Goal: Task Accomplishment & Management: Manage account settings

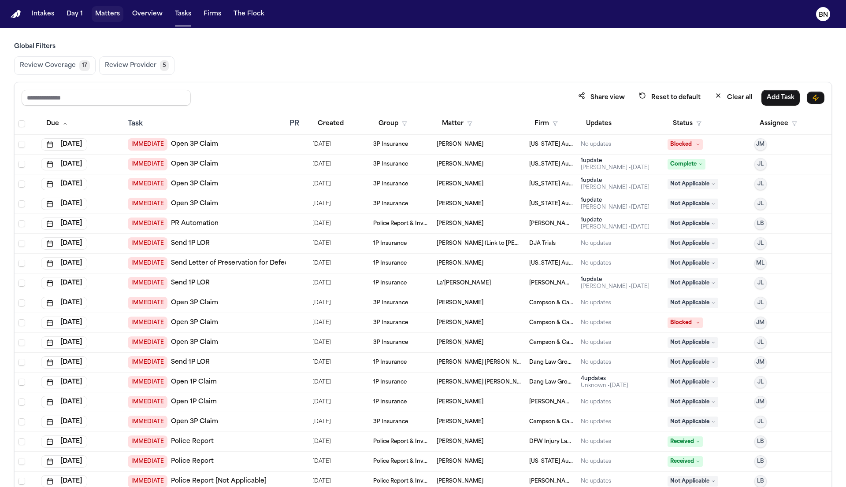
click at [107, 20] on button "Matters" at bounding box center [108, 14] width 32 height 16
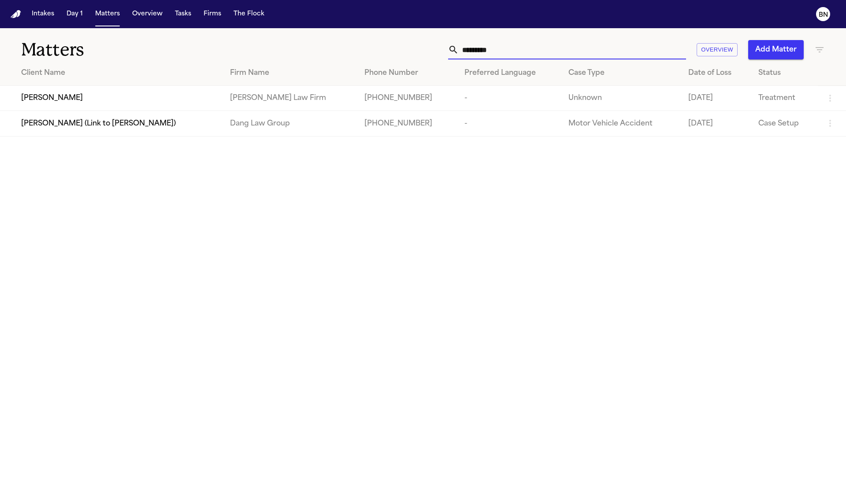
type input "*********"
click at [199, 109] on td "Loretta Johnson" at bounding box center [111, 98] width 223 height 25
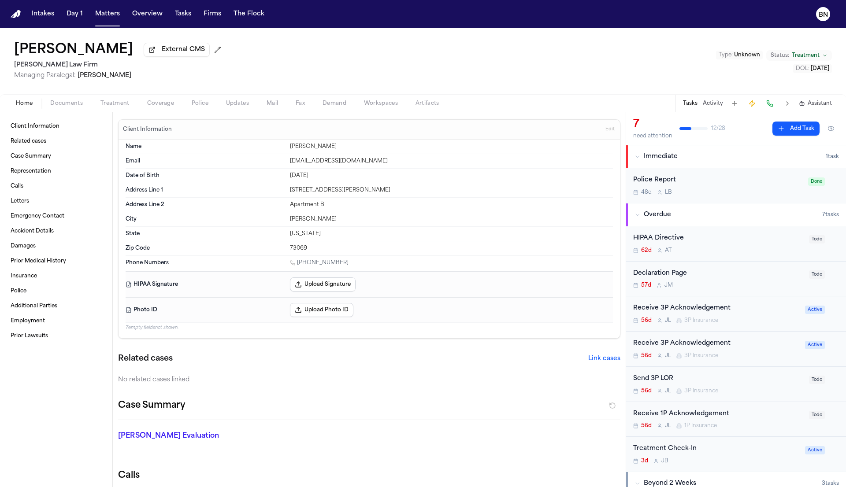
click at [168, 101] on span "Coverage" at bounding box center [160, 103] width 27 height 7
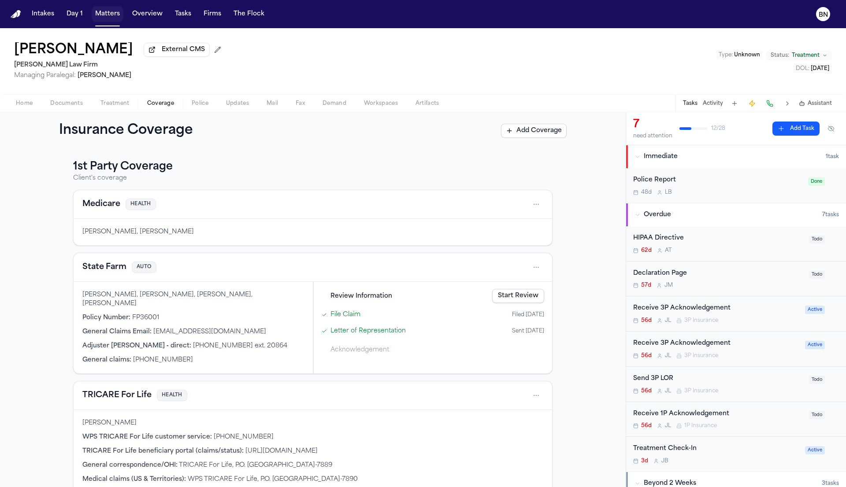
click at [116, 19] on button "Matters" at bounding box center [108, 14] width 32 height 16
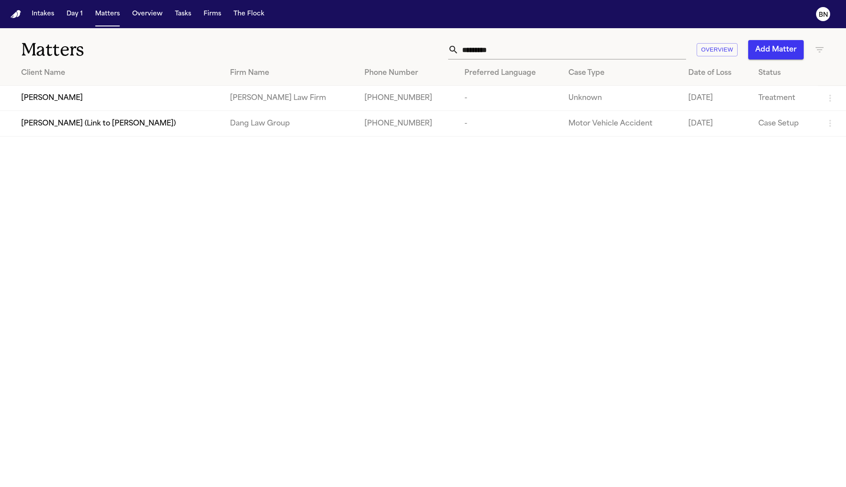
click at [560, 53] on input "*********" at bounding box center [572, 49] width 227 height 19
paste input "*******"
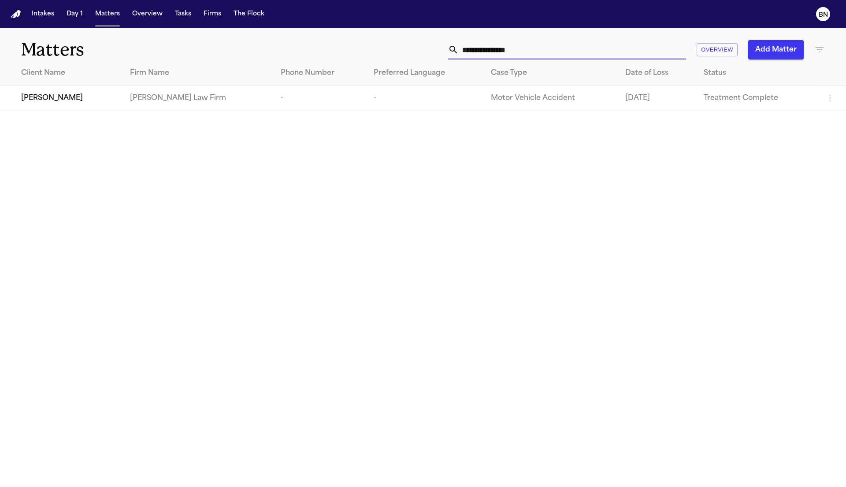
type input "**********"
click at [79, 98] on span "Alejandro Garcia" at bounding box center [52, 98] width 62 height 11
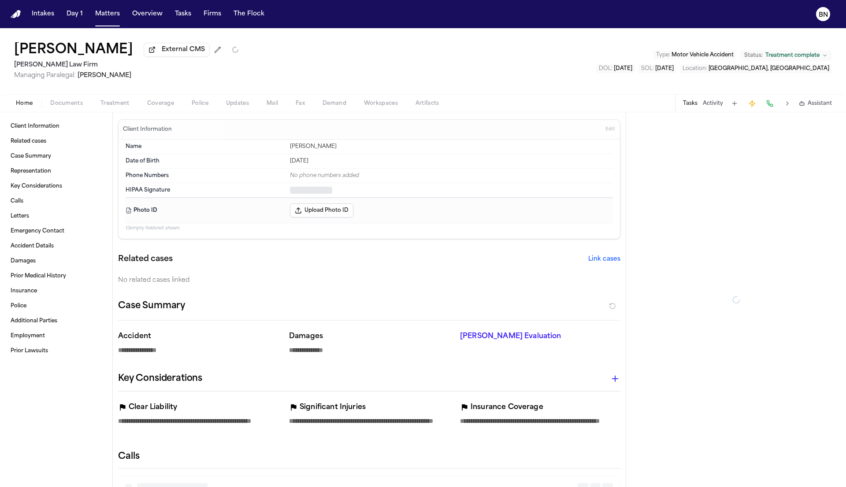
type textarea "*"
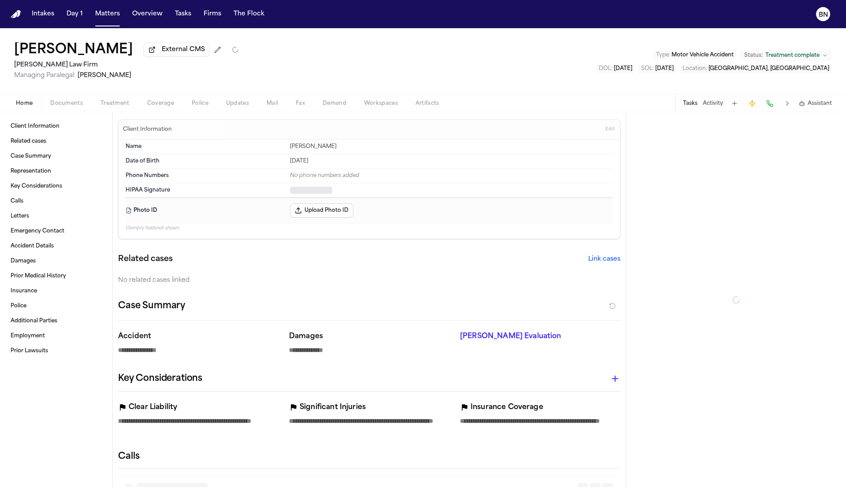
type textarea "*"
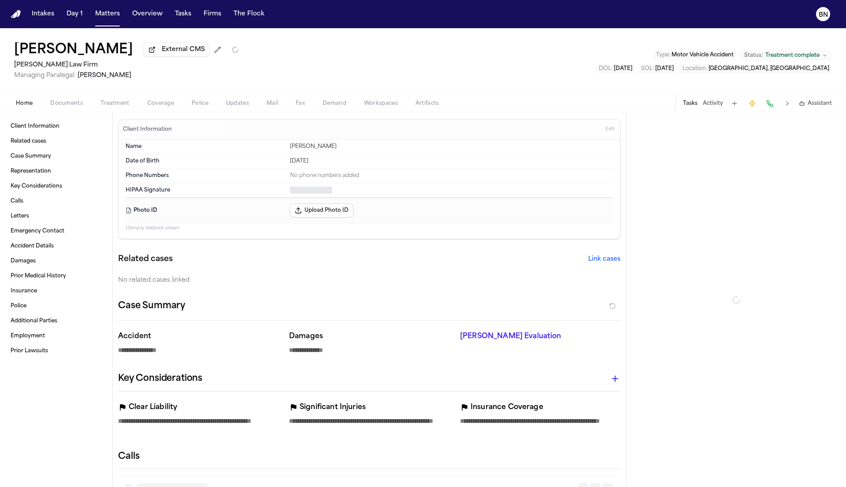
type textarea "*"
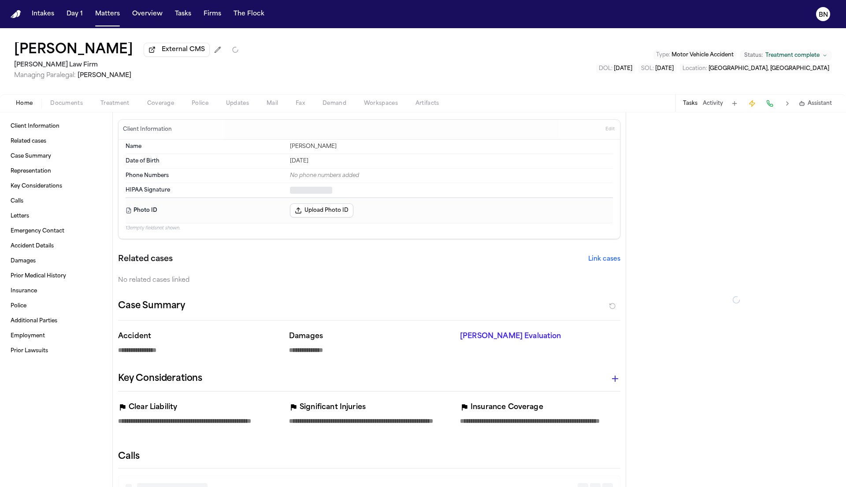
type textarea "*"
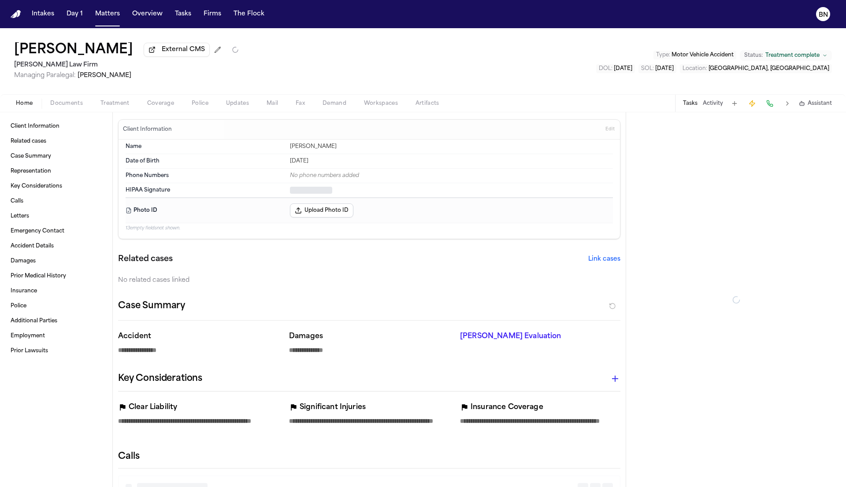
type textarea "*"
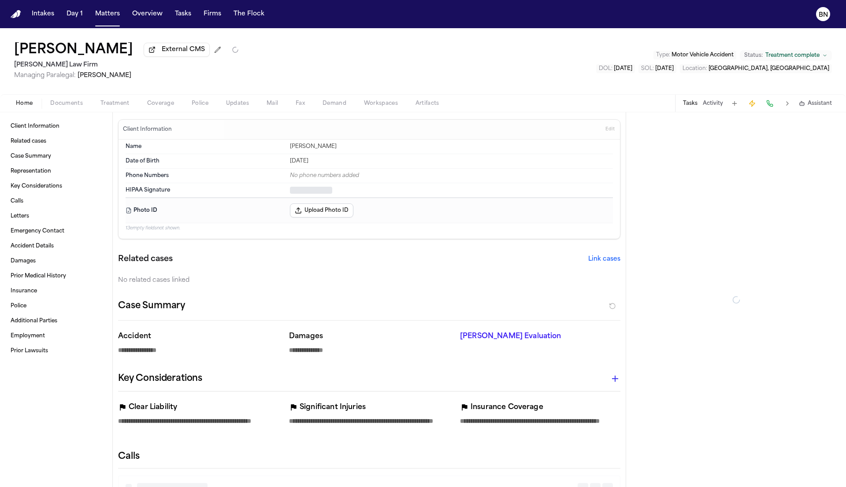
type textarea "*"
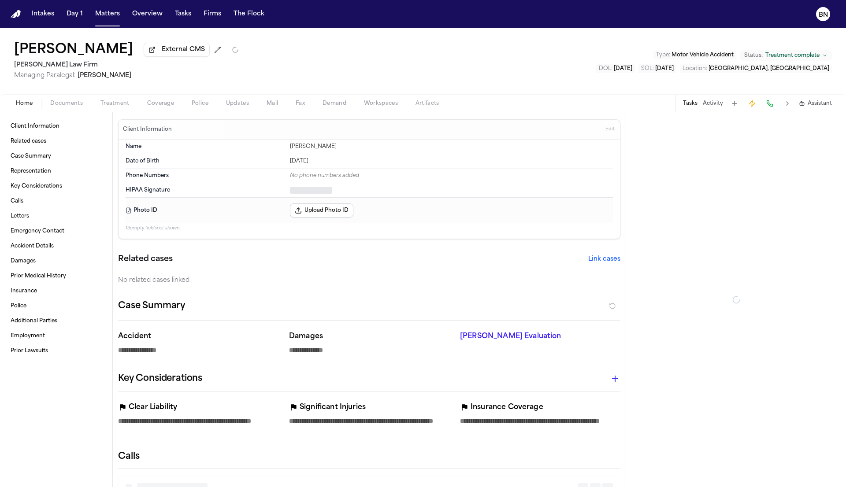
type textarea "*"
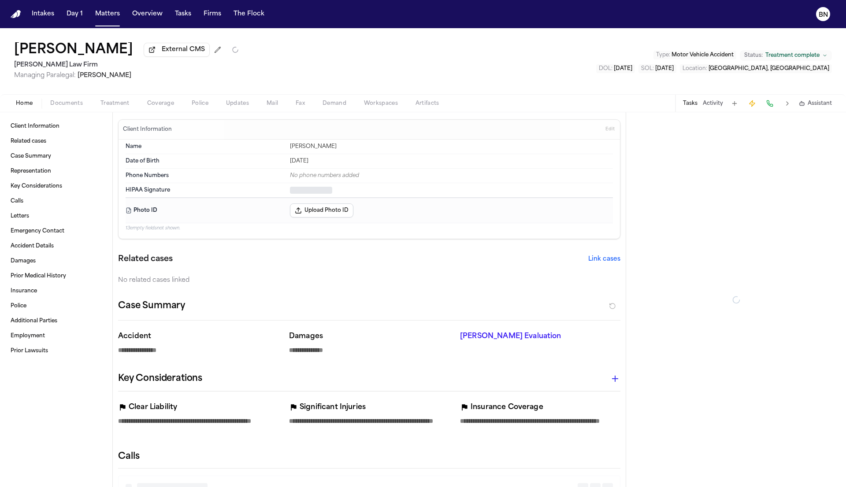
type textarea "*"
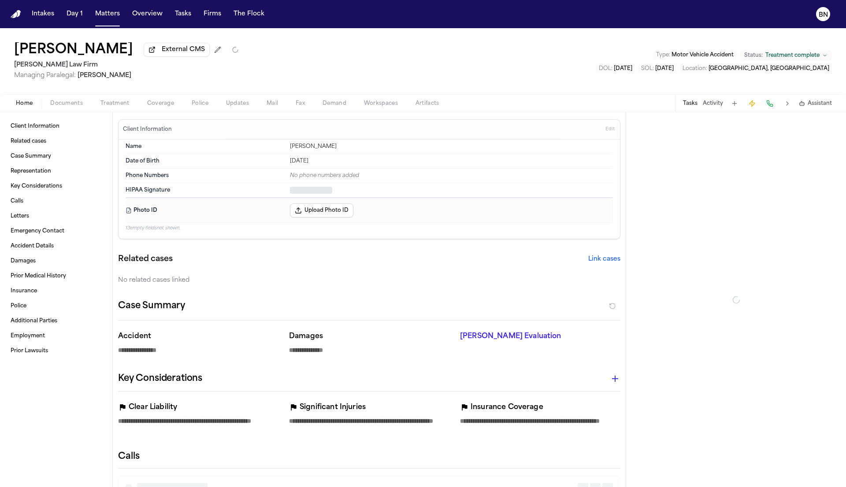
type textarea "*"
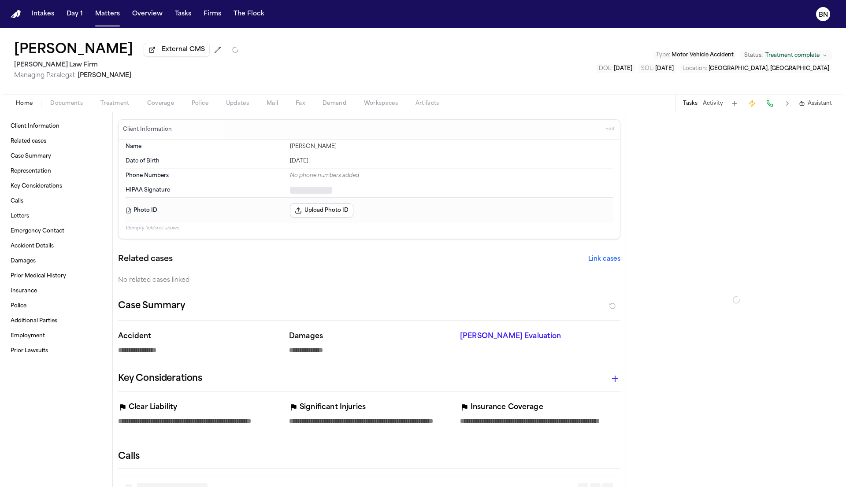
type textarea "*"
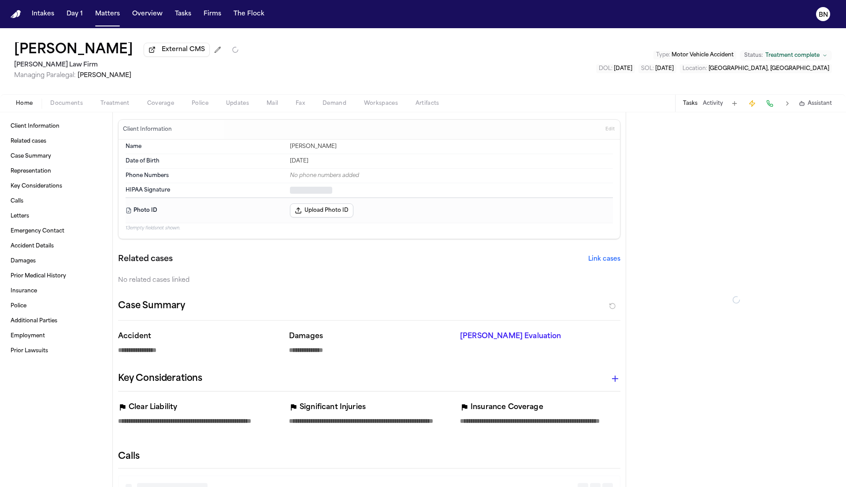
type textarea "*"
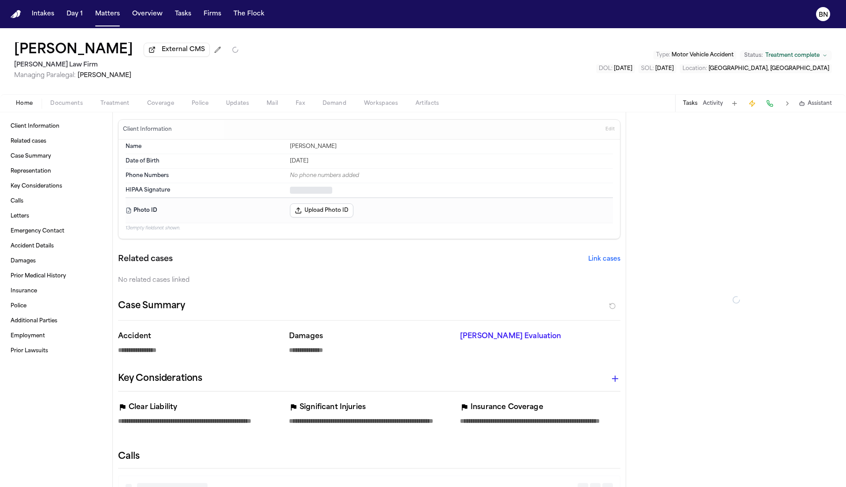
type textarea "*"
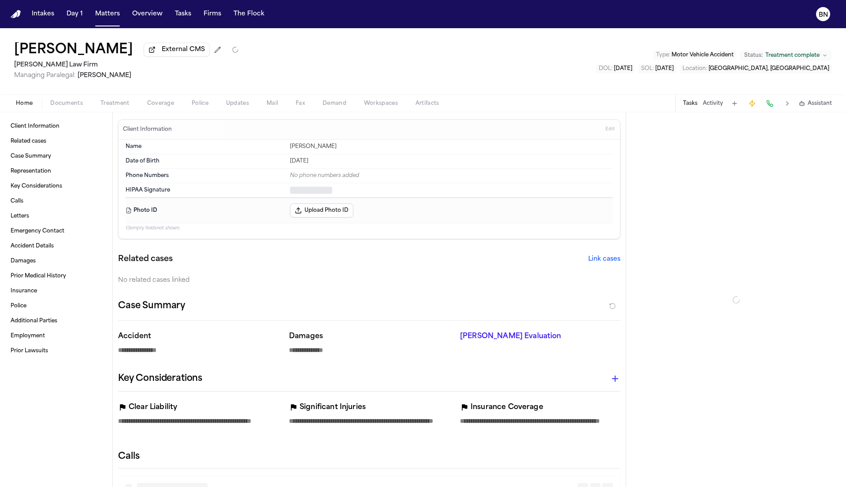
type textarea "*"
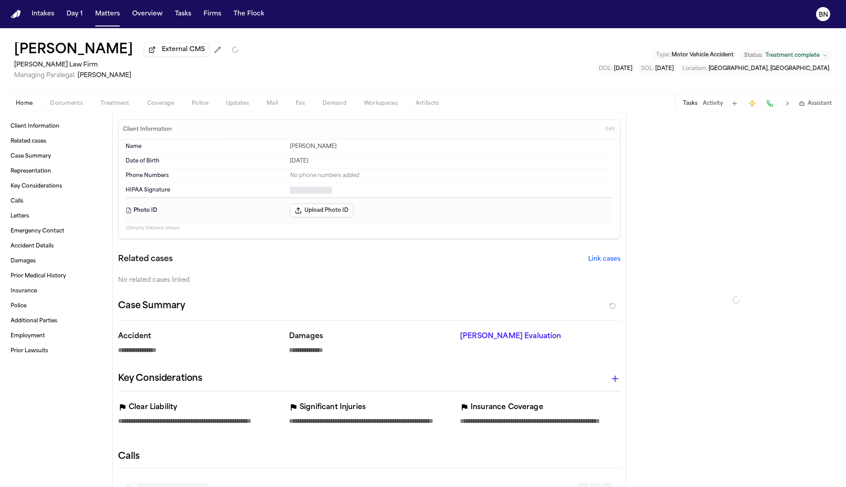
type textarea "*"
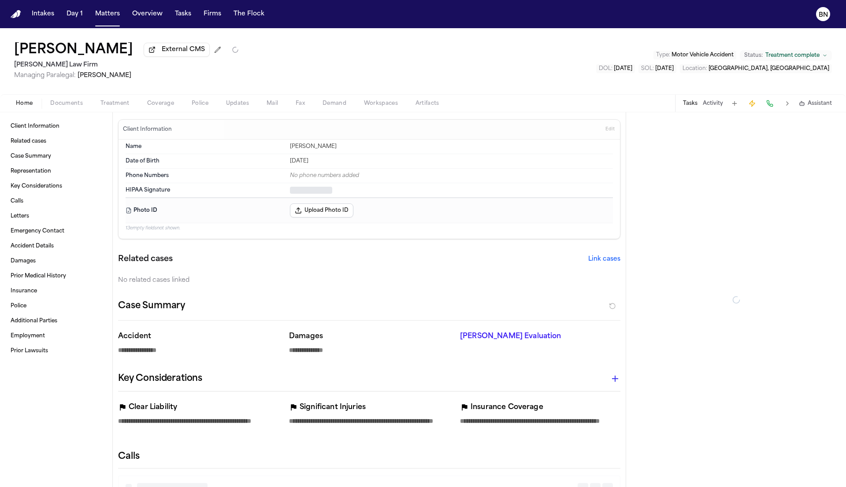
type textarea "*"
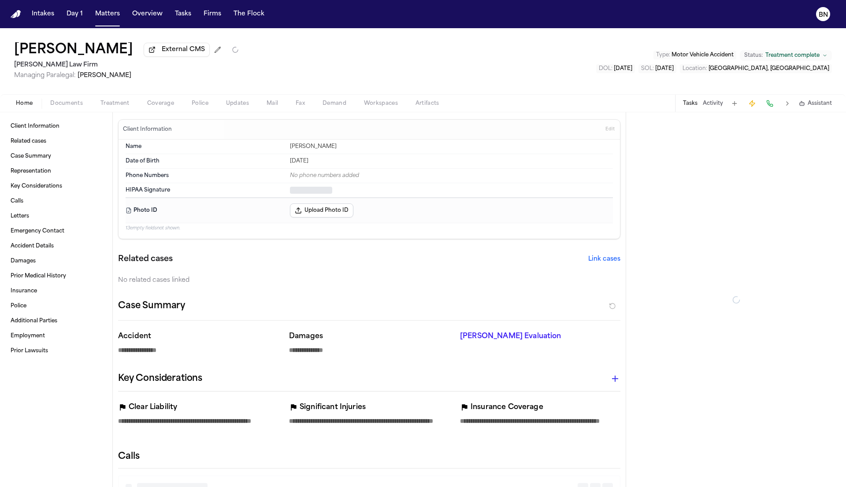
type textarea "*"
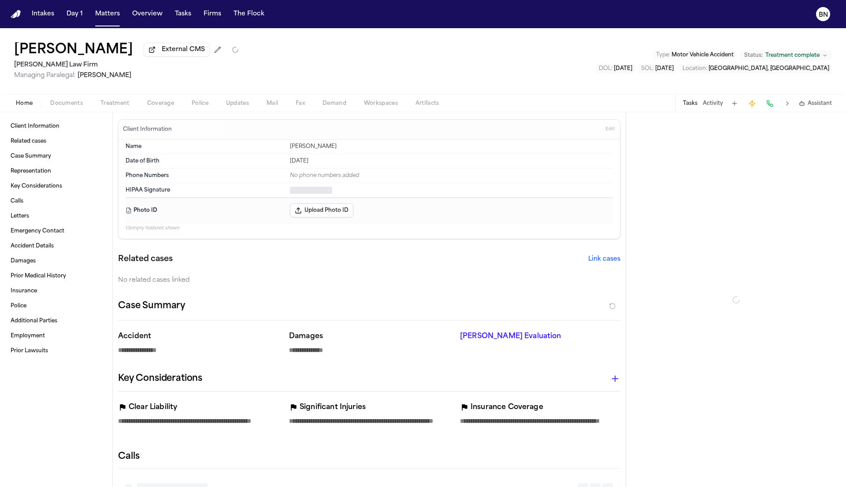
type textarea "*"
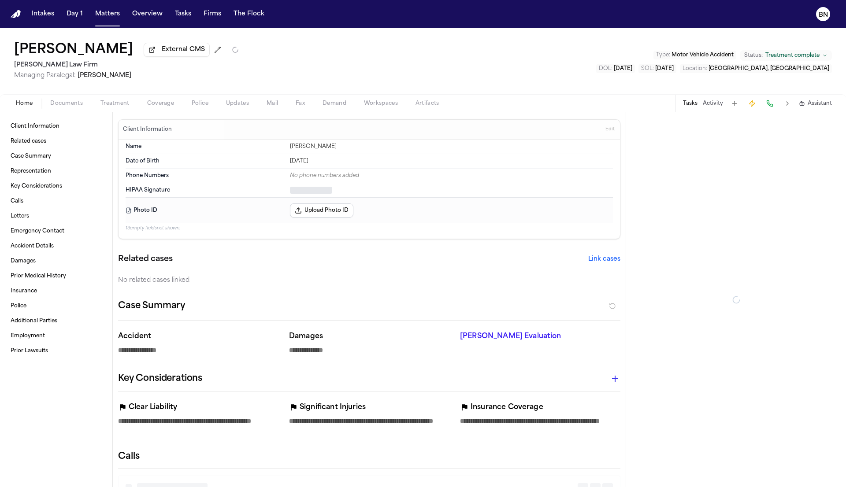
type textarea "*"
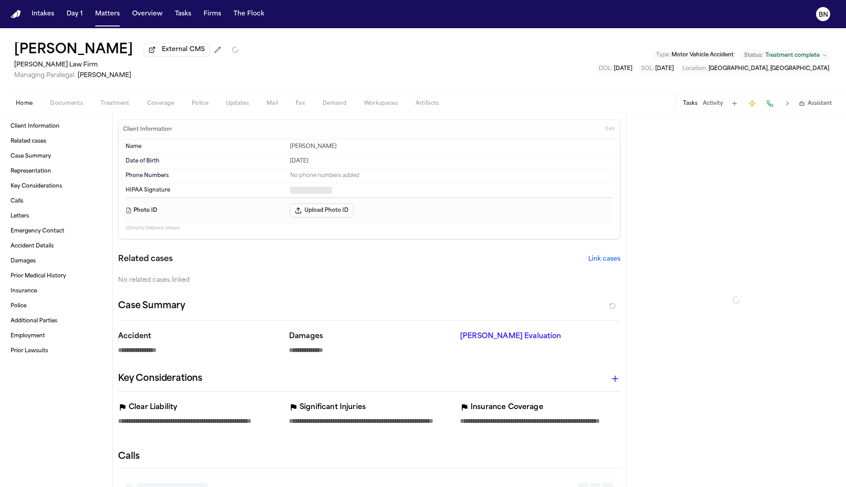
type textarea "*"
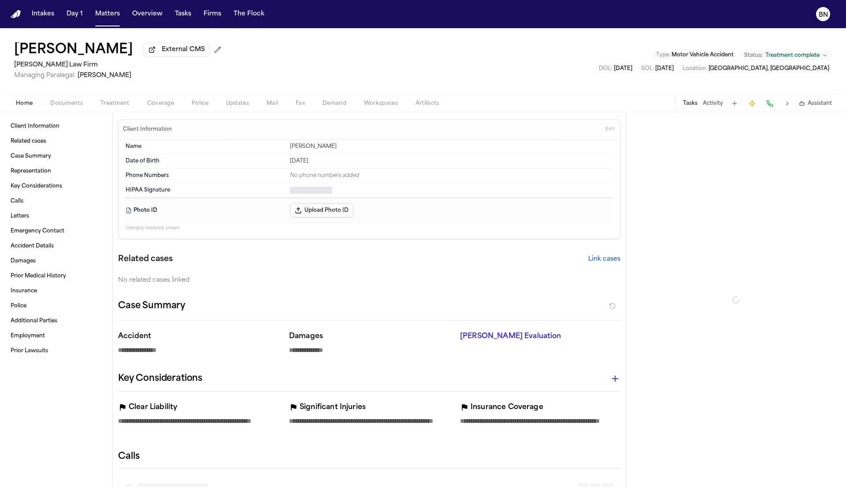
click at [173, 102] on span "Coverage" at bounding box center [160, 103] width 27 height 7
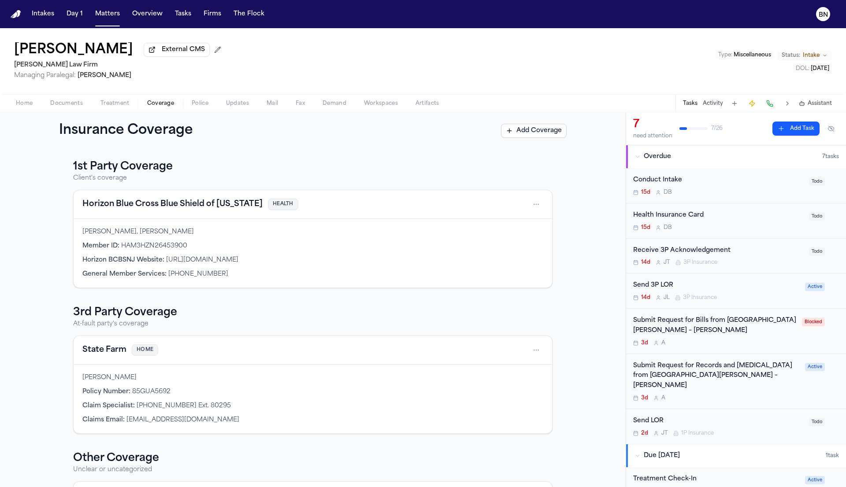
click at [110, 22] on nav "Intakes Day 1 Matters Overview Tasks Firms The Flock BN" at bounding box center [423, 14] width 846 height 28
click at [110, 16] on button "Matters" at bounding box center [108, 14] width 32 height 16
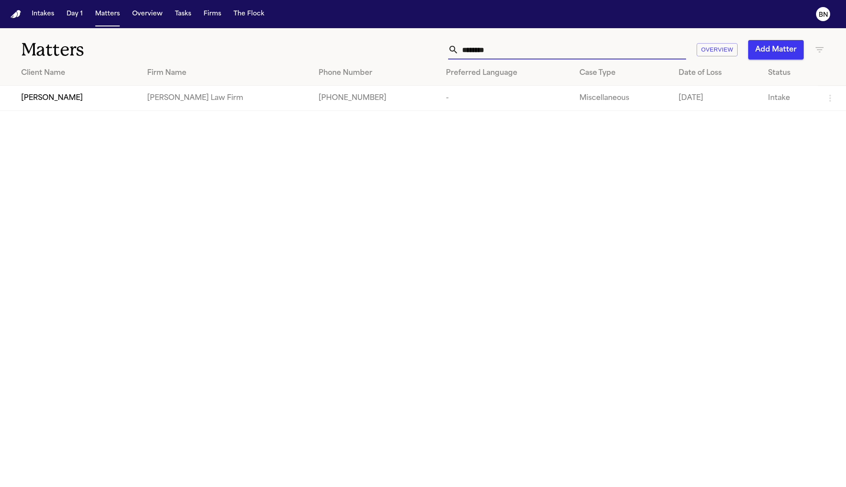
click at [527, 45] on input "********" at bounding box center [572, 49] width 227 height 19
paste input "********"
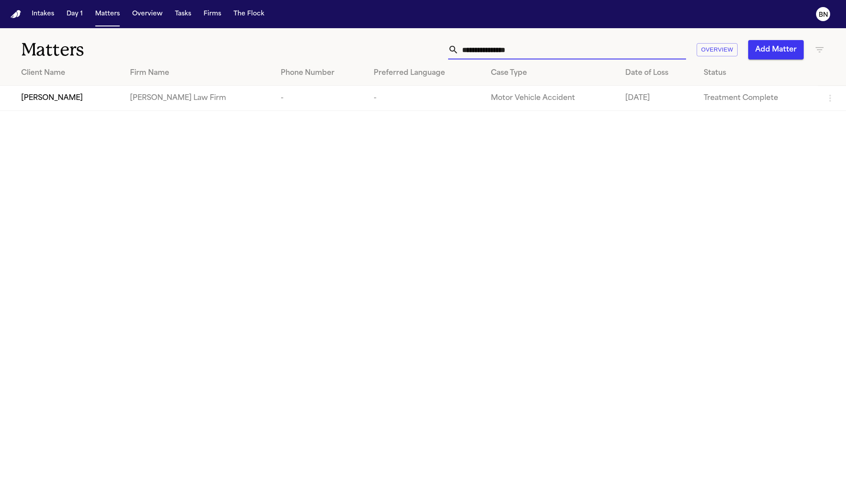
type input "**********"
click at [58, 93] on td "[PERSON_NAME]" at bounding box center [61, 98] width 123 height 25
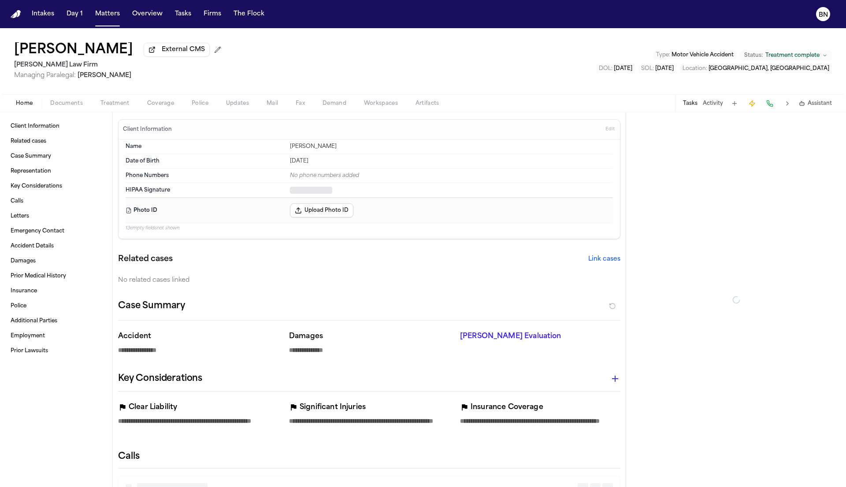
type textarea "*"
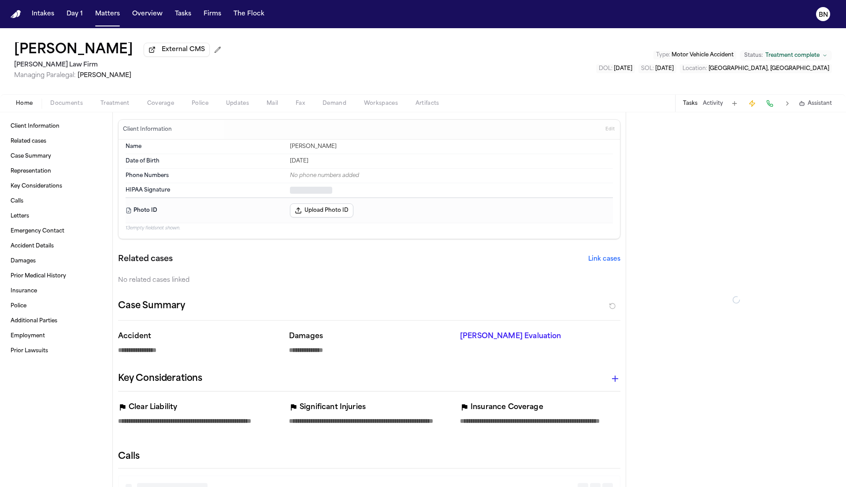
type textarea "*"
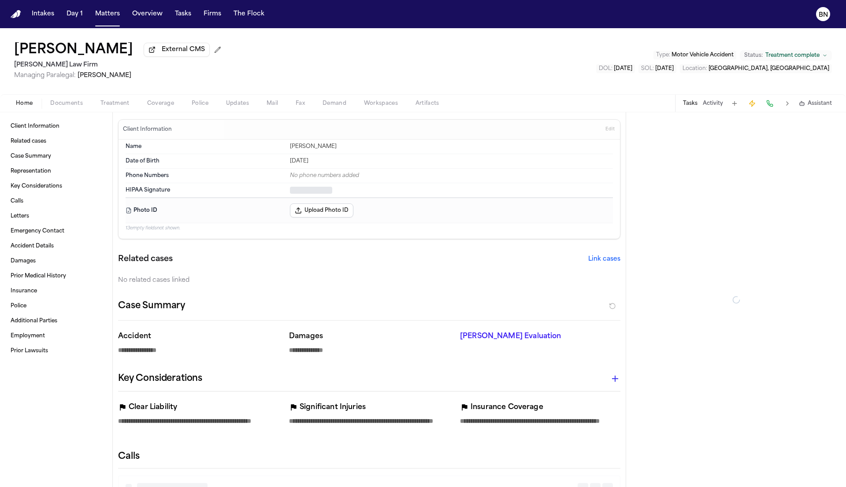
type textarea "*"
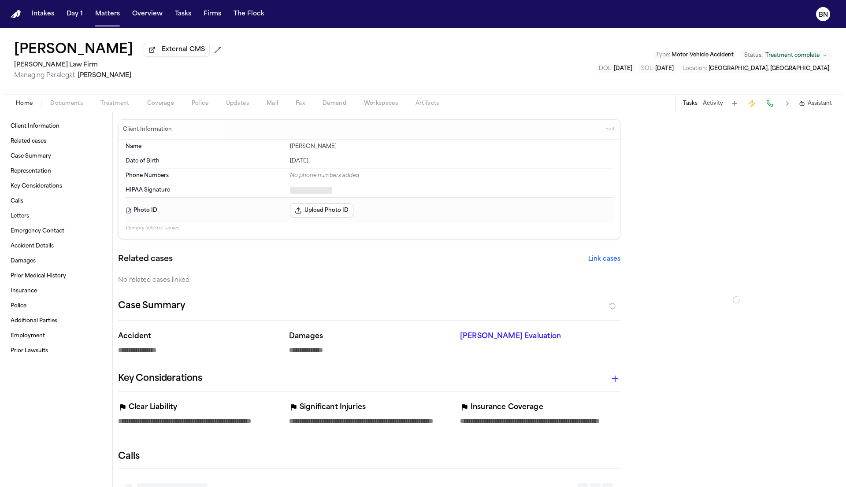
type textarea "*"
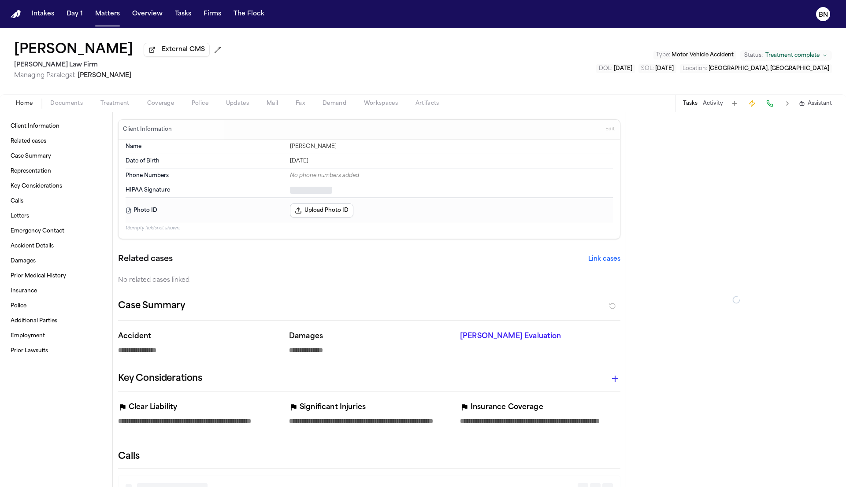
type textarea "*"
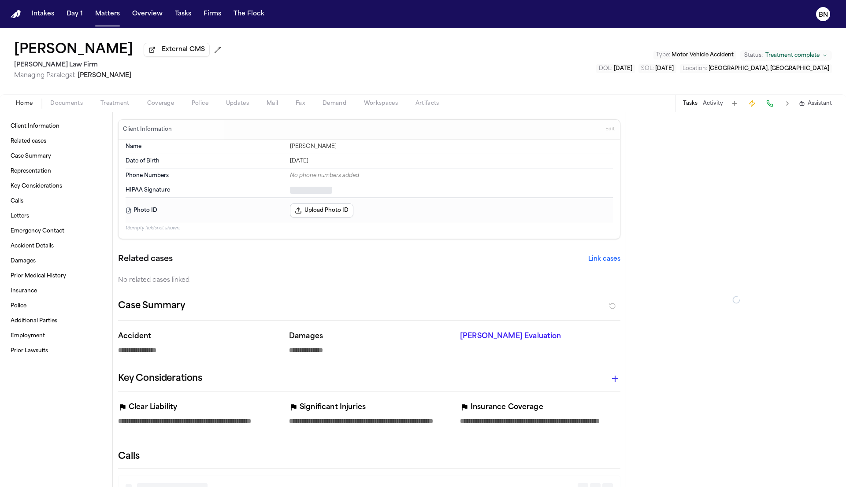
type textarea "*"
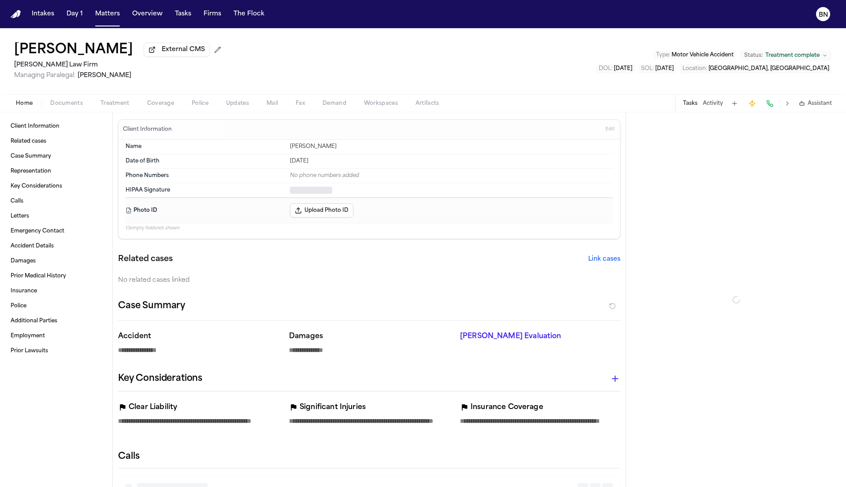
type textarea "*"
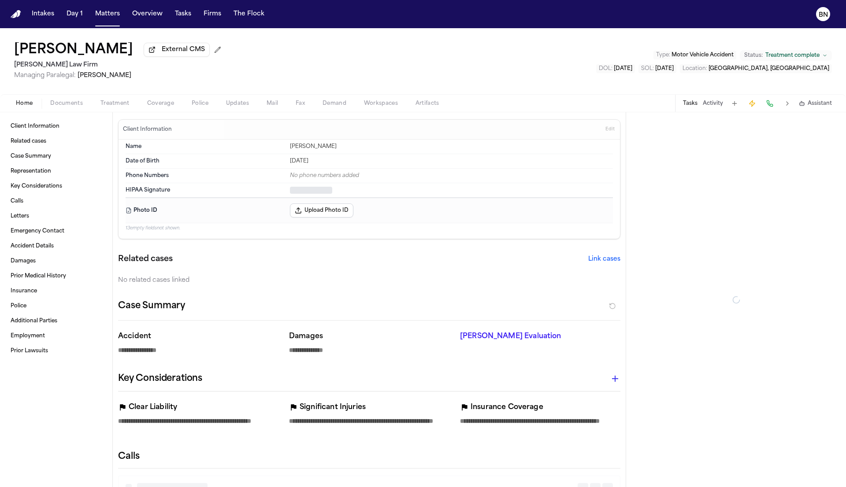
type textarea "*"
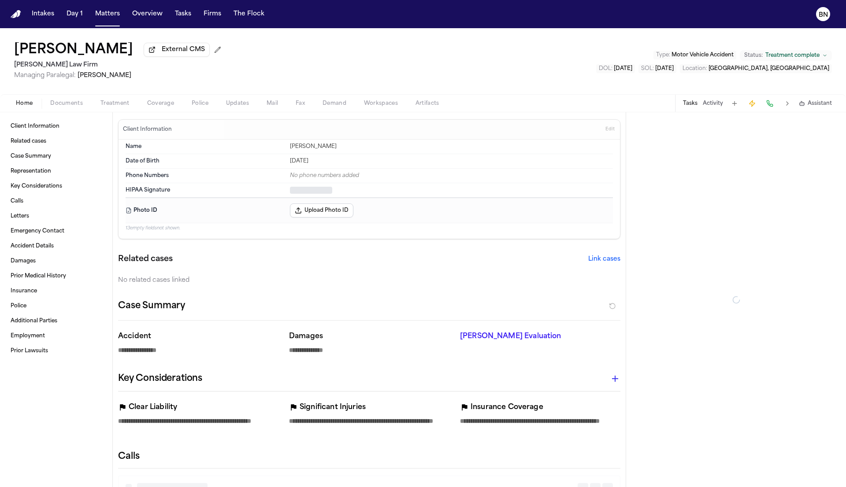
type textarea "*"
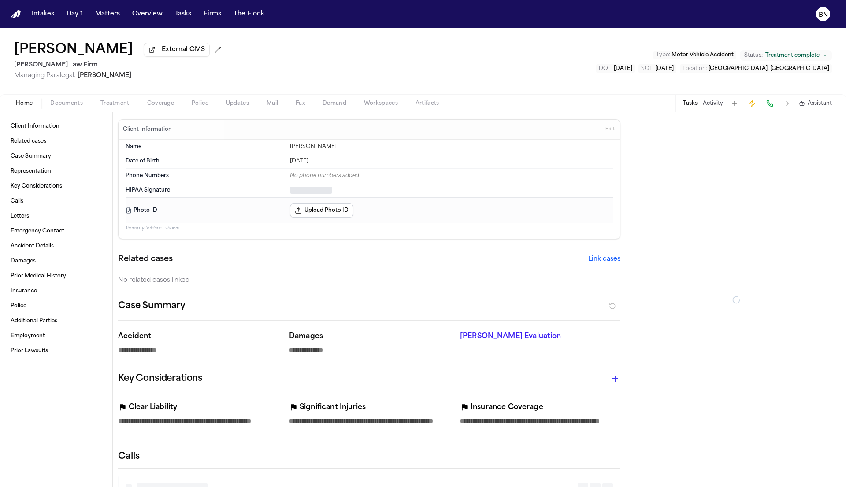
type textarea "*"
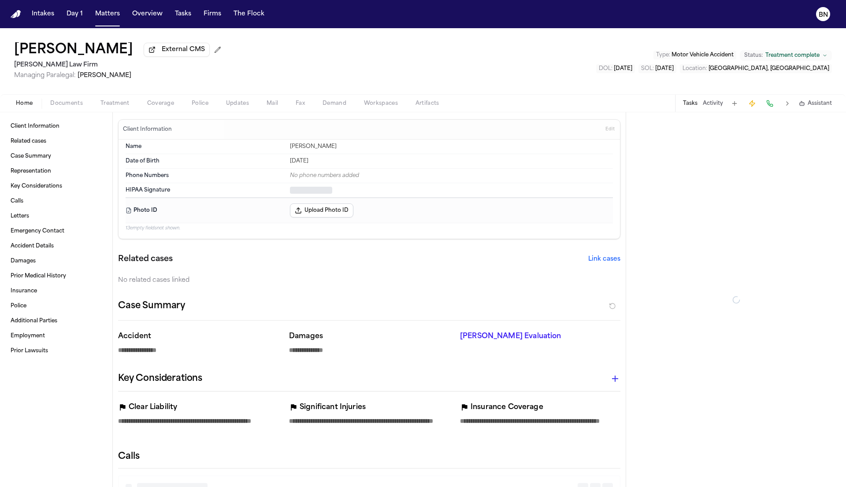
type textarea "*"
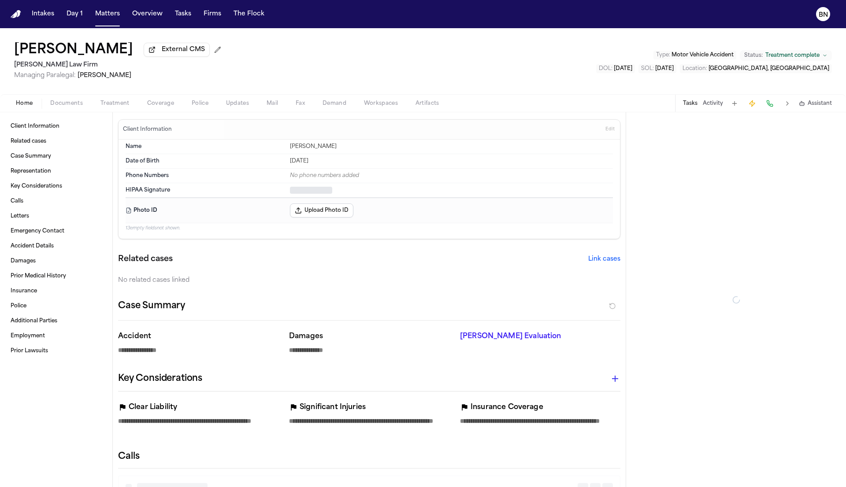
type textarea "*"
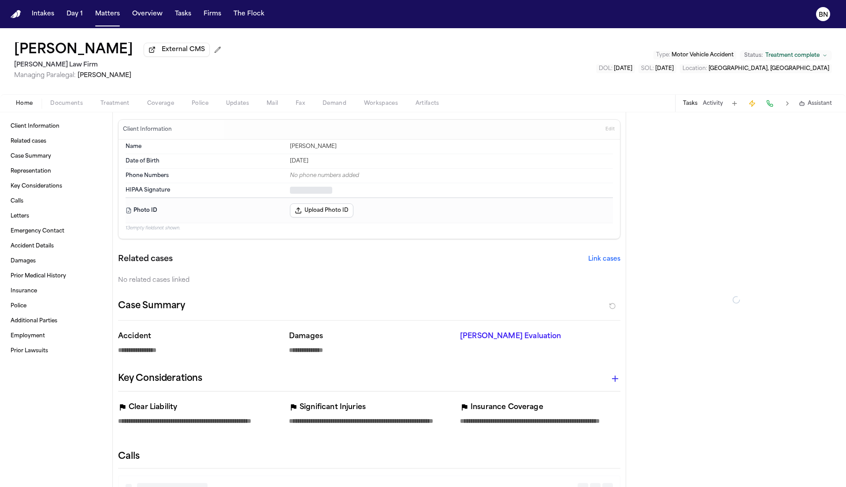
type textarea "*"
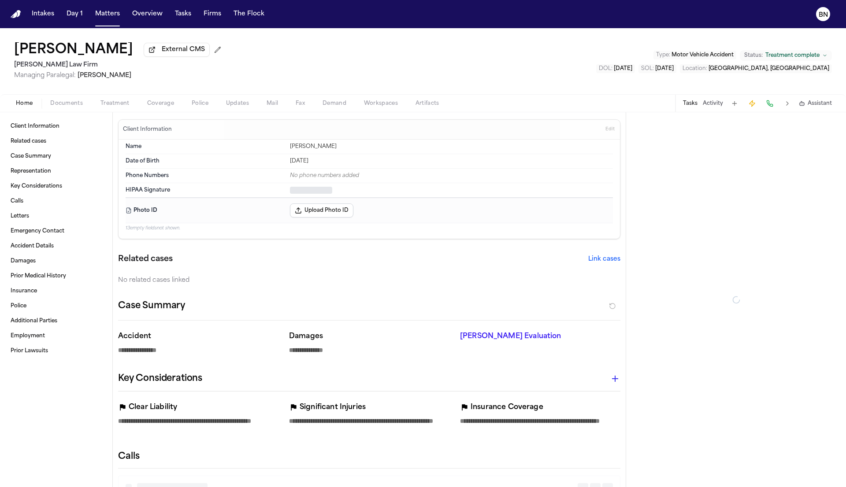
type textarea "*"
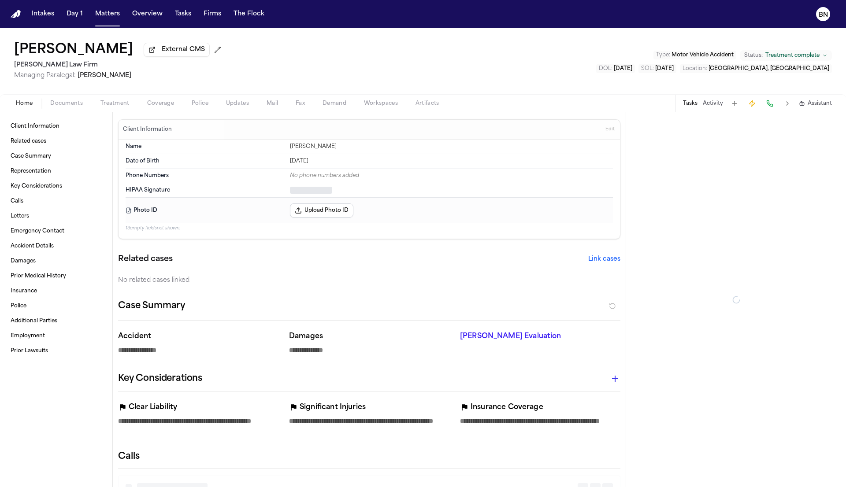
type textarea "*"
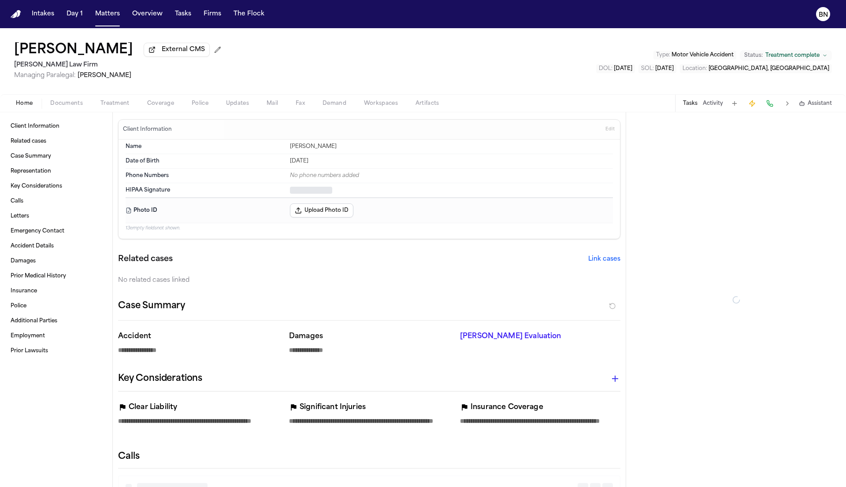
type textarea "*"
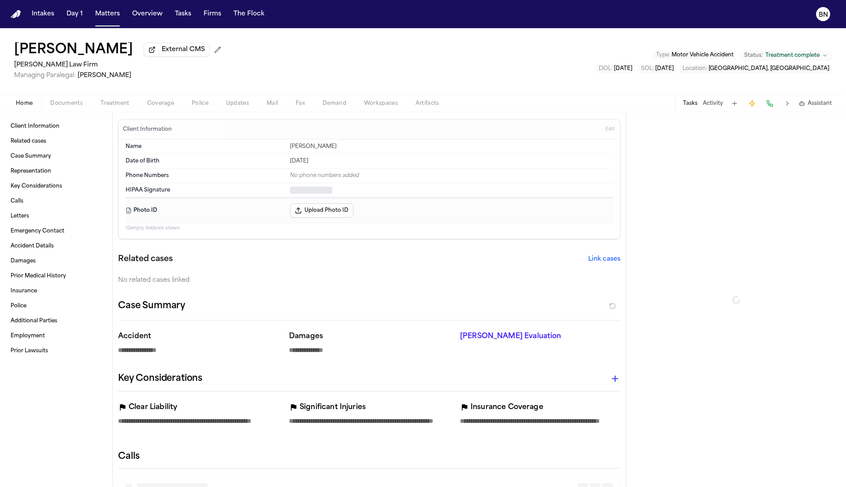
type textarea "*"
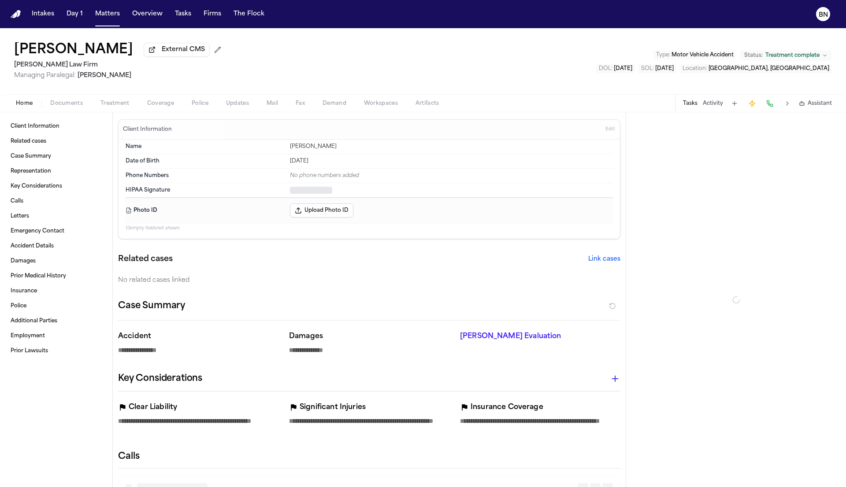
type textarea "*"
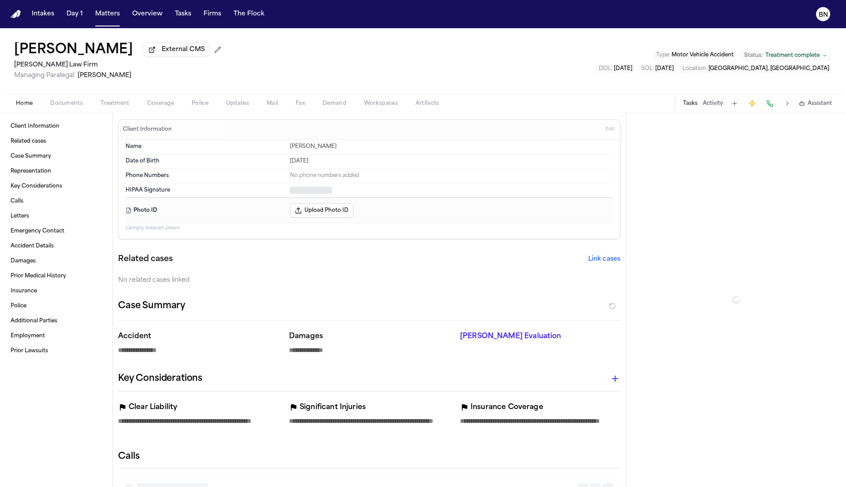
type textarea "*"
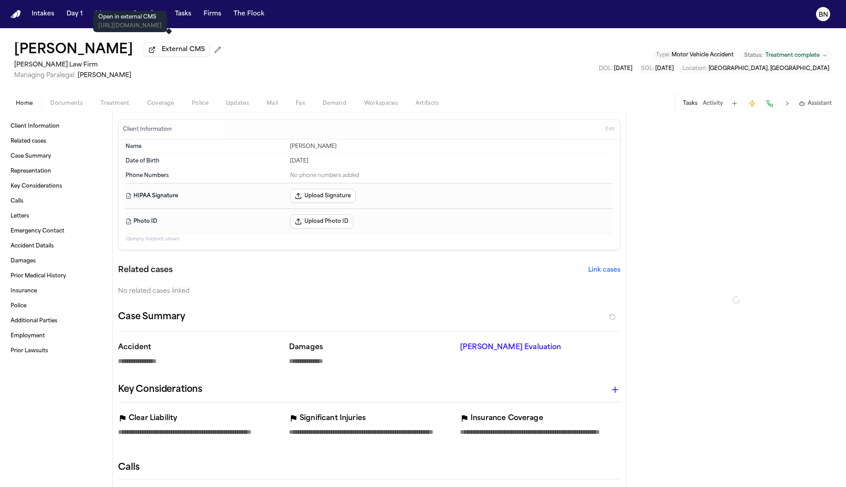
type textarea "*"
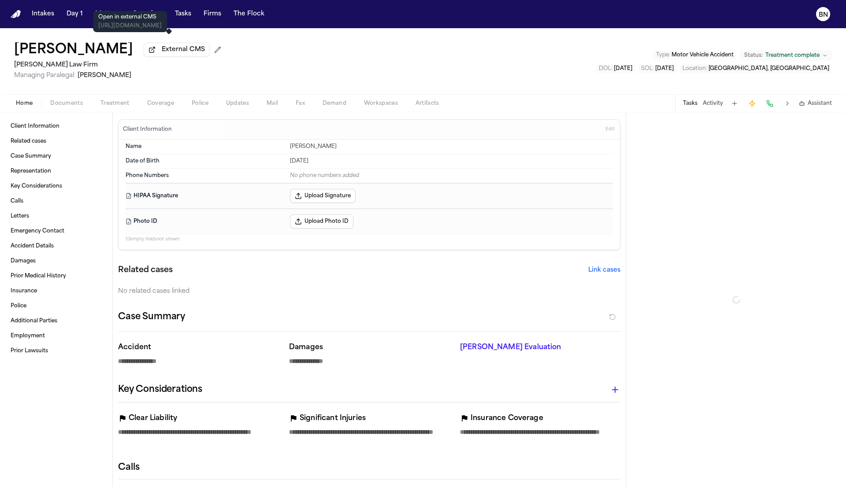
type textarea "*"
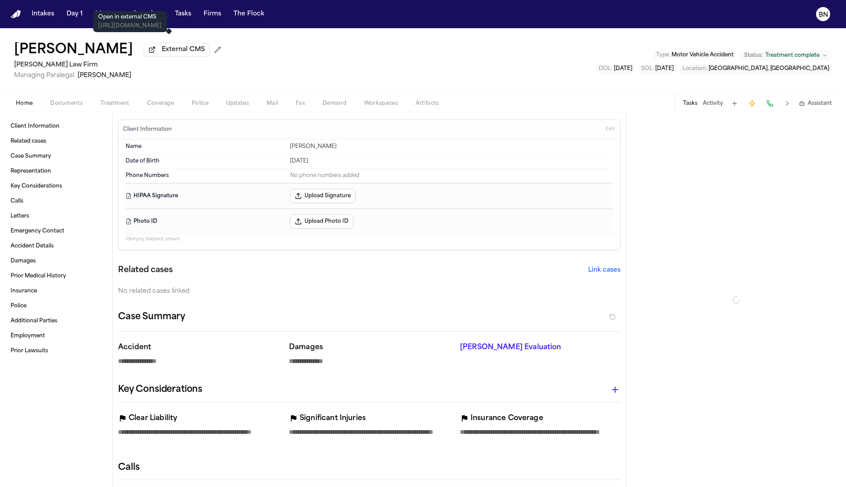
type textarea "*"
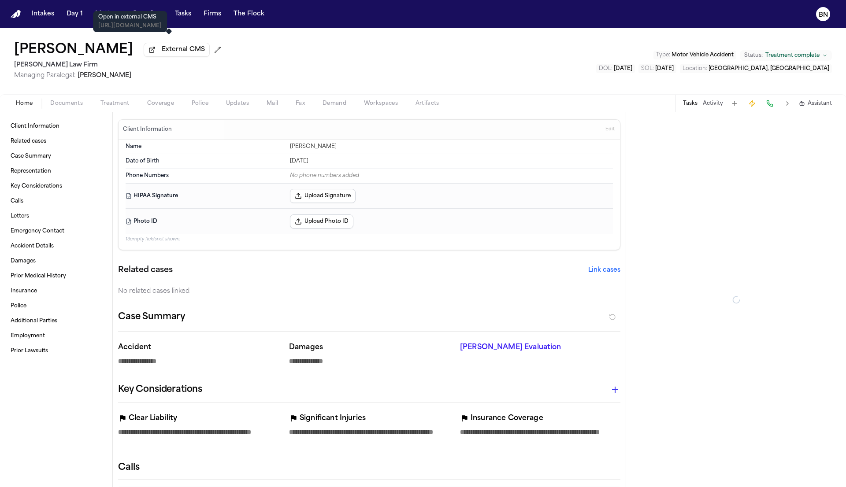
type textarea "*"
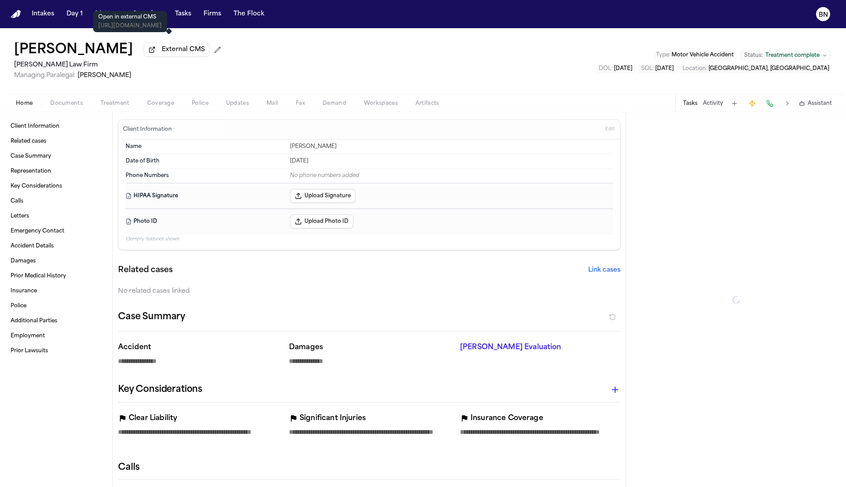
type textarea "*"
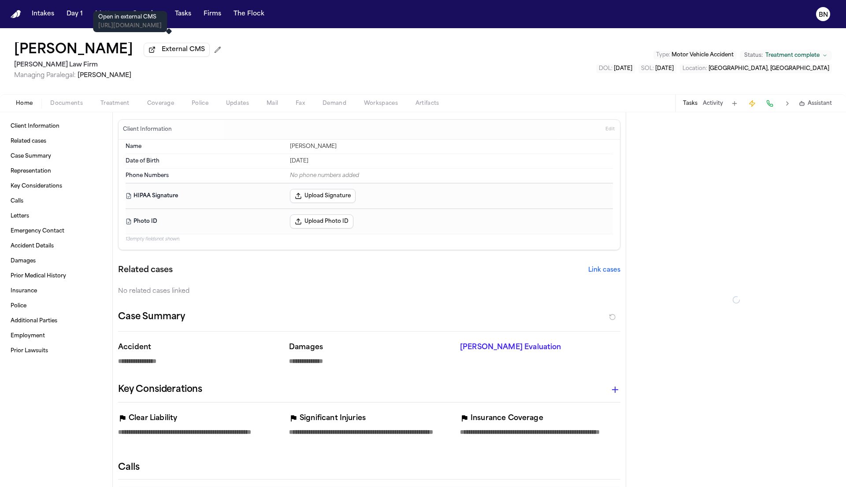
type textarea "*"
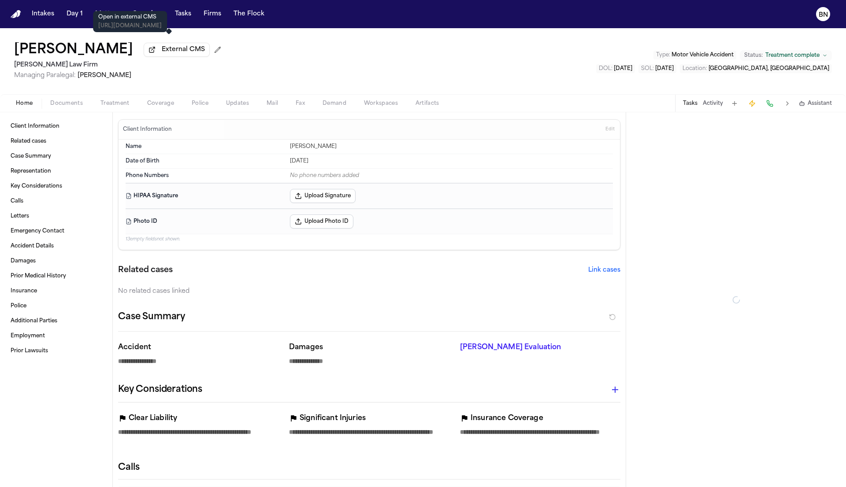
type textarea "*"
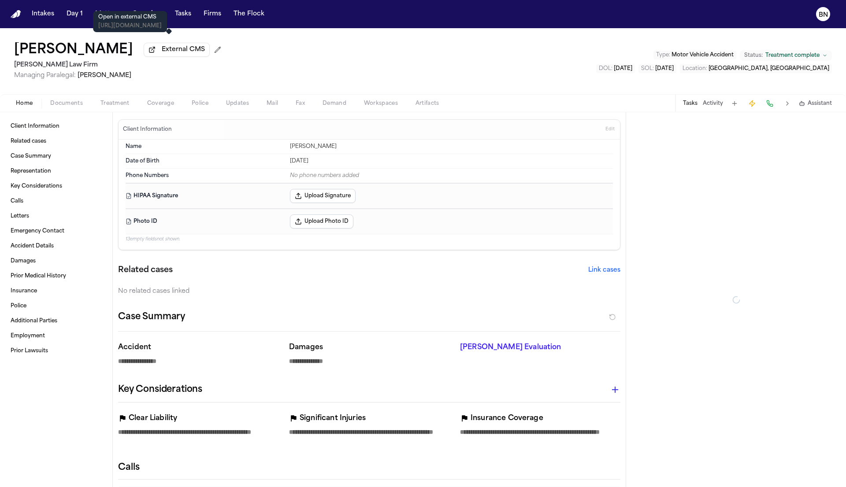
type textarea "*"
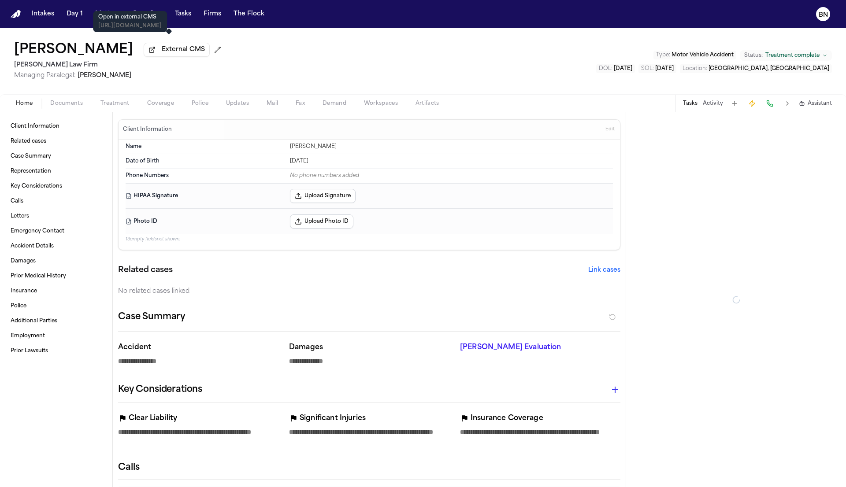
type textarea "*"
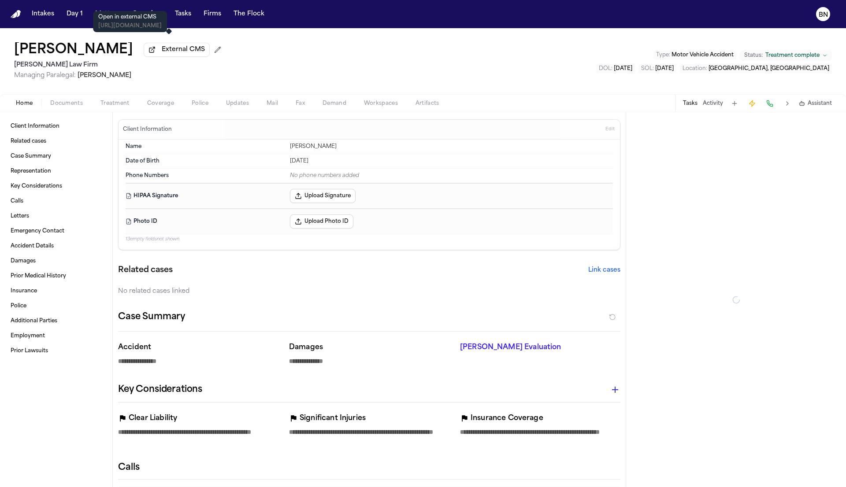
type textarea "*"
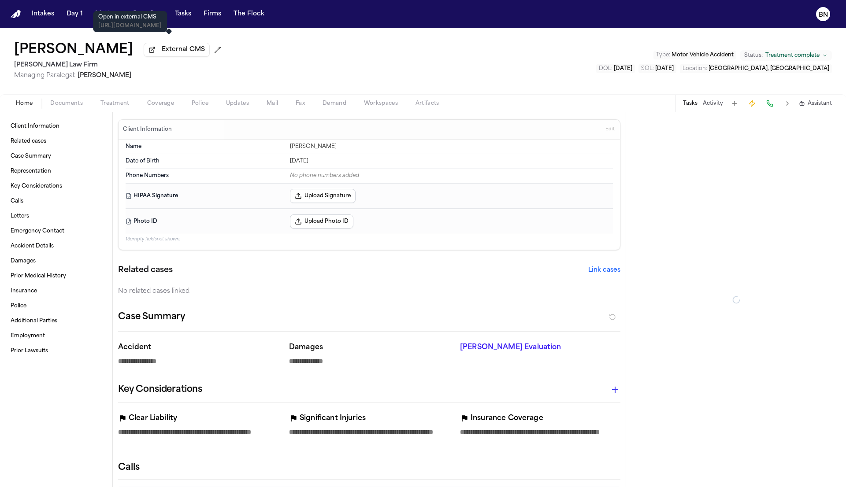
type textarea "*"
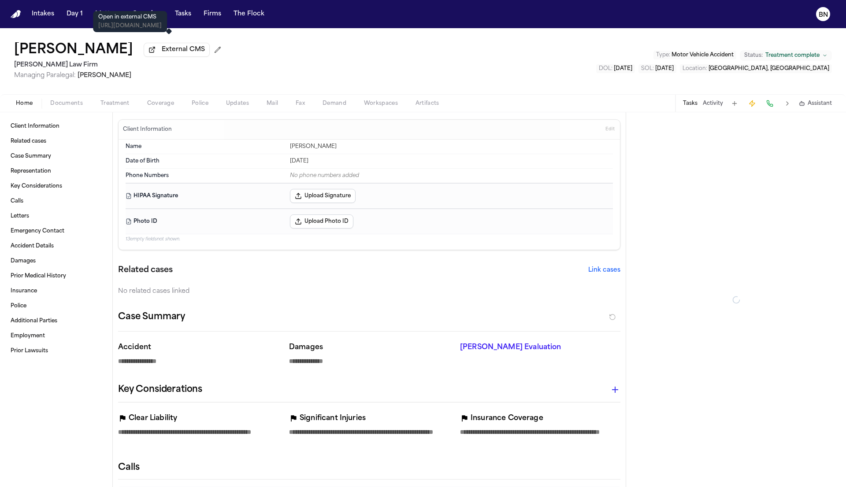
type textarea "*"
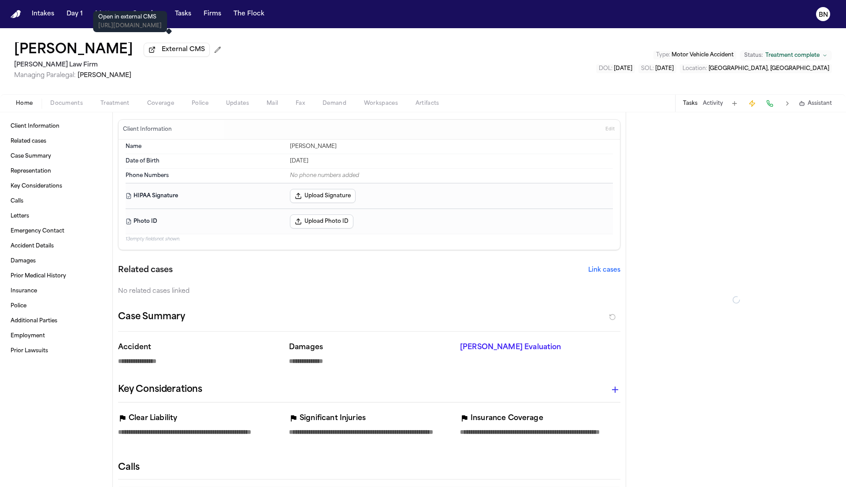
type textarea "*"
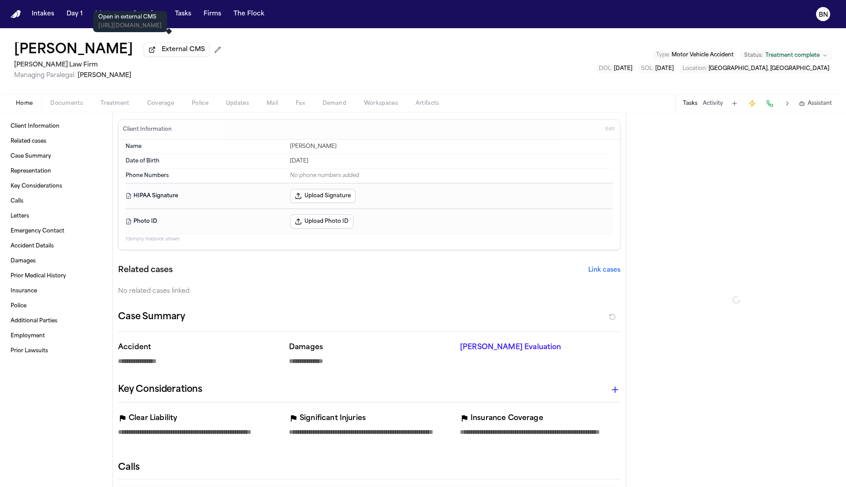
type textarea "*"
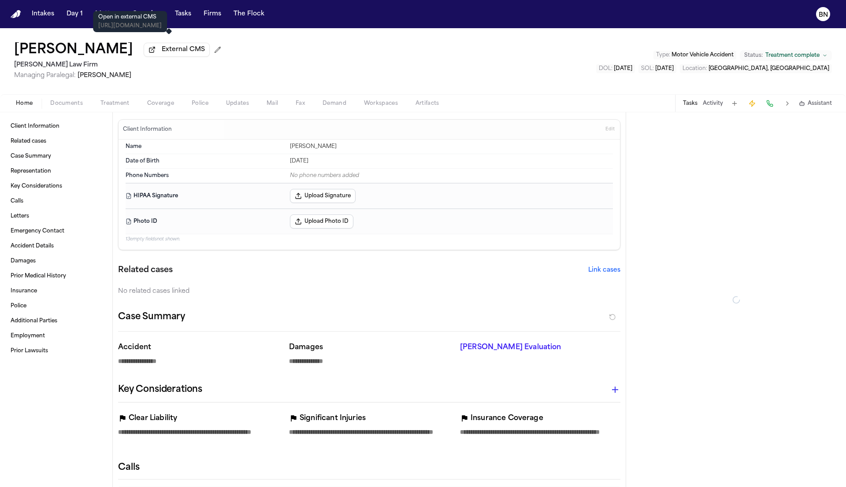
type textarea "*"
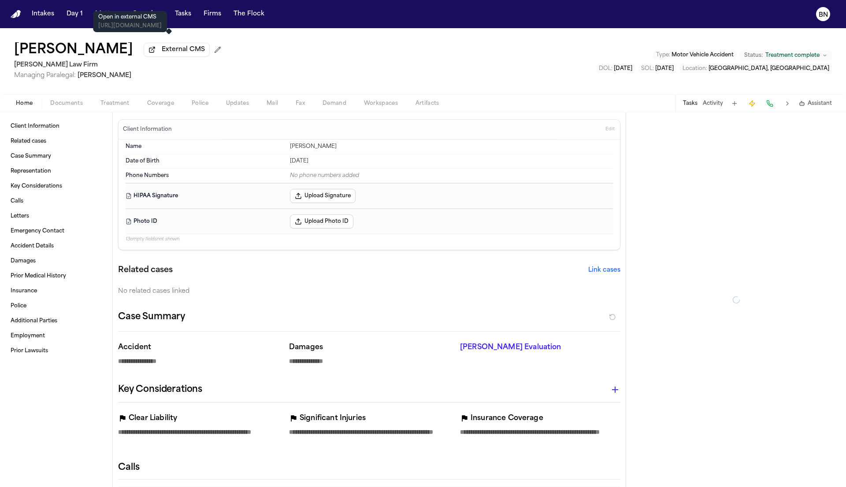
type textarea "*"
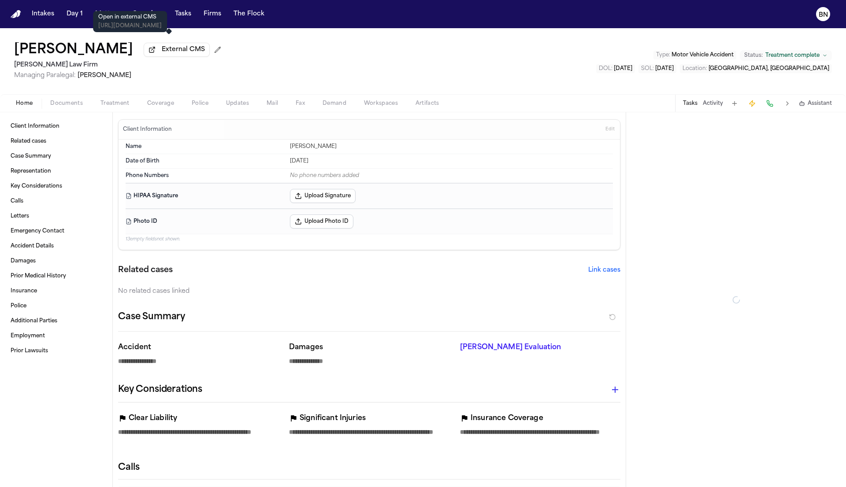
type textarea "*"
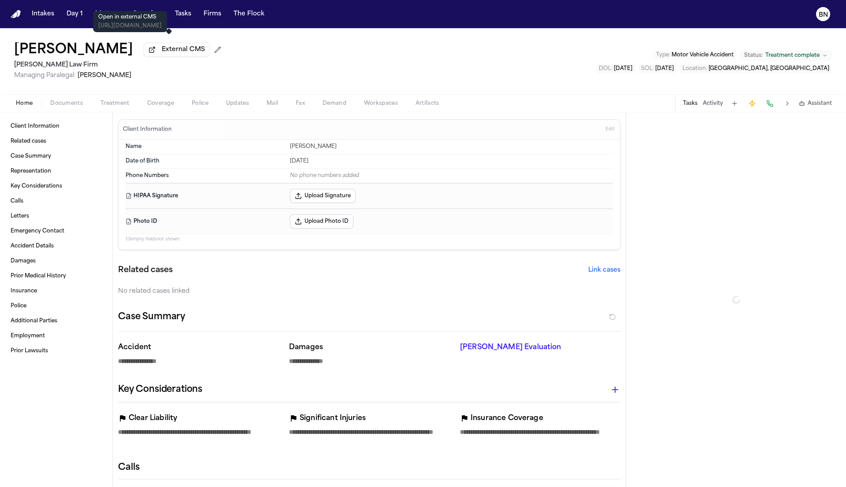
type textarea "*"
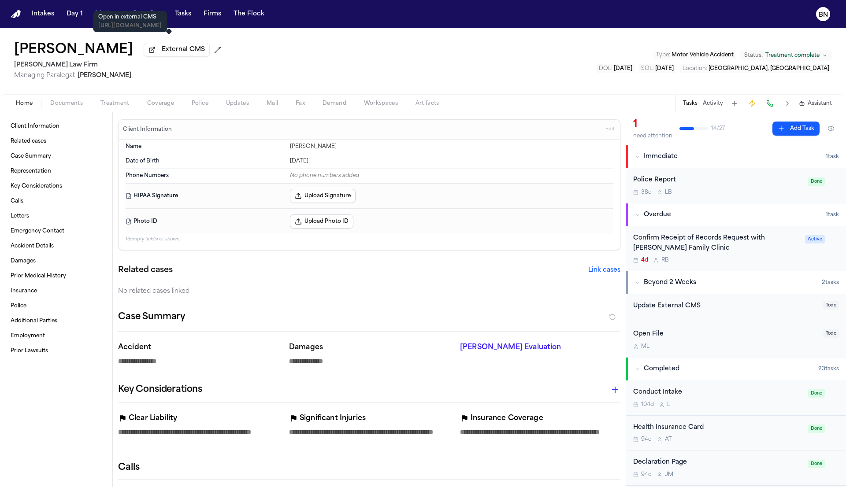
type textarea "*"
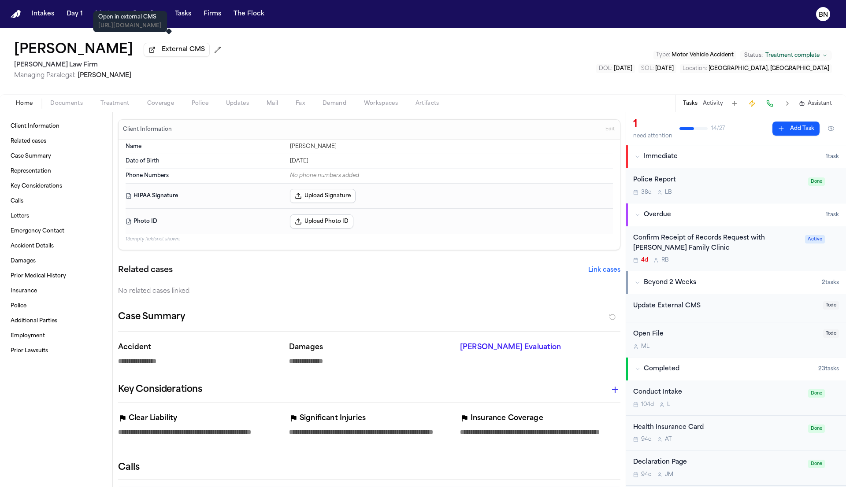
type textarea "*"
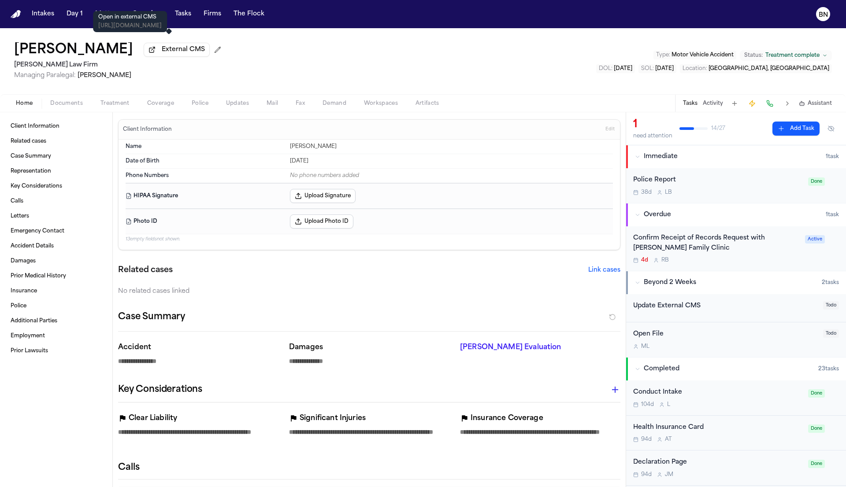
type textarea "*"
click at [187, 54] on span "External CMS" at bounding box center [183, 49] width 43 height 9
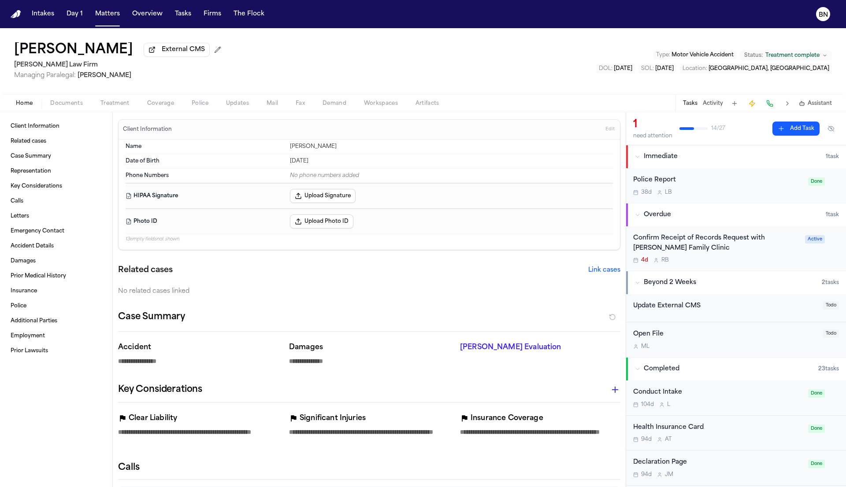
click at [185, 54] on span "External CMS" at bounding box center [183, 49] width 43 height 9
click at [213, 53] on button at bounding box center [218, 50] width 14 height 14
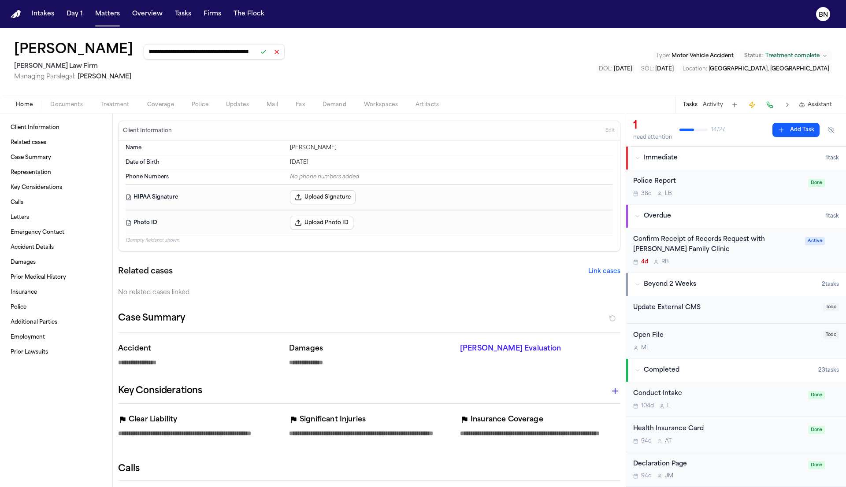
scroll to position [0, 76]
click at [258, 53] on button at bounding box center [263, 52] width 12 height 12
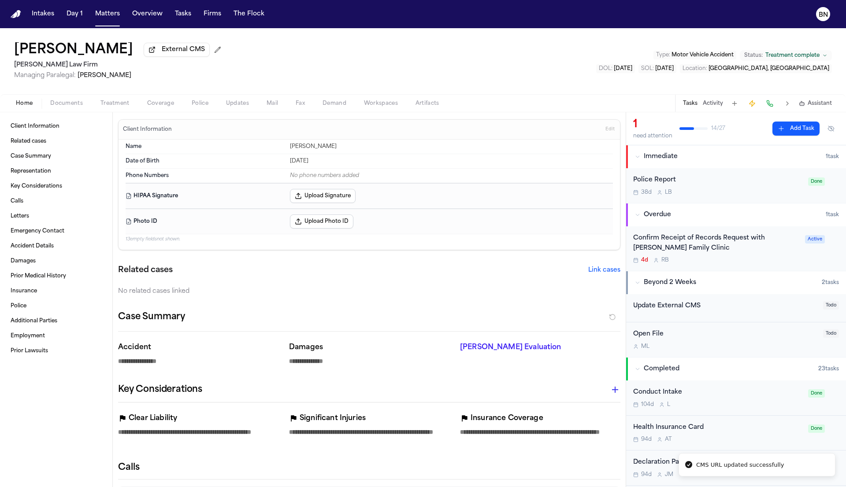
click at [325, 60] on div "Alejandro Garcia External CMS Hecht Law Firm Managing Paralegal: Jessica Barret…" at bounding box center [423, 61] width 846 height 66
click at [312, 30] on div "Alejandro Garcia External CMS Hecht Law Firm Managing Paralegal: Jessica Barret…" at bounding box center [423, 61] width 846 height 66
click at [311, 29] on div "Alejandro Garcia External CMS Hecht Law Firm Managing Paralegal: Jessica Barret…" at bounding box center [423, 61] width 846 height 66
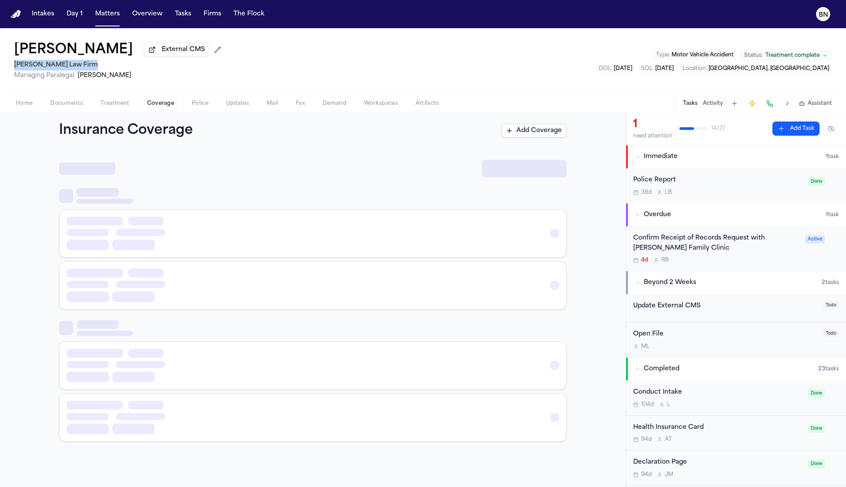
click at [158, 105] on span "Coverage" at bounding box center [160, 103] width 27 height 7
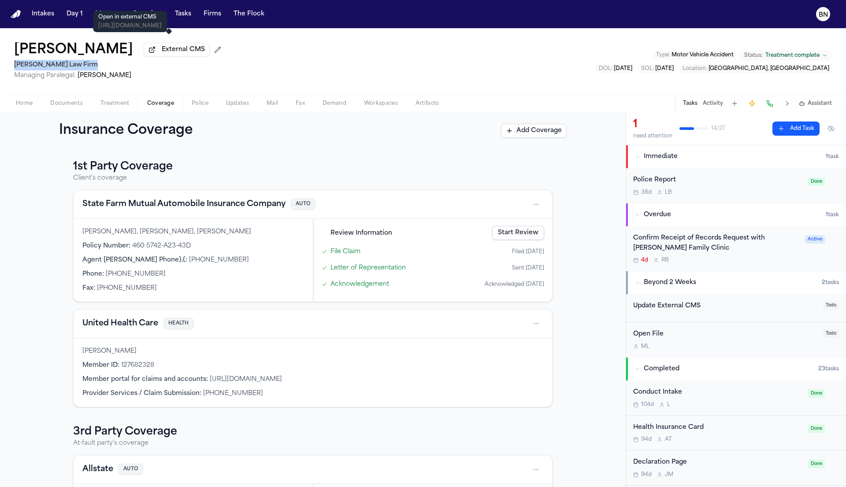
click at [164, 54] on span "External CMS" at bounding box center [183, 49] width 43 height 9
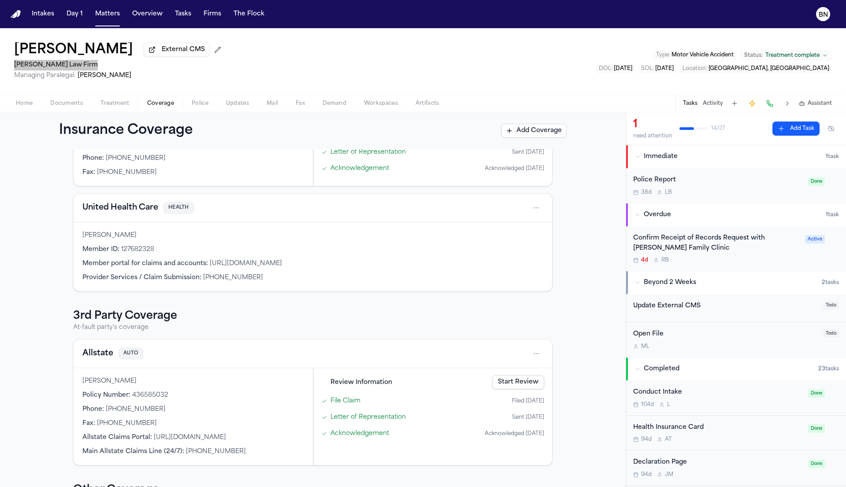
scroll to position [128, 0]
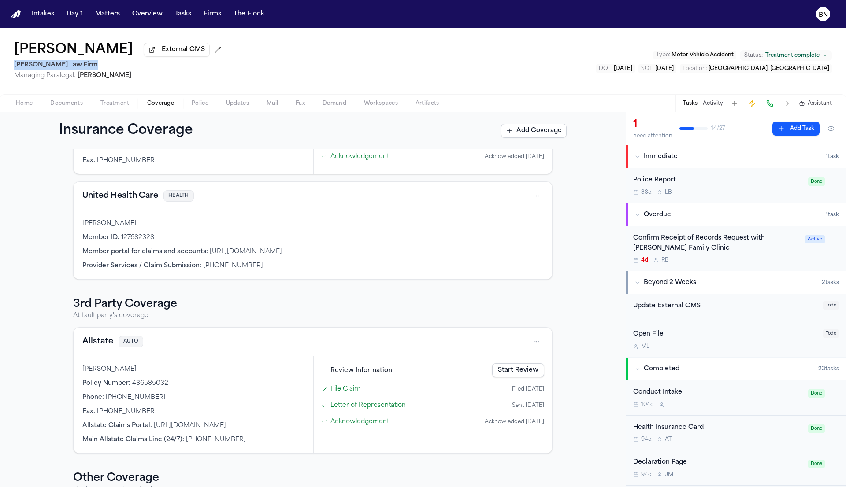
click at [92, 346] on button "Allstate" at bounding box center [97, 342] width 31 height 12
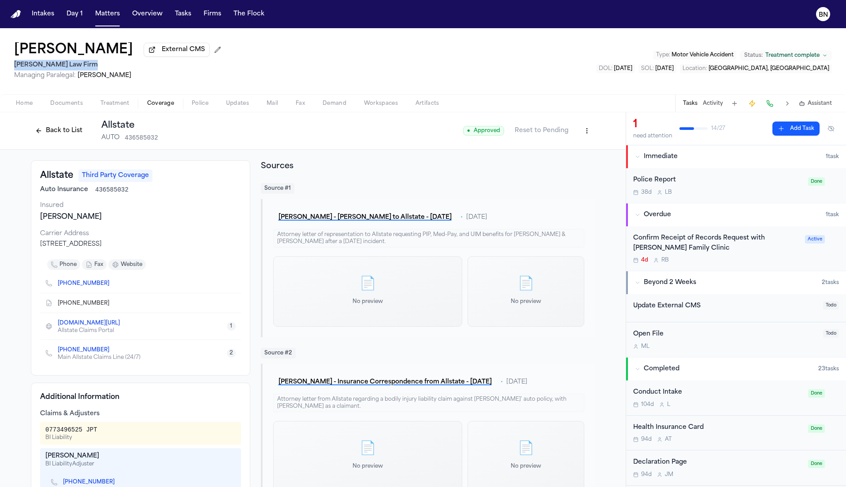
click at [64, 106] on span "Documents" at bounding box center [66, 103] width 33 height 7
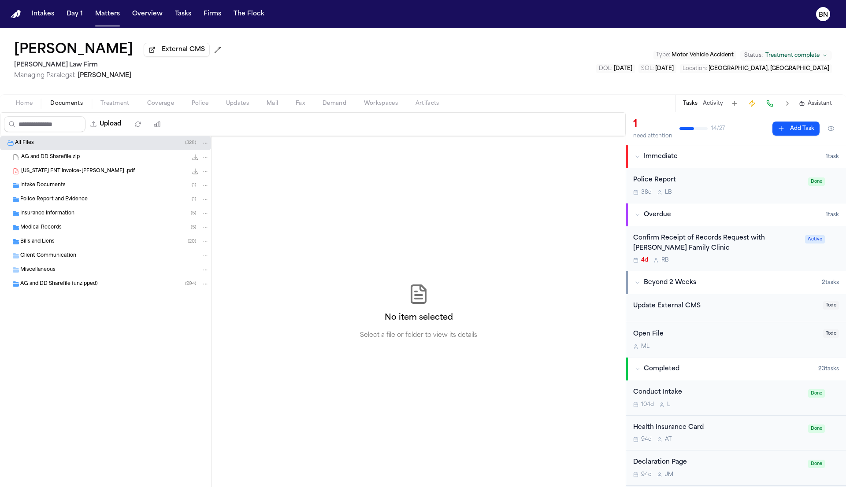
click at [74, 196] on div "Police Report and Evidence ( 1 )" at bounding box center [105, 200] width 211 height 14
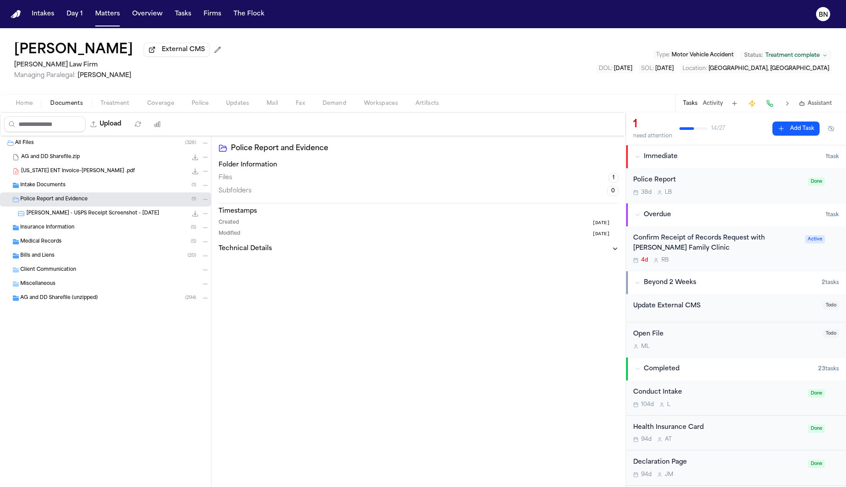
click at [106, 218] on div "A. Garcia - USPS Receipt Screenshot - 8.1.25 33.2 KB • PNG" at bounding box center [117, 213] width 183 height 9
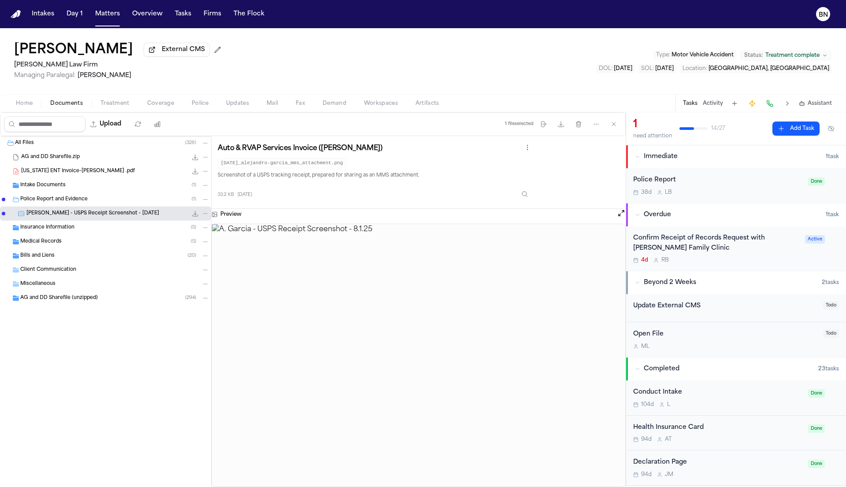
click at [668, 183] on div "Police Report" at bounding box center [718, 180] width 170 height 10
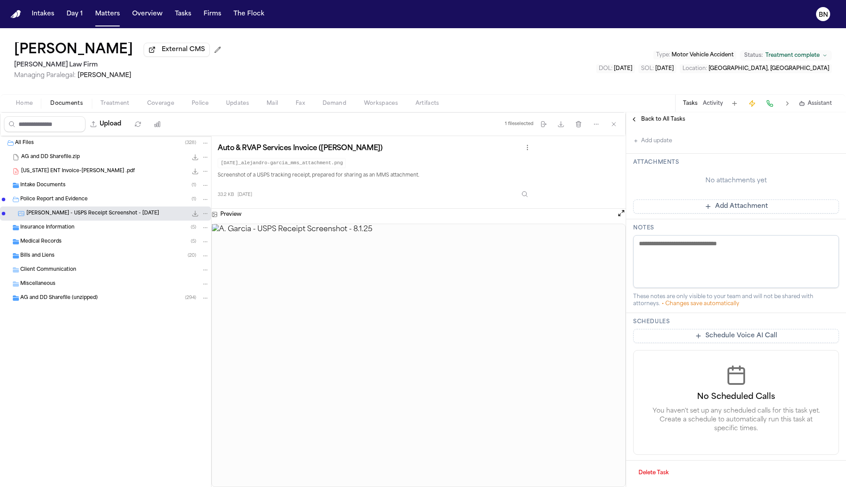
scroll to position [177, 0]
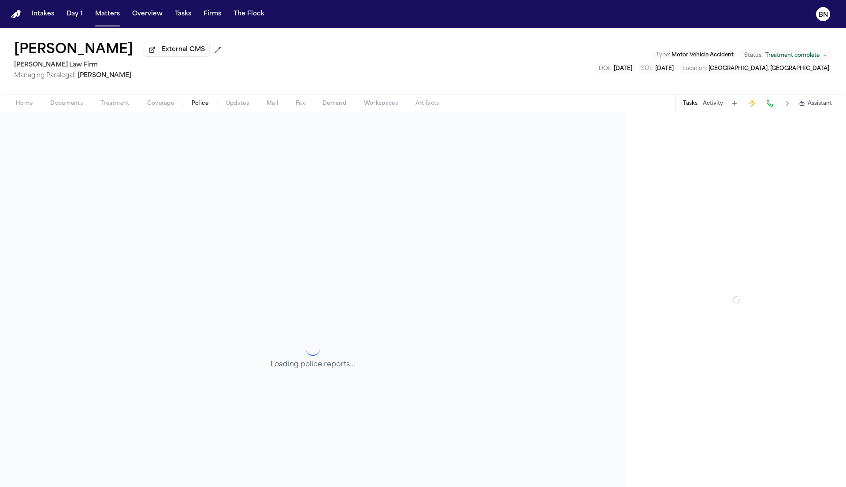
click at [200, 102] on span "Police" at bounding box center [200, 103] width 17 height 7
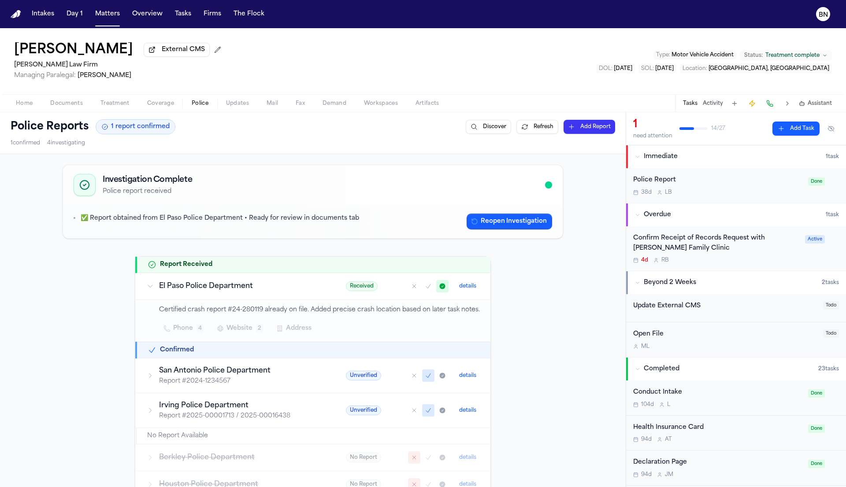
click at [279, 314] on p "Certified crash report #24-280119 already on file. Added precise crash location…" at bounding box center [319, 310] width 321 height 10
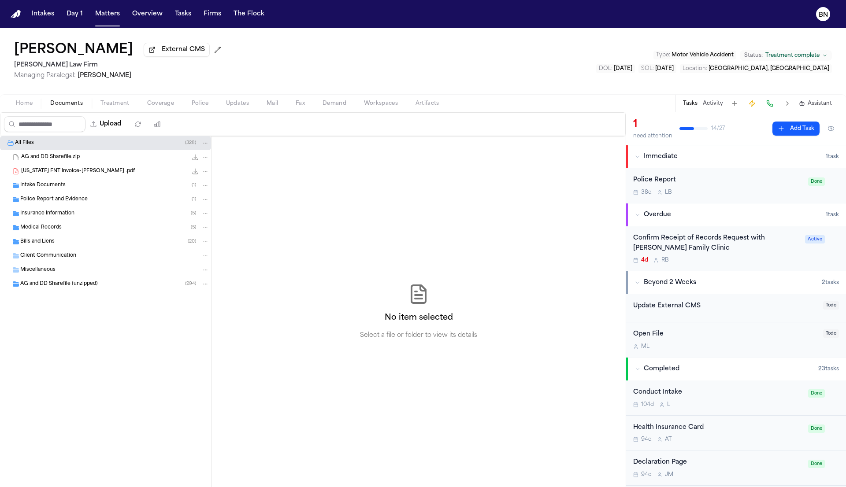
click at [74, 101] on span "Documents" at bounding box center [66, 103] width 33 height 7
click at [100, 290] on div "AG and DD Sharefile (unzipped) ( 294 )" at bounding box center [105, 284] width 211 height 14
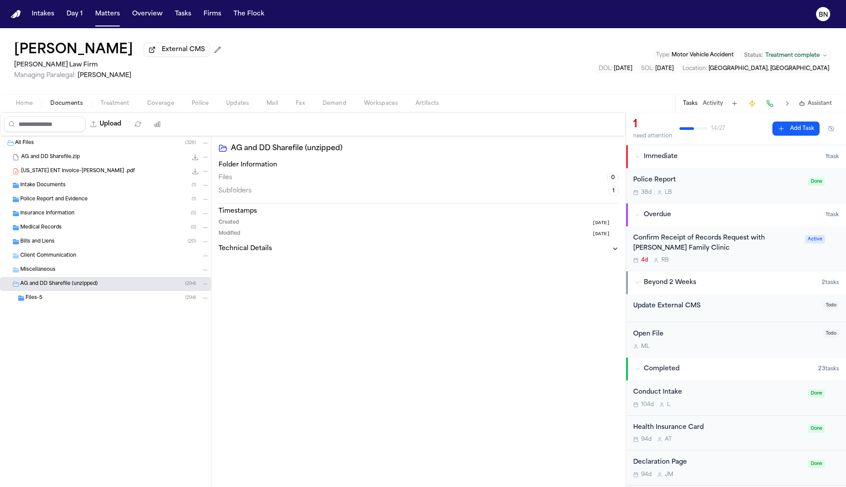
click at [102, 299] on div "Files-5 ( 294 )" at bounding box center [118, 298] width 184 height 8
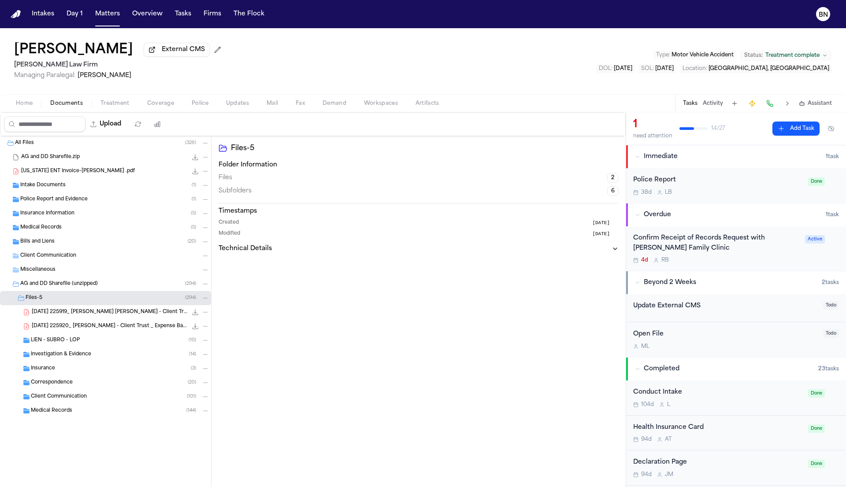
click at [110, 369] on div "Insurance ( 3 )" at bounding box center [120, 369] width 178 height 8
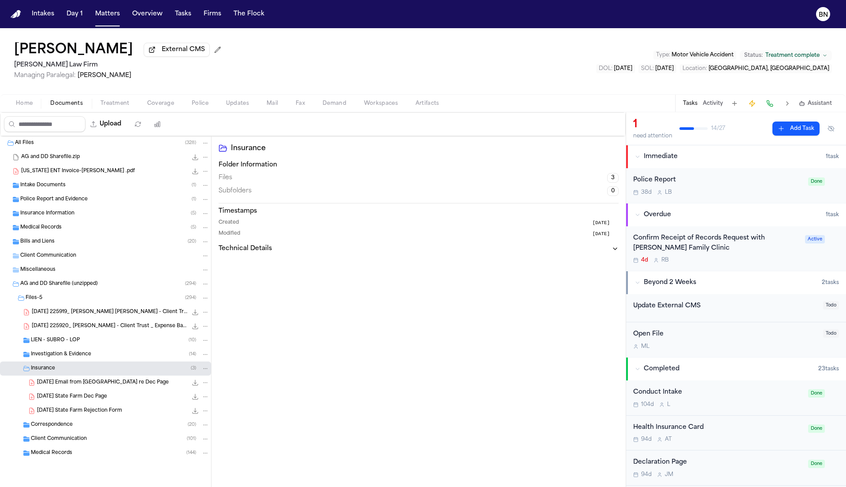
click at [113, 437] on div "Client Communication ( 101 )" at bounding box center [105, 439] width 211 height 14
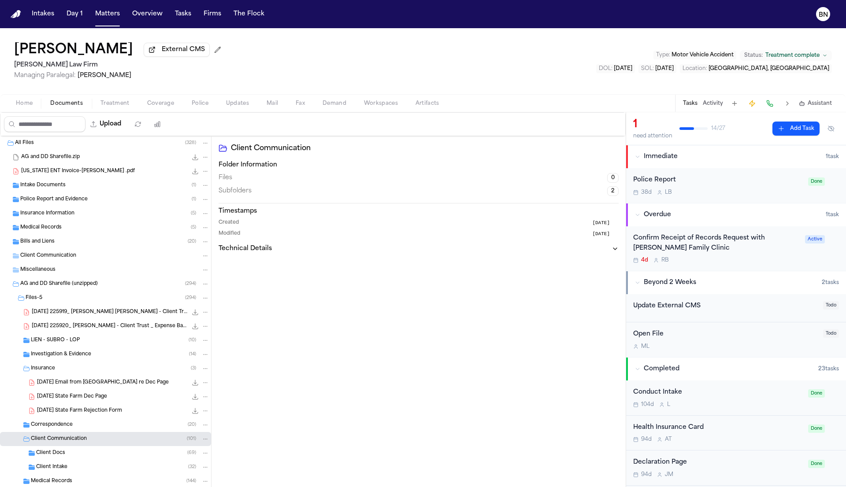
click at [113, 429] on div "Correspondence ( 20 )" at bounding box center [120, 425] width 178 height 8
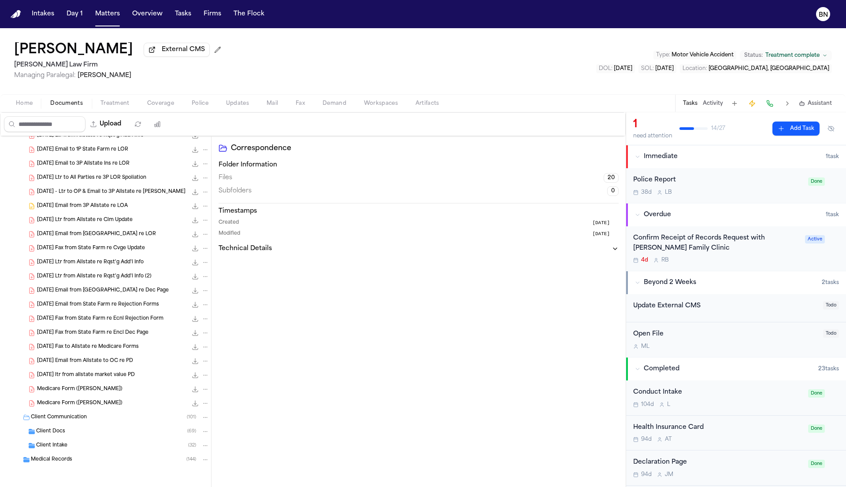
click at [112, 426] on div "Client Docs ( 69 )" at bounding box center [105, 432] width 211 height 14
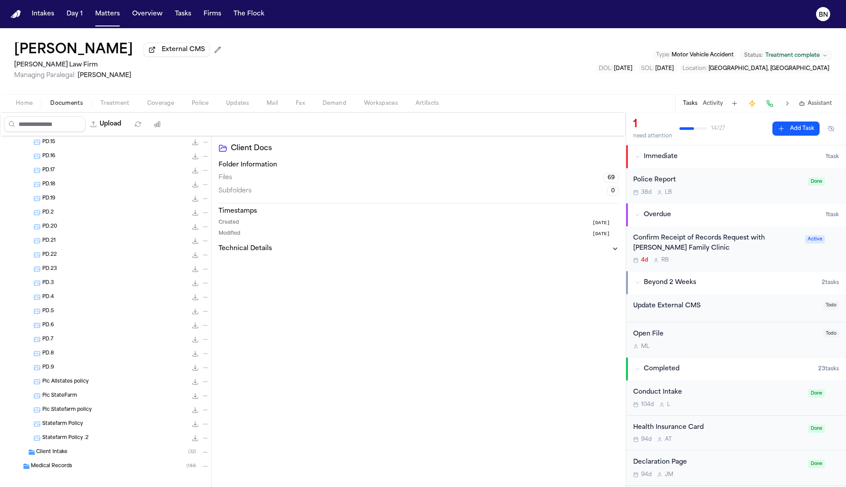
scroll to position [1278, 0]
drag, startPoint x: 101, startPoint y: 466, endPoint x: 100, endPoint y: 459, distance: 6.7
click at [101, 465] on div "Medical Records ( 144 )" at bounding box center [105, 460] width 211 height 14
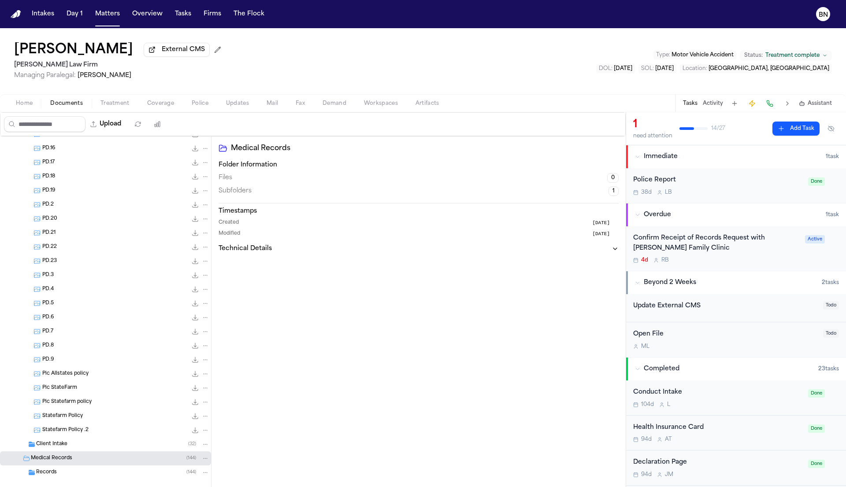
click at [95, 446] on div "Client Intake ( 32 )" at bounding box center [122, 445] width 173 height 8
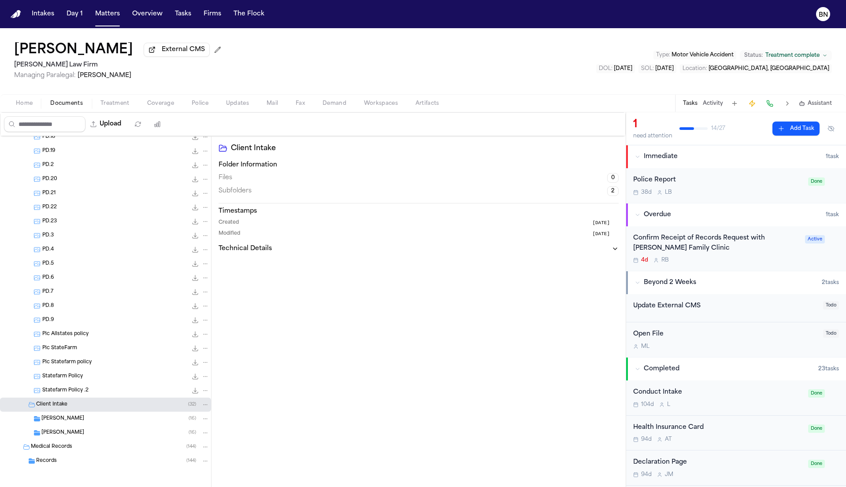
scroll to position [1320, 0]
click at [93, 429] on div "Alejandro ( 16 )" at bounding box center [125, 432] width 168 height 8
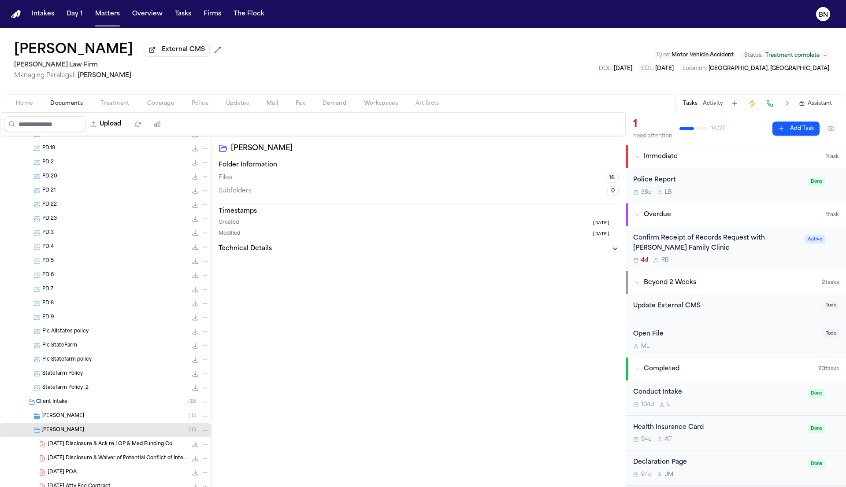
click at [91, 422] on div "Dennise ( 16 )" at bounding box center [105, 416] width 211 height 14
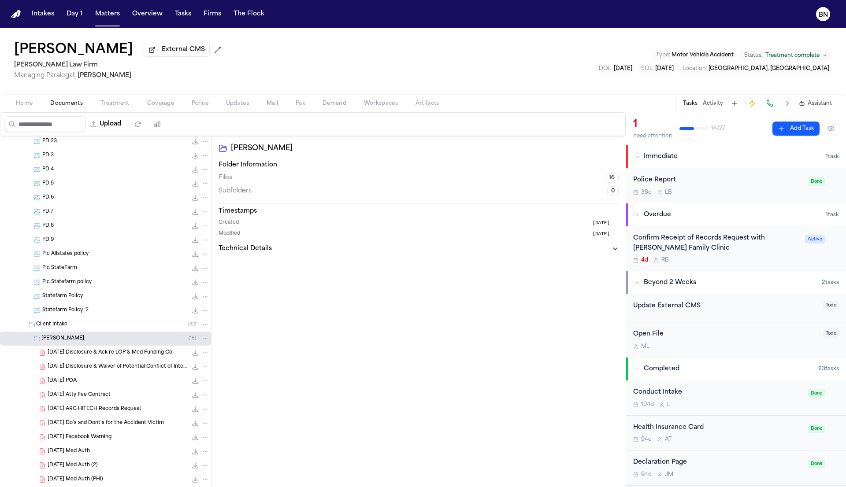
scroll to position [1771, 0]
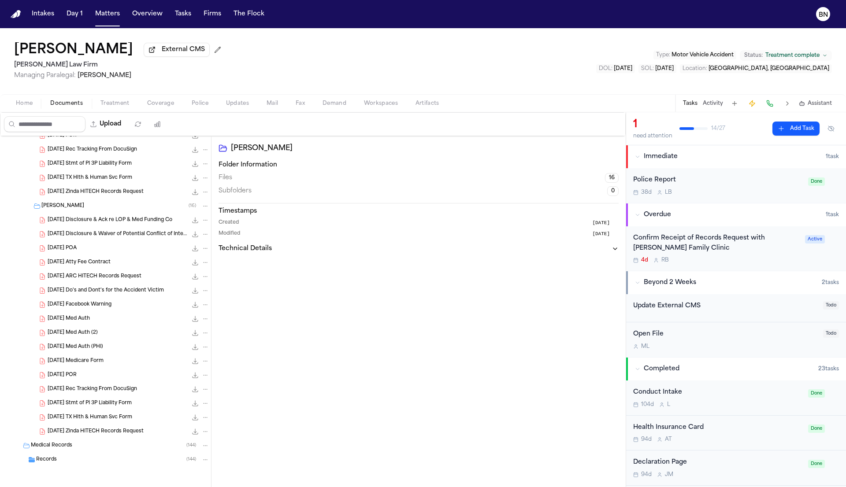
click at [93, 452] on div "Medical Records ( 144 )" at bounding box center [105, 446] width 211 height 14
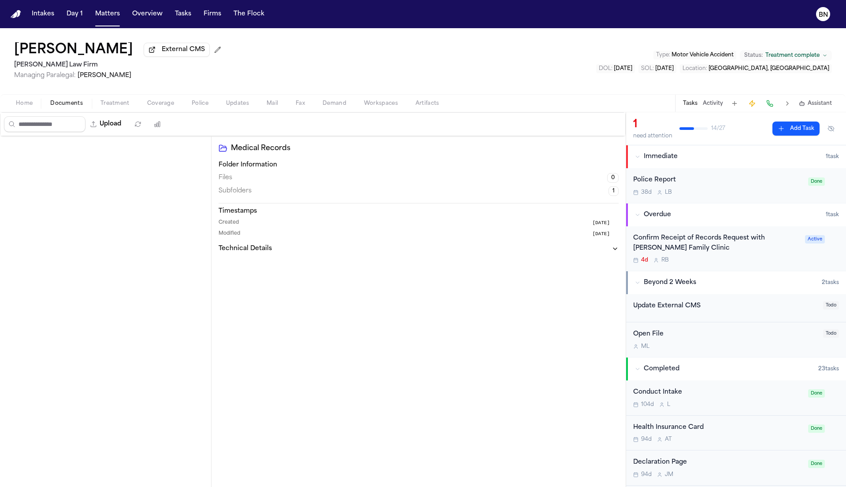
scroll to position [0, 0]
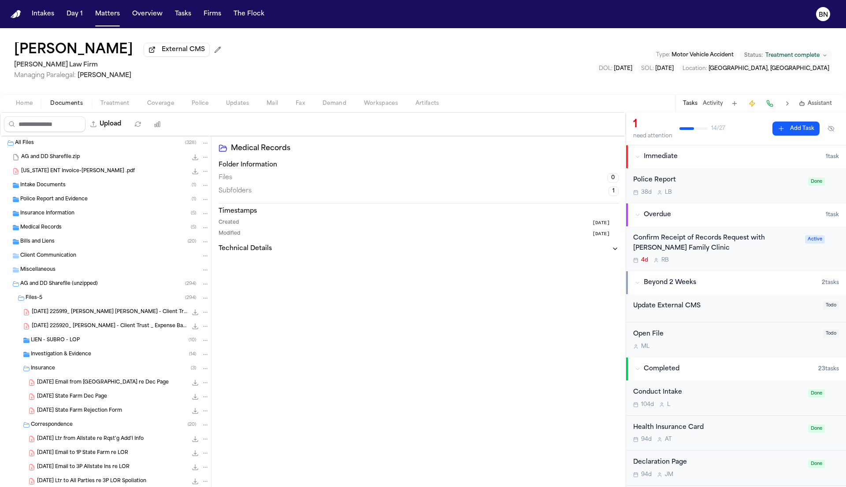
click at [63, 205] on div "Police Report and Evidence ( 1 )" at bounding box center [105, 200] width 211 height 14
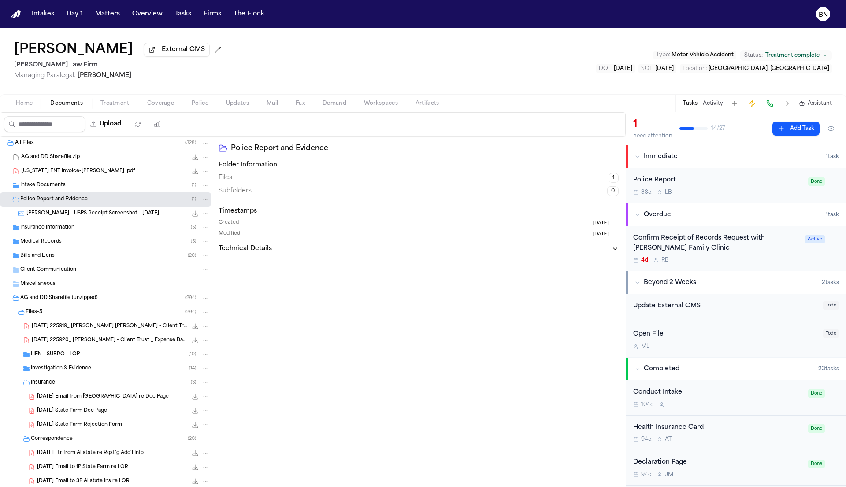
click at [64, 184] on div "Intake Documents ( 1 )" at bounding box center [114, 186] width 189 height 8
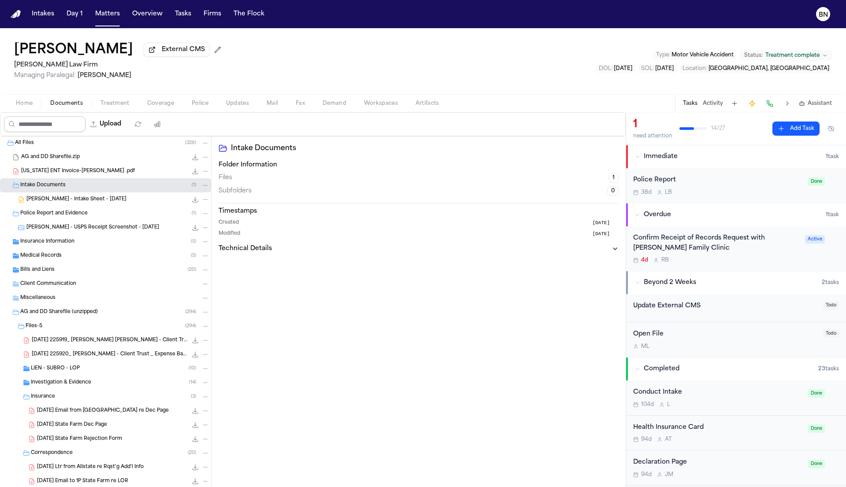
click at [50, 130] on input "Search files" at bounding box center [45, 124] width 82 height 16
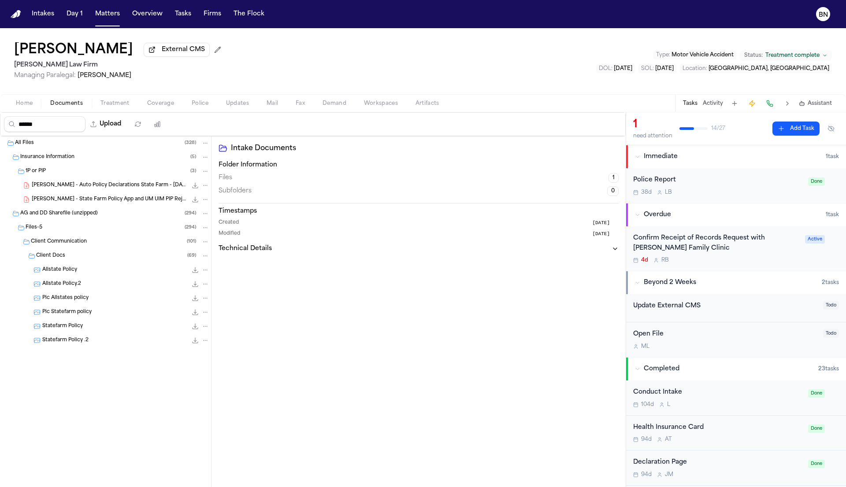
click at [63, 270] on span "Allstate Policy" at bounding box center [59, 270] width 35 height 7
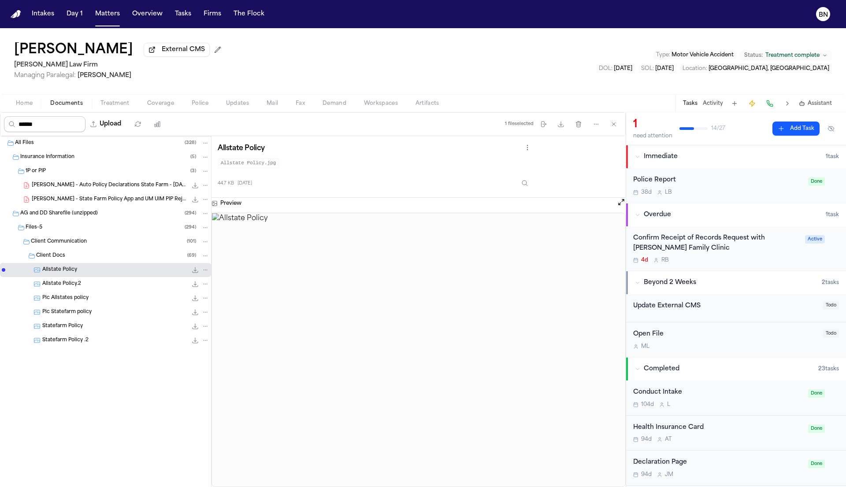
click at [43, 126] on input "******" at bounding box center [45, 124] width 82 height 16
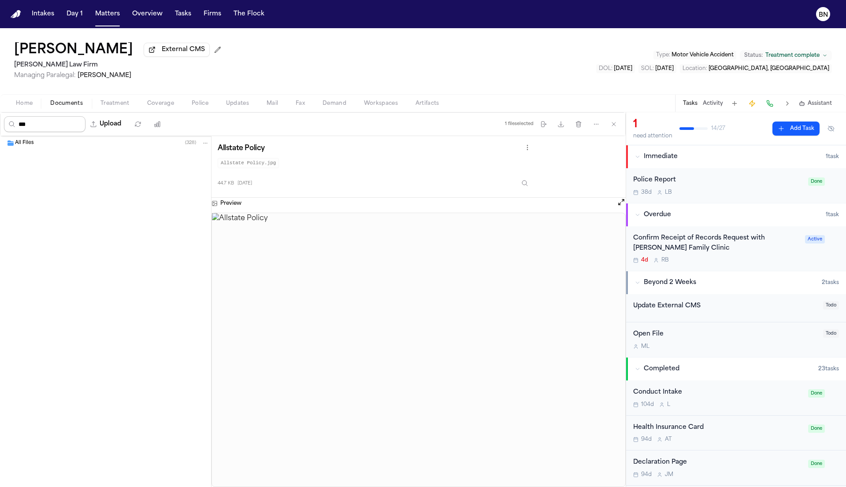
click at [42, 129] on input "***" at bounding box center [45, 124] width 82 height 16
click at [39, 150] on div "All Files ( 328 )" at bounding box center [105, 143] width 211 height 14
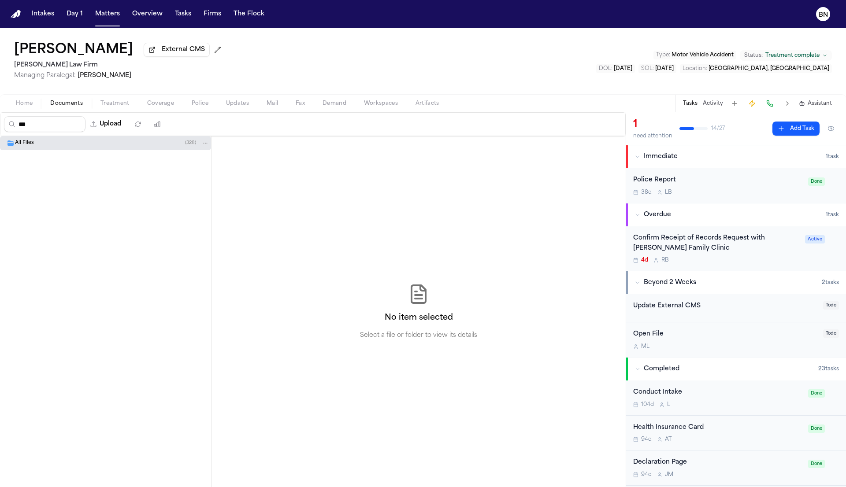
click at [39, 147] on div "All Files ( 328 )" at bounding box center [112, 143] width 194 height 8
drag, startPoint x: 32, startPoint y: 129, endPoint x: -11, endPoint y: 122, distance: 42.7
click at [0, 122] on html "Intakes Day 1 Matters Overview Tasks Firms The Flock BN Alejandro Garcia Extern…" at bounding box center [423, 243] width 846 height 487
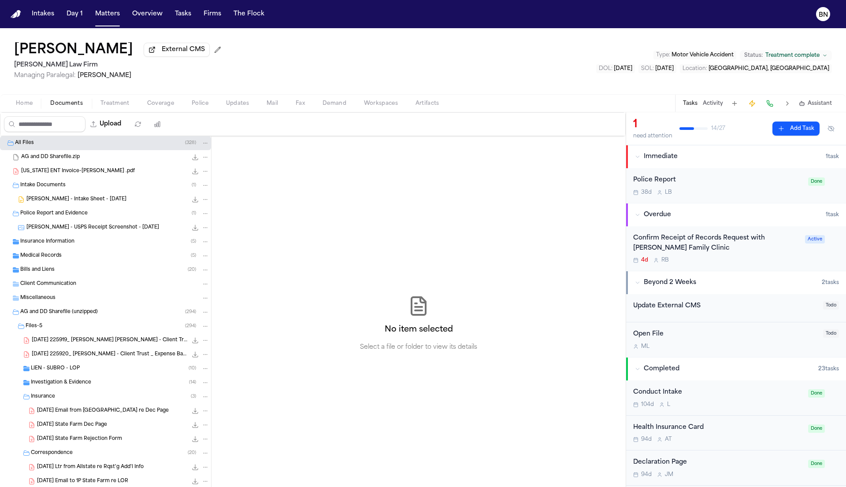
click at [81, 213] on span "Police Report and Evidence" at bounding box center [53, 213] width 67 height 7
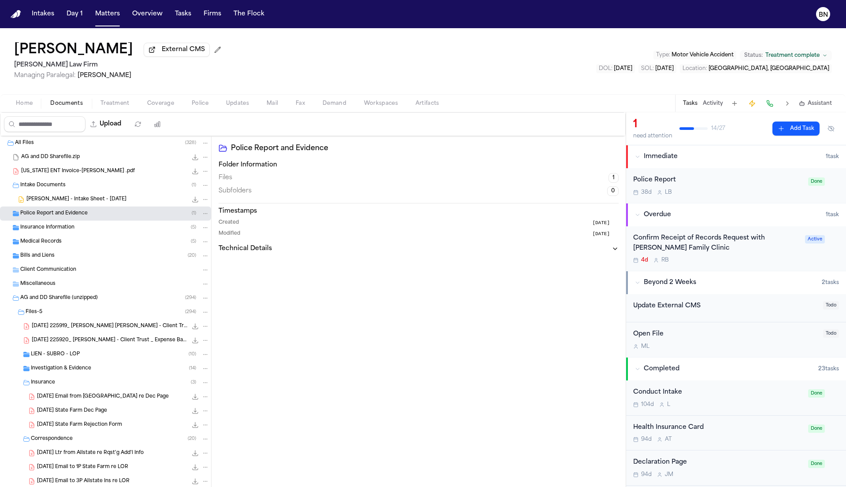
click at [82, 219] on div "Police Report and Evidence ( 1 )" at bounding box center [105, 214] width 211 height 14
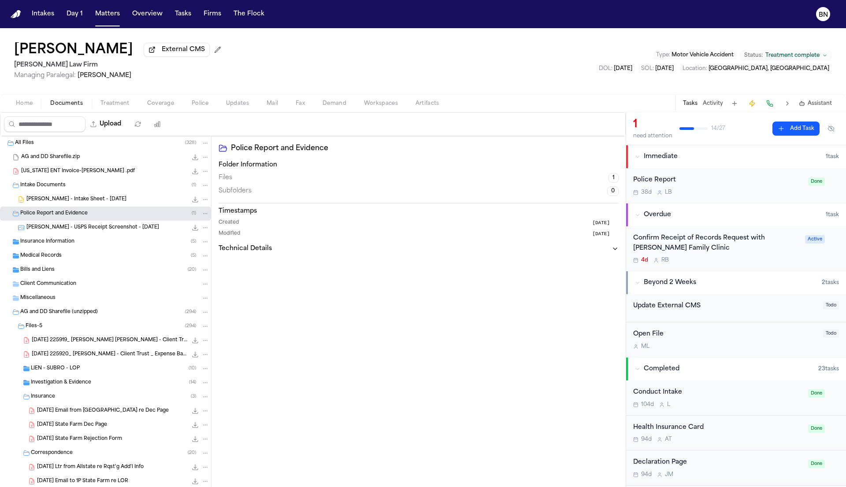
click at [82, 228] on span "A. Garcia - USPS Receipt Screenshot - 8.1.25" at bounding box center [92, 227] width 133 height 7
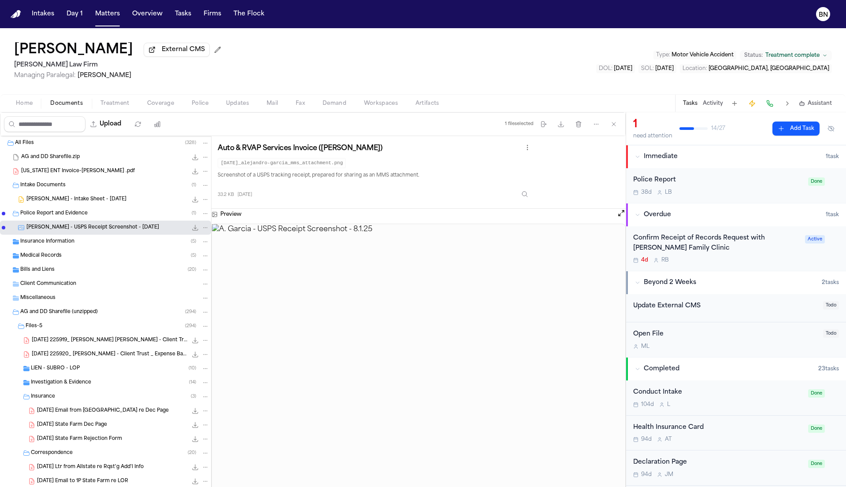
click at [162, 102] on span "Coverage" at bounding box center [160, 103] width 27 height 7
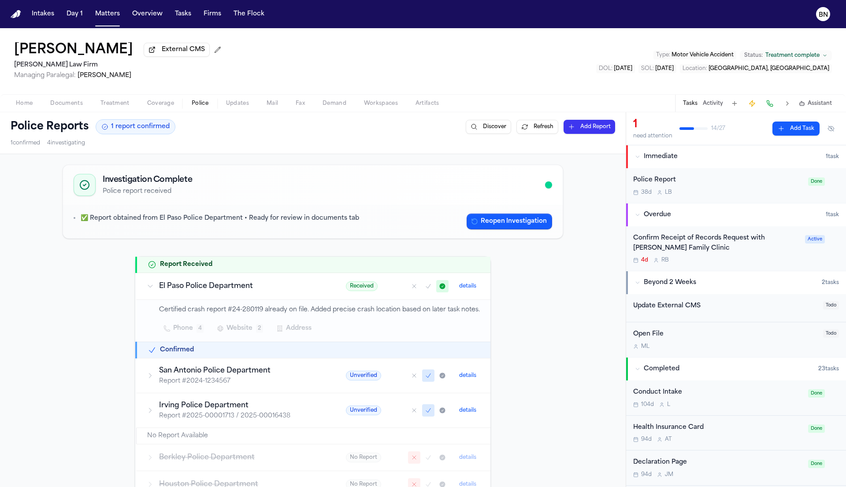
click at [196, 101] on span "Police" at bounding box center [200, 103] width 17 height 7
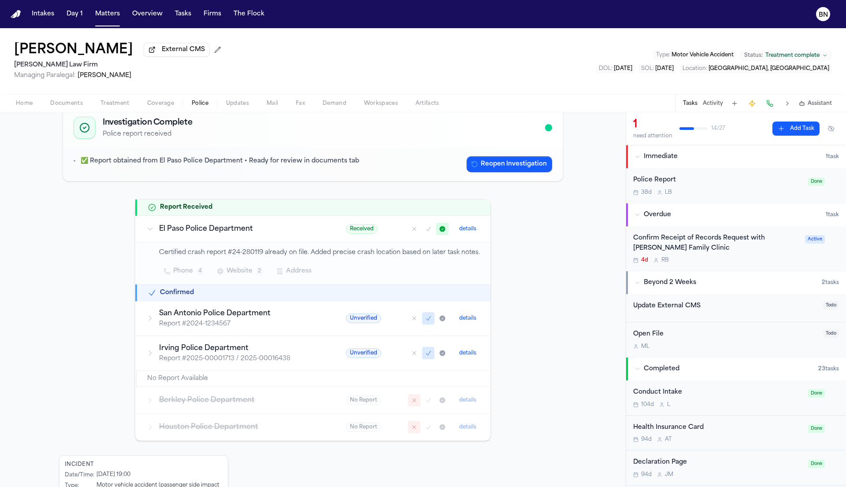
scroll to position [141, 0]
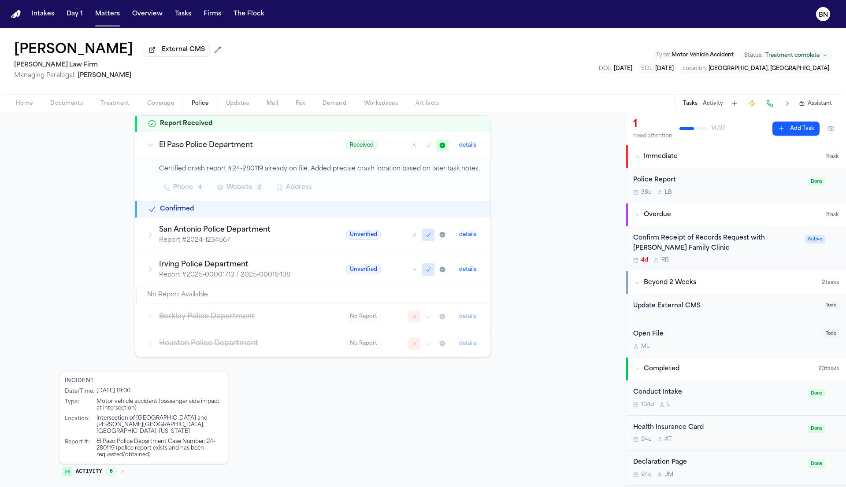
click at [121, 469] on icon "button" at bounding box center [122, 471] width 5 height 5
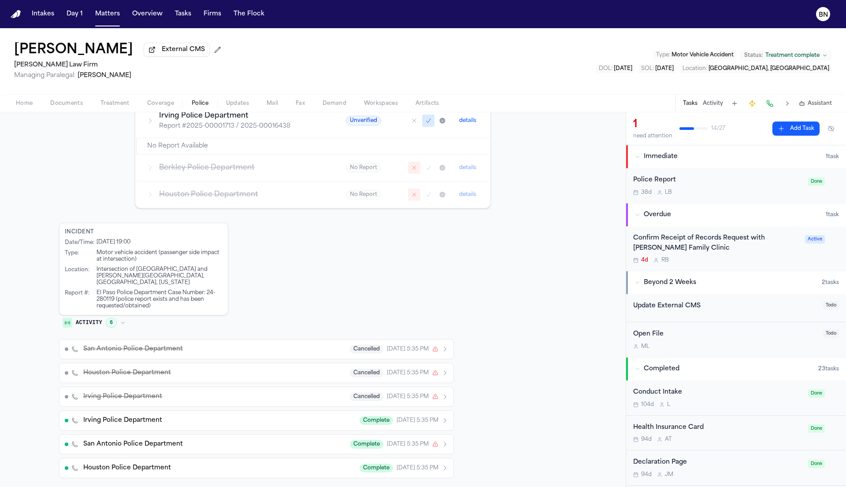
scroll to position [0, 0]
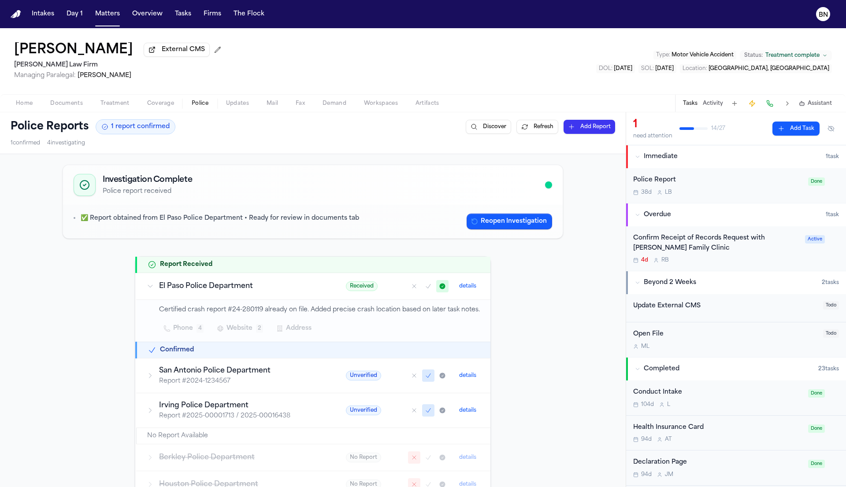
click at [466, 288] on button "details" at bounding box center [468, 286] width 24 height 11
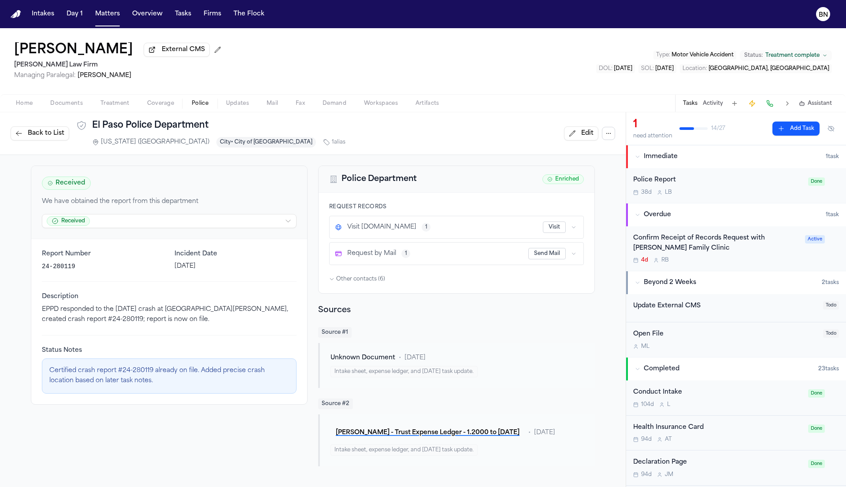
drag, startPoint x: 174, startPoint y: 405, endPoint x: 257, endPoint y: 390, distance: 85.0
click at [165, 404] on div "Report Number 24-280119 Incident Date October 5, 2024 Description EPPD responde…" at bounding box center [169, 321] width 276 height 165
click at [369, 363] on span "Unknown Document" at bounding box center [362, 358] width 65 height 9
click at [369, 371] on div "Intake sheet, expense ledger, and 07-23-2025 task update." at bounding box center [403, 371] width 147 height 11
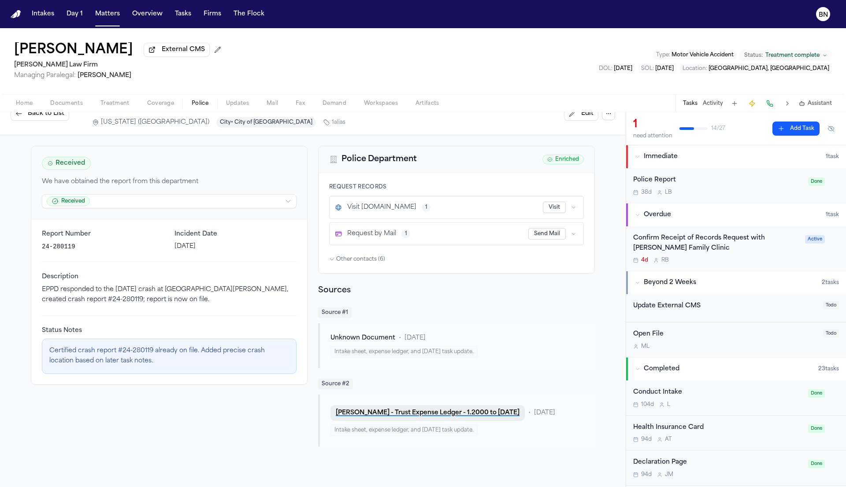
scroll to position [19, 0]
click at [712, 104] on button "Activity" at bounding box center [713, 103] width 20 height 7
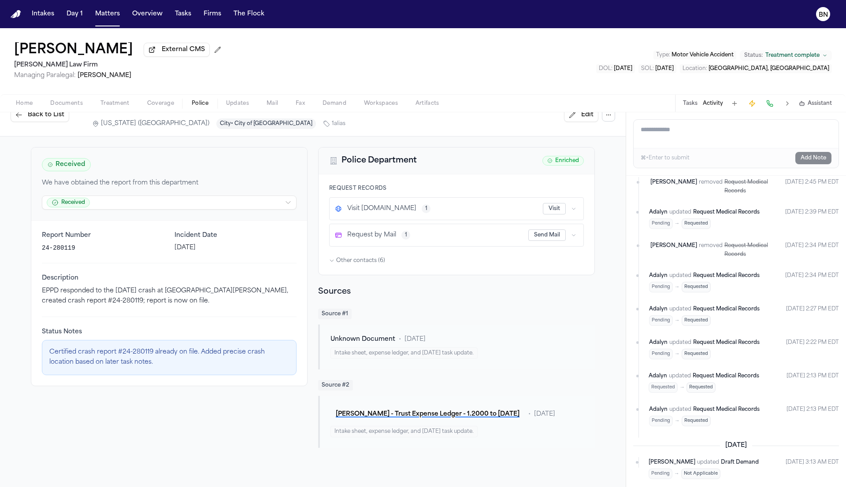
scroll to position [1887, 0]
click at [82, 107] on span "Documents" at bounding box center [66, 103] width 33 height 7
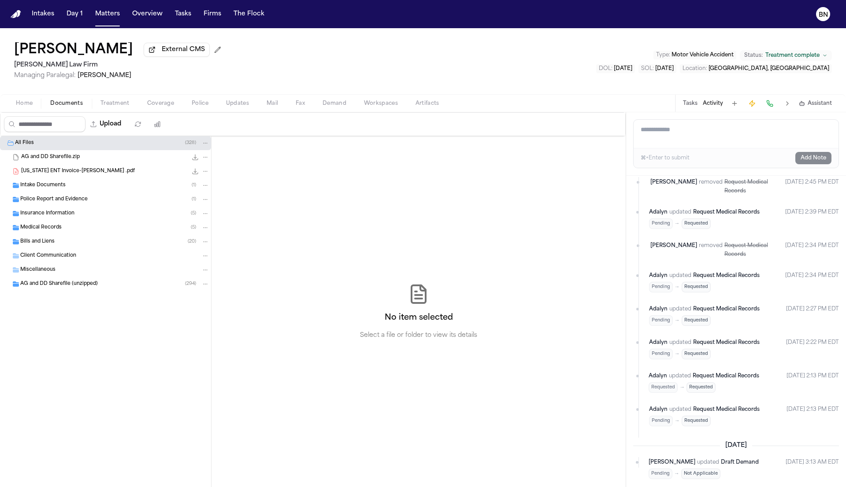
click at [104, 189] on div "Intake Documents ( 1 )" at bounding box center [114, 186] width 189 height 8
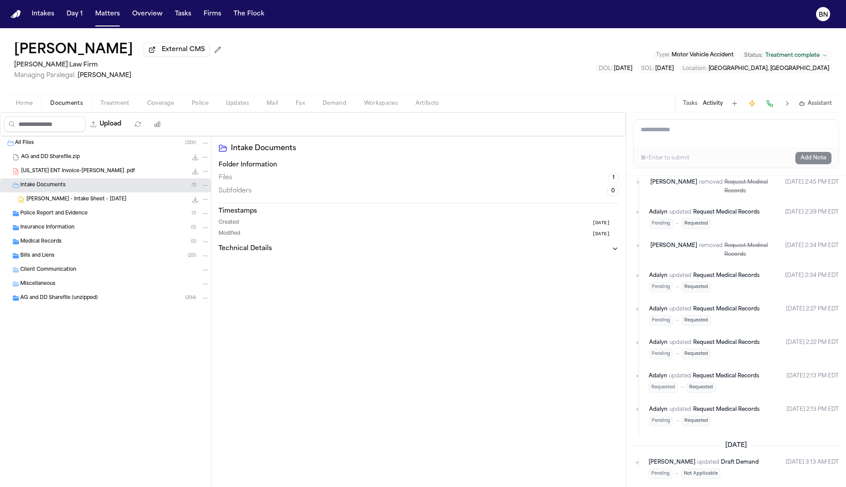
click at [165, 103] on span "Coverage" at bounding box center [160, 103] width 27 height 7
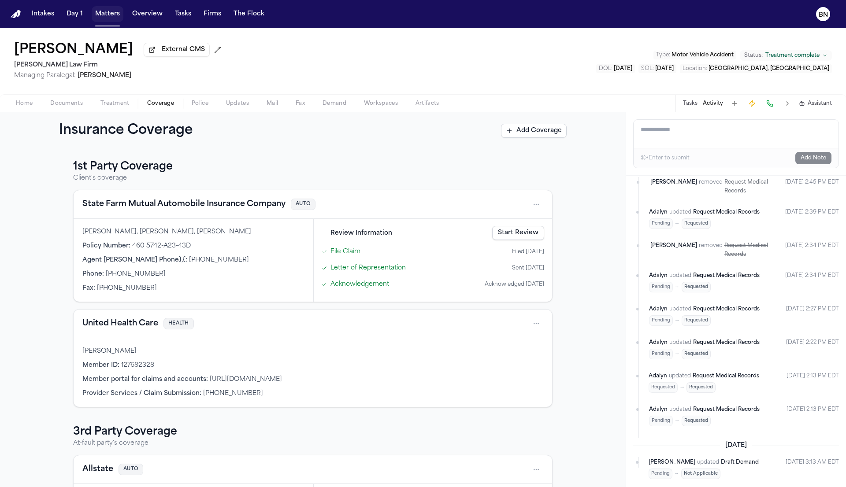
click at [109, 16] on button "Matters" at bounding box center [108, 14] width 32 height 16
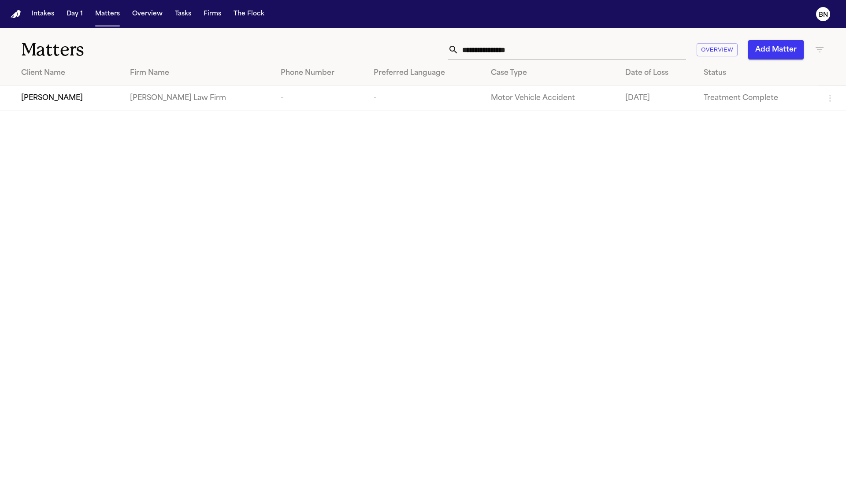
click at [526, 62] on th "Case Type" at bounding box center [551, 73] width 134 height 25
click at [527, 52] on input "**********" at bounding box center [572, 49] width 227 height 19
paste input "text"
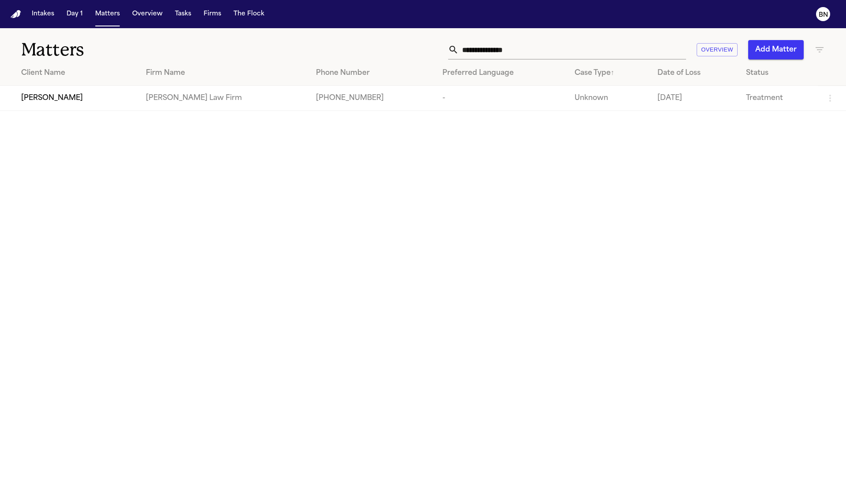
click at [91, 106] on td "Loretta Johnson" at bounding box center [69, 98] width 139 height 25
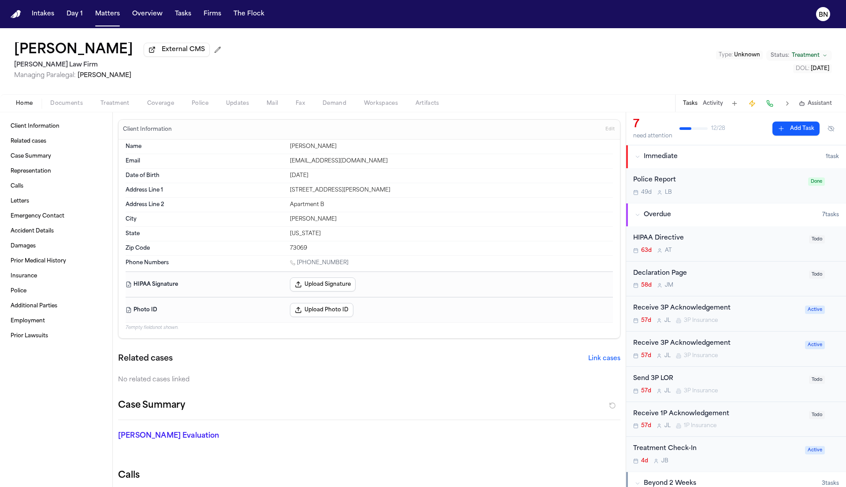
click at [159, 104] on span "Coverage" at bounding box center [160, 103] width 27 height 7
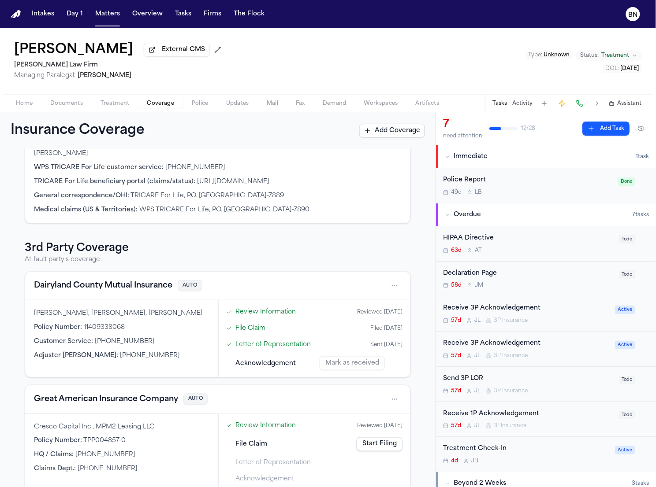
scroll to position [305, 0]
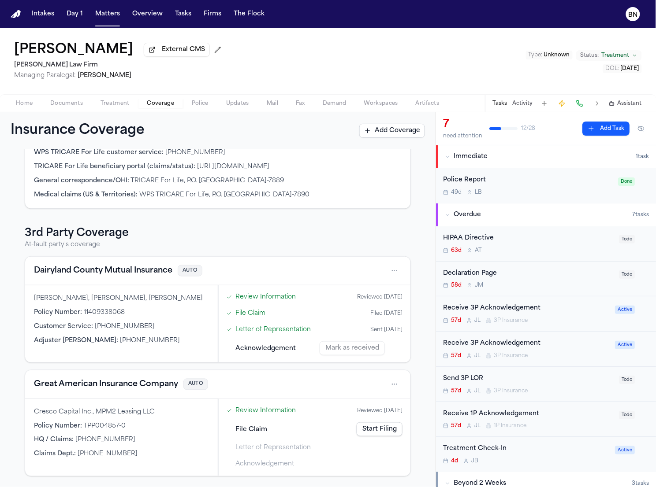
drag, startPoint x: 395, startPoint y: 39, endPoint x: 394, endPoint y: 33, distance: 5.9
click at [393, 32] on div "Loretta Johnson External CMS Hecht Law Firm Managing Paralegal: Jessica Barrett…" at bounding box center [328, 61] width 656 height 66
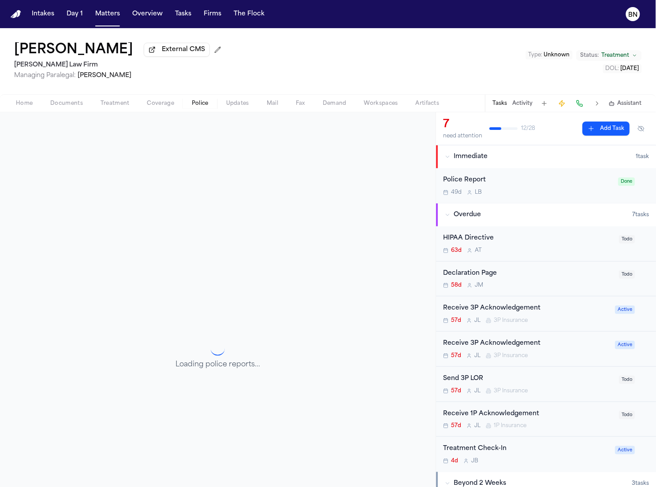
click at [199, 105] on span "Police" at bounding box center [200, 103] width 17 height 7
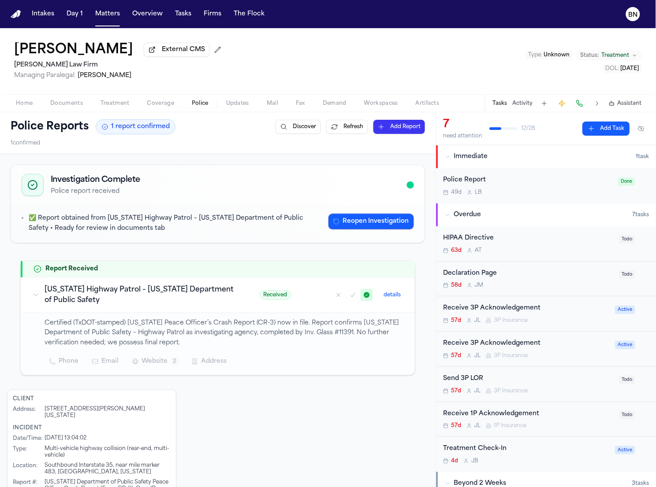
click at [83, 104] on button "Documents" at bounding box center [66, 103] width 50 height 11
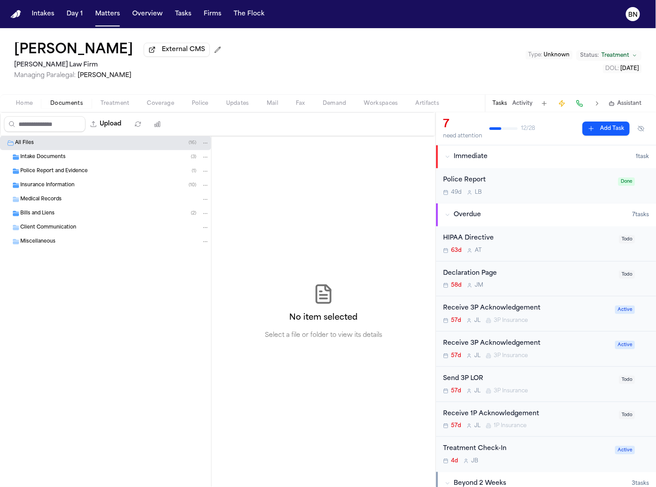
click at [71, 156] on div "Intake Documents ( 3 )" at bounding box center [114, 157] width 189 height 8
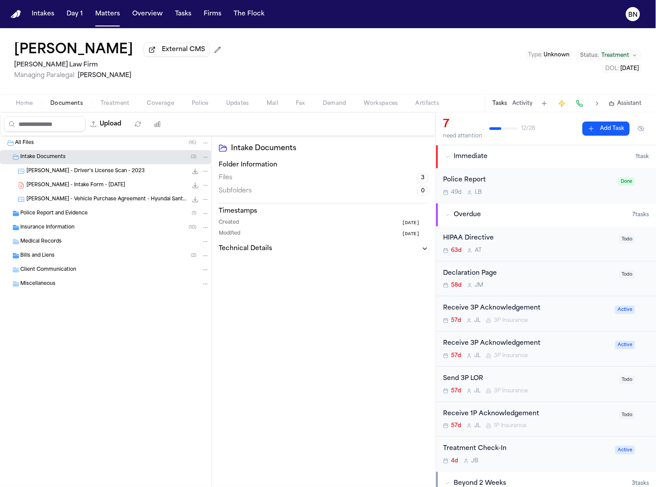
click at [107, 209] on div "Police Report and Evidence ( 1 )" at bounding box center [105, 214] width 211 height 14
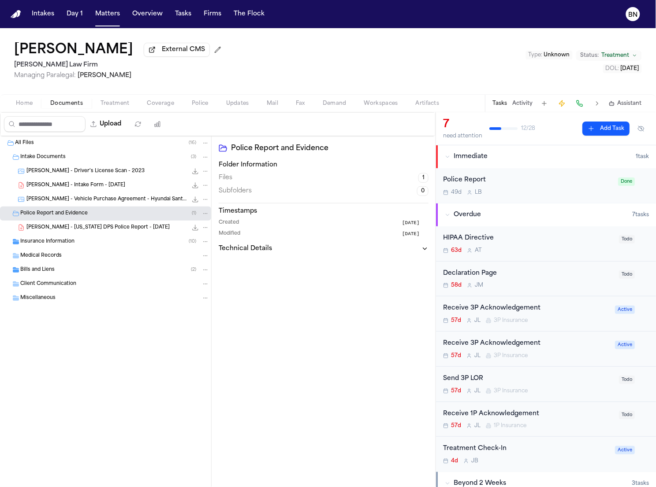
click at [107, 235] on div "L. Johnson - Texas DPS Police Report - 7.2.25 431.4 KB • PDF" at bounding box center [105, 228] width 211 height 14
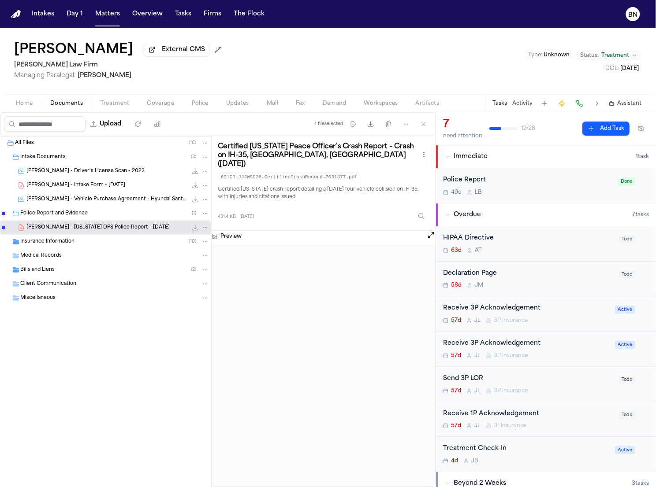
click at [22, 103] on span "Home" at bounding box center [24, 103] width 17 height 7
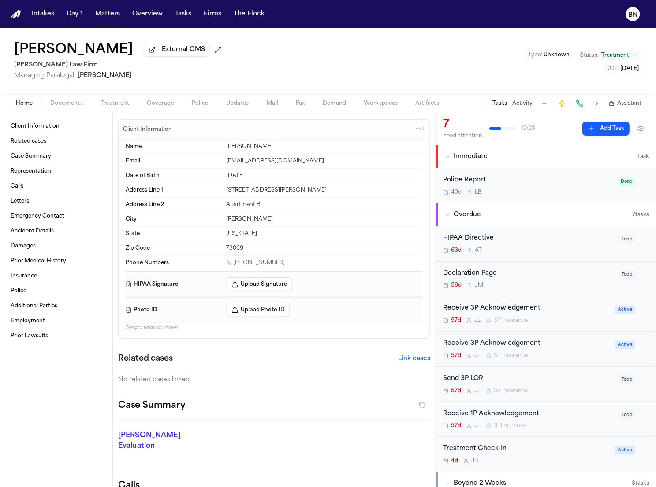
click at [284, 74] on div "Loretta Johnson External CMS Hecht Law Firm Managing Paralegal: Jessica Barrett…" at bounding box center [328, 61] width 656 height 66
click at [280, 31] on div "Loretta Johnson External CMS Hecht Law Firm Managing Paralegal: Jessica Barrett…" at bounding box center [328, 61] width 656 height 66
click at [280, 30] on div "Loretta Johnson External CMS Hecht Law Firm Managing Paralegal: Jessica Barrett…" at bounding box center [328, 61] width 656 height 66
click at [281, 31] on div "Loretta Johnson External CMS Hecht Law Firm Managing Paralegal: Jessica Barrett…" at bounding box center [328, 61] width 656 height 66
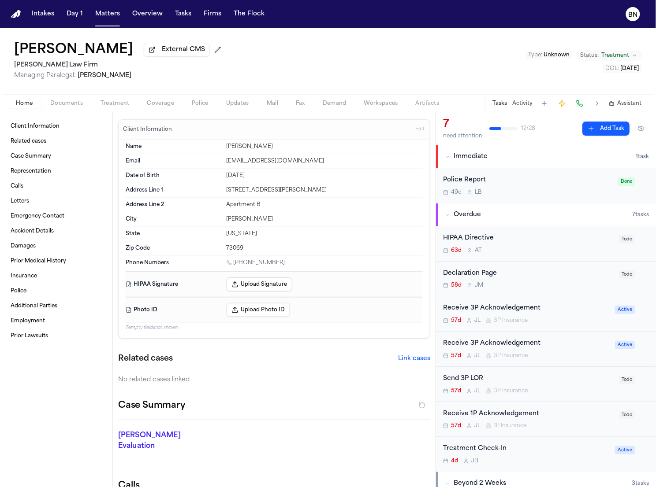
click at [281, 31] on div "Loretta Johnson External CMS Hecht Law Firm Managing Paralegal: Jessica Barrett…" at bounding box center [328, 61] width 656 height 66
click at [281, 30] on div "Loretta Johnson External CMS Hecht Law Firm Managing Paralegal: Jessica Barrett…" at bounding box center [328, 61] width 656 height 66
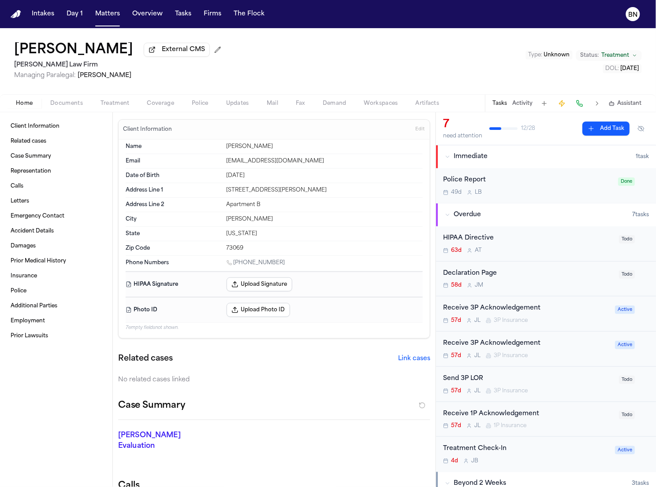
click at [281, 30] on div "Loretta Johnson External CMS Hecht Law Firm Managing Paralegal: Jessica Barrett…" at bounding box center [328, 61] width 656 height 66
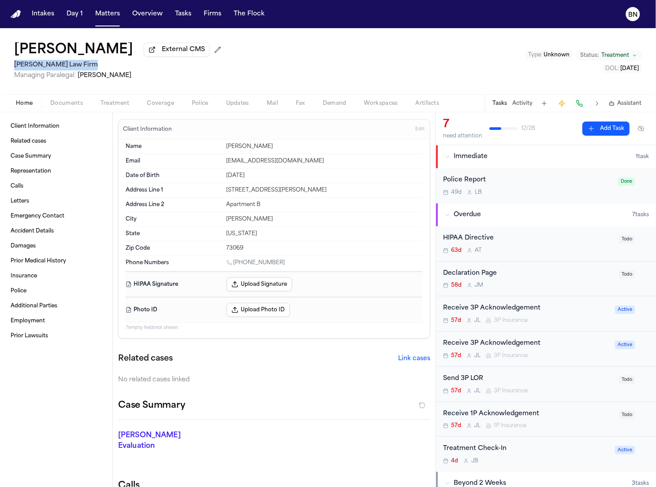
click at [66, 106] on span "Documents" at bounding box center [66, 103] width 33 height 7
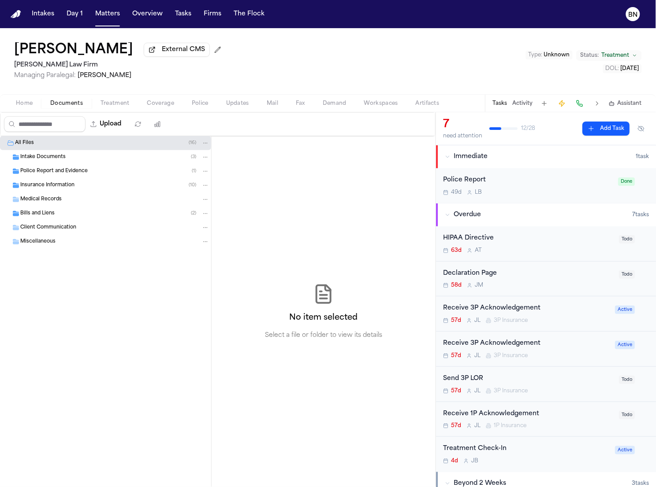
click at [64, 161] on div "Intake Documents ( 3 )" at bounding box center [114, 157] width 189 height 8
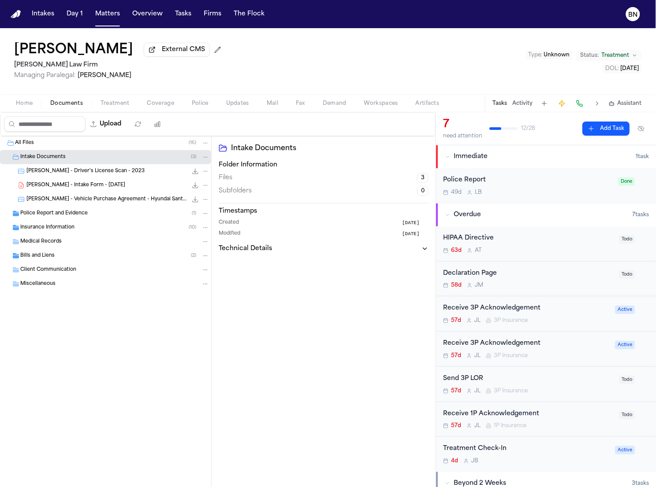
drag, startPoint x: 86, startPoint y: 218, endPoint x: 90, endPoint y: 236, distance: 18.5
click at [86, 218] on span "Police Report and Evidence" at bounding box center [53, 213] width 67 height 7
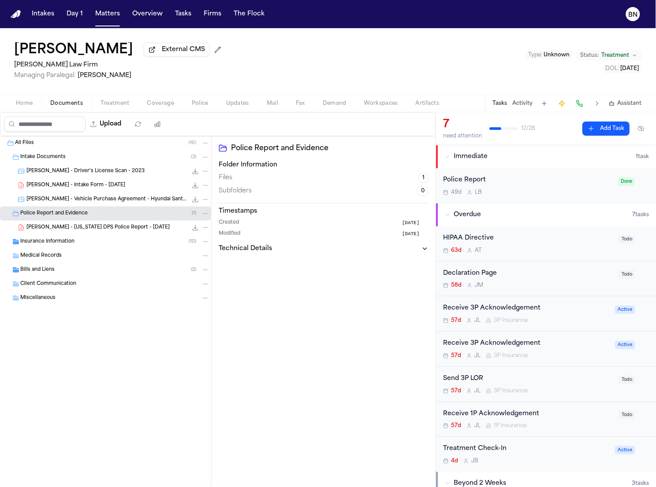
click at [89, 254] on div "Medical Records" at bounding box center [114, 256] width 189 height 8
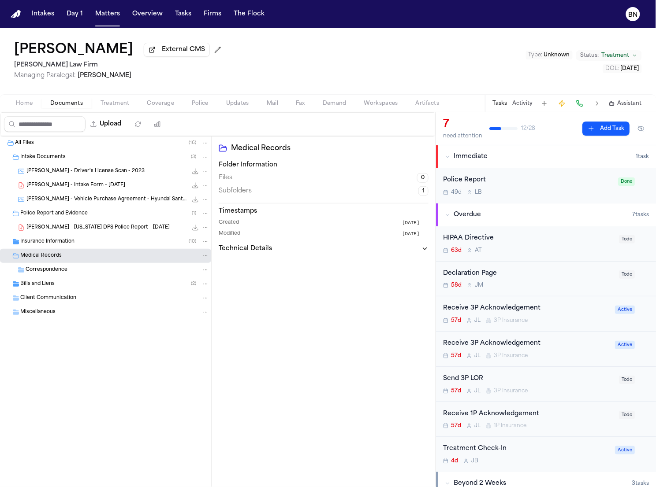
click at [89, 249] on div "Insurance Information ( 10 )" at bounding box center [105, 242] width 211 height 14
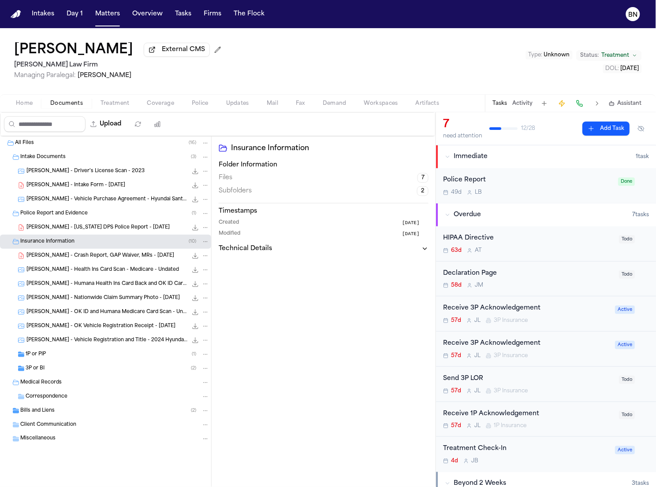
click at [110, 412] on div "Bills and Liens ( 2 )" at bounding box center [114, 411] width 189 height 8
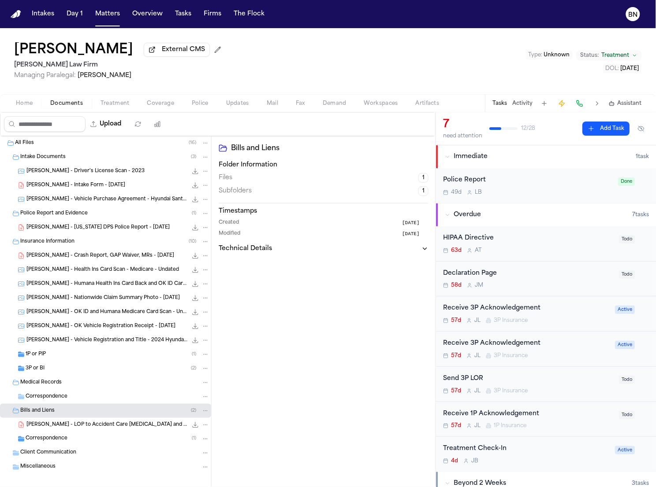
click at [113, 439] on div "Correspondence ( 1 )" at bounding box center [118, 439] width 184 height 8
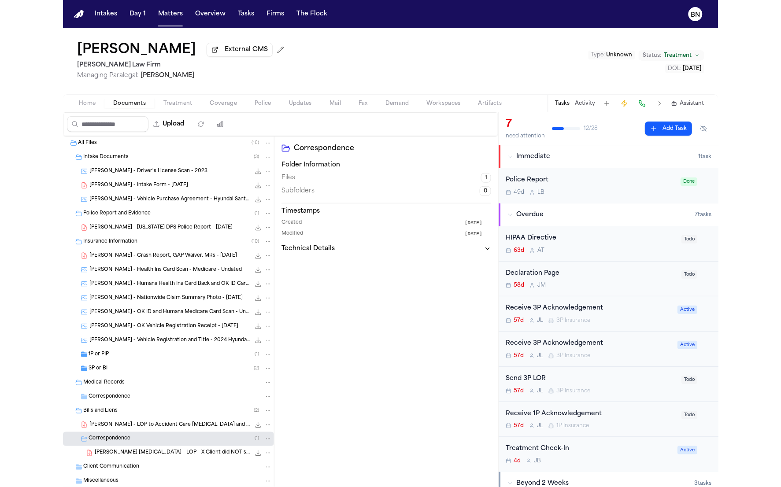
scroll to position [22, 0]
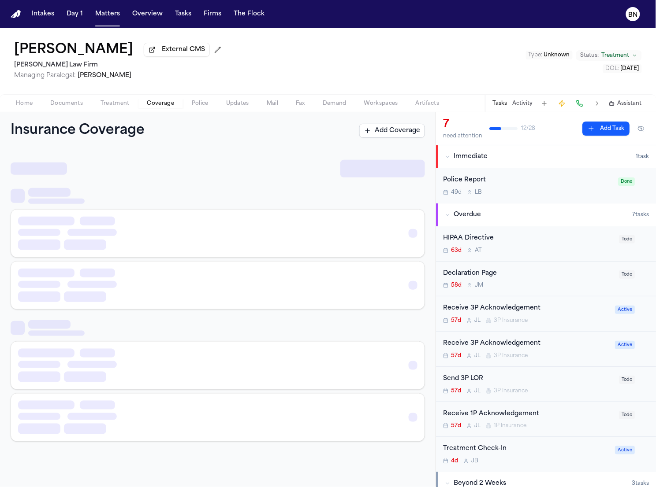
click at [170, 109] on span "button" at bounding box center [160, 108] width 37 height 1
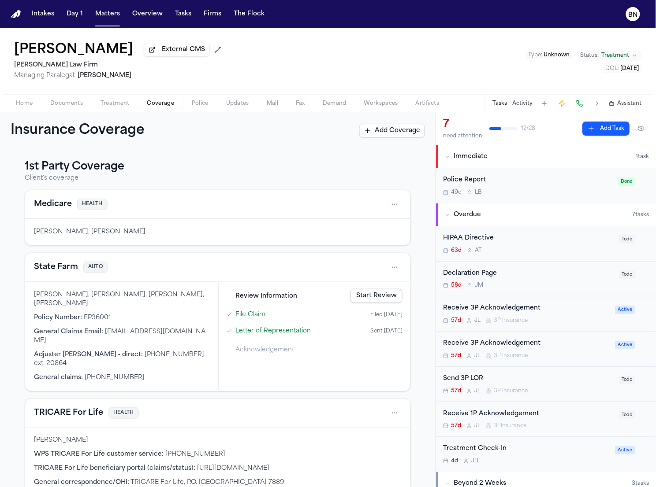
click at [39, 265] on button "State Farm" at bounding box center [56, 267] width 44 height 12
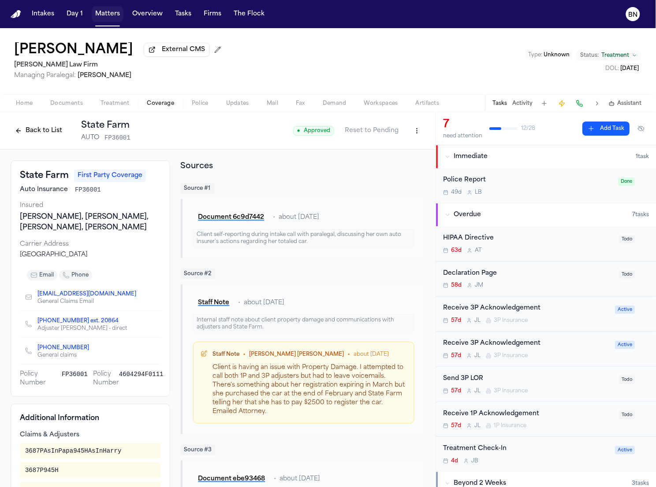
click at [120, 15] on button "Matters" at bounding box center [108, 14] width 32 height 16
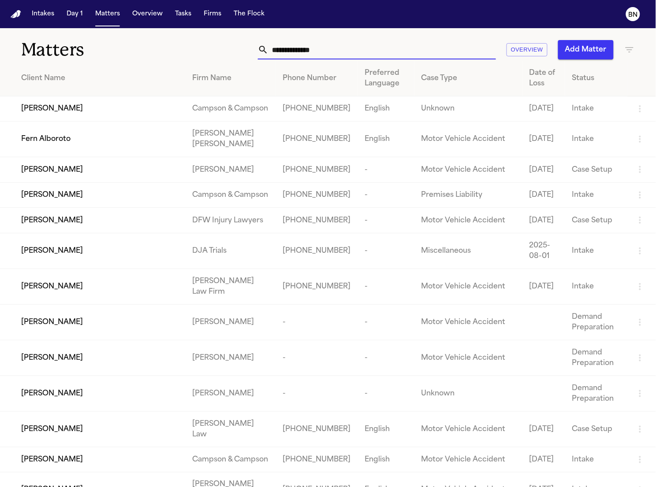
click at [393, 47] on input "text" at bounding box center [381, 49] width 227 height 19
paste input "**********"
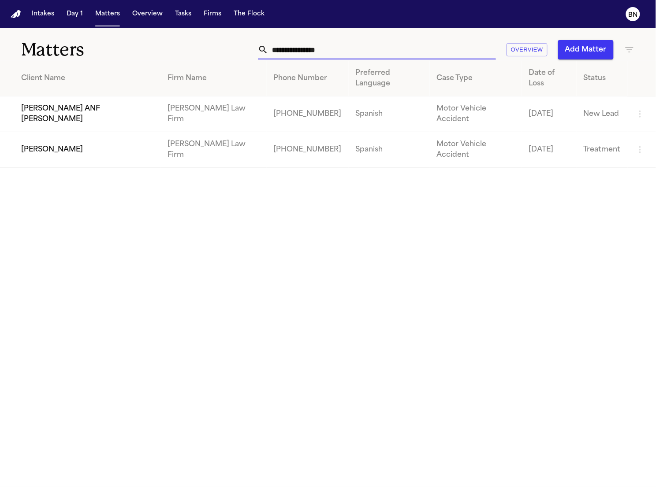
type input "**********"
click at [88, 132] on td "Alejandra Aguero" at bounding box center [80, 150] width 160 height 36
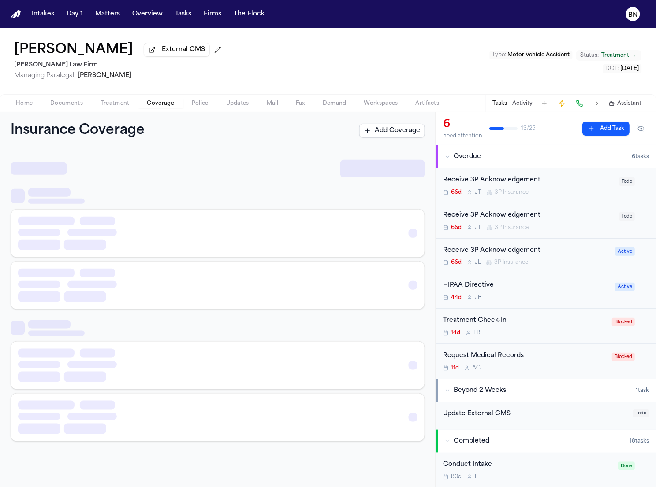
click at [158, 109] on span "button" at bounding box center [160, 108] width 37 height 1
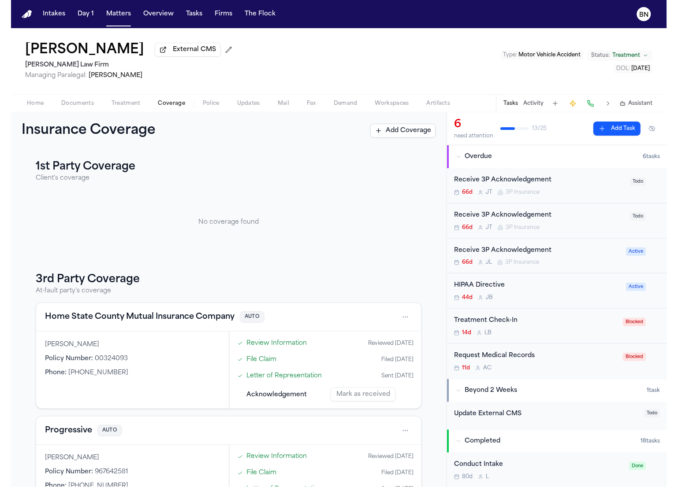
scroll to position [190, 0]
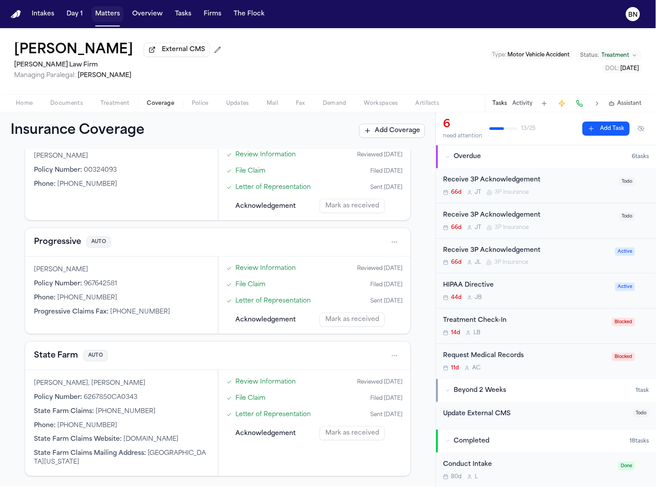
click at [110, 16] on button "Matters" at bounding box center [108, 14] width 32 height 16
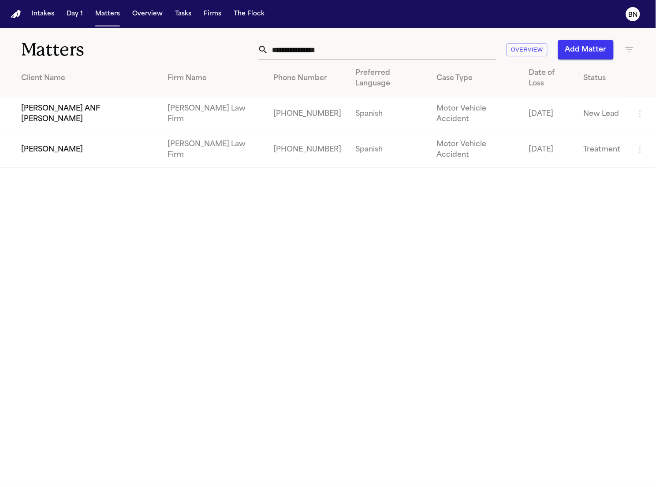
click at [469, 46] on input "**********" at bounding box center [381, 49] width 227 height 19
click at [468, 46] on input "**********" at bounding box center [381, 49] width 227 height 19
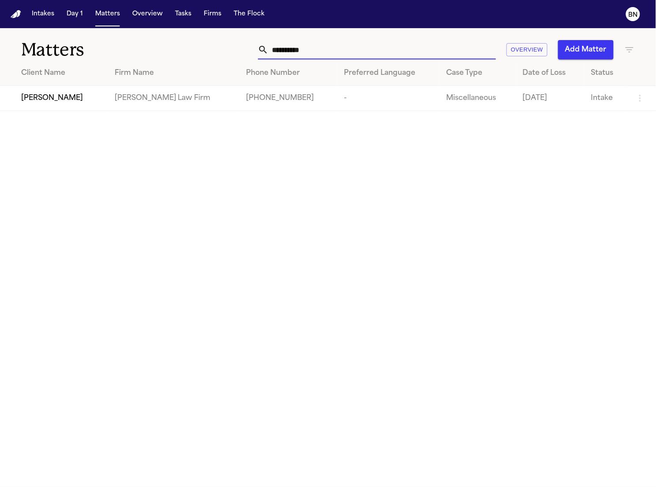
type input "**********"
click at [82, 101] on div "[PERSON_NAME]" at bounding box center [60, 98] width 79 height 11
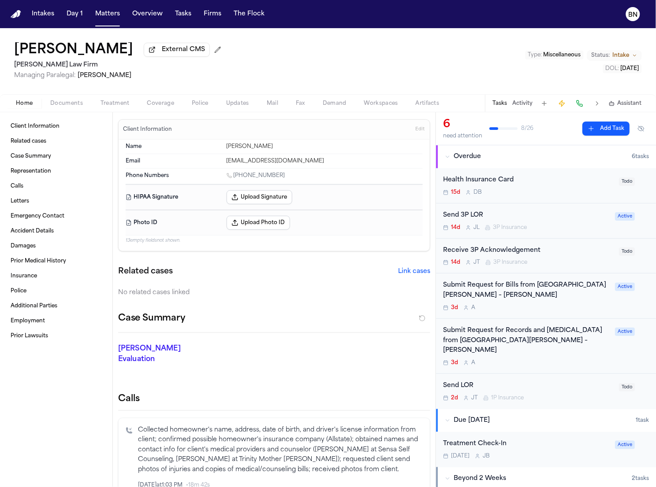
click at [66, 102] on span "Documents" at bounding box center [66, 103] width 33 height 7
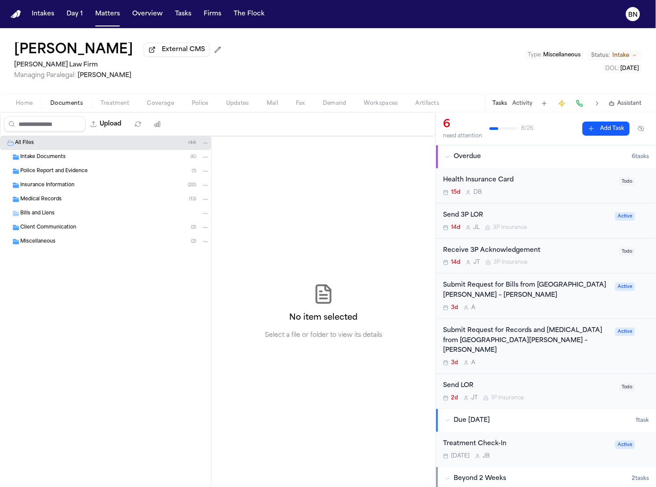
click at [59, 161] on span "Intake Documents" at bounding box center [42, 157] width 45 height 7
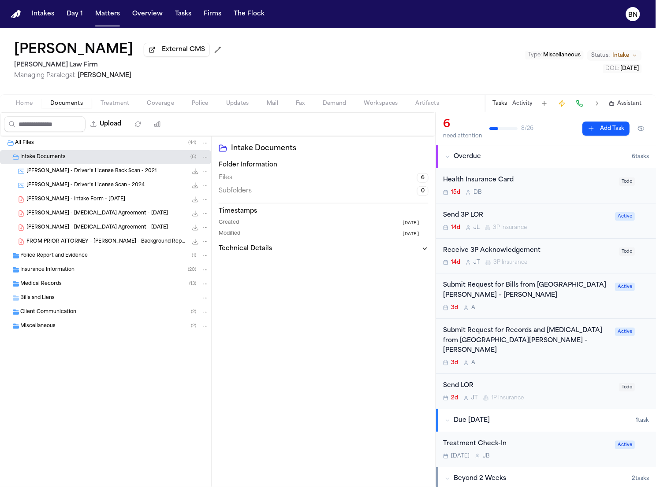
click at [126, 201] on div "[PERSON_NAME] - Intake Form - [DATE] 23.0 KB • PDF" at bounding box center [117, 199] width 183 height 9
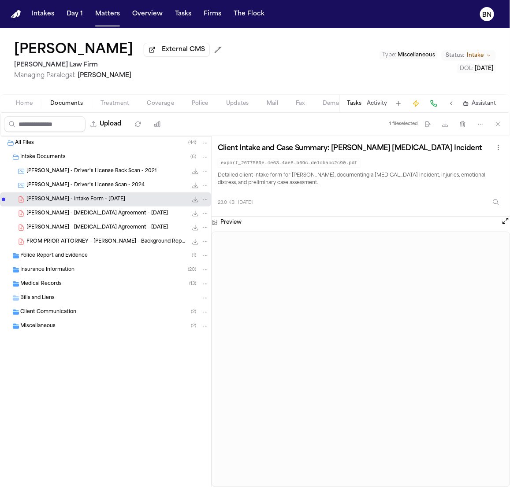
click at [78, 332] on div "Miscellaneous ( 2 )" at bounding box center [105, 326] width 211 height 14
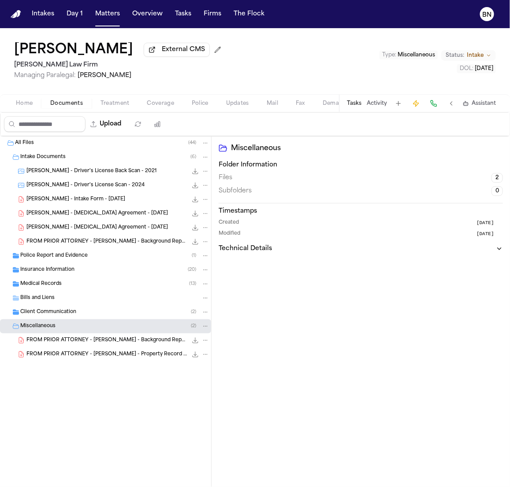
click at [88, 312] on div "Client Communication ( 2 )" at bounding box center [114, 312] width 189 height 8
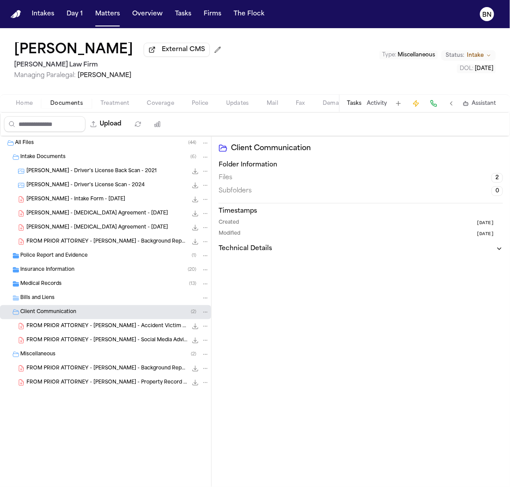
click at [85, 295] on div "Bills and Liens" at bounding box center [105, 298] width 211 height 14
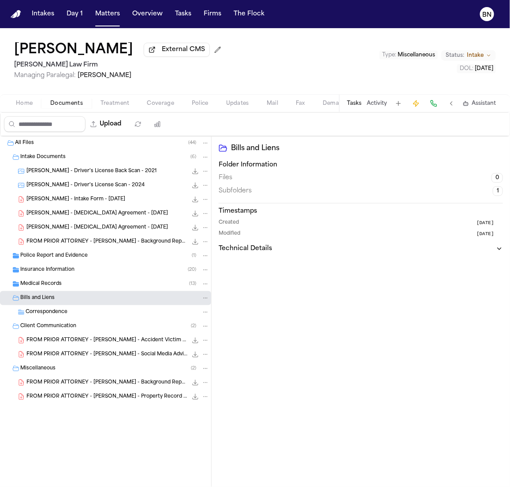
click at [89, 277] on div "Insurance Information ( 20 )" at bounding box center [105, 270] width 211 height 14
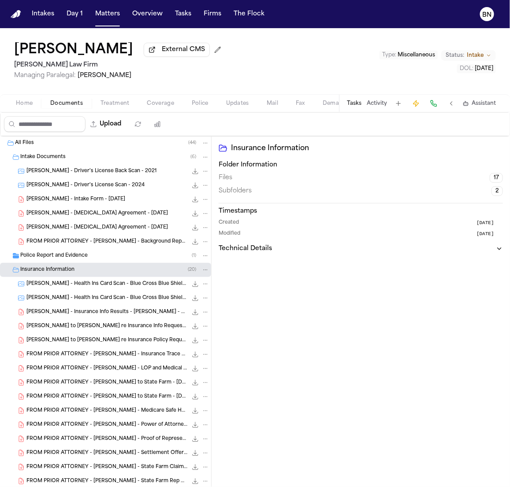
click at [89, 256] on div "Police Report and Evidence ( 1 )" at bounding box center [114, 256] width 189 height 8
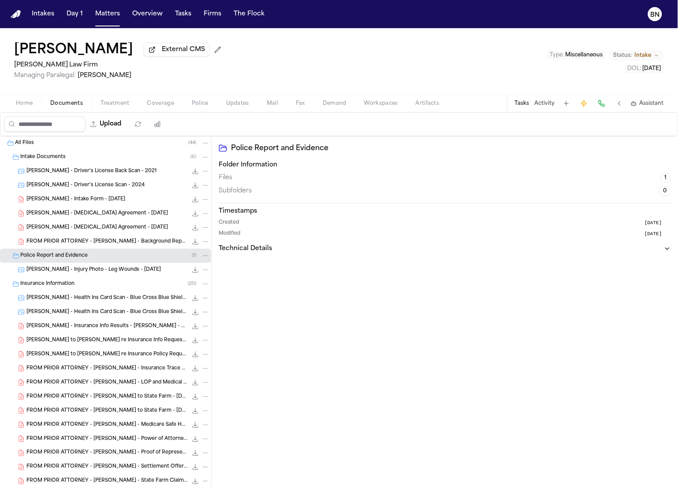
scroll to position [220, 0]
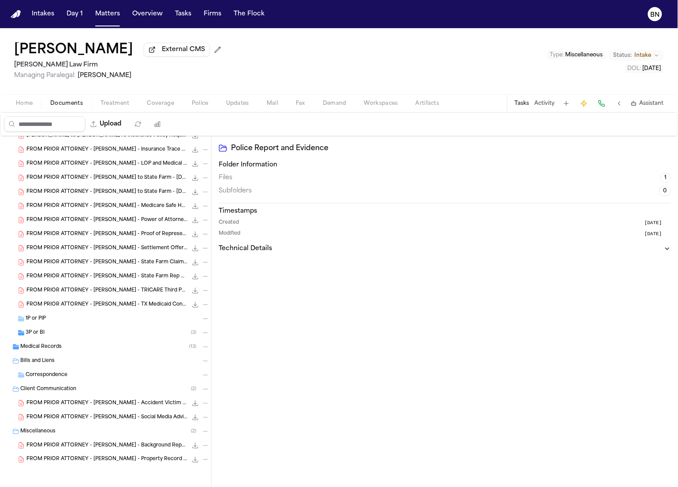
click at [93, 334] on div "3P or BI ( 3 )" at bounding box center [118, 333] width 184 height 8
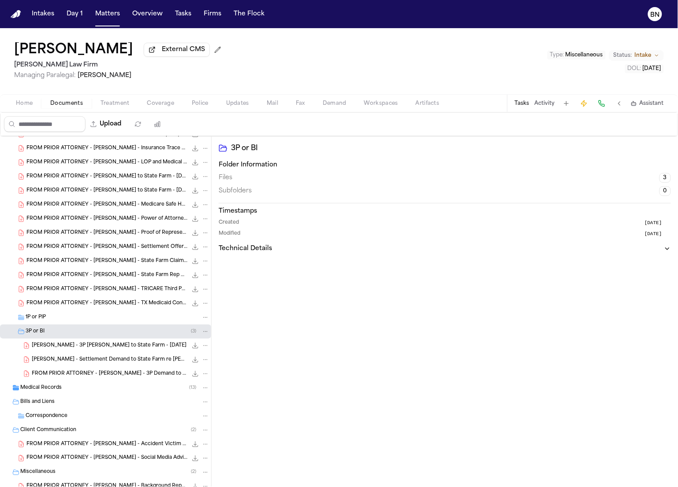
click at [82, 394] on div "Medical Records ( 13 )" at bounding box center [105, 388] width 211 height 14
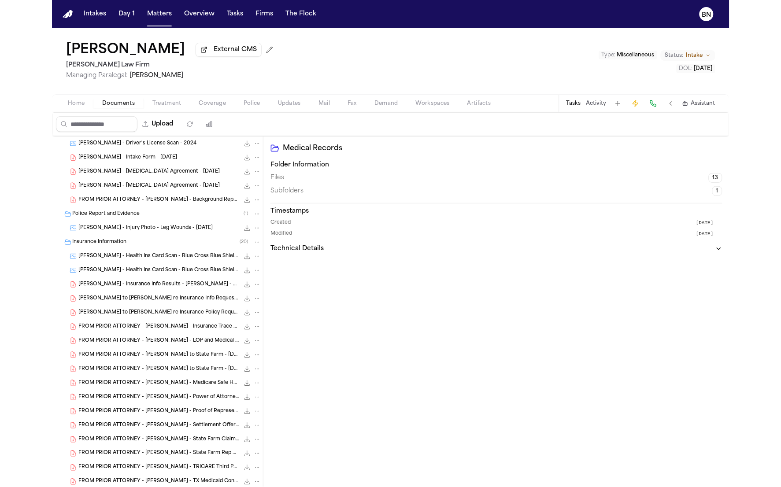
scroll to position [0, 0]
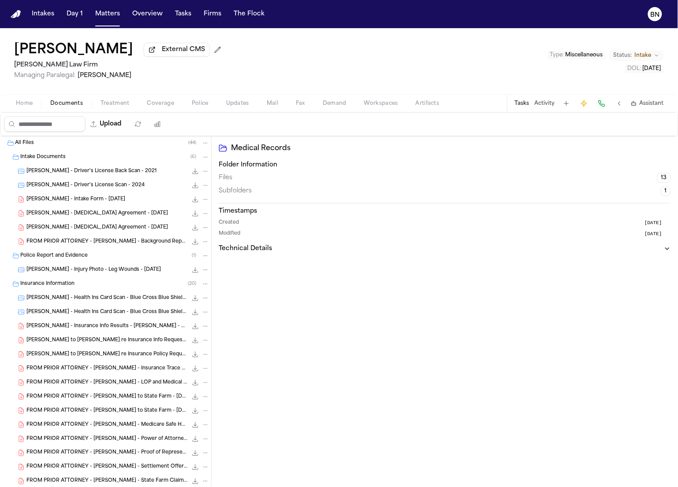
click at [241, 104] on span "Updates" at bounding box center [237, 103] width 23 height 7
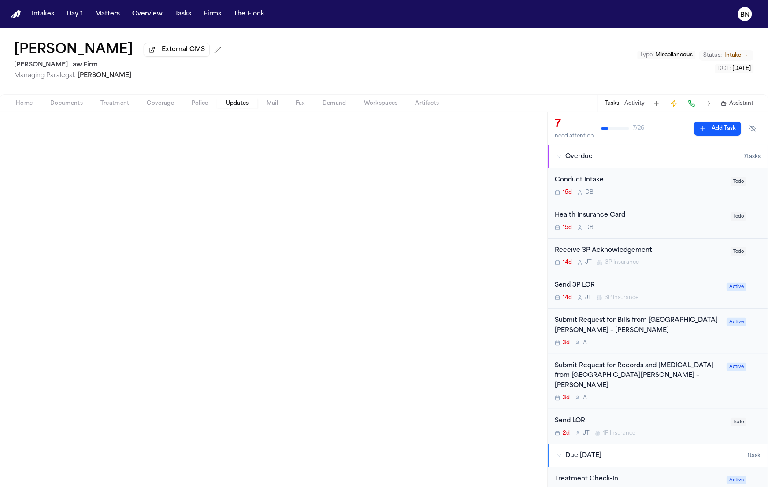
click at [237, 111] on div "Home Documents Treatment Coverage Police Updates Mail Fax Demand Workspaces Art…" at bounding box center [384, 103] width 768 height 18
click at [68, 109] on span "button" at bounding box center [66, 108] width 43 height 1
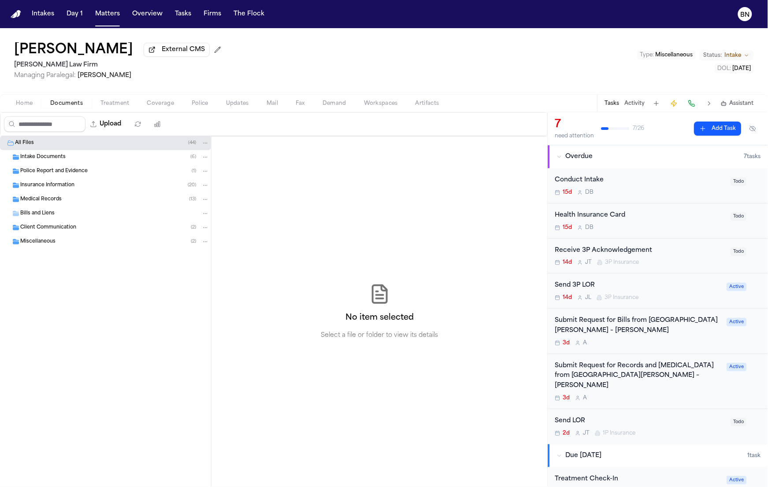
click at [69, 161] on div "Intake Documents ( 6 )" at bounding box center [114, 157] width 189 height 8
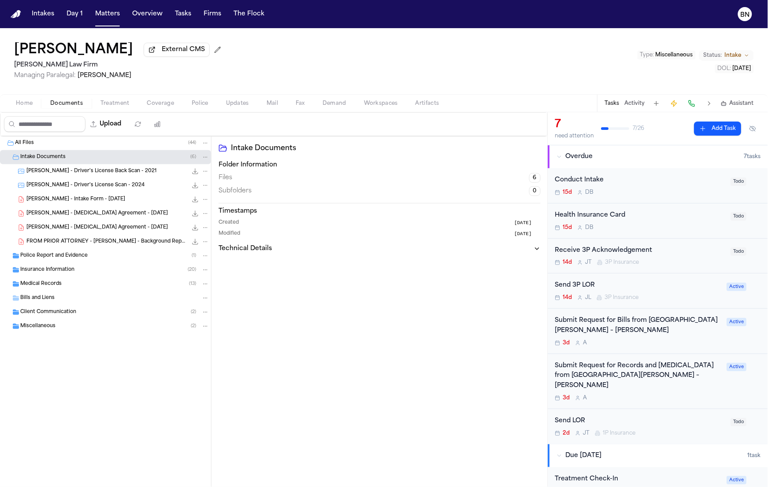
click at [121, 203] on div "[PERSON_NAME] - Intake Form - [DATE] 23.0 KB • PDF" at bounding box center [117, 199] width 183 height 9
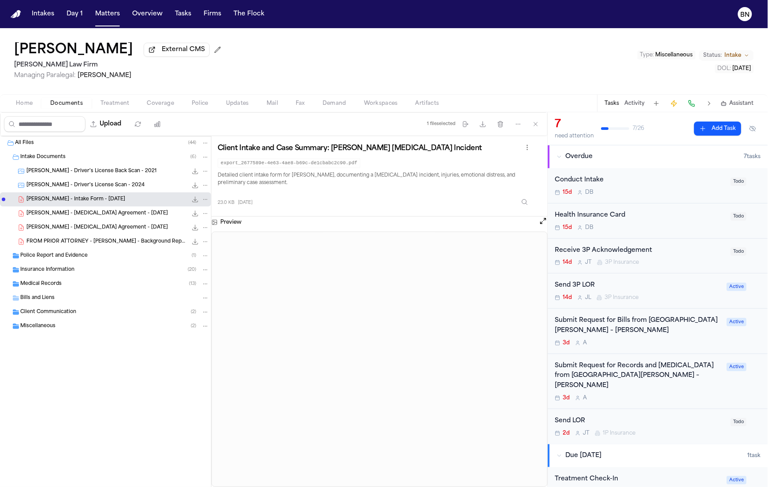
click at [657, 194] on div "15d D B" at bounding box center [640, 192] width 171 height 7
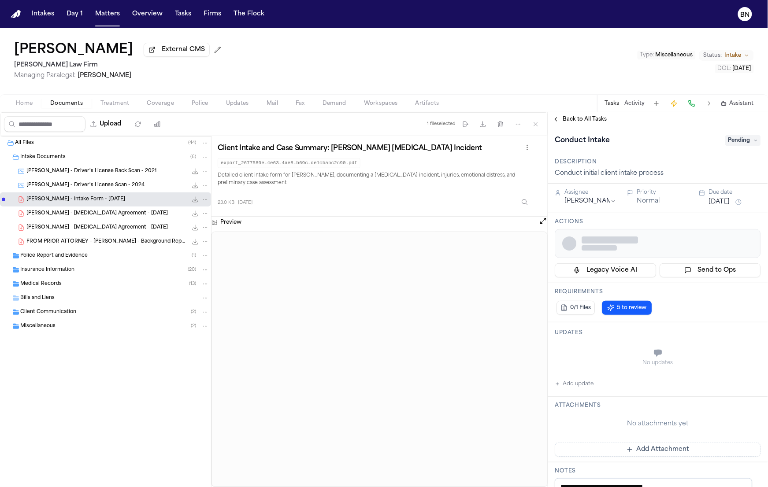
click at [740, 145] on span "Pending" at bounding box center [743, 140] width 35 height 11
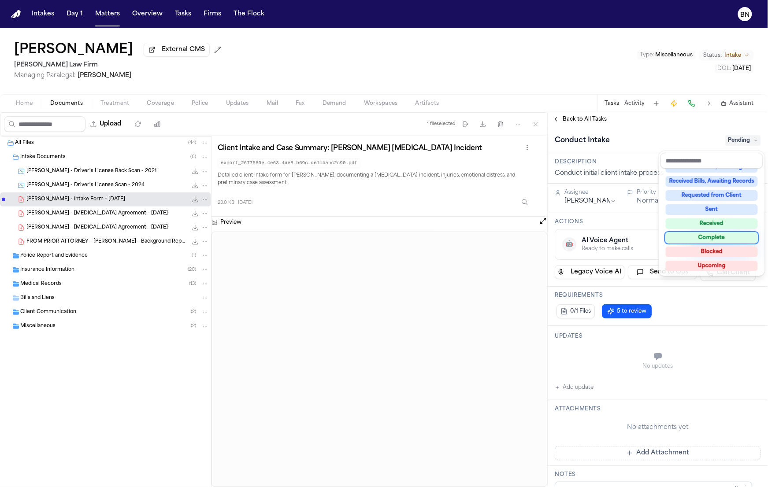
click at [720, 235] on div "Complete" at bounding box center [712, 238] width 92 height 11
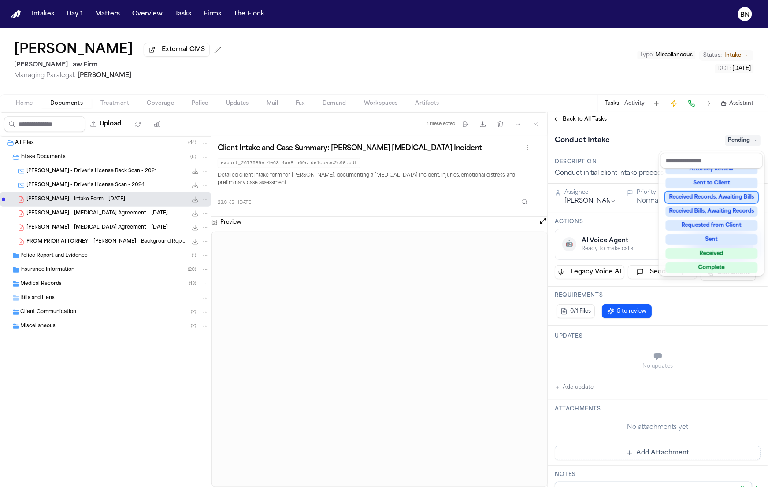
click at [584, 124] on div "**********" at bounding box center [658, 299] width 220 height 375
click at [582, 122] on span "Back to All Tasks" at bounding box center [585, 119] width 44 height 7
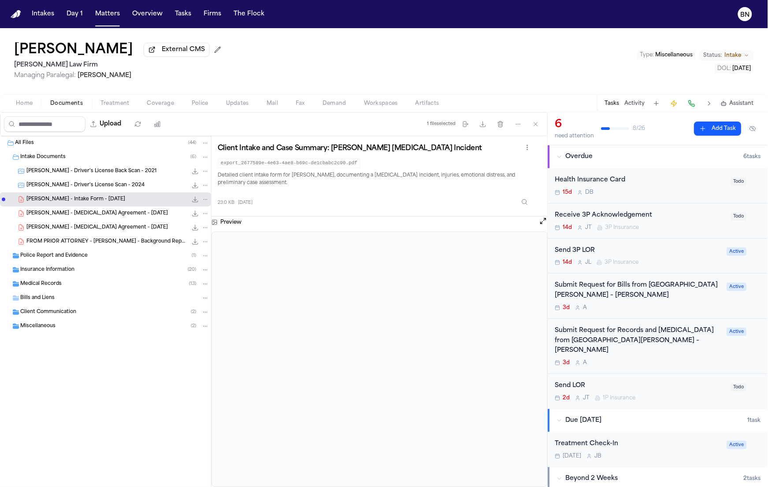
click at [25, 105] on span "Home" at bounding box center [24, 103] width 17 height 7
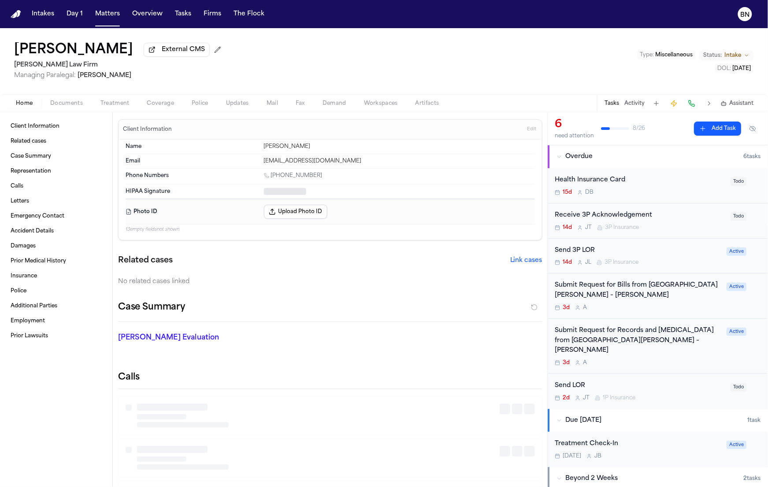
click at [25, 104] on span "Home" at bounding box center [24, 103] width 17 height 7
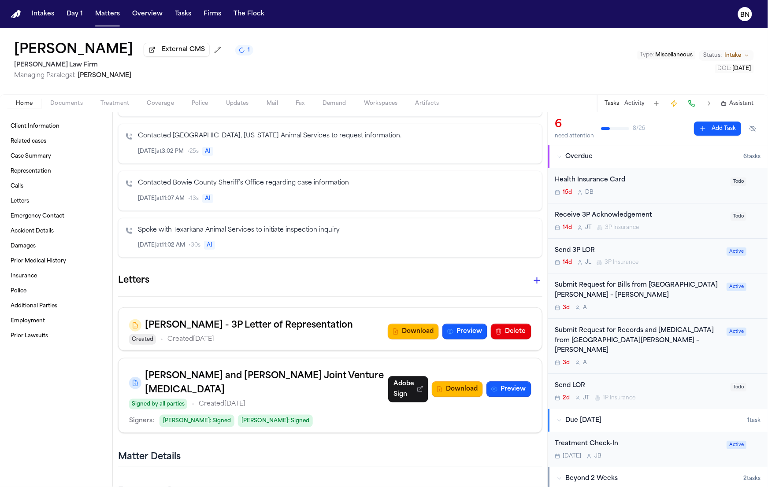
click at [671, 381] on div "Send LOR" at bounding box center [640, 386] width 171 height 10
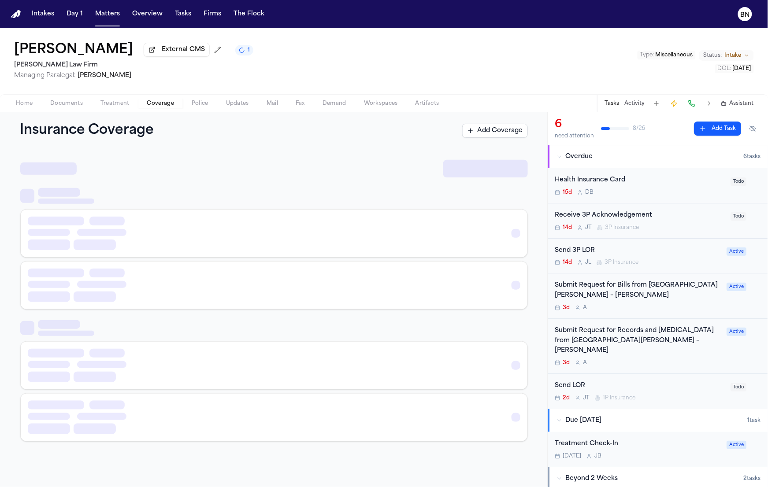
click at [179, 104] on button "Coverage" at bounding box center [160, 103] width 45 height 11
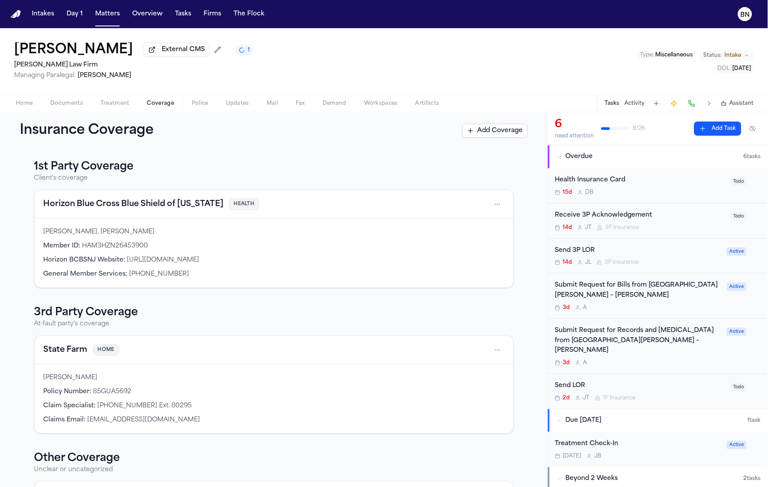
click at [651, 381] on div "Send LOR" at bounding box center [640, 386] width 171 height 10
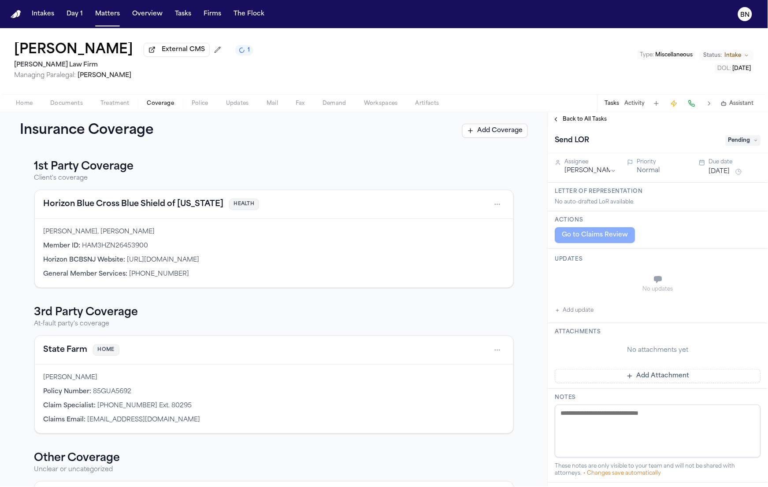
click at [572, 121] on span "Back to All Tasks" at bounding box center [585, 119] width 44 height 7
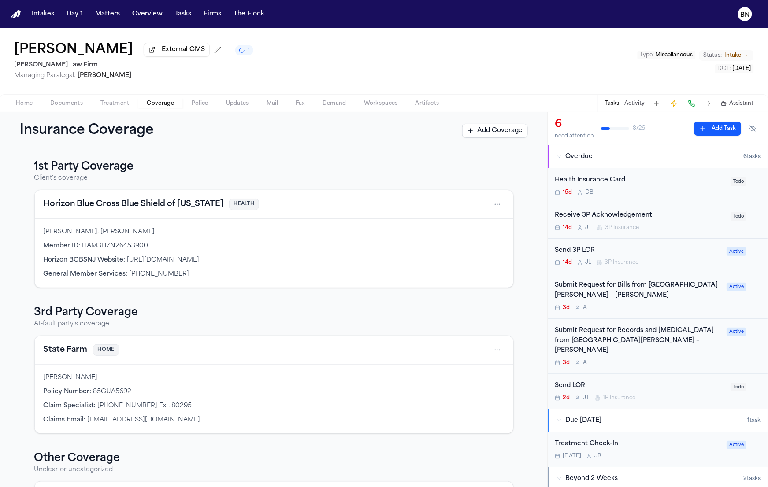
click at [616, 252] on div "Send 3P LOR" at bounding box center [638, 251] width 167 height 10
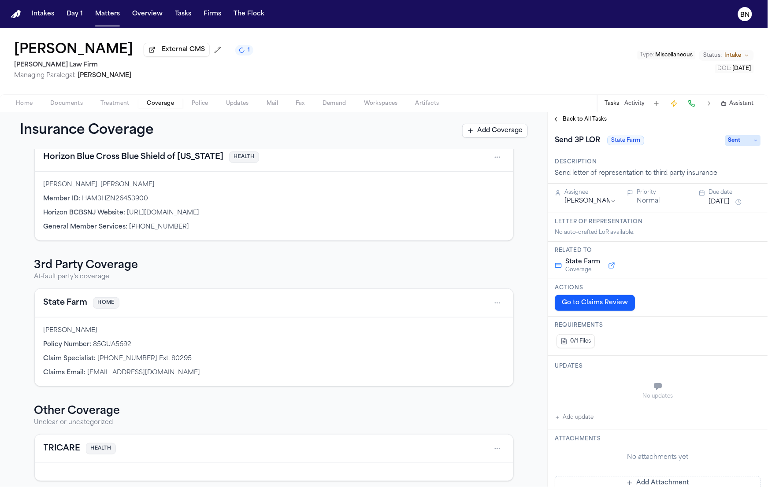
scroll to position [54, 0]
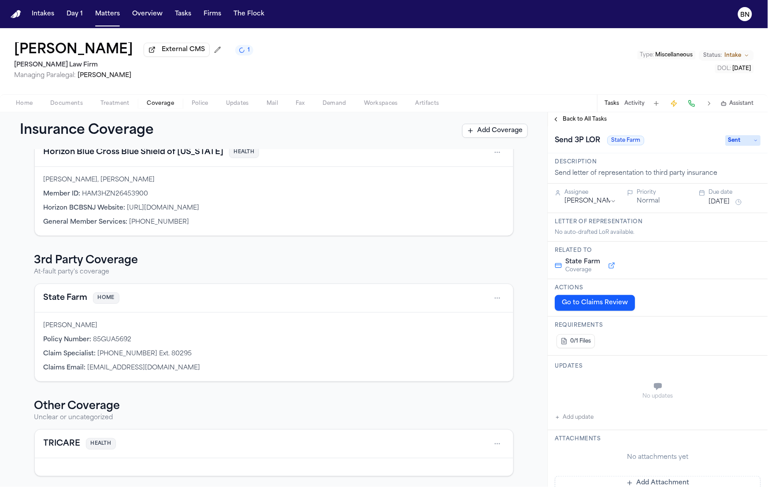
click at [74, 301] on button "State Farm" at bounding box center [66, 298] width 44 height 12
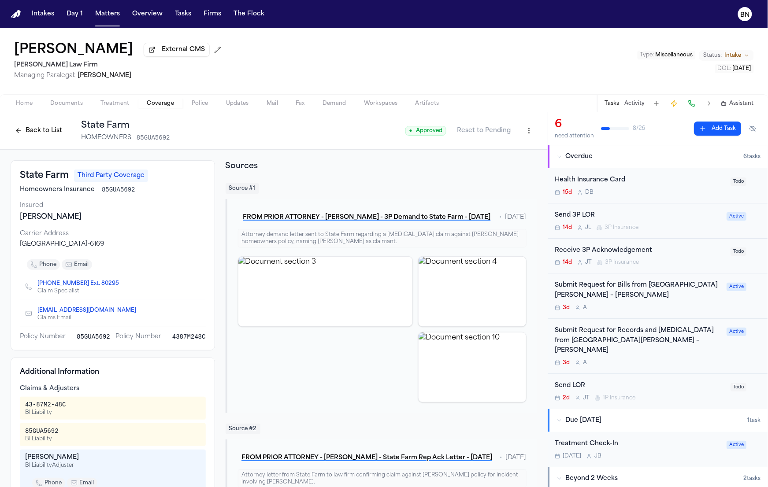
click at [22, 129] on button "Back to List" at bounding box center [39, 131] width 56 height 14
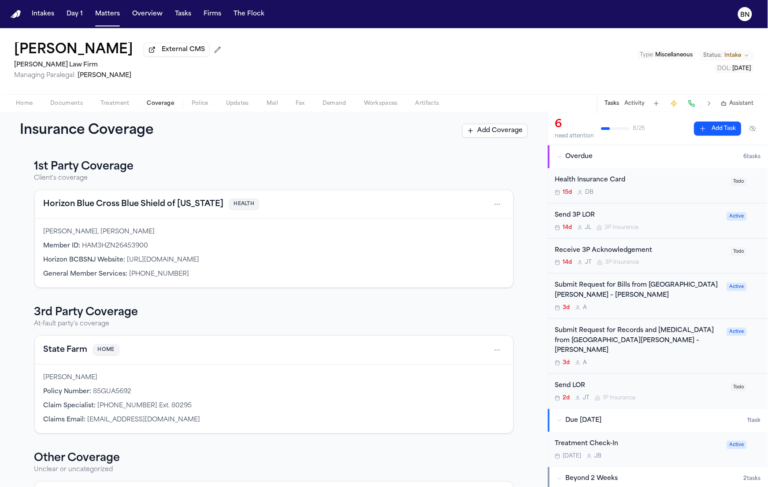
click at [634, 299] on div "Submit Request for Bills from [GEOGRAPHIC_DATA][PERSON_NAME] – [PERSON_NAME]" at bounding box center [638, 291] width 167 height 20
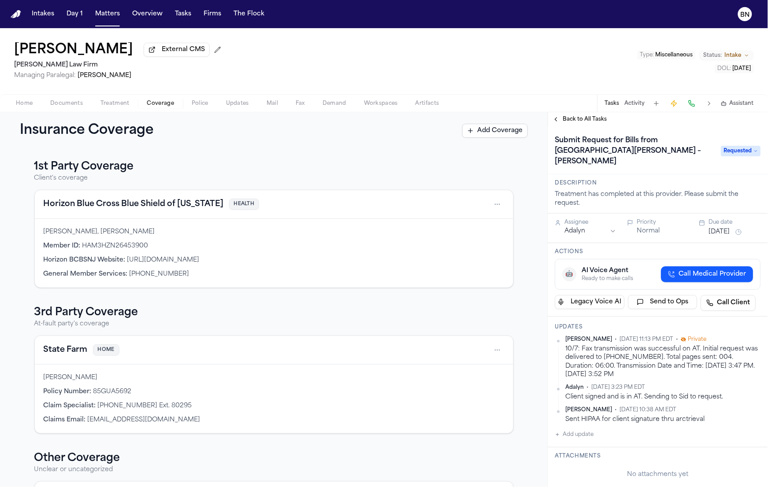
click at [122, 107] on span "Treatment" at bounding box center [114, 103] width 29 height 7
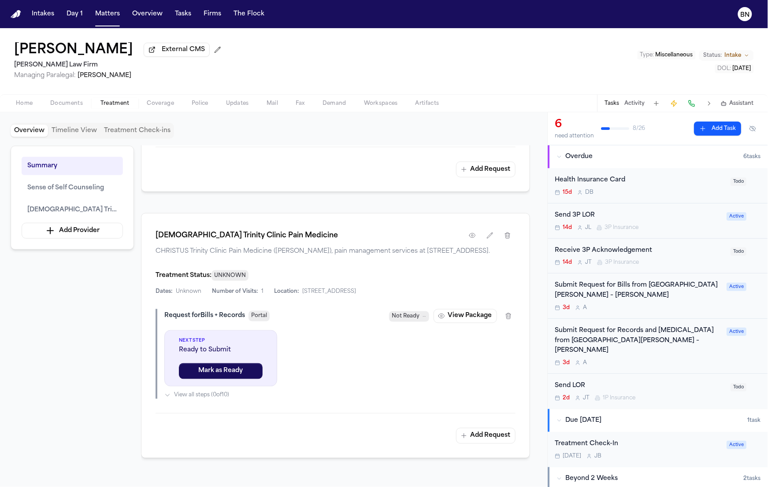
scroll to position [379, 0]
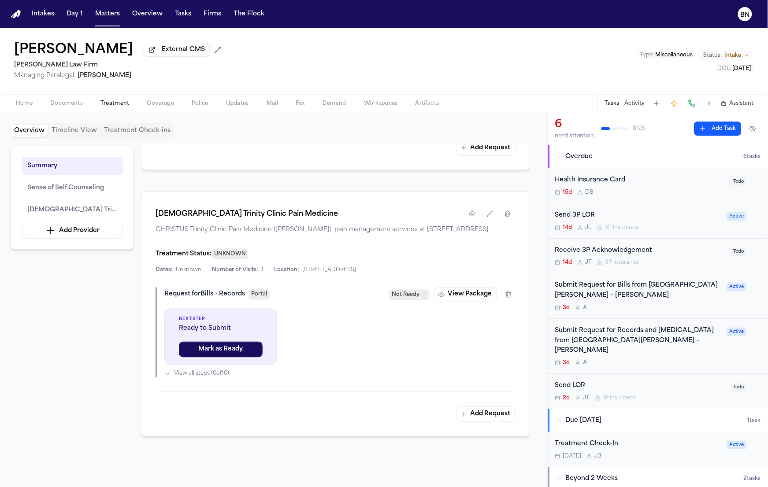
click at [203, 378] on span "View all steps ( 0 of 10 )" at bounding box center [201, 374] width 55 height 7
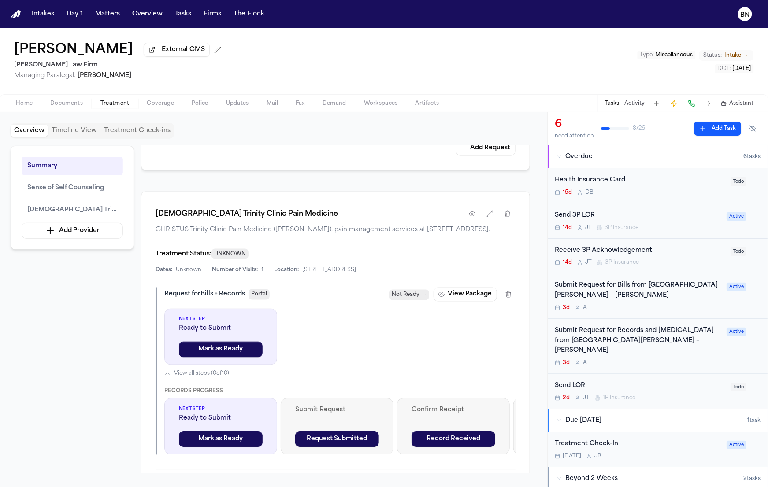
click at [189, 378] on span "View all steps ( 0 of 10 )" at bounding box center [201, 374] width 55 height 7
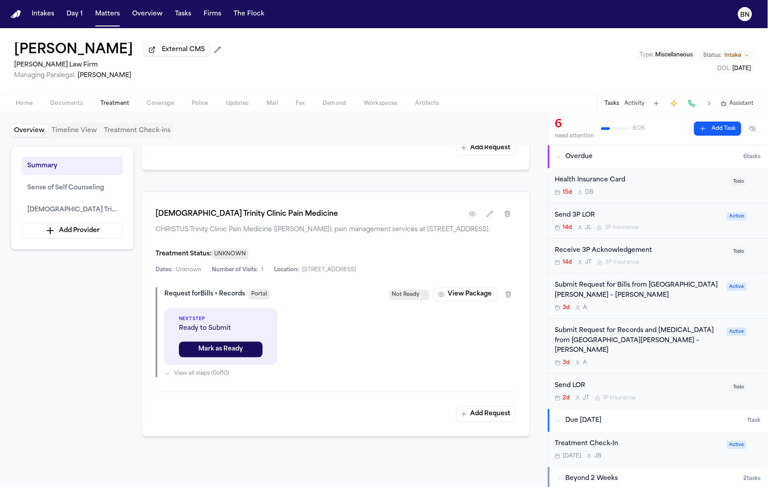
click at [167, 377] on icon "button" at bounding box center [167, 374] width 6 height 6
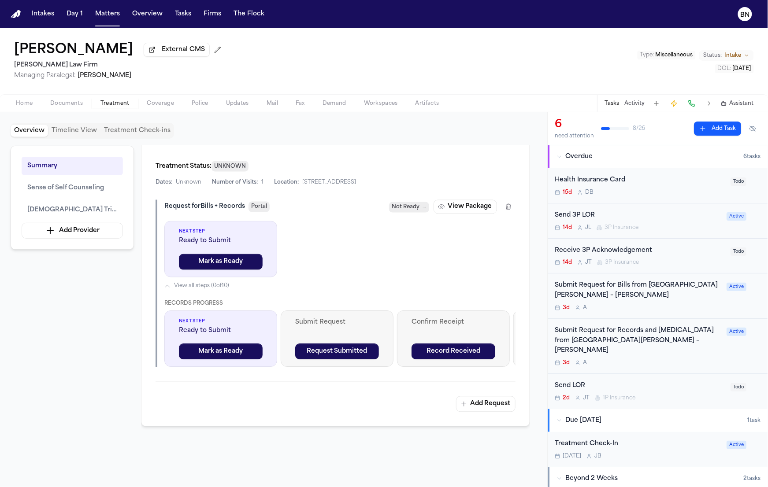
scroll to position [342, 0]
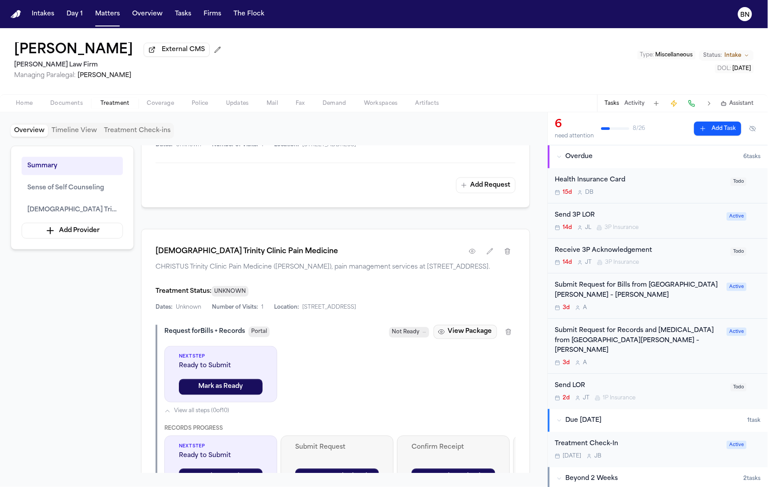
click at [461, 339] on button "View Package" at bounding box center [465, 332] width 63 height 14
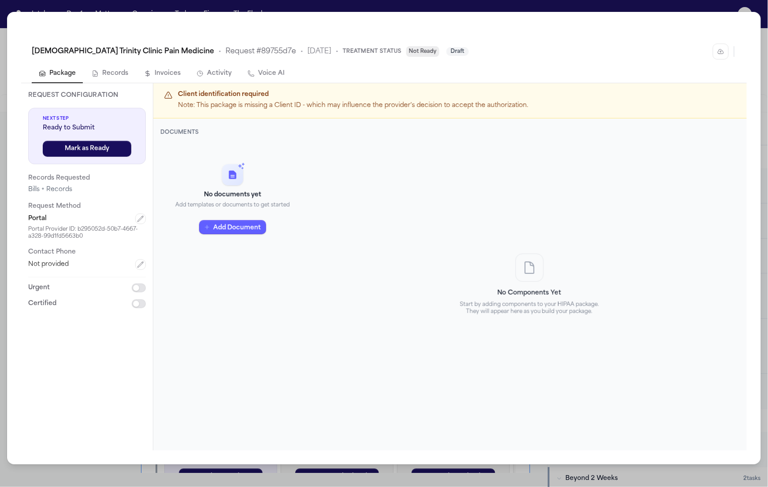
click at [260, 71] on button "Voice AI" at bounding box center [266, 74] width 51 height 19
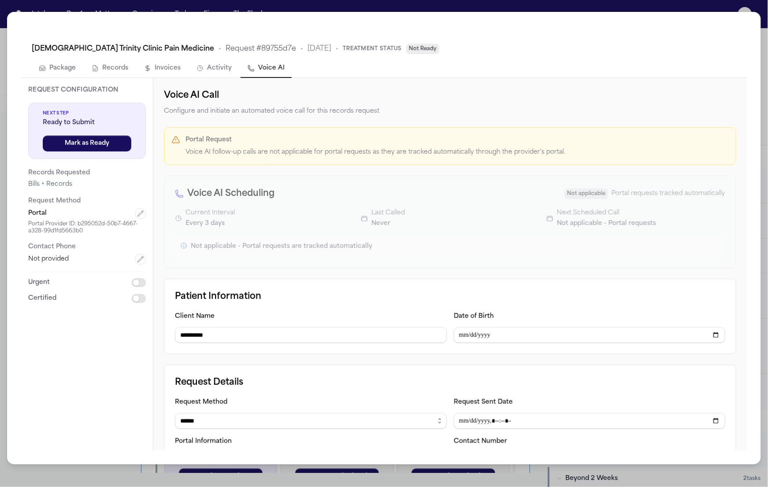
click at [214, 71] on button "Activity" at bounding box center [213, 68] width 49 height 19
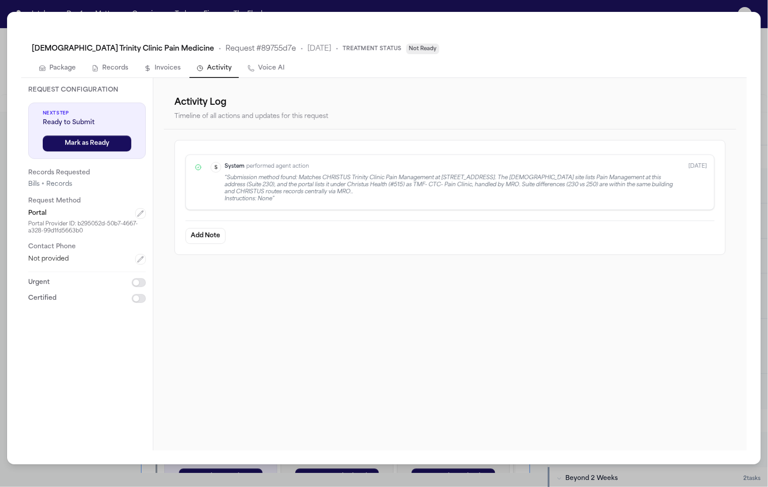
click at [156, 75] on button "Invoices" at bounding box center [162, 68] width 51 height 19
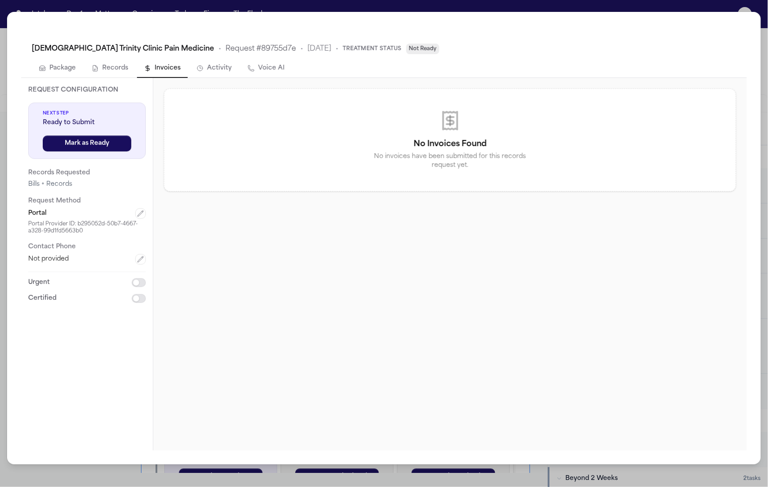
click at [122, 74] on button "Records" at bounding box center [110, 68] width 51 height 19
click at [54, 73] on button "Package" at bounding box center [57, 68] width 51 height 19
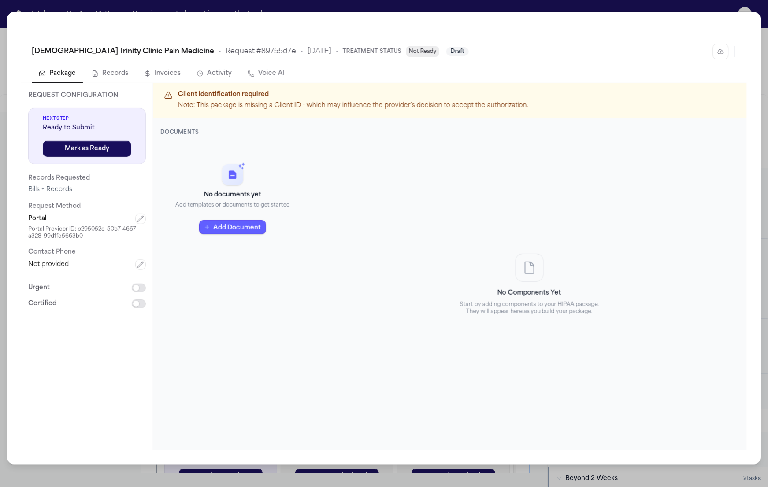
click at [252, 78] on button "Voice AI" at bounding box center [266, 74] width 51 height 19
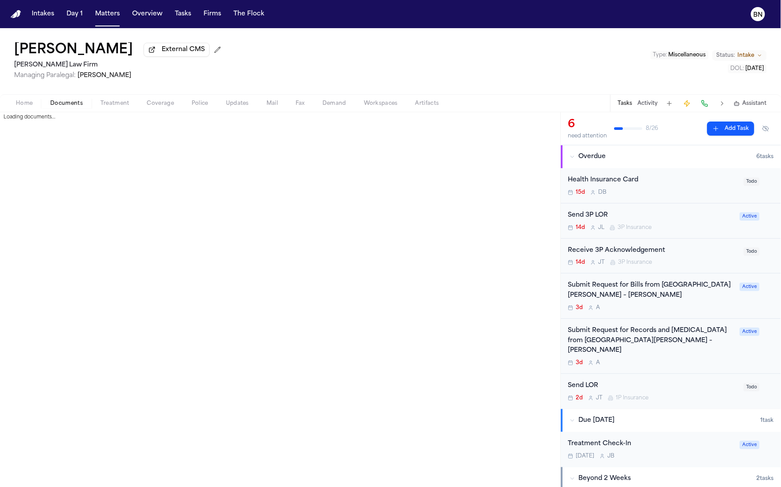
click at [59, 107] on span "Documents" at bounding box center [66, 103] width 33 height 7
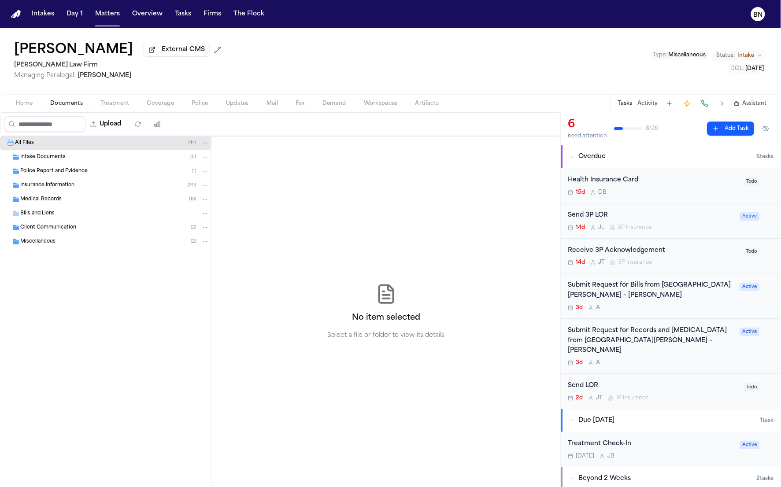
click at [197, 107] on span "Police" at bounding box center [200, 103] width 17 height 7
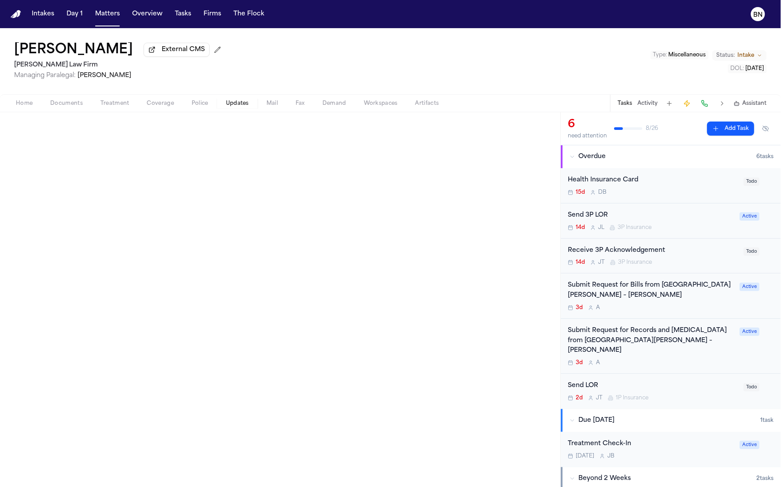
click at [224, 105] on button "Updates" at bounding box center [237, 103] width 41 height 11
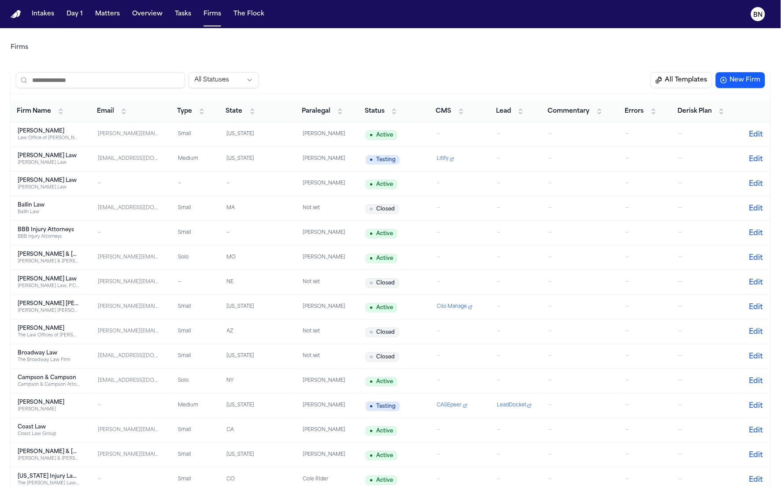
click at [161, 81] on input "search" at bounding box center [100, 80] width 169 height 16
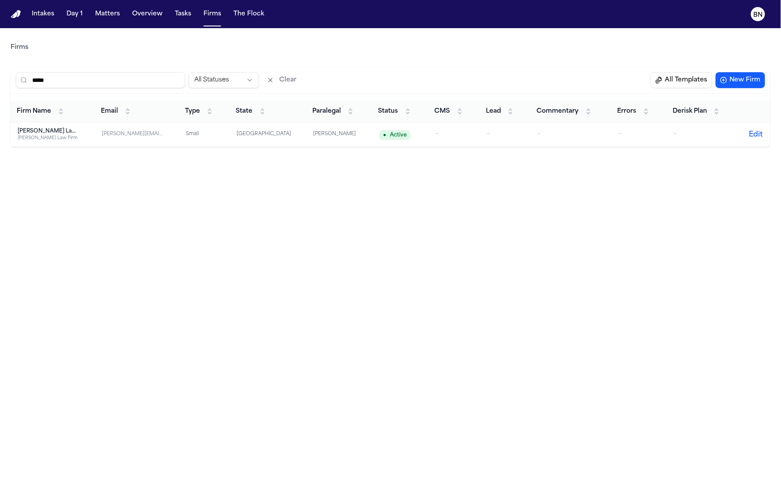
type input "*****"
click at [60, 138] on div "[PERSON_NAME] Law Firm" at bounding box center [49, 138] width 62 height 7
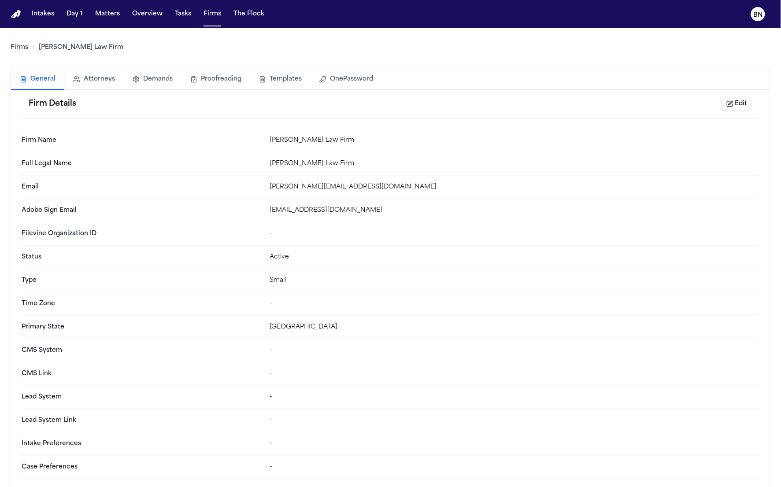
click at [351, 70] on button "OnePassword" at bounding box center [346, 79] width 71 height 19
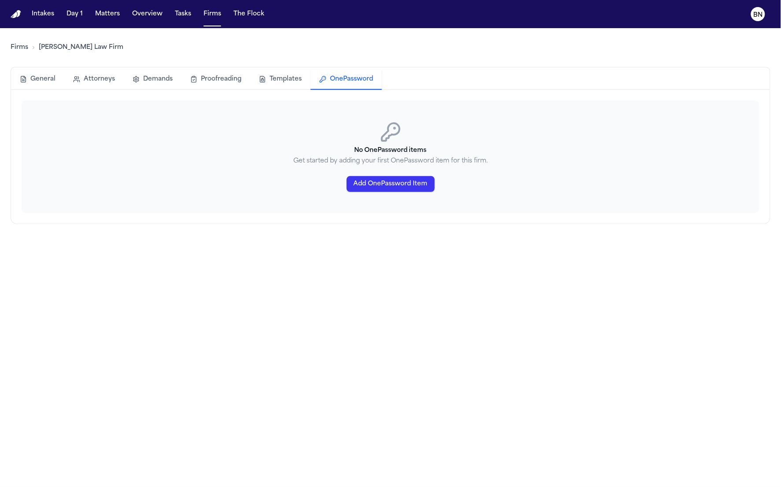
click at [386, 184] on button "Add OnePassword Item" at bounding box center [391, 184] width 88 height 16
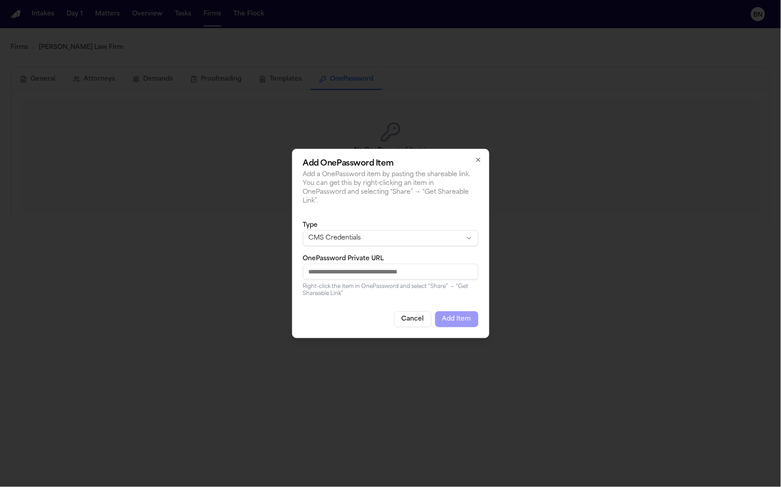
paste input "*********"
drag, startPoint x: 372, startPoint y: 271, endPoint x: 227, endPoint y: 270, distance: 145.0
click at [238, 271] on body "Intakes Day 1 Matters Overview Tasks Firms The Flock BN Firms Hecht Law Firm Ge…" at bounding box center [390, 243] width 781 height 487
click at [373, 270] on input "*********" at bounding box center [390, 272] width 175 height 16
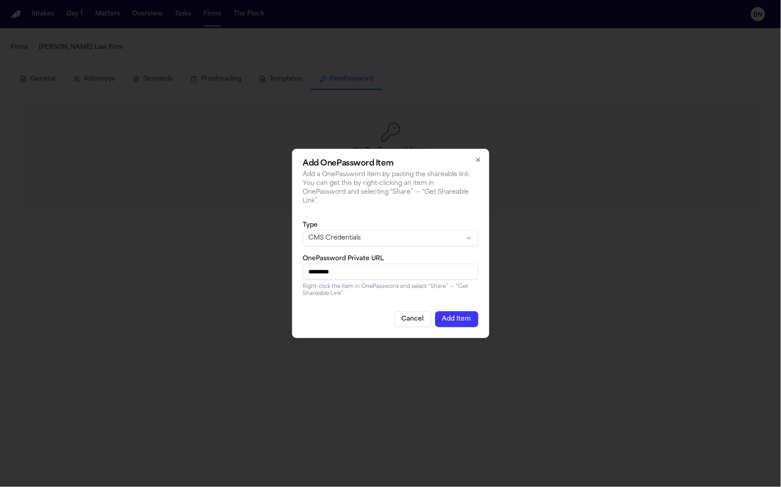
click at [373, 270] on input "*********" at bounding box center [390, 272] width 175 height 16
paste input "**********"
click at [466, 319] on button "Add Item" at bounding box center [456, 320] width 43 height 16
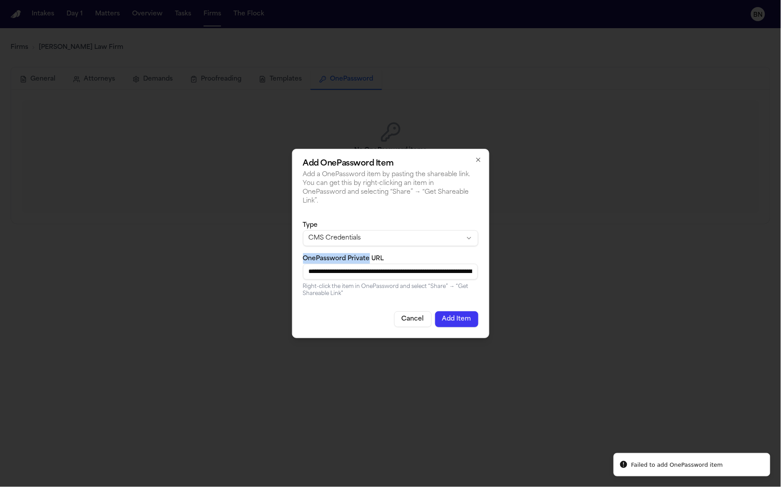
click at [367, 253] on div "**********" at bounding box center [390, 275] width 175 height 44
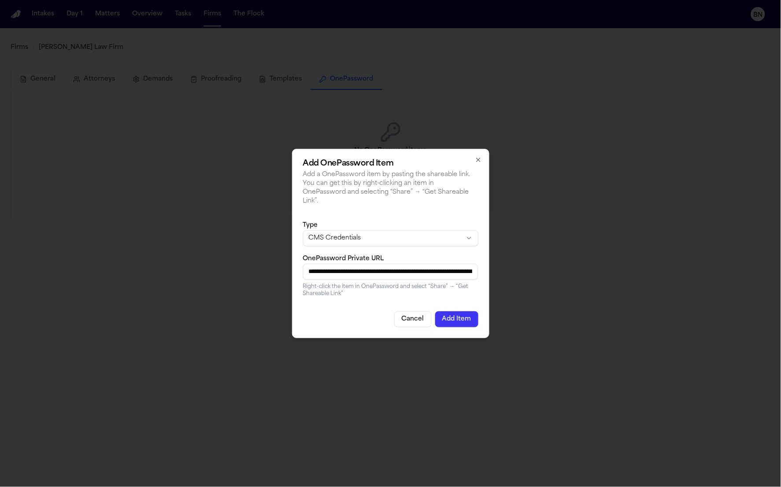
click at [410, 270] on input "**********" at bounding box center [390, 272] width 175 height 16
paste input
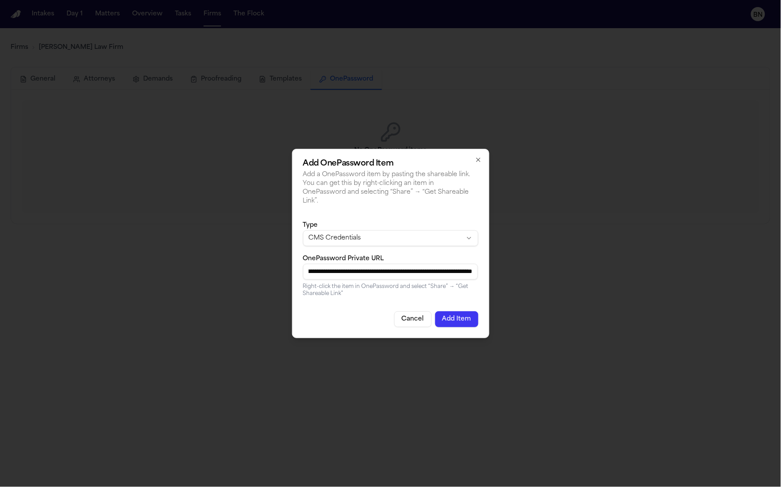
type input "**********"
click at [473, 319] on button "Add Item" at bounding box center [456, 320] width 43 height 16
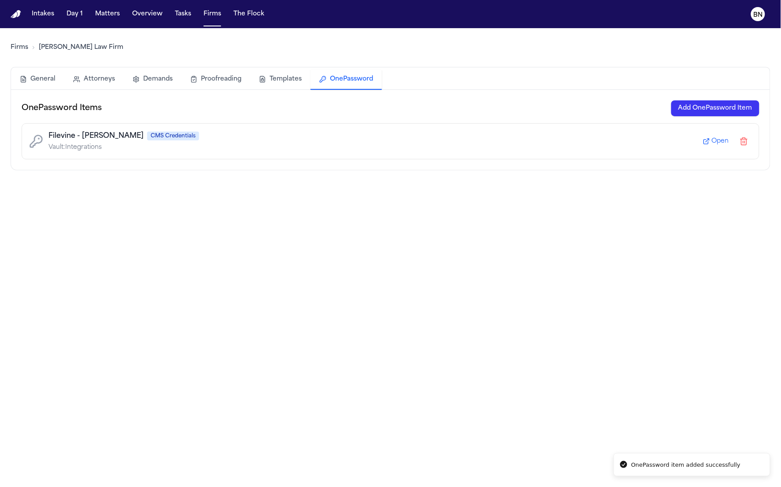
click at [197, 261] on main "Firms Hecht Law Firm General Attorneys Demands Proofreading Templates OnePasswo…" at bounding box center [390, 257] width 781 height 459
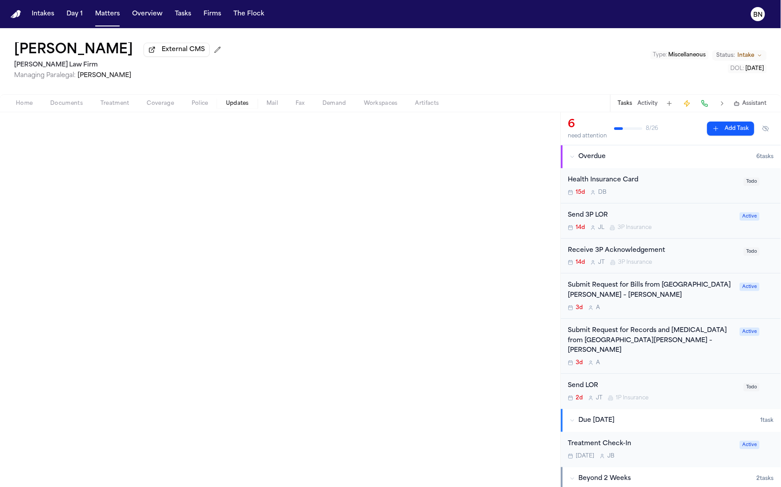
click at [9, 100] on button "Home" at bounding box center [24, 103] width 34 height 11
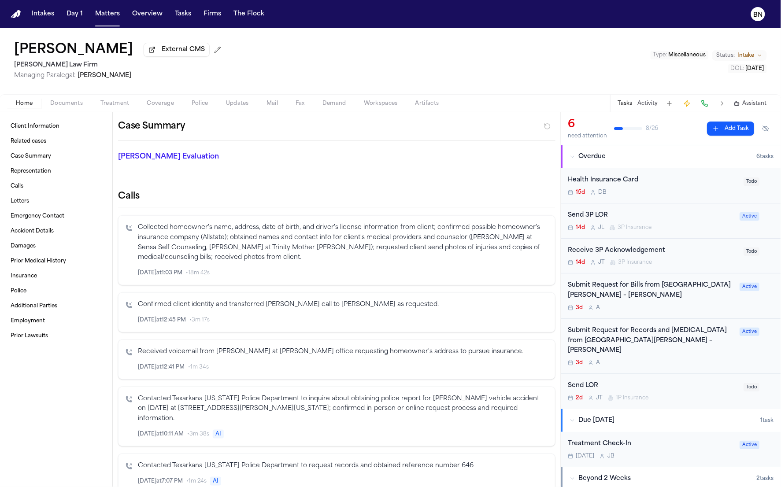
scroll to position [209, 0]
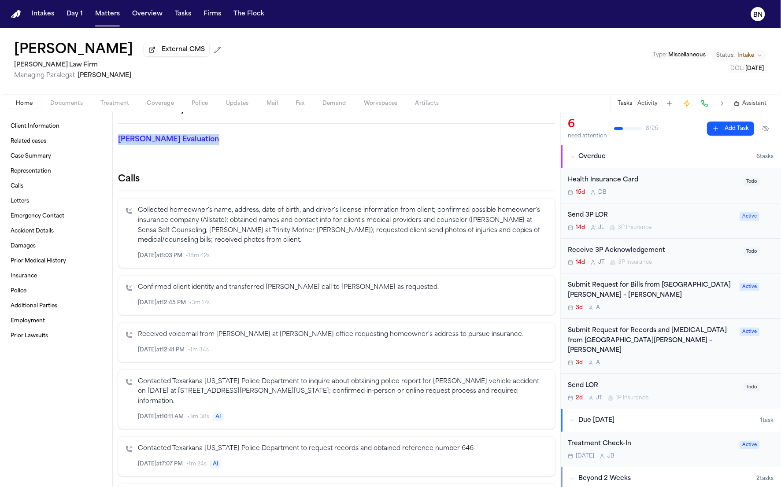
click at [213, 130] on div "[PERSON_NAME] Evaluation * ​" at bounding box center [182, 141] width 149 height 35
click at [67, 109] on span "button" at bounding box center [66, 108] width 43 height 1
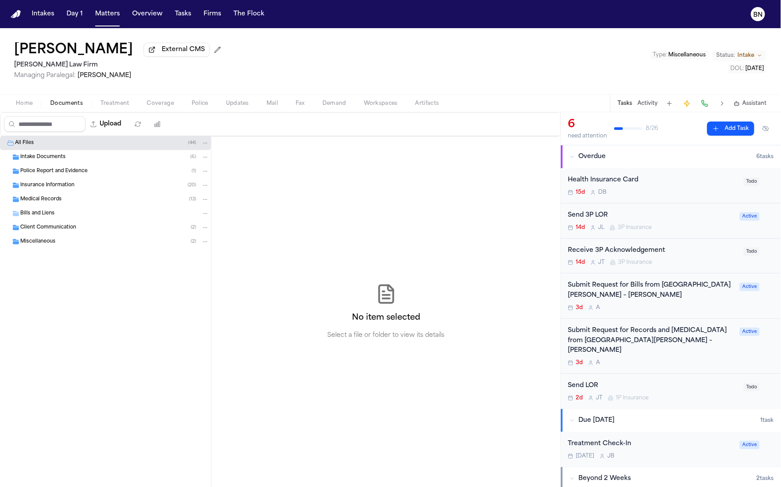
click at [68, 167] on div "Police Report and Evidence ( 1 )" at bounding box center [105, 171] width 211 height 14
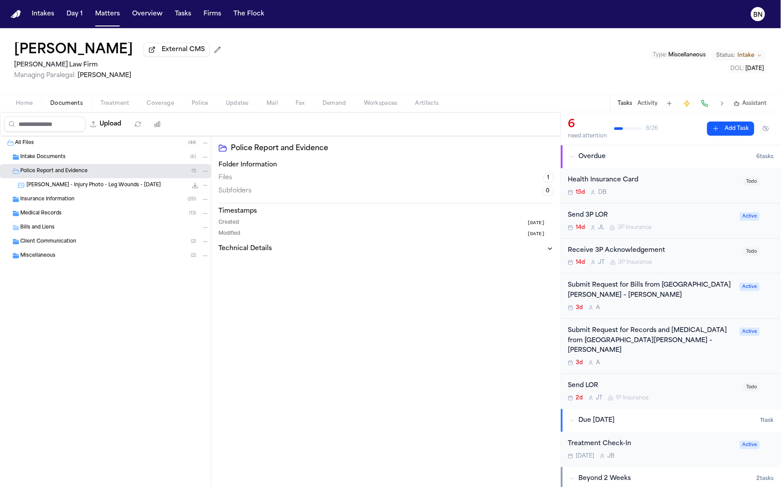
click at [68, 161] on div "Intake Documents ( 6 )" at bounding box center [114, 157] width 189 height 8
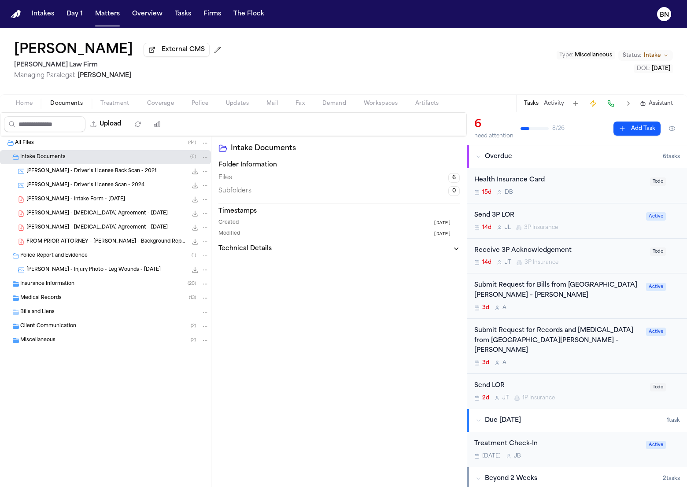
click at [93, 204] on span "[PERSON_NAME] - Intake Form - [DATE]" at bounding box center [75, 199] width 99 height 7
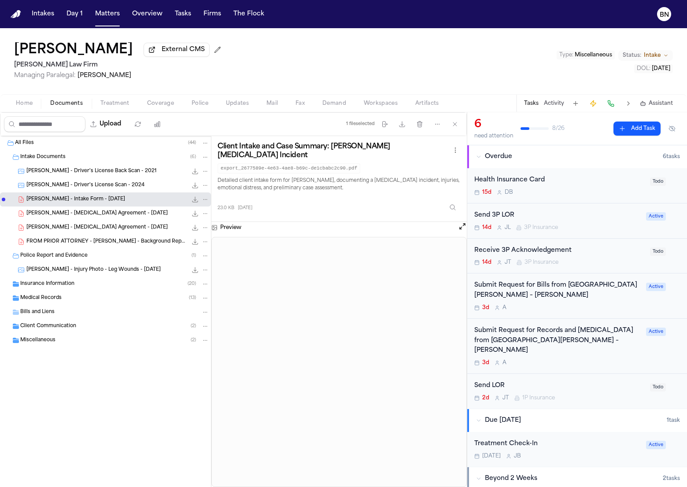
click at [153, 104] on span "Coverage" at bounding box center [160, 103] width 27 height 7
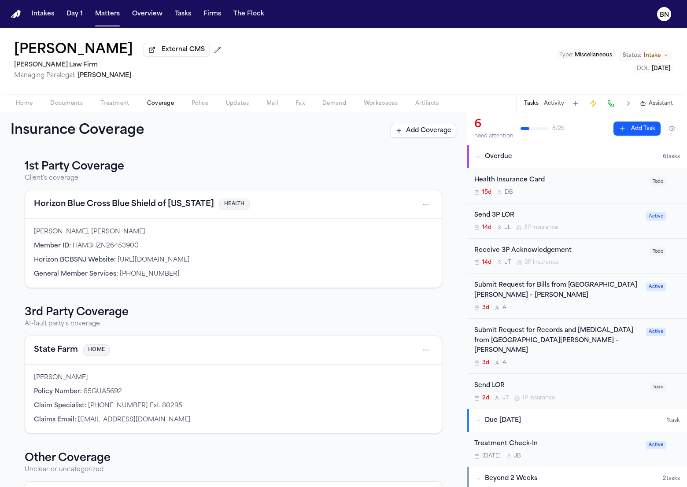
drag, startPoint x: 211, startPoint y: 145, endPoint x: 201, endPoint y: 142, distance: 10.2
click at [201, 142] on div "Insurance Coverage Add Coverage" at bounding box center [233, 130] width 467 height 37
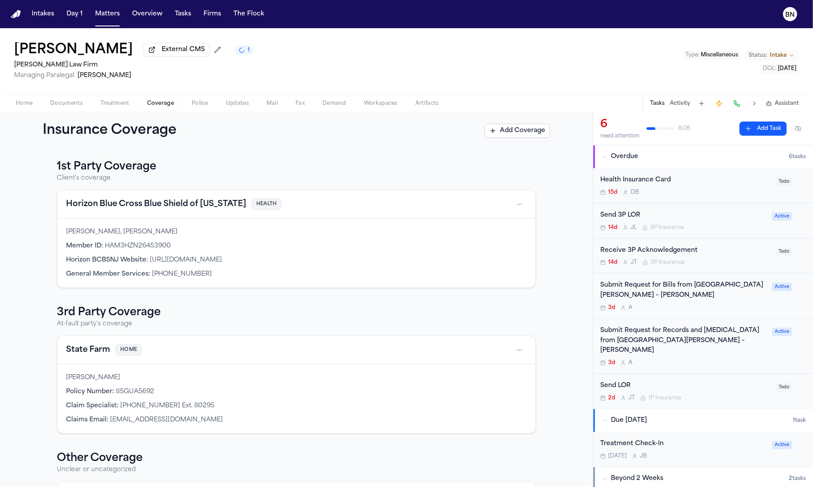
click at [96, 352] on button "State Farm" at bounding box center [88, 350] width 44 height 12
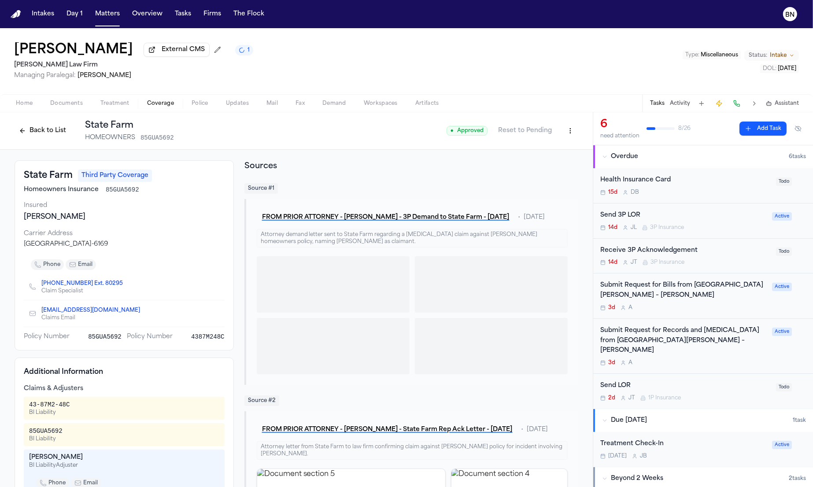
click at [33, 133] on button "Back to List" at bounding box center [43, 131] width 56 height 14
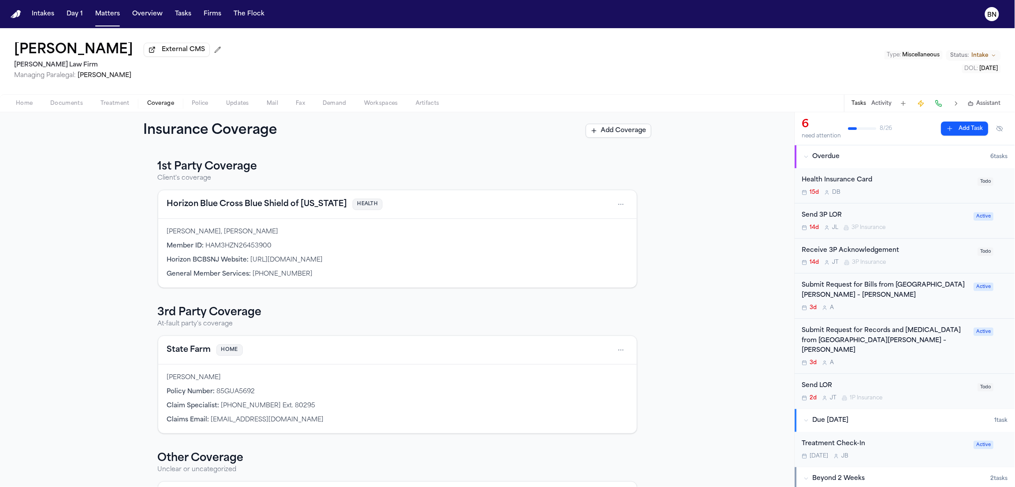
click at [248, 105] on span "Updates" at bounding box center [237, 103] width 23 height 7
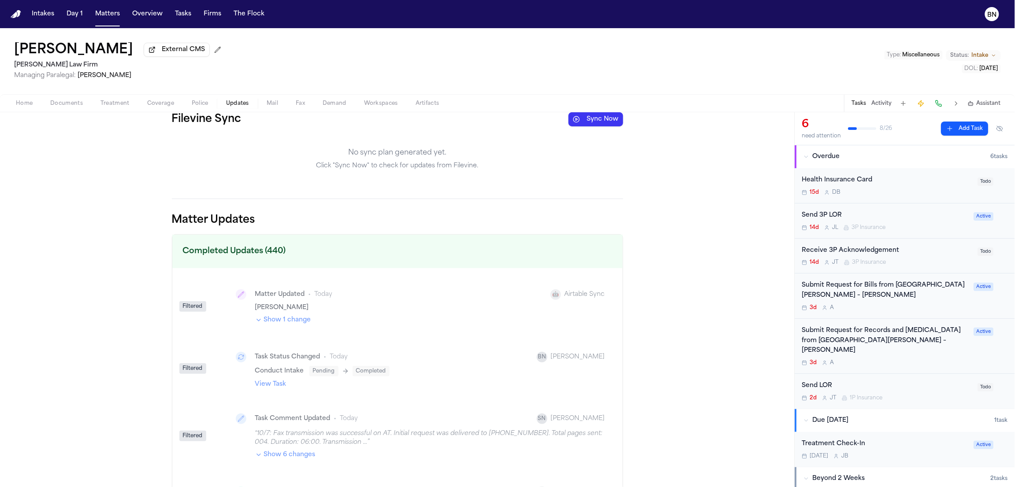
click at [586, 122] on button "Sync Now" at bounding box center [595, 119] width 55 height 14
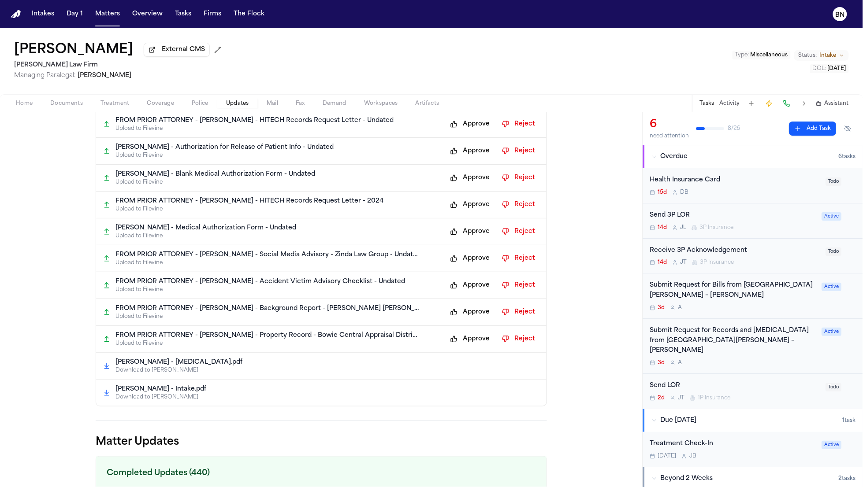
scroll to position [1007, 0]
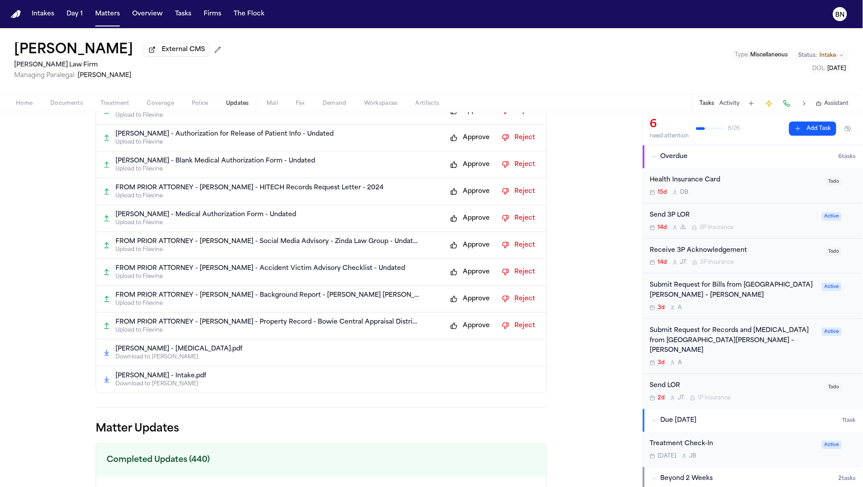
click at [296, 352] on div "[PERSON_NAME] - [MEDICAL_DATA].pdf" at bounding box center [327, 349] width 424 height 9
click at [275, 377] on div "C. Odom - Intake.pdf Download to Finch" at bounding box center [321, 380] width 450 height 26
click at [273, 354] on div "[PERSON_NAME] - [MEDICAL_DATA].pdf" at bounding box center [327, 349] width 424 height 9
click at [130, 361] on p "Download to Finch" at bounding box center [327, 357] width 424 height 7
click at [161, 349] on div "C. Odom - Retainer.pdf Download to Finch" at bounding box center [321, 353] width 450 height 27
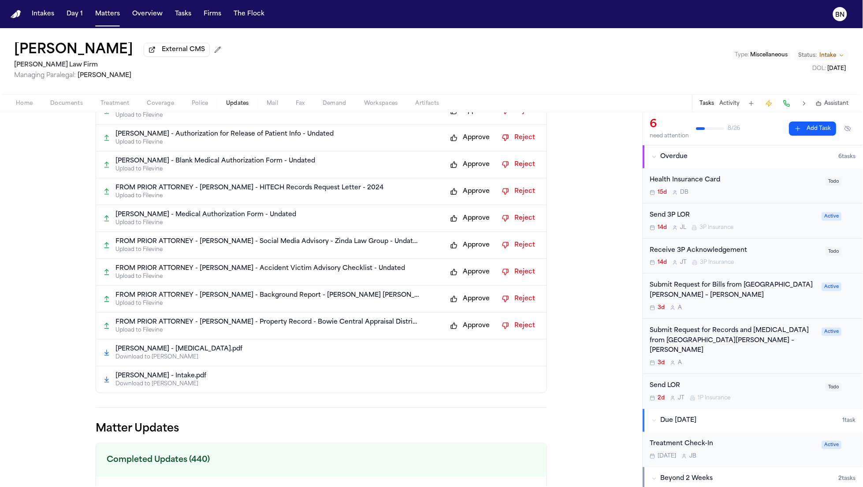
click at [441, 360] on p "Download to Finch" at bounding box center [327, 357] width 424 height 7
click at [466, 361] on p "Download to Finch" at bounding box center [327, 357] width 424 height 7
click at [466, 361] on p "Download to [PERSON_NAME]" at bounding box center [327, 357] width 424 height 7
drag, startPoint x: 166, startPoint y: 356, endPoint x: 150, endPoint y: 360, distance: 16.6
click at [165, 354] on p "[PERSON_NAME] - [MEDICAL_DATA].pdf" at bounding box center [178, 349] width 127 height 9
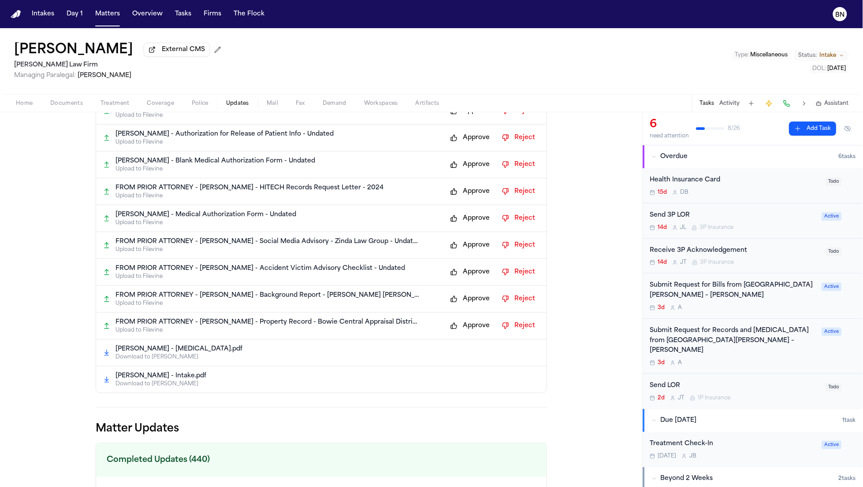
click at [103, 356] on icon at bounding box center [106, 352] width 7 height 7
click at [137, 361] on p "Download to [PERSON_NAME]" at bounding box center [327, 357] width 424 height 7
click at [130, 361] on p "Download to [PERSON_NAME]" at bounding box center [327, 357] width 424 height 7
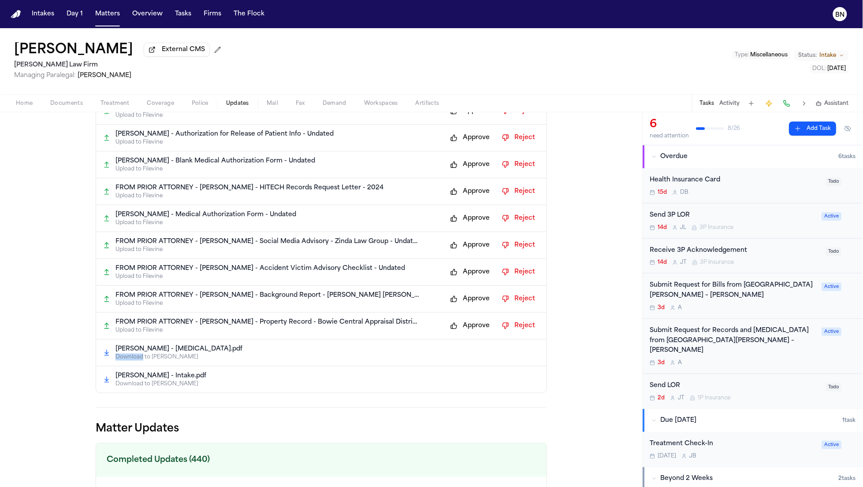
click at [130, 361] on p "Download to [PERSON_NAME]" at bounding box center [327, 357] width 424 height 7
click at [144, 360] on p "Download to [PERSON_NAME]" at bounding box center [327, 357] width 424 height 7
click at [142, 354] on p "[PERSON_NAME] - [MEDICAL_DATA].pdf" at bounding box center [178, 349] width 127 height 9
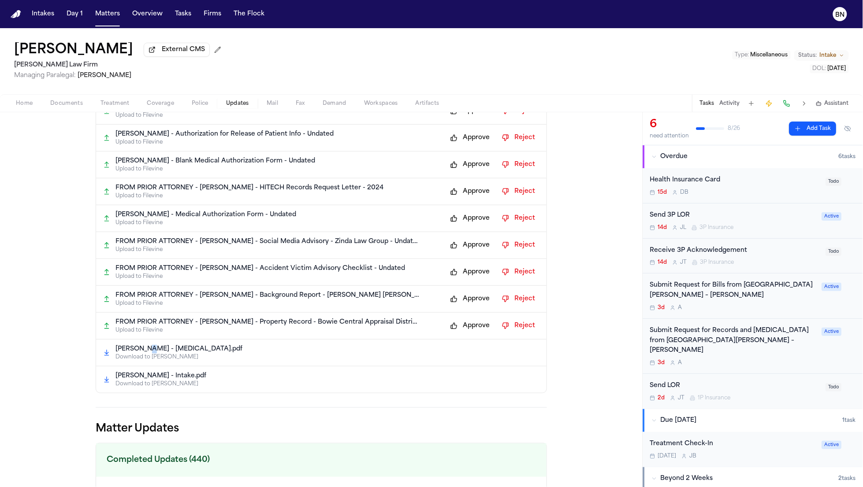
click at [142, 354] on p "[PERSON_NAME] - [MEDICAL_DATA].pdf" at bounding box center [178, 349] width 127 height 9
click at [143, 354] on p "[PERSON_NAME] - [MEDICAL_DATA].pdf" at bounding box center [178, 349] width 127 height 9
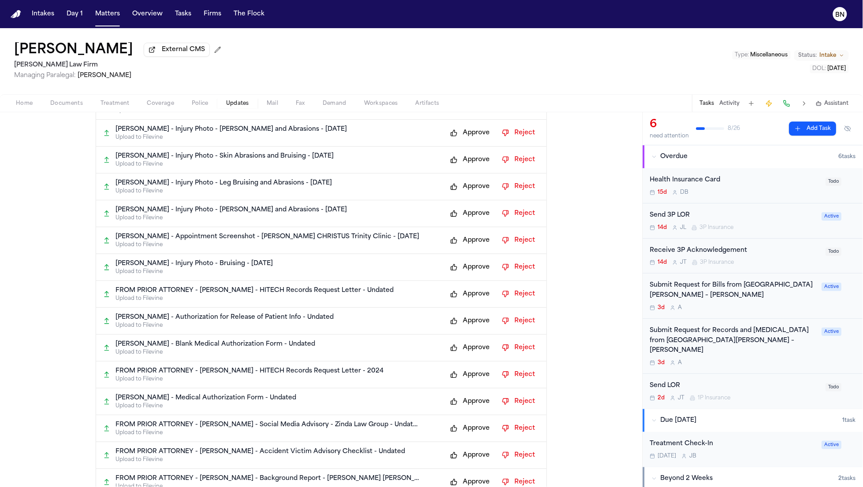
scroll to position [819, 0]
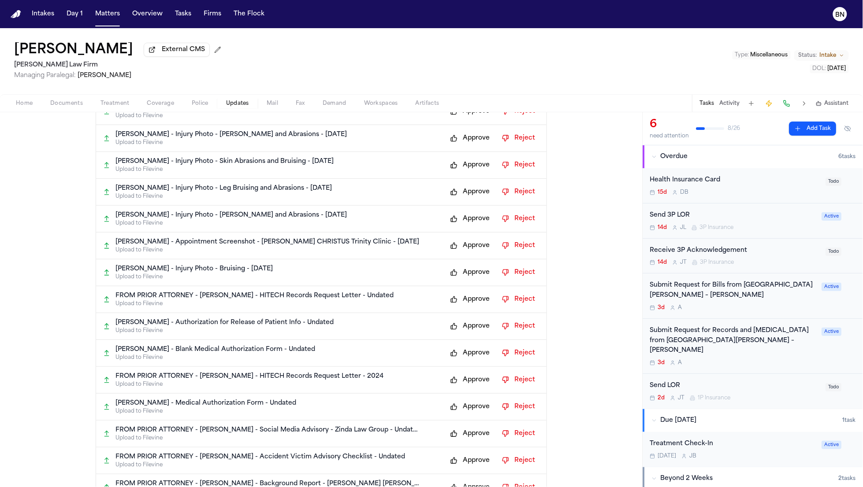
click at [70, 109] on span "button" at bounding box center [66, 108] width 43 height 1
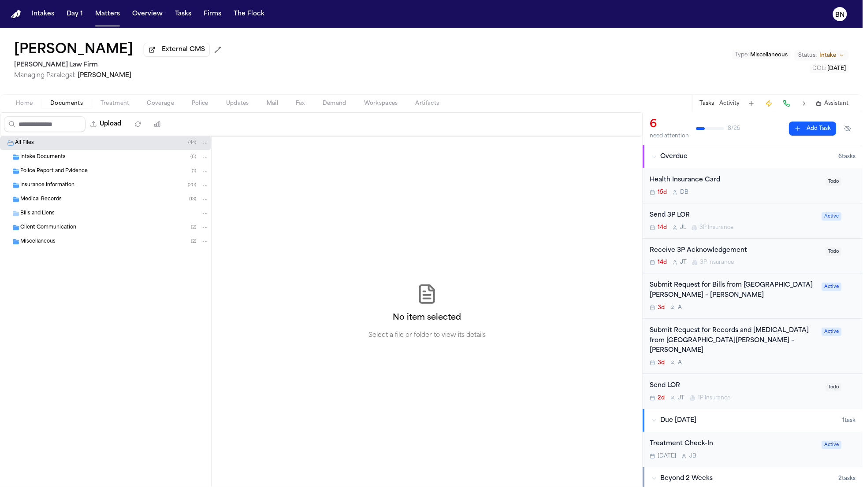
click at [68, 156] on div "Intake Documents ( 6 )" at bounding box center [114, 157] width 189 height 8
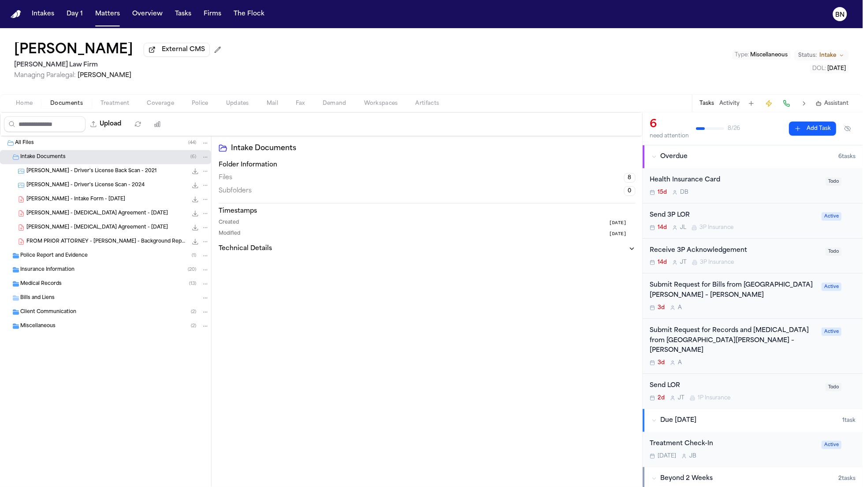
click at [74, 173] on span "[PERSON_NAME] - Driver's License Back Scan - 2021" at bounding box center [91, 171] width 130 height 7
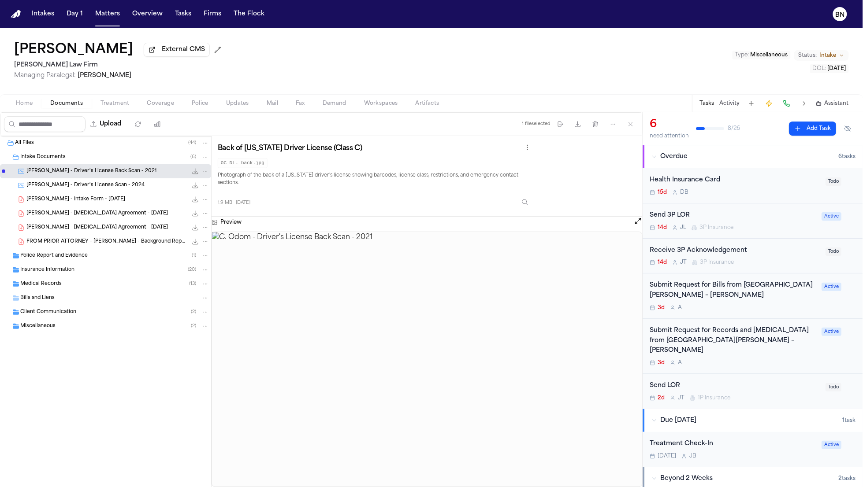
click at [74, 199] on span "[PERSON_NAME] - Intake Form - [DATE]" at bounding box center [75, 199] width 99 height 7
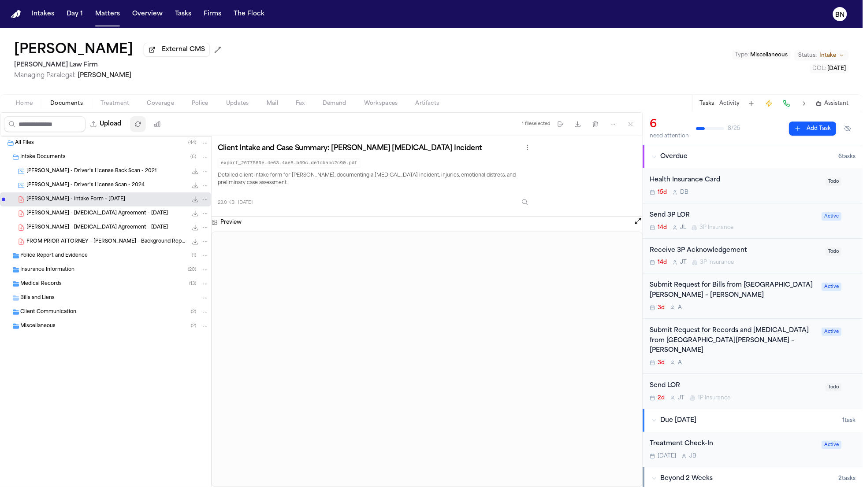
click at [141, 126] on icon "button" at bounding box center [137, 124] width 7 height 7
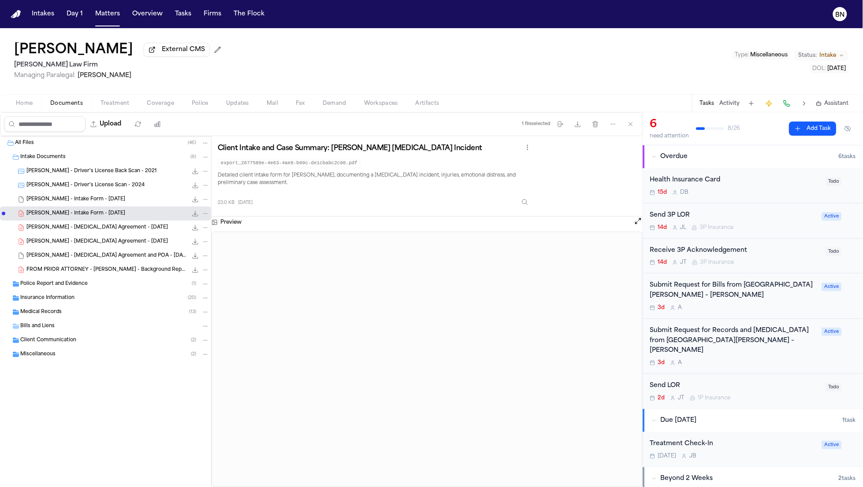
click at [117, 201] on div "[PERSON_NAME] - Intake Form - [DATE] 26.9 KB • PDFPDF" at bounding box center [117, 199] width 183 height 9
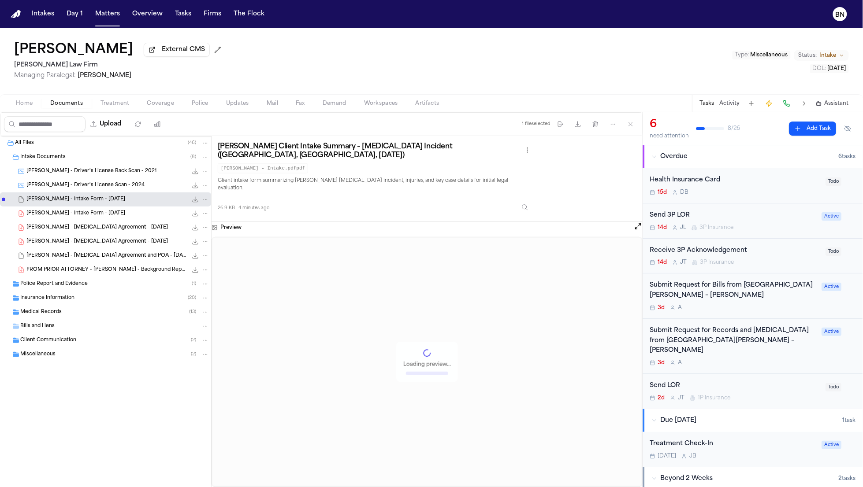
click at [129, 257] on span "[PERSON_NAME] - [MEDICAL_DATA] Agreement and POA - [DATE]" at bounding box center [106, 255] width 161 height 7
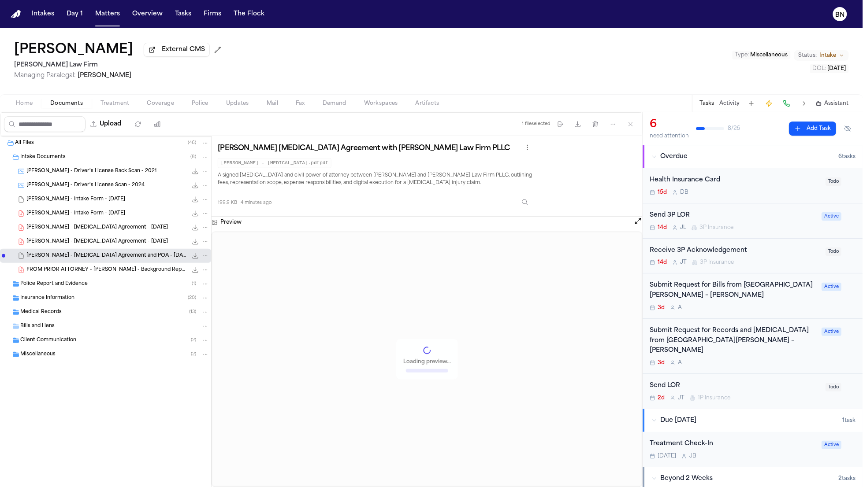
click at [525, 360] on div "Loading preview..." at bounding box center [427, 359] width 430 height 255
click at [129, 280] on div "Police Report and Evidence ( 1 )" at bounding box center [105, 284] width 211 height 14
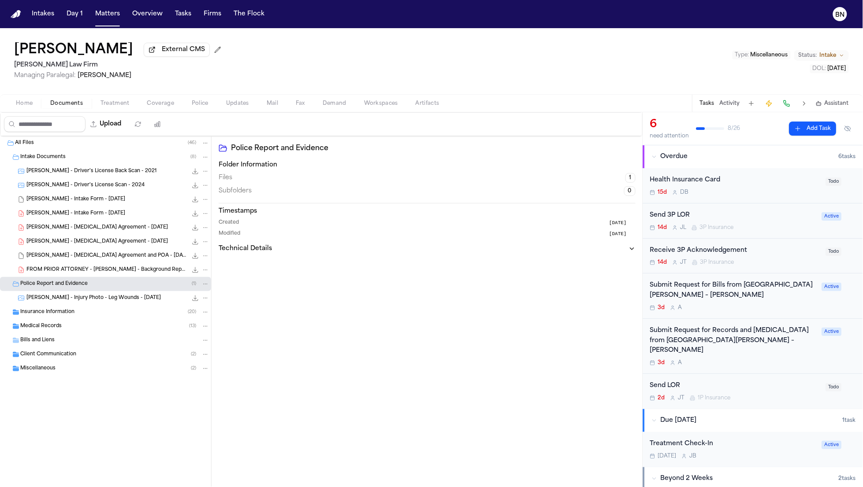
click at [114, 302] on span "[PERSON_NAME] - Injury Photo - Leg Wounds - [DATE]" at bounding box center [93, 298] width 134 height 7
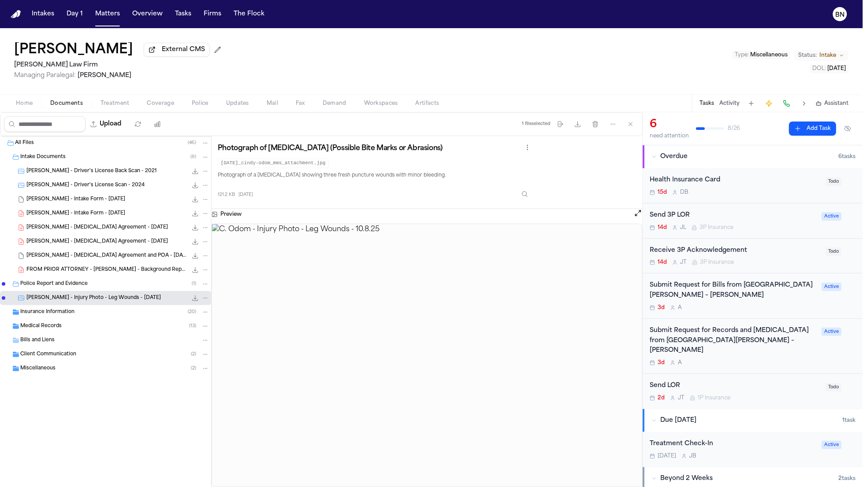
click at [113, 310] on div "Insurance Information ( 20 )" at bounding box center [114, 312] width 189 height 8
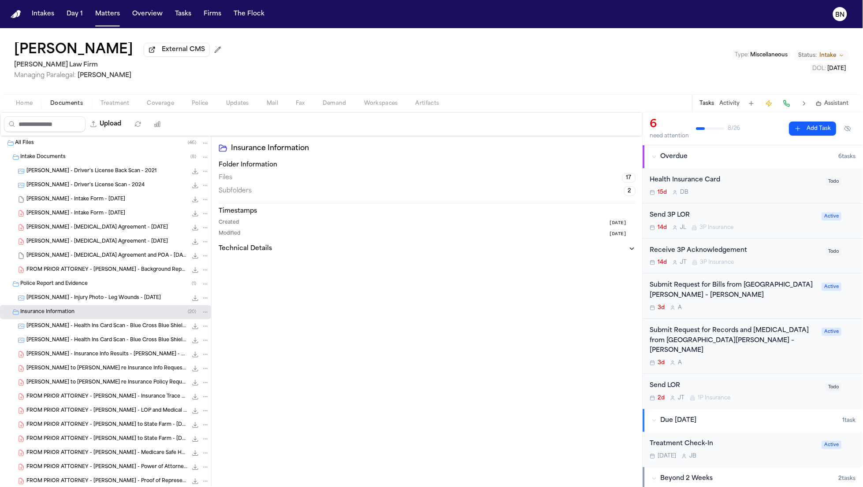
click at [120, 324] on span "[PERSON_NAME] - Health Ins Card Scan - Blue Cross Blue Shield - Undated" at bounding box center [106, 326] width 161 height 7
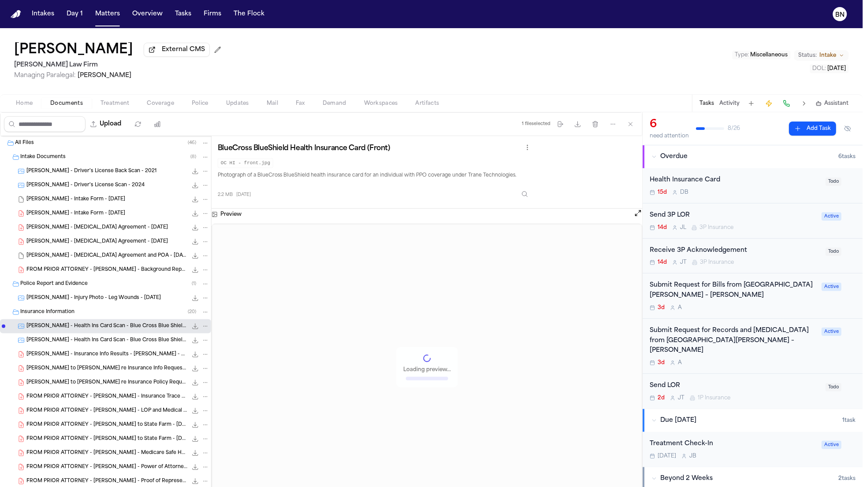
click at [108, 300] on span "[PERSON_NAME] - Injury Photo - Leg Wounds - [DATE]" at bounding box center [93, 298] width 134 height 7
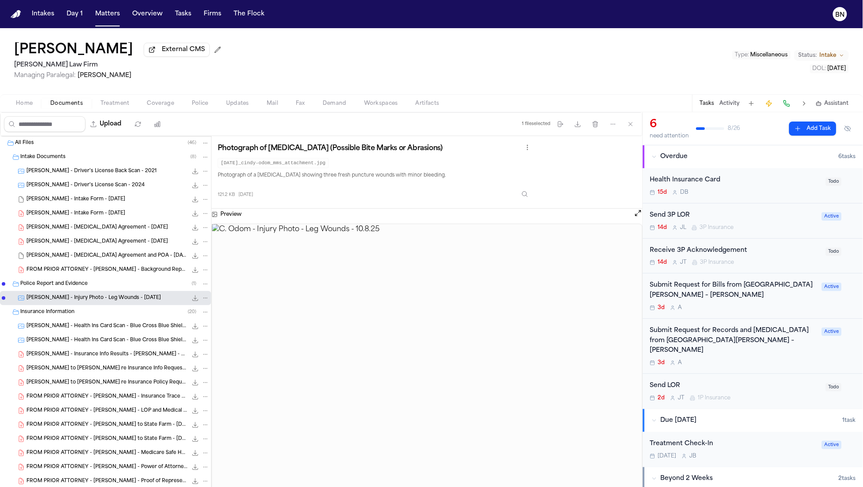
click at [80, 226] on span "[PERSON_NAME] - [MEDICAL_DATA] Agreement - [DATE]" at bounding box center [96, 227] width 141 height 7
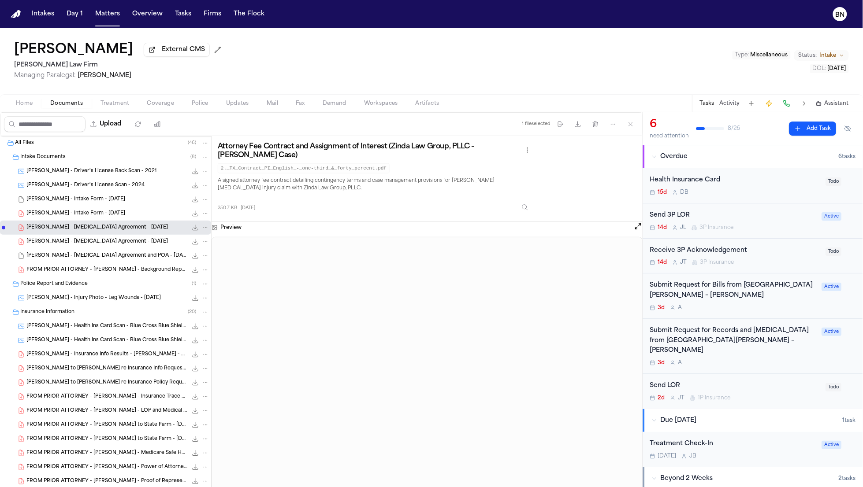
click at [78, 208] on div "[PERSON_NAME] - Intake Form - [DATE] 23.0 KB • PDF" at bounding box center [105, 214] width 211 height 14
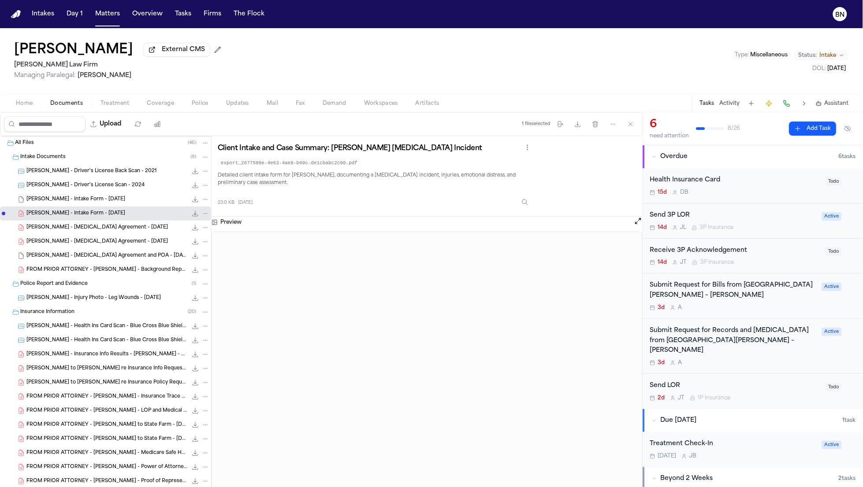
click at [77, 202] on span "[PERSON_NAME] - Intake Form - [DATE]" at bounding box center [75, 199] width 99 height 7
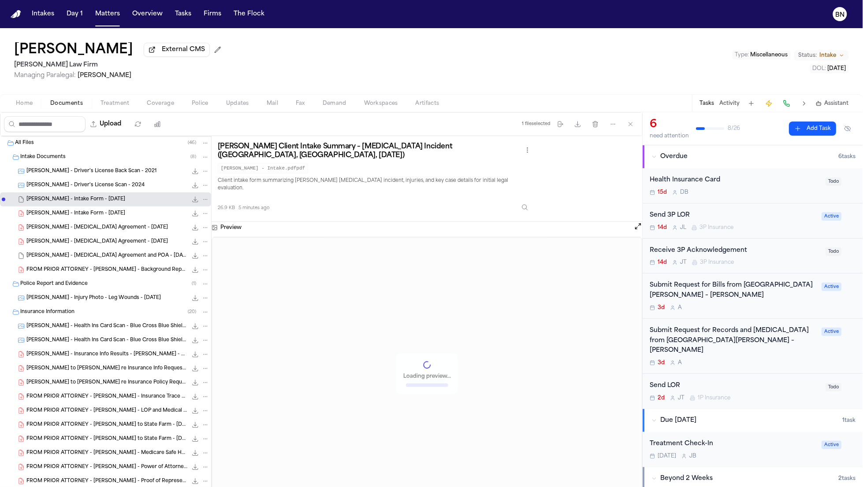
click at [564, 63] on div "[PERSON_NAME] External CMS [PERSON_NAME] Law Firm Managing Paralegal: [PERSON_N…" at bounding box center [431, 61] width 863 height 66
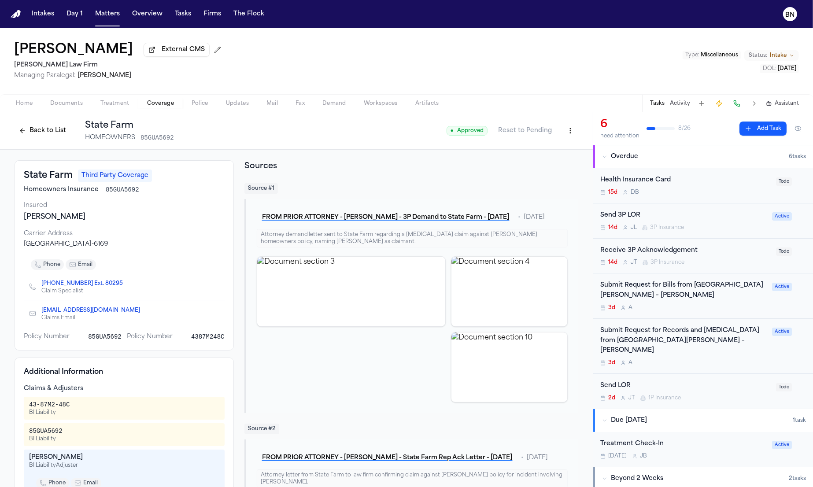
click at [65, 102] on span "Documents" at bounding box center [66, 103] width 33 height 7
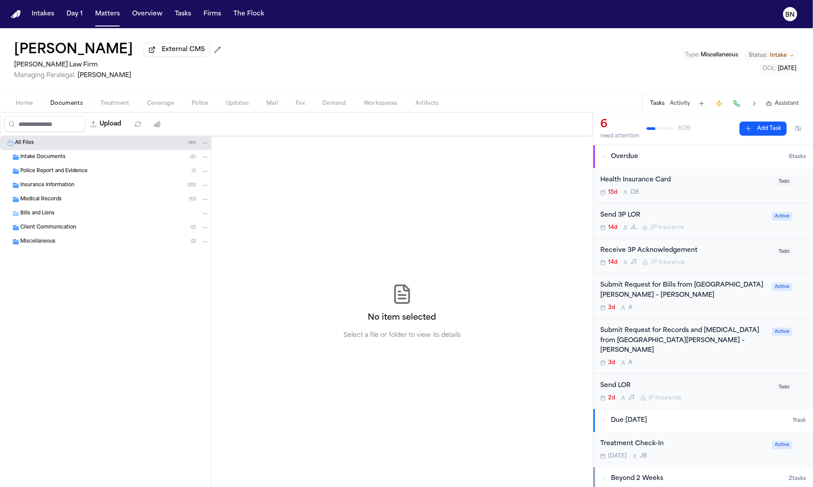
click at [72, 182] on div "Insurance Information ( 20 )" at bounding box center [105, 185] width 211 height 14
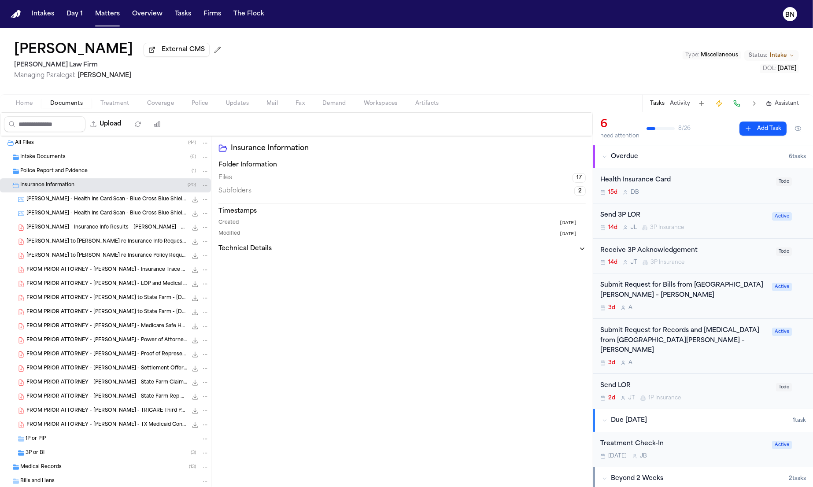
click at [122, 260] on span "[PERSON_NAME] to [PERSON_NAME] re Insurance Policy Request - [DATE]" at bounding box center [106, 255] width 161 height 7
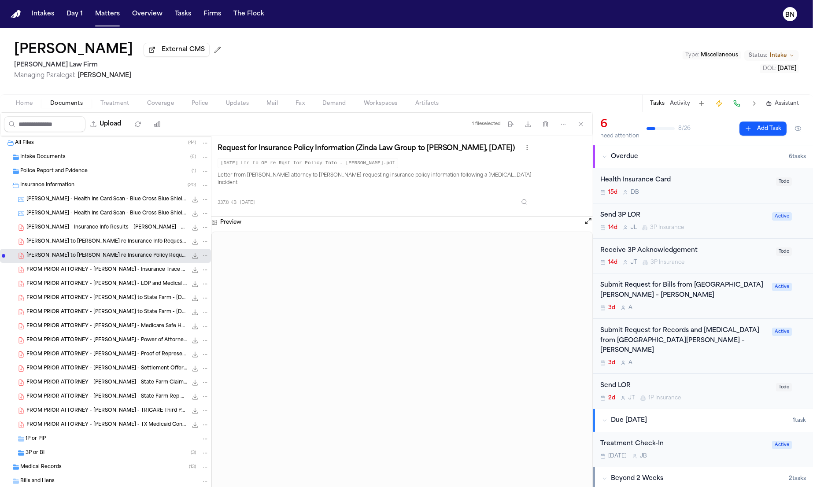
click at [68, 242] on span "[PERSON_NAME] to [PERSON_NAME] re Insurance Info Request - [DATE]" at bounding box center [106, 241] width 161 height 7
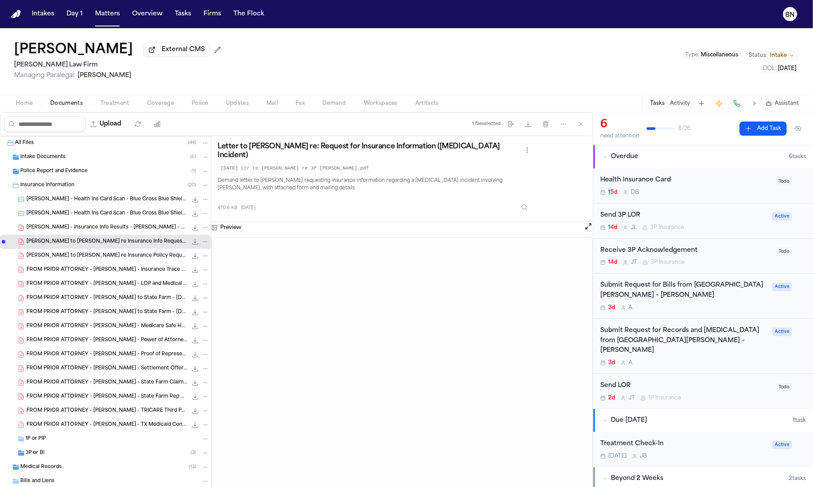
click at [86, 452] on div "3P or BI ( 3 )" at bounding box center [118, 453] width 184 height 8
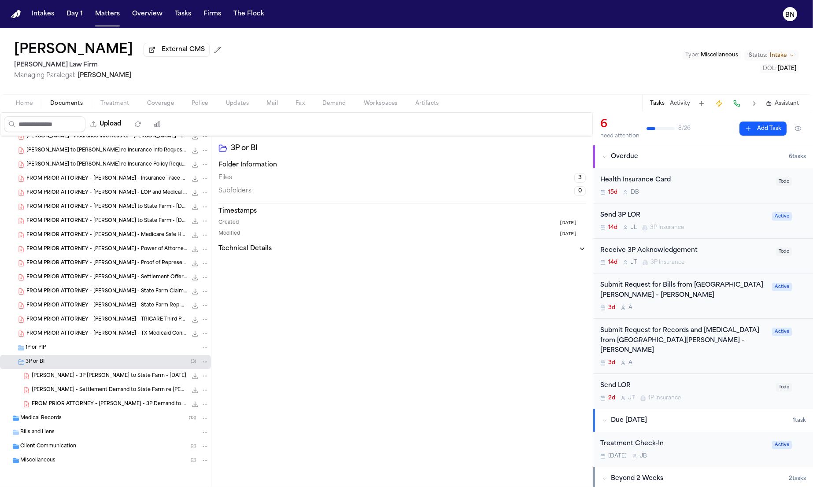
scroll to position [93, 0]
click at [95, 379] on span "[PERSON_NAME] - 3P [PERSON_NAME] to State Farm - [DATE]" at bounding box center [109, 375] width 155 height 7
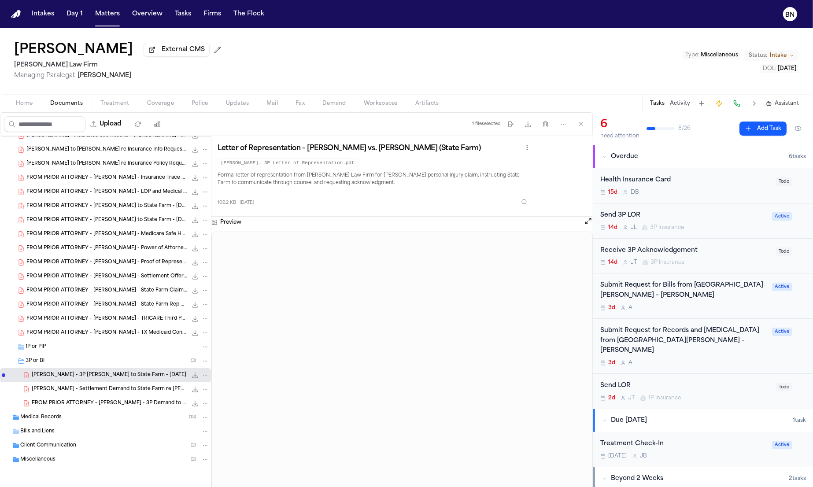
click at [79, 457] on div "Miscellaneous ( 2 )" at bounding box center [114, 460] width 189 height 8
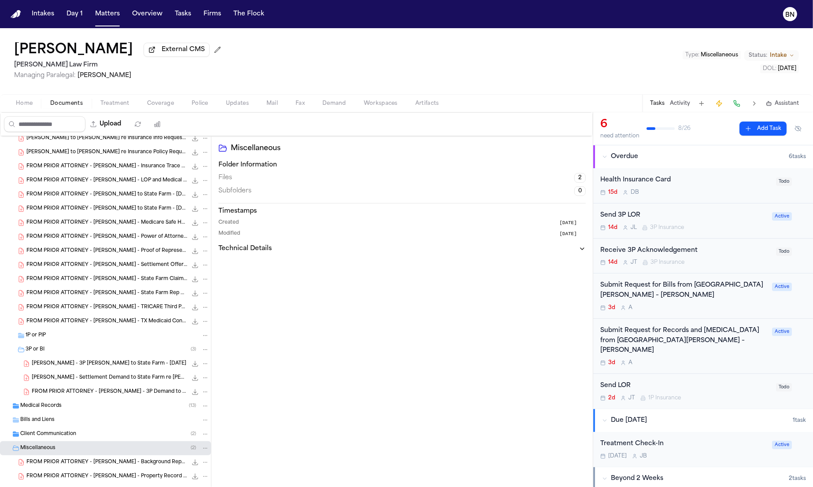
scroll to position [122, 0]
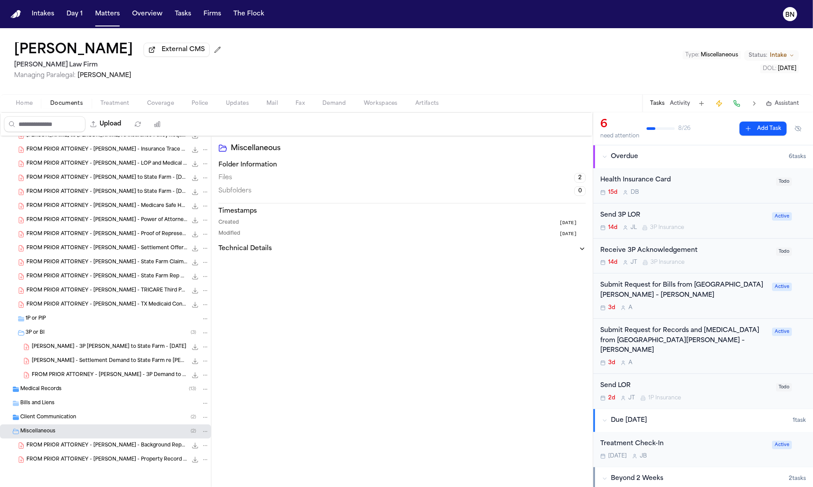
click at [108, 453] on div "FROM PRIOR ATTORNEY - [PERSON_NAME] - Property Record - Bowie Central Appraisal…" at bounding box center [105, 460] width 211 height 14
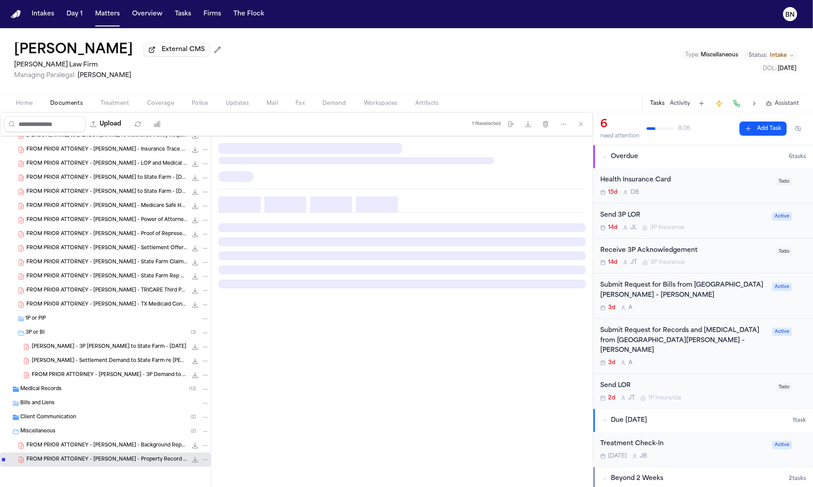
click at [90, 416] on div "Client Communication ( 2 )" at bounding box center [114, 418] width 189 height 8
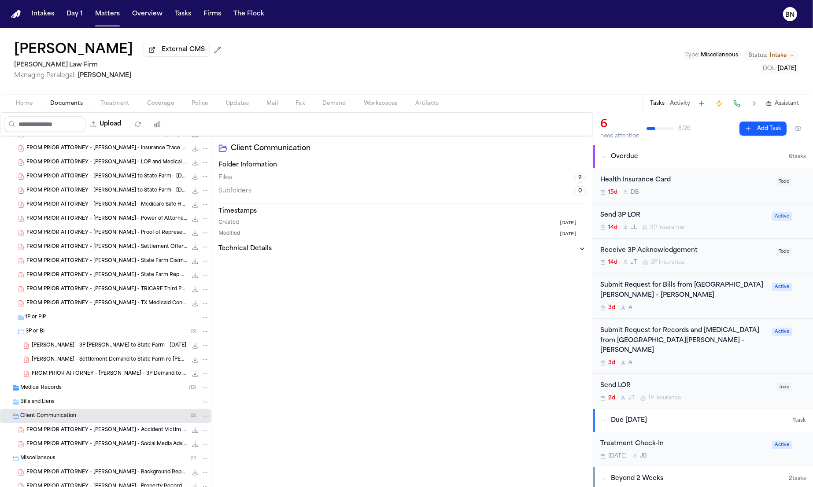
click at [86, 387] on div "Medical Records ( 13 )" at bounding box center [114, 388] width 189 height 8
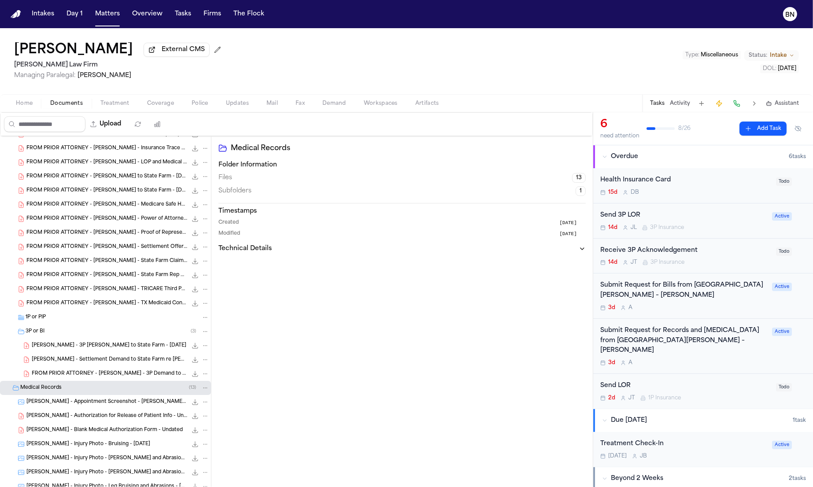
click at [103, 350] on span "[PERSON_NAME] - 3P [PERSON_NAME] to State Farm - [DATE]" at bounding box center [109, 345] width 155 height 7
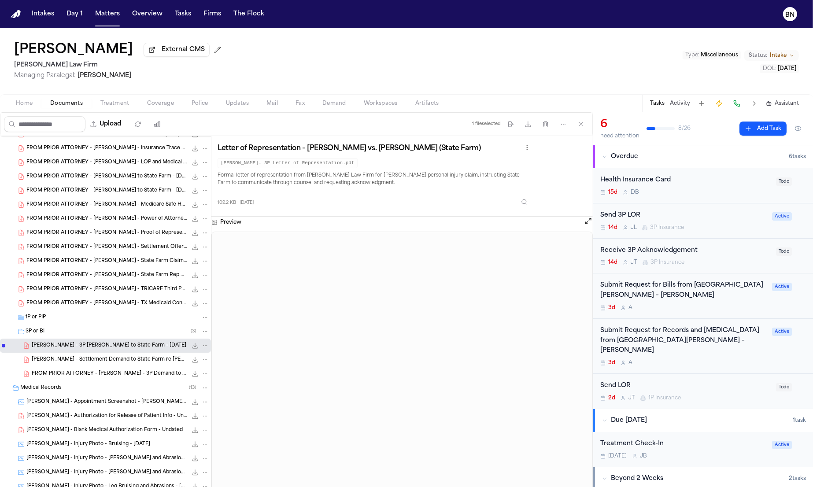
click at [104, 364] on span "[PERSON_NAME] - Settlement Demand to State Farm re [PERSON_NAME] - [DATE]" at bounding box center [110, 359] width 156 height 7
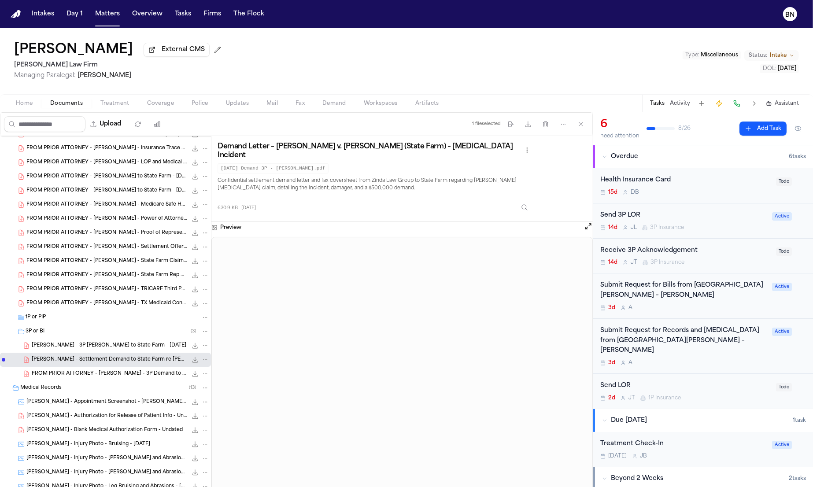
click at [110, 375] on span "FROM PRIOR ATTORNEY - [PERSON_NAME] - 3P Demand to State Farm - [DATE]" at bounding box center [110, 374] width 156 height 7
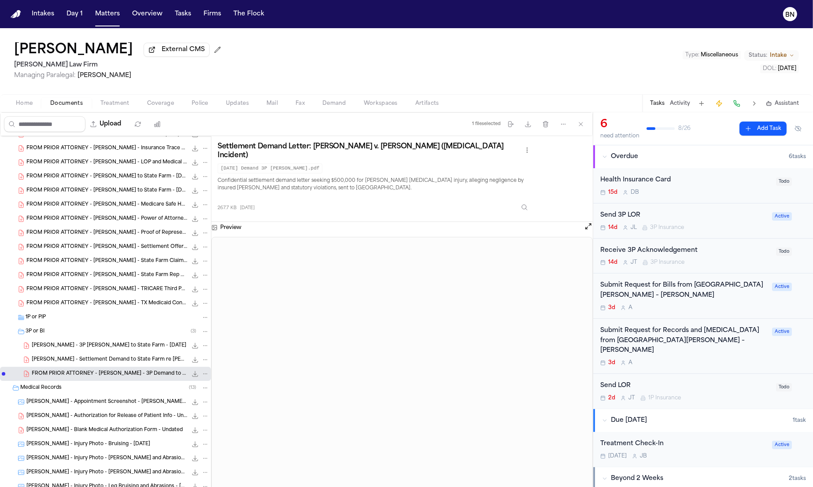
click at [103, 355] on div "[PERSON_NAME] - Settlement Demand to State Farm re [PERSON_NAME] - [DATE] 630.9…" at bounding box center [105, 360] width 211 height 14
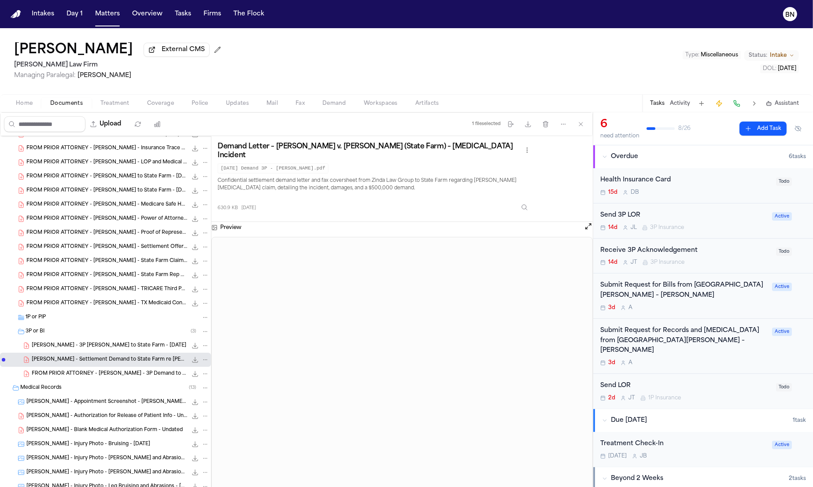
click at [82, 341] on div "[PERSON_NAME] - 3P [PERSON_NAME] to State Farm - [DATE] 102.2 KB • PDF" at bounding box center [105, 346] width 211 height 14
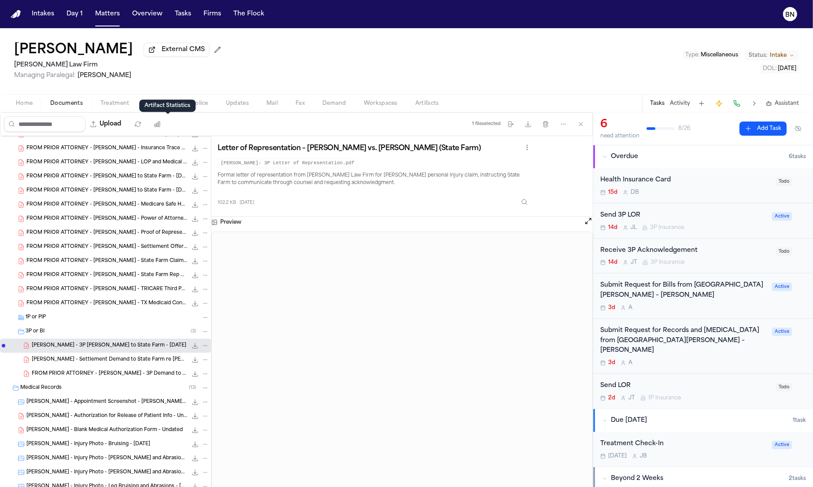
click at [171, 103] on div "Artifact Statistics Artifact Statistics" at bounding box center [167, 106] width 56 height 12
click at [164, 100] on span "Coverage" at bounding box center [160, 103] width 27 height 7
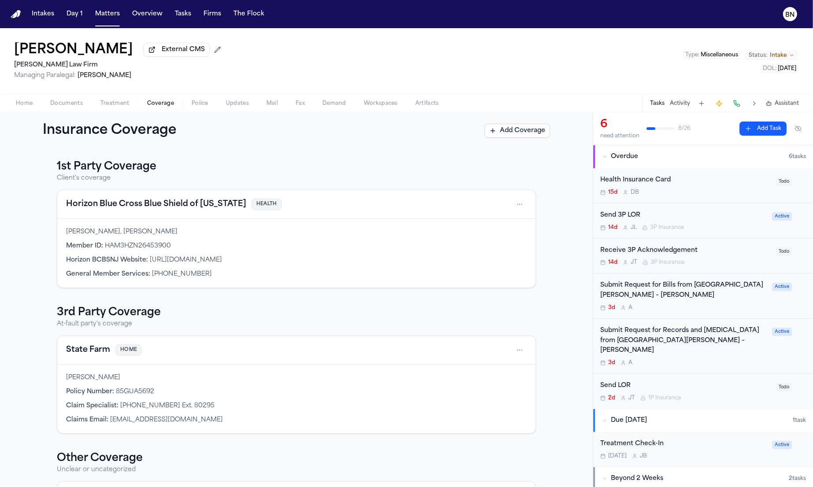
click at [81, 353] on button "State Farm" at bounding box center [88, 350] width 44 height 12
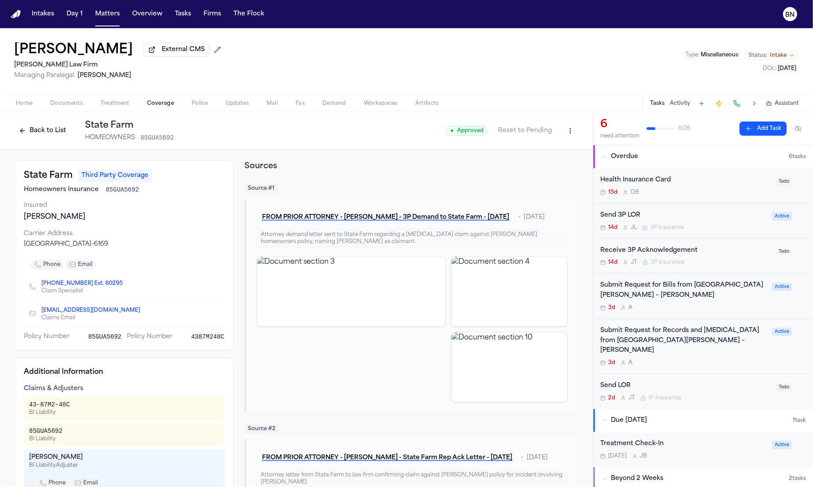
click at [51, 131] on button "Back to List" at bounding box center [43, 131] width 56 height 14
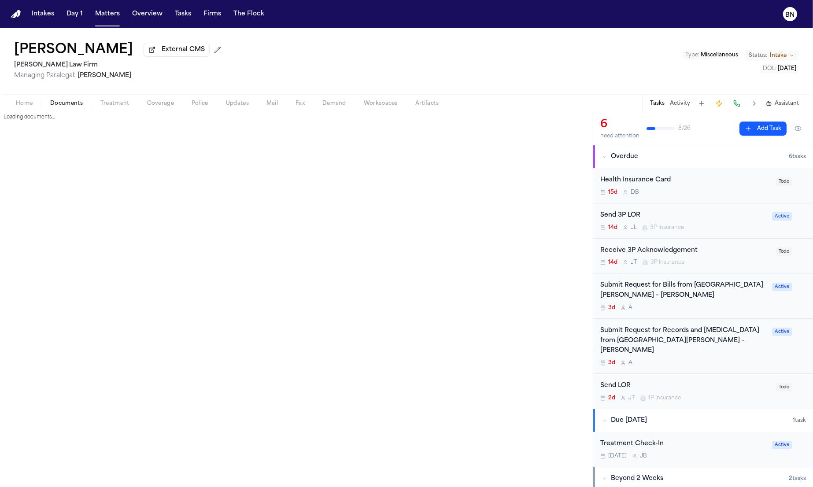
click at [65, 102] on span "Documents" at bounding box center [66, 103] width 33 height 7
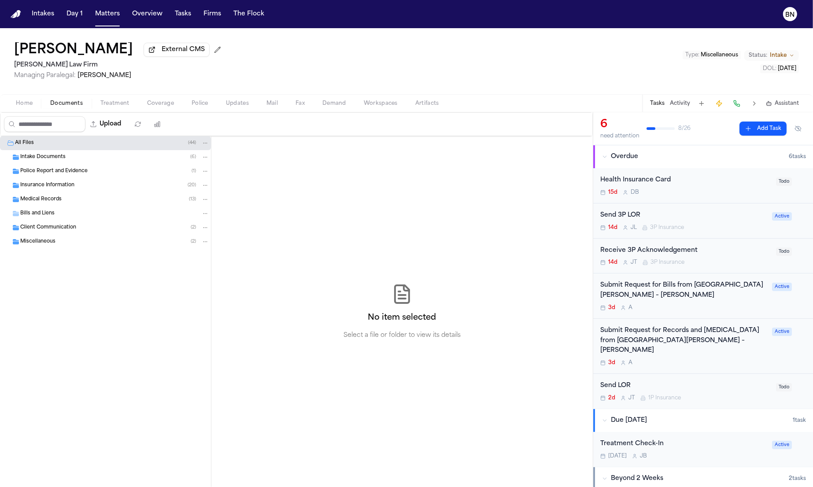
click at [79, 174] on span "Police Report and Evidence" at bounding box center [53, 171] width 67 height 7
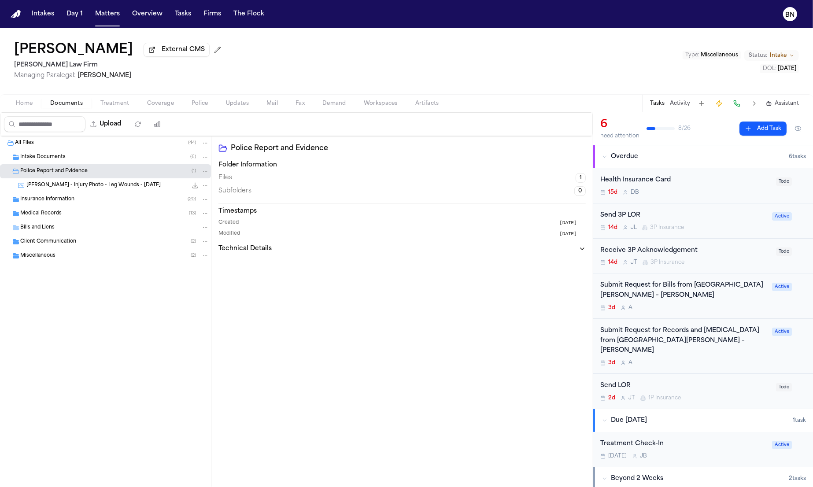
click at [86, 202] on div "Insurance Information ( 20 )" at bounding box center [114, 200] width 189 height 8
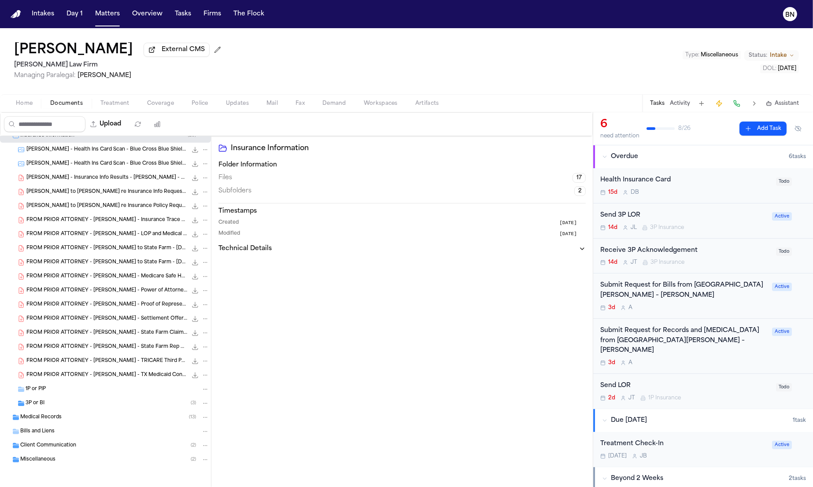
scroll to position [65, 0]
click at [101, 413] on div "Medical Records ( 13 )" at bounding box center [105, 418] width 211 height 14
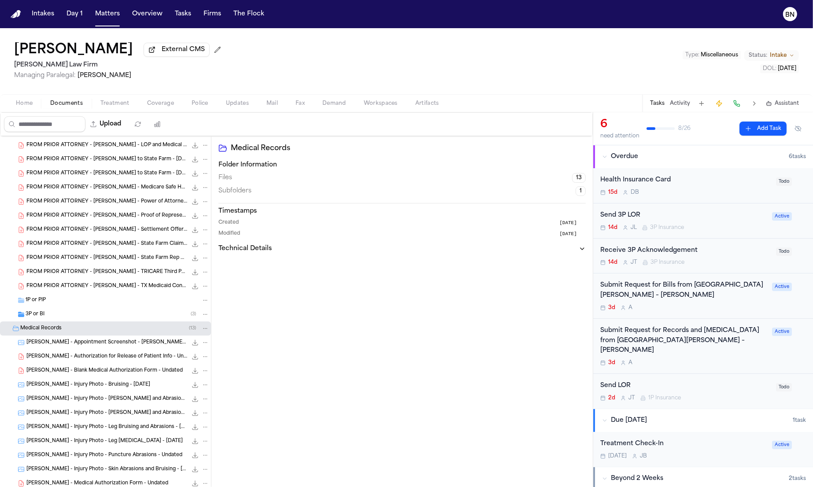
scroll to position [155, 0]
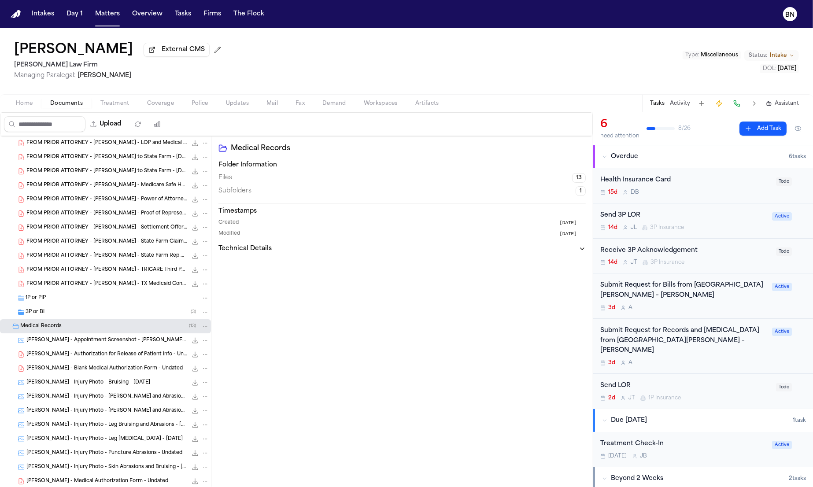
click at [88, 309] on div "3P or BI ( 3 )" at bounding box center [118, 312] width 184 height 8
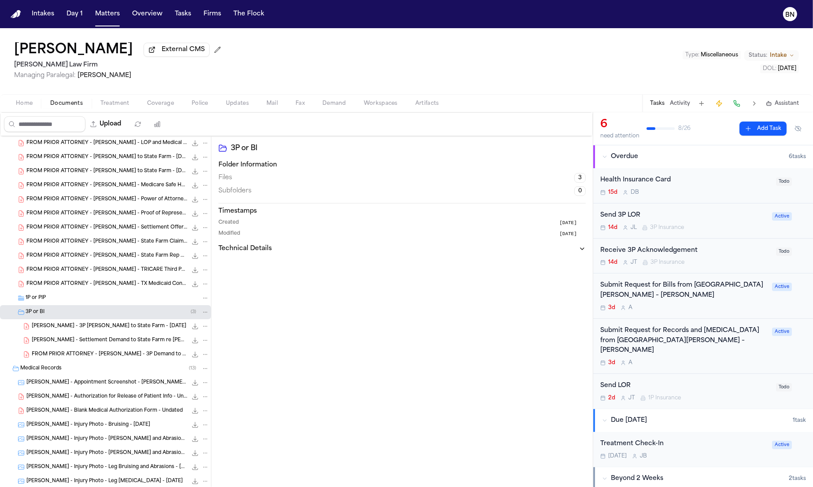
click at [100, 330] on span "[PERSON_NAME] - 3P [PERSON_NAME] to State Farm - [DATE]" at bounding box center [109, 326] width 155 height 7
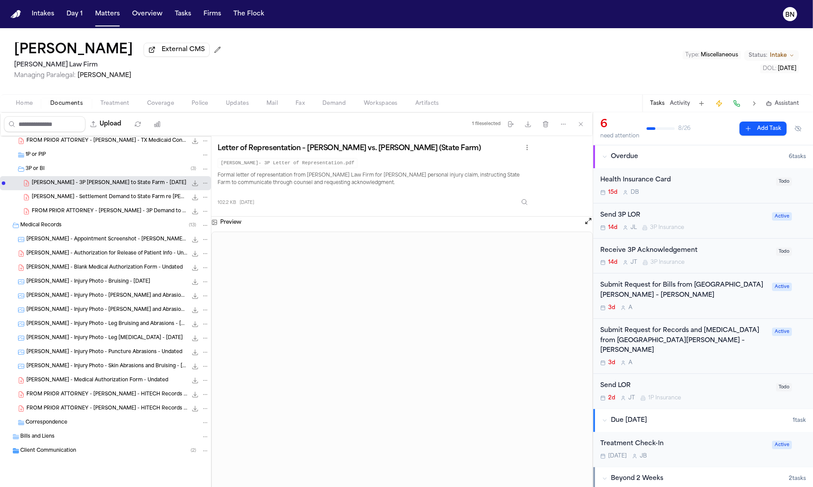
scroll to position [305, 0]
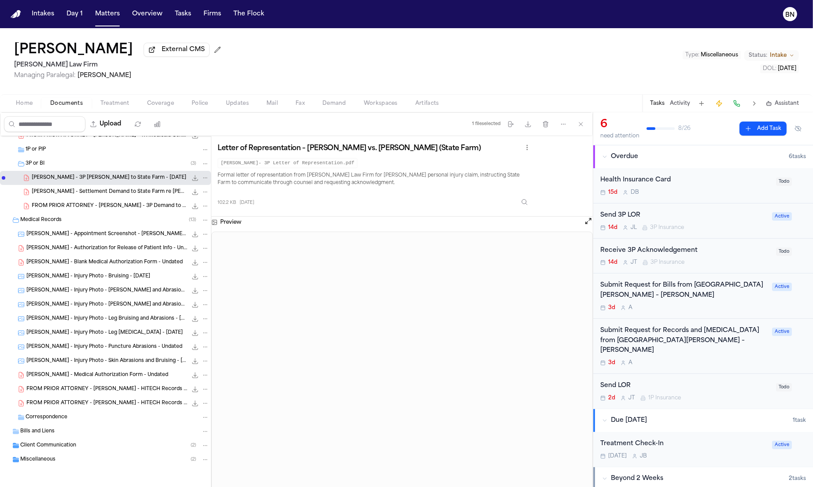
click at [111, 462] on div "Miscellaneous ( 2 )" at bounding box center [114, 460] width 189 height 8
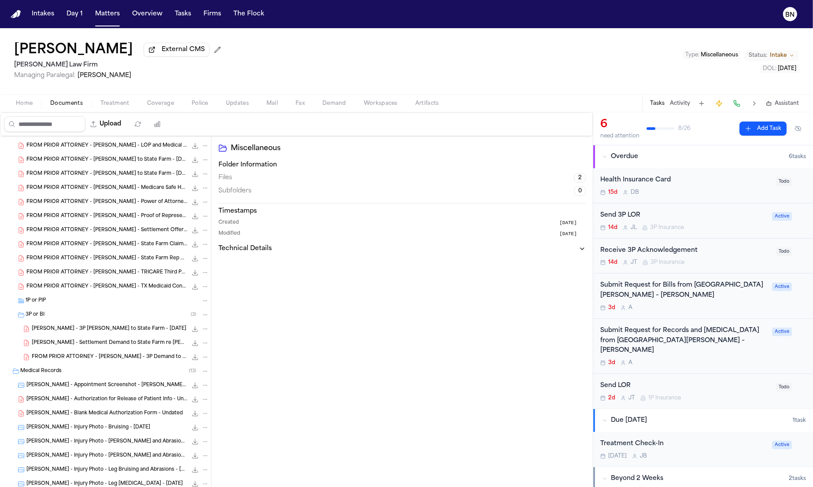
scroll to position [152, 0]
click at [119, 334] on div "C. Odom - 3P LOR to State Farm - 10.8.25 102.2 KB • PDF" at bounding box center [121, 329] width 178 height 9
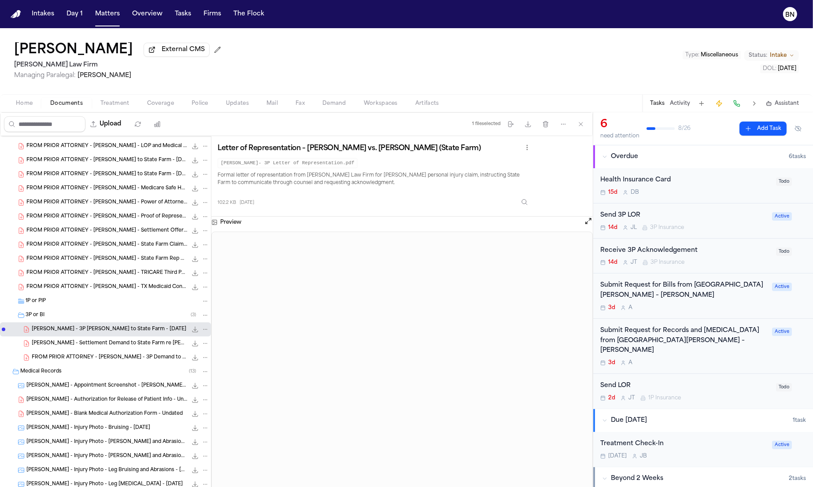
click at [119, 344] on span "C. Odom - Settlement Demand to State Farm re Clara Richardson - 6.27.25" at bounding box center [110, 343] width 156 height 7
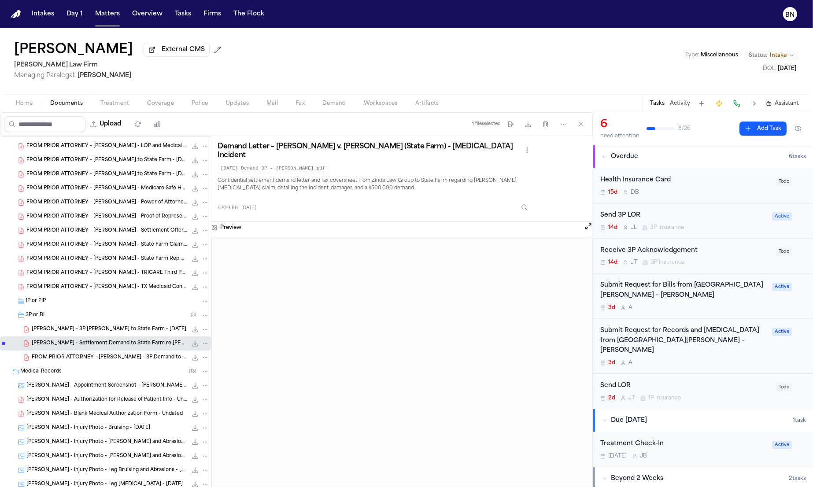
click at [65, 362] on span "FROM PRIOR ATTORNEY - C. Odom - 3P Demand to State Farm - 7.11.25" at bounding box center [110, 357] width 156 height 7
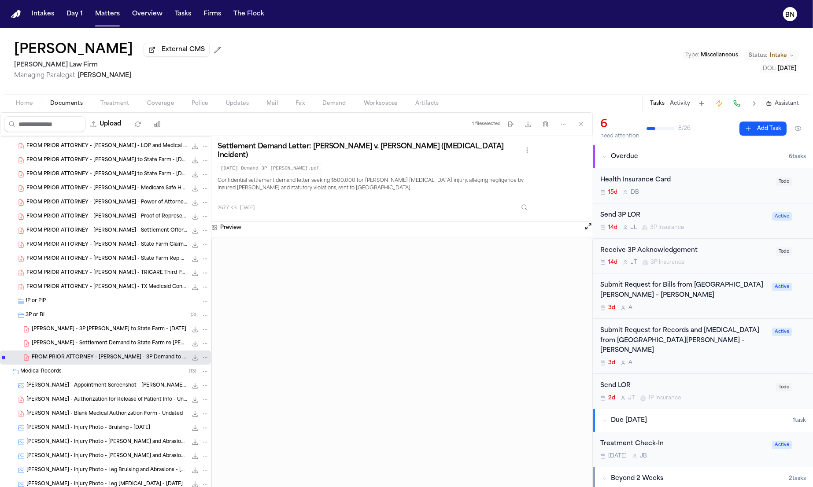
click at [124, 354] on div "FROM PRIOR ATTORNEY - C. Odom - 3P Demand to State Farm - 7.11.25 267.7 KB • PDF" at bounding box center [105, 358] width 211 height 14
click at [124, 348] on span "[PERSON_NAME] - Settlement Demand to State Farm re [PERSON_NAME] - [DATE]" at bounding box center [110, 343] width 156 height 7
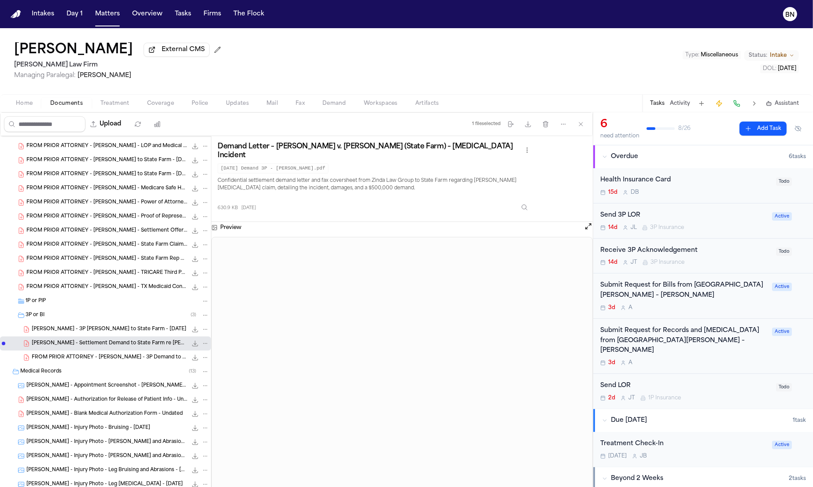
click at [112, 360] on span "FROM PRIOR ATTORNEY - [PERSON_NAME] - 3P Demand to State Farm - [DATE]" at bounding box center [110, 357] width 156 height 7
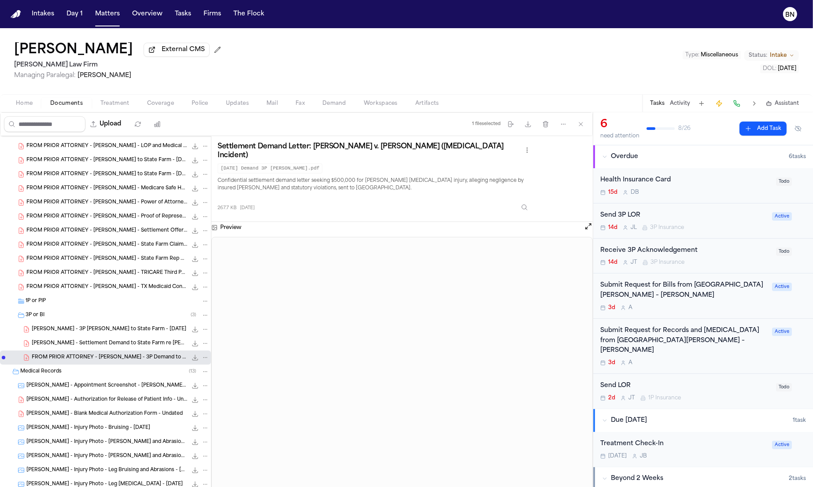
click at [113, 348] on span "[PERSON_NAME] - Settlement Demand to State Farm re [PERSON_NAME] - [DATE]" at bounding box center [110, 343] width 156 height 7
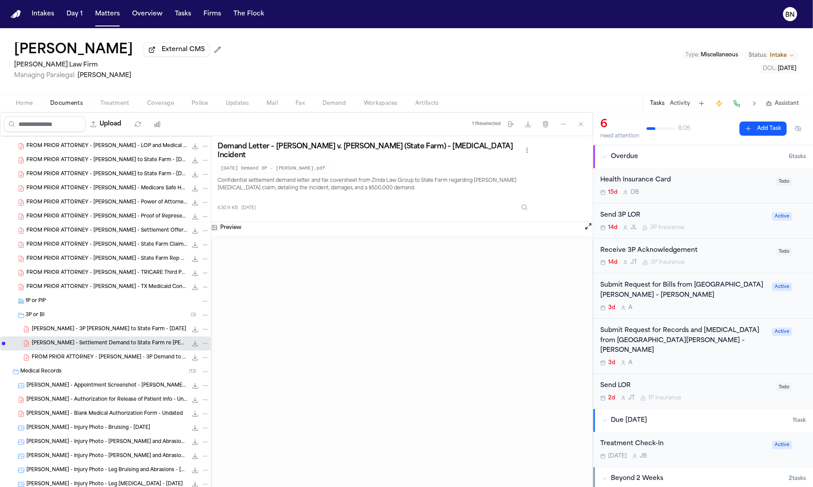
click at [115, 361] on span "FROM PRIOR ATTORNEY - [PERSON_NAME] - 3P Demand to State Farm - [DATE]" at bounding box center [110, 357] width 156 height 7
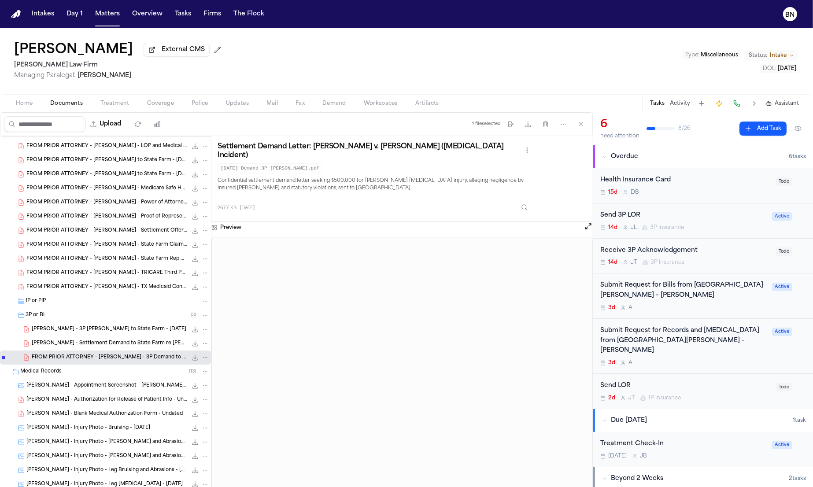
click at [115, 348] on span "[PERSON_NAME] - Settlement Demand to State Farm re [PERSON_NAME] - [DATE]" at bounding box center [110, 343] width 156 height 7
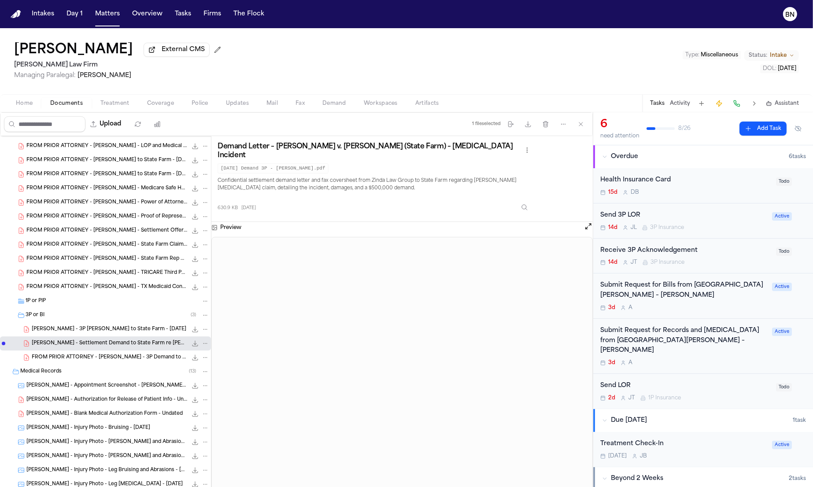
click at [147, 106] on span "Coverage" at bounding box center [160, 103] width 27 height 7
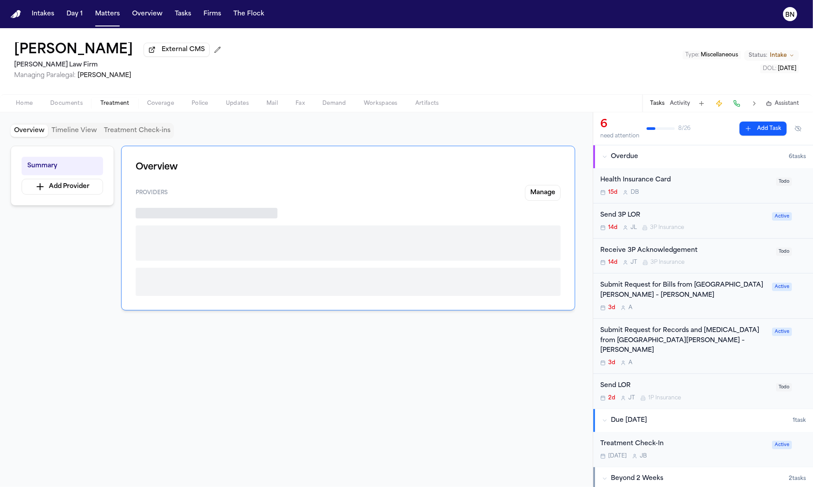
click at [116, 106] on span "Treatment" at bounding box center [114, 103] width 29 height 7
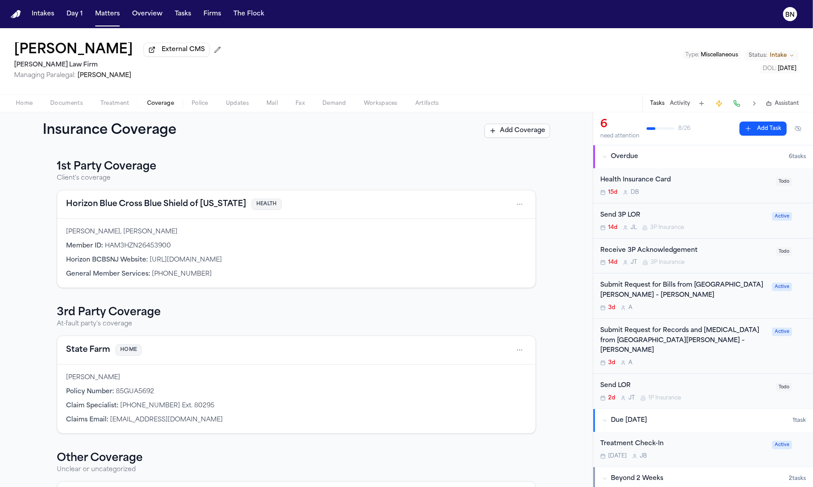
click at [156, 105] on span "Coverage" at bounding box center [160, 103] width 27 height 7
click at [50, 195] on div "1st Party Coverage Client's coverage Horizon Blue Cross Blue Shield of New Jers…" at bounding box center [297, 344] width 508 height 369
drag, startPoint x: 48, startPoint y: 194, endPoint x: 44, endPoint y: 195, distance: 4.5
click at [44, 195] on div "1st Party Coverage Client's coverage Horizon Blue Cross Blue Shield of New Jers…" at bounding box center [297, 344] width 508 height 369
click at [65, 105] on span "Documents" at bounding box center [66, 103] width 33 height 7
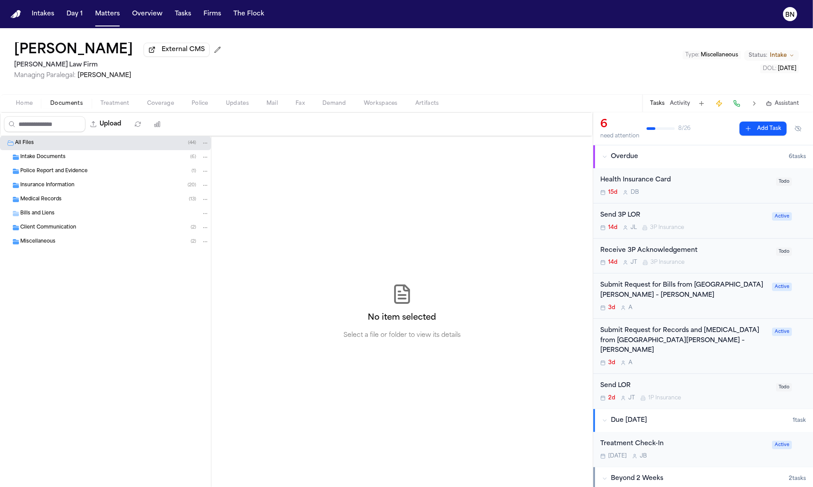
click at [63, 164] on div "Intake Documents ( 6 )" at bounding box center [105, 157] width 211 height 14
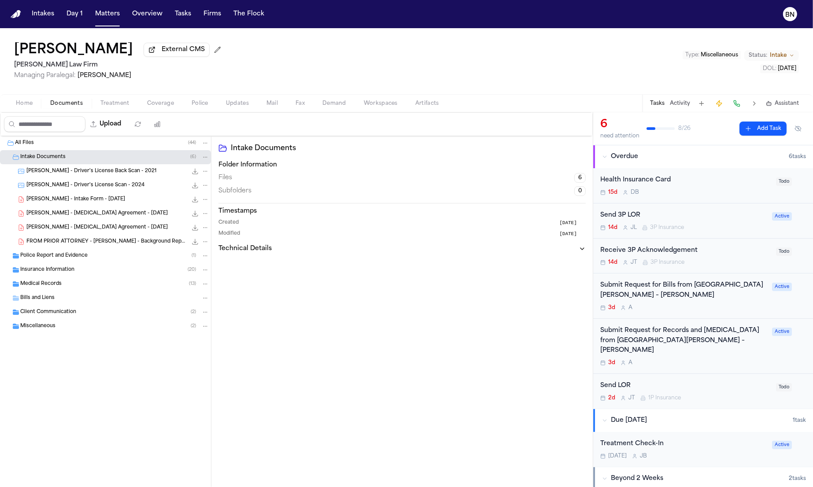
click at [67, 198] on span "[PERSON_NAME] - Intake Form - [DATE]" at bounding box center [75, 199] width 99 height 7
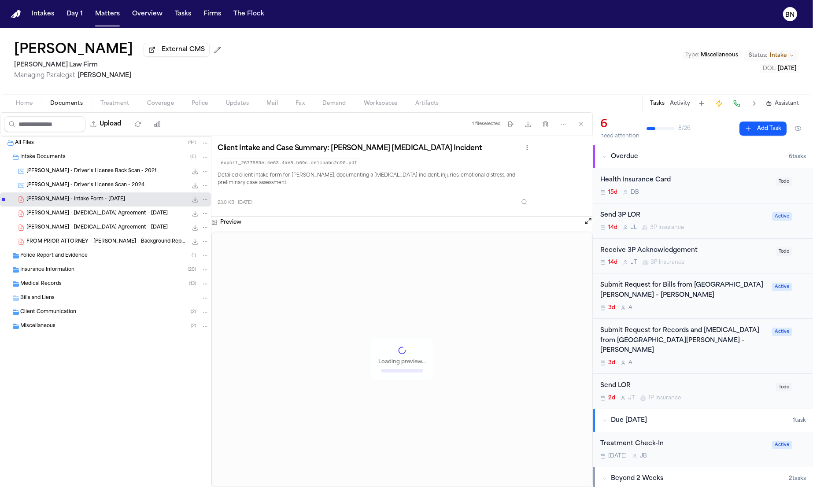
click at [80, 230] on span "[PERSON_NAME] - [MEDICAL_DATA] Agreement - [DATE]" at bounding box center [96, 227] width 141 height 7
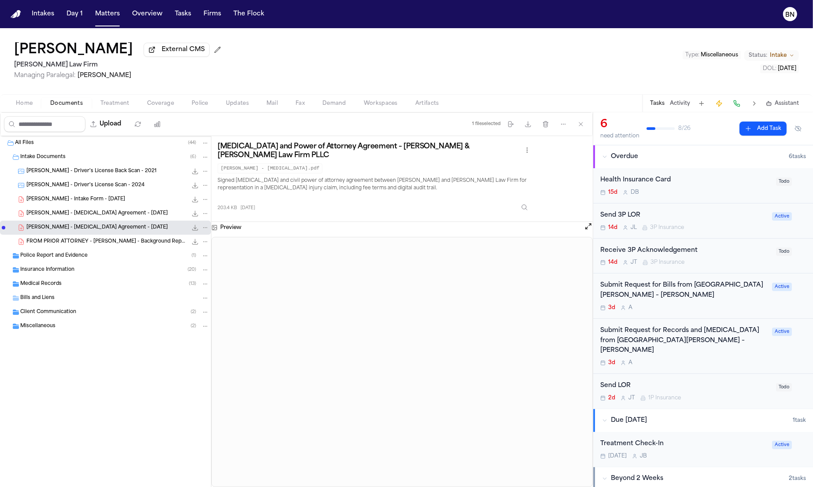
click at [86, 244] on span "FROM PRIOR ATTORNEY - [PERSON_NAME] - Background Report on [PERSON_NAME] - [DAT…" at bounding box center [106, 241] width 161 height 7
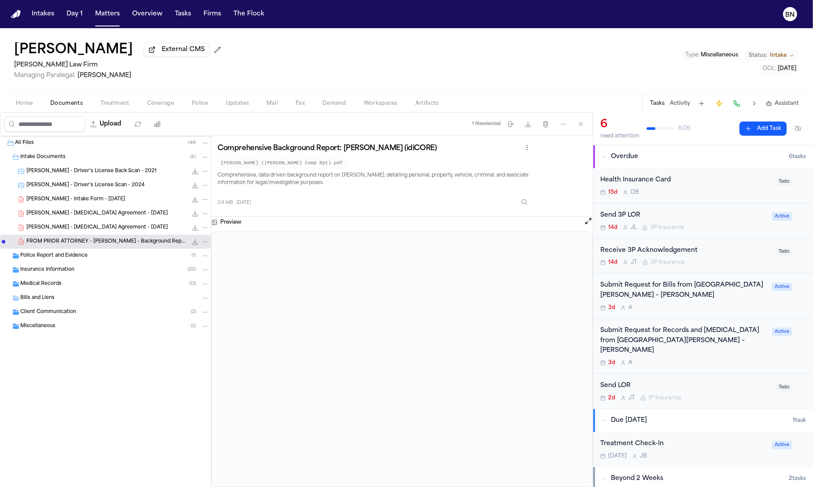
click at [71, 260] on div "Police Report and Evidence ( 1 )" at bounding box center [114, 256] width 189 height 8
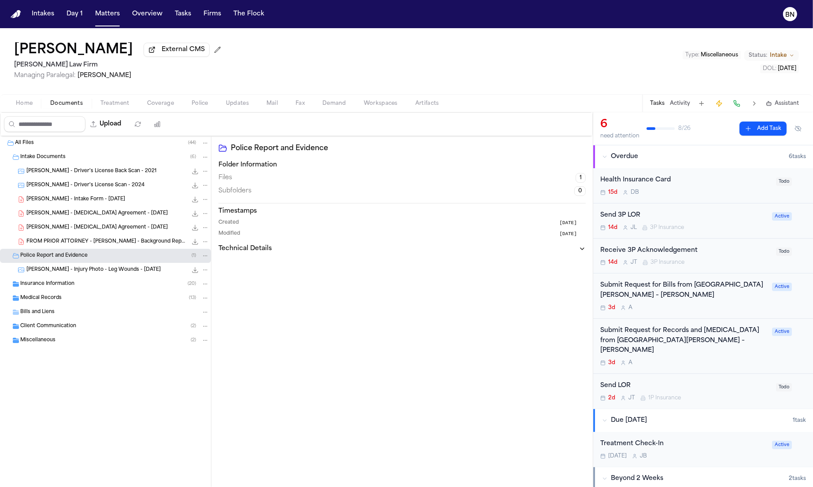
click at [72, 277] on div "C. Odom - Injury Photo - Leg Wounds - 10.8.25 121.2 KB • JPG" at bounding box center [105, 270] width 211 height 14
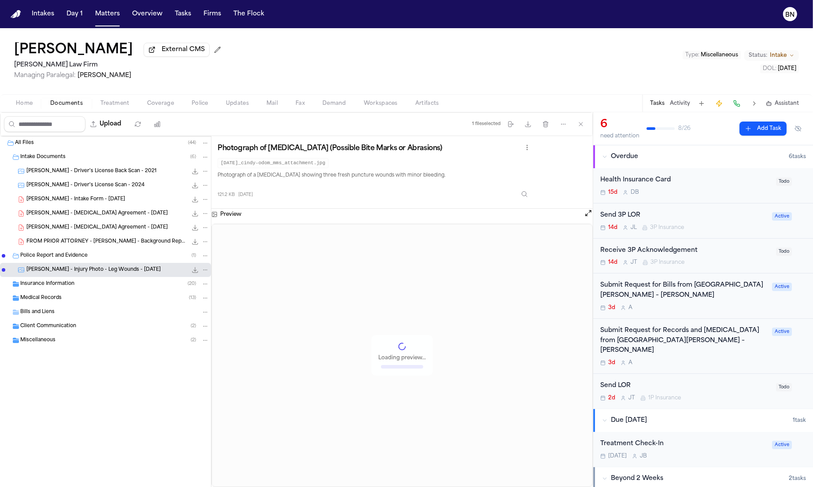
click at [66, 296] on div "Medical Records ( 13 )" at bounding box center [105, 298] width 211 height 14
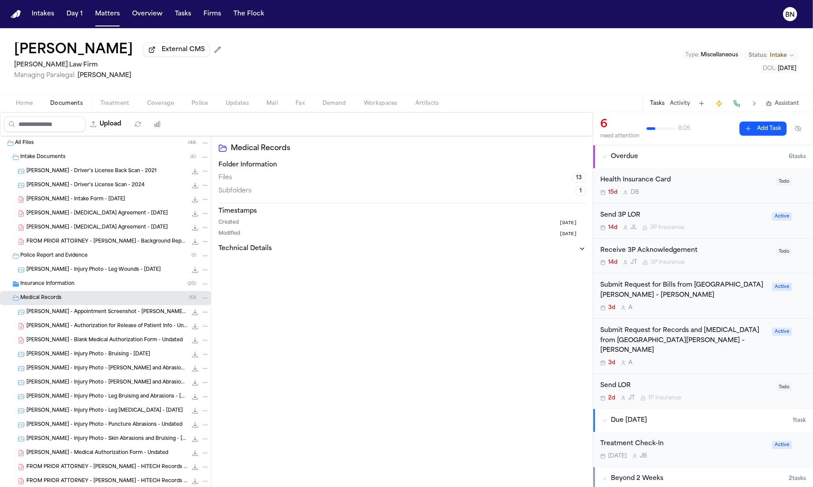
click at [66, 288] on div "Insurance Information ( 20 )" at bounding box center [114, 284] width 189 height 8
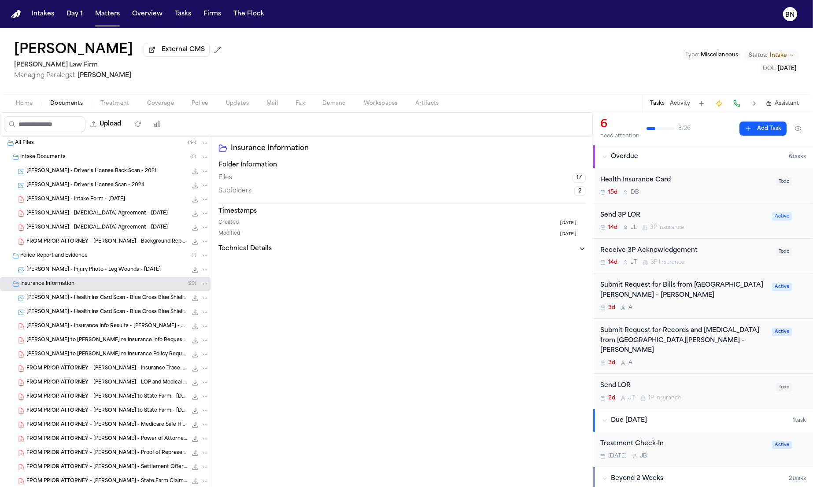
click at [89, 330] on span "[PERSON_NAME] - Insurance Info Results - [PERSON_NAME] - State Farm - [DATE]" at bounding box center [106, 326] width 161 height 7
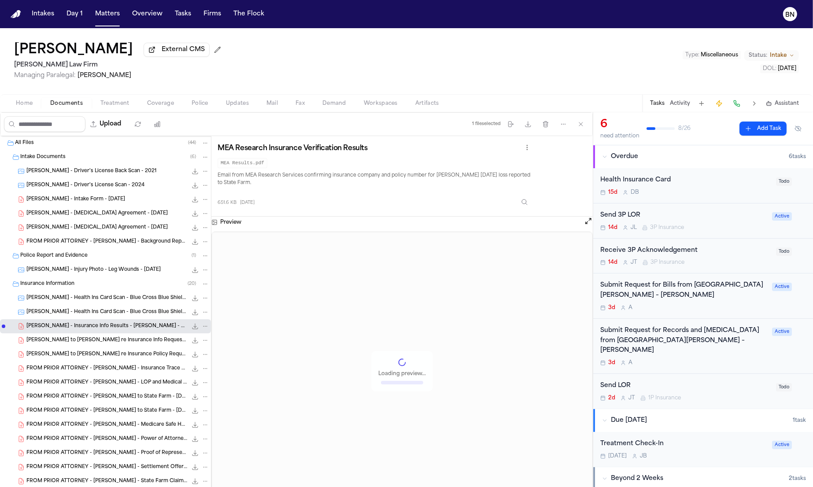
click at [93, 341] on span "[PERSON_NAME] to [PERSON_NAME] re Insurance Info Request - [DATE]" at bounding box center [106, 340] width 161 height 7
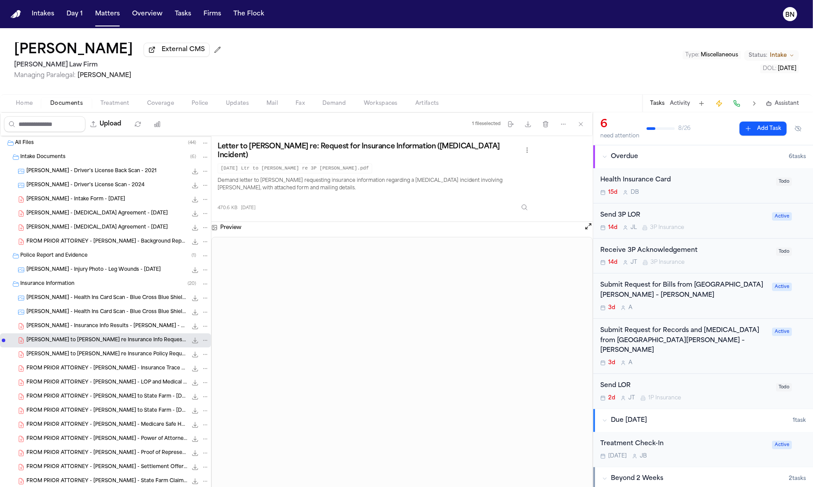
click at [114, 356] on span "[PERSON_NAME] to [PERSON_NAME] re Insurance Policy Request - [DATE]" at bounding box center [106, 354] width 161 height 7
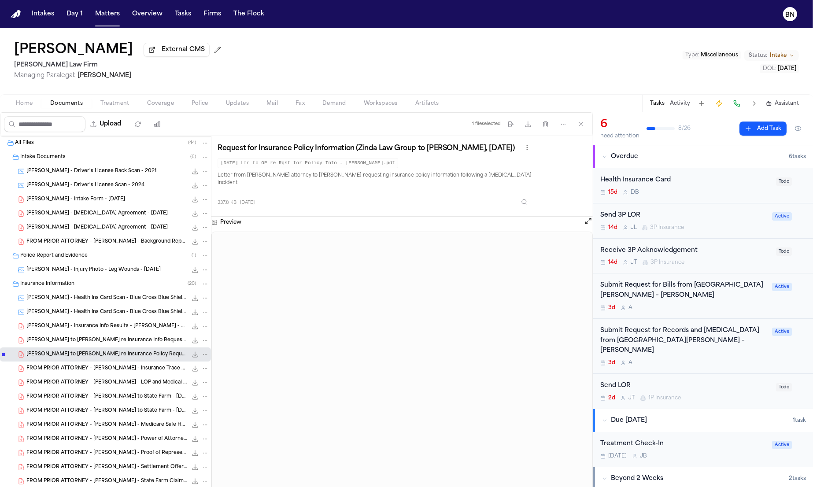
scroll to position [102, 0]
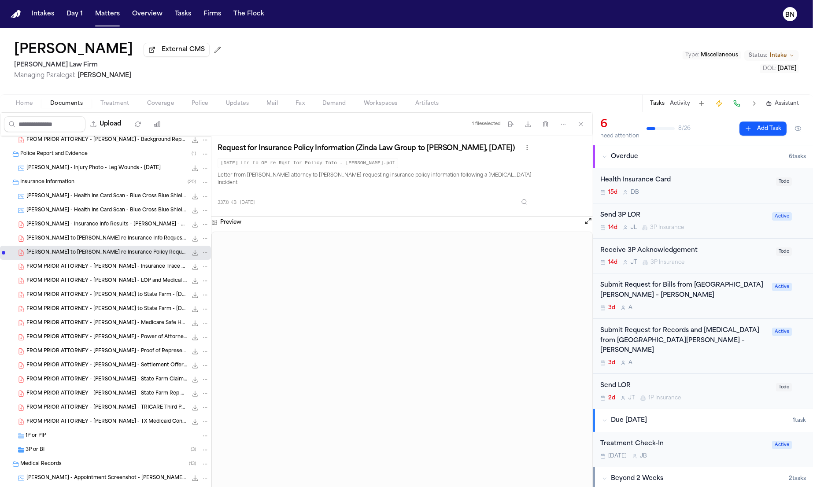
click at [91, 295] on span "FROM PRIOR ATTORNEY - [PERSON_NAME] to State Farm - [DATE]" at bounding box center [106, 295] width 161 height 7
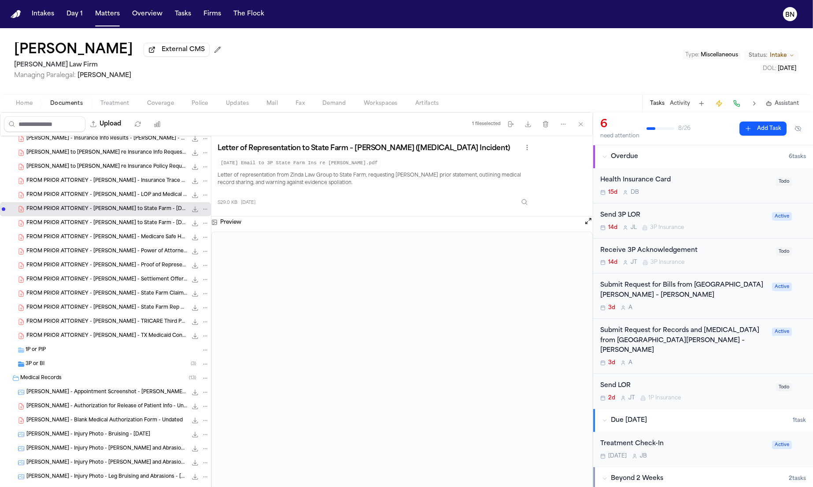
scroll to position [185, 0]
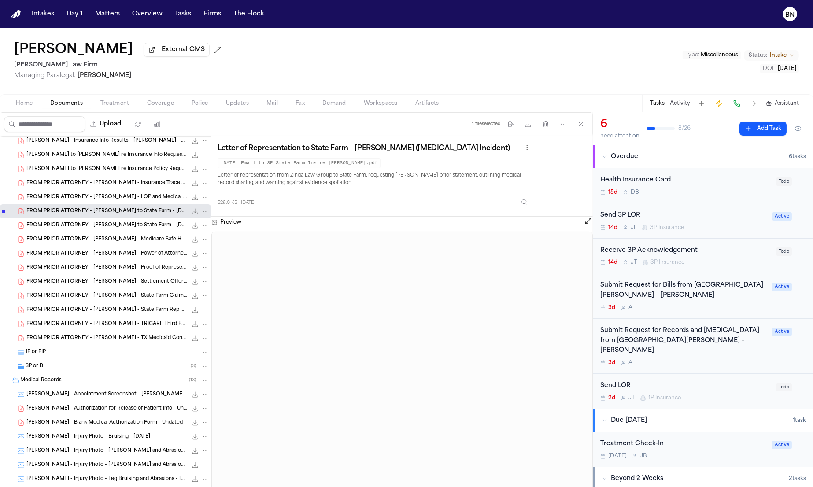
click at [85, 197] on span "FROM PRIOR ATTORNEY - [PERSON_NAME] - LOP and Medical Funding Disclosure Ack - …" at bounding box center [106, 197] width 161 height 7
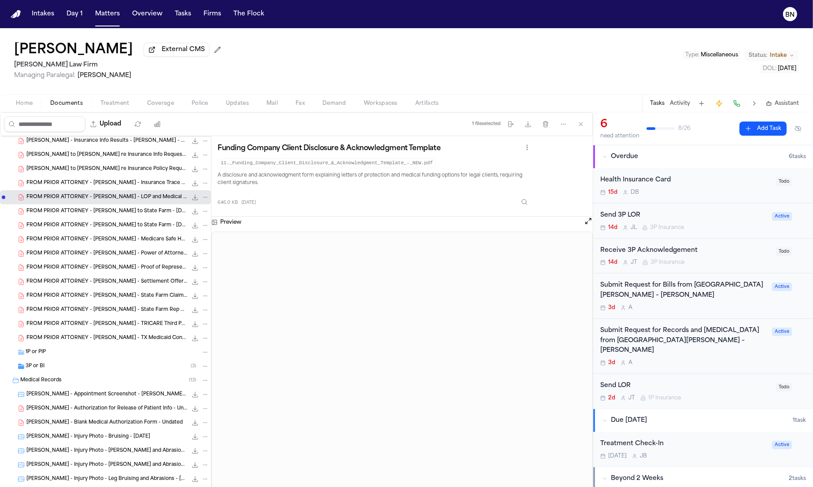
click at [99, 228] on span "FROM PRIOR ATTORNEY - [PERSON_NAME] to State Farm - [DATE]" at bounding box center [106, 225] width 161 height 7
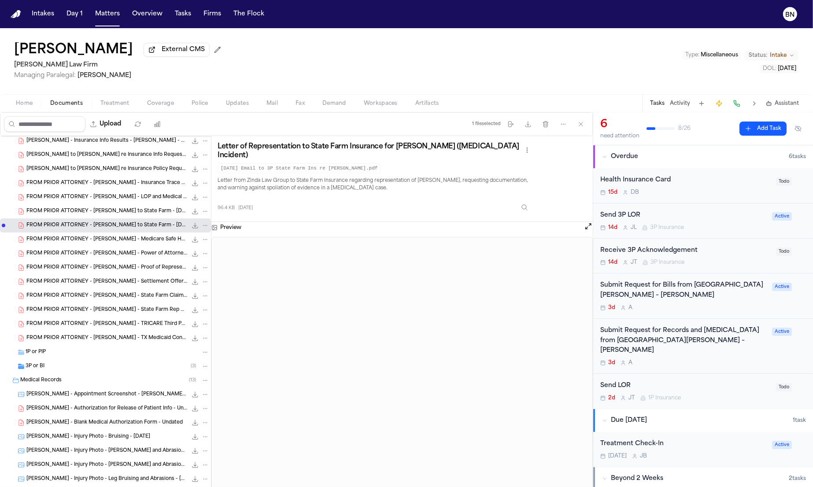
click at [98, 216] on div "FROM PRIOR ATTORNEY - C. Odom - LOR to State Farm - 6.23.25 529.0 KB • PDF" at bounding box center [117, 211] width 183 height 9
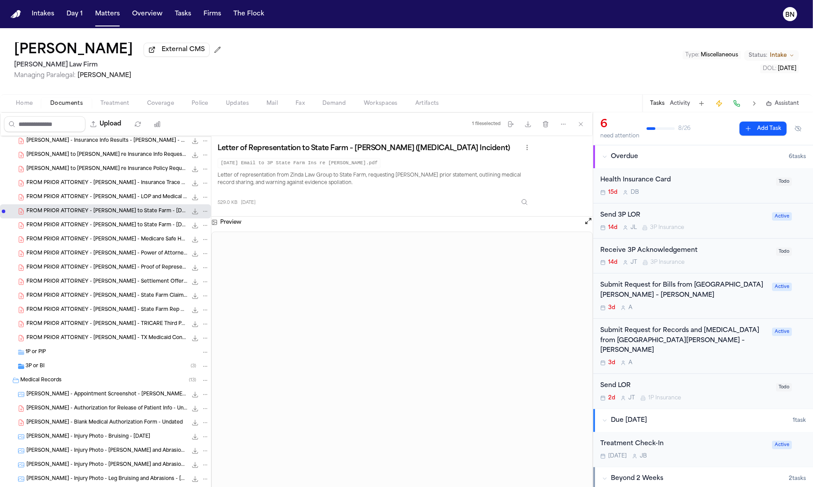
click at [99, 224] on span "FROM PRIOR ATTORNEY - [PERSON_NAME] to State Farm - [DATE]" at bounding box center [106, 225] width 161 height 7
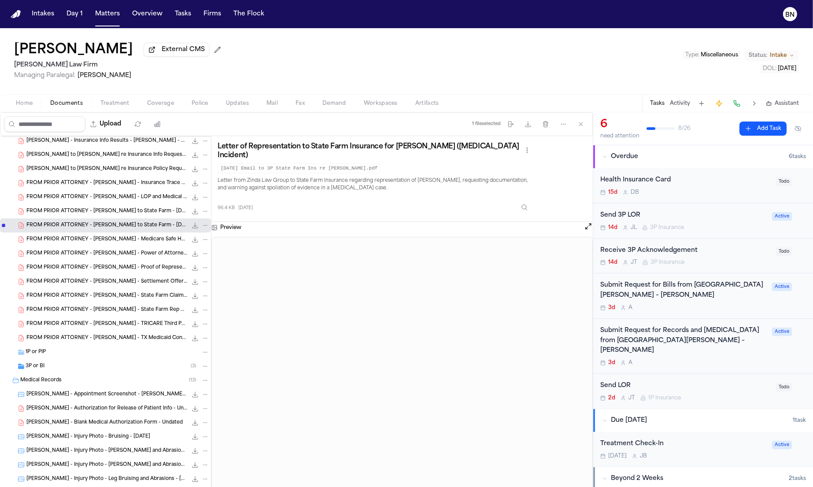
click at [96, 213] on span "FROM PRIOR ATTORNEY - [PERSON_NAME] to State Farm - [DATE]" at bounding box center [106, 211] width 161 height 7
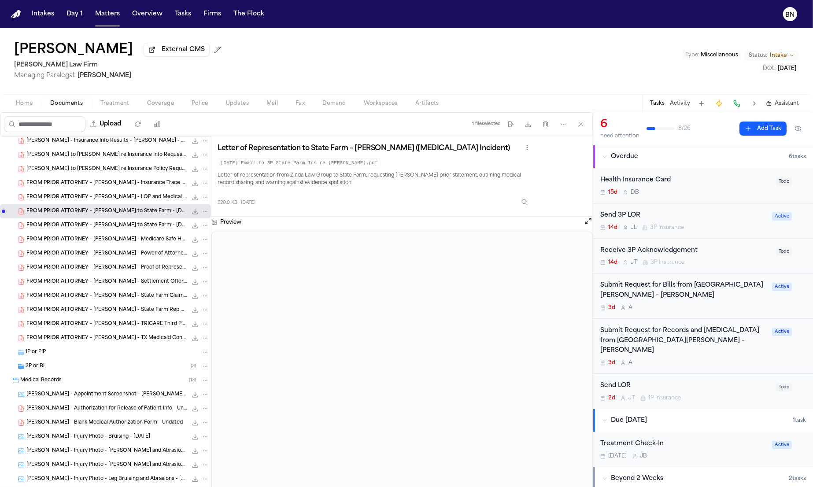
click at [55, 223] on div "FROM PRIOR ATTORNEY - C. Odom - LOR to State Farm - 7.11.25 96.4 KB • PDF" at bounding box center [117, 225] width 183 height 9
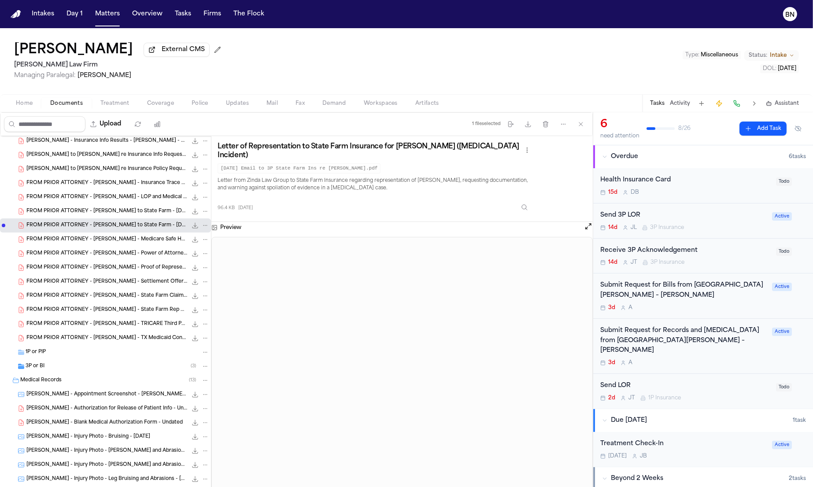
click at [76, 211] on span "FROM PRIOR ATTORNEY - [PERSON_NAME] to State Farm - [DATE]" at bounding box center [106, 211] width 161 height 7
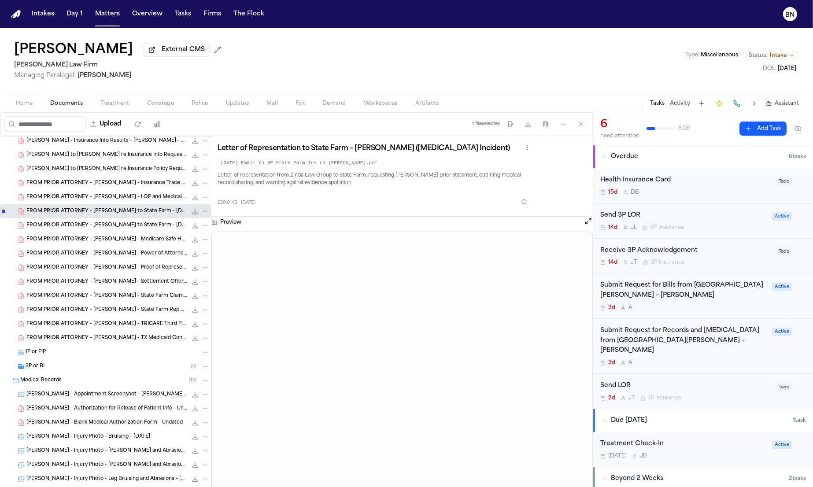
click at [93, 367] on div "3P or BI ( 3 )" at bounding box center [118, 367] width 184 height 8
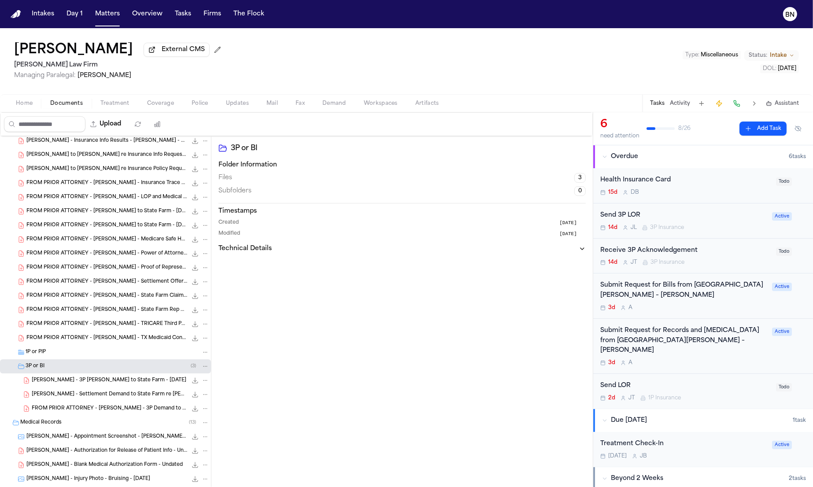
click at [96, 381] on span "[PERSON_NAME] - 3P [PERSON_NAME] to State Farm - [DATE]" at bounding box center [109, 380] width 155 height 7
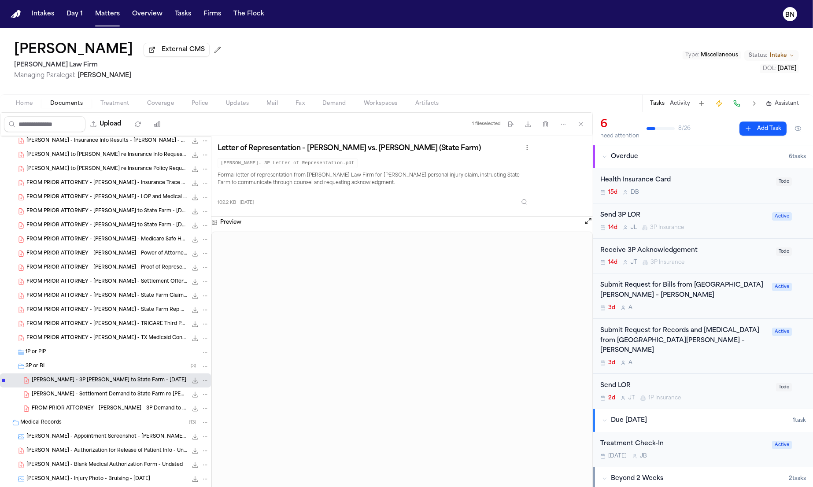
click at [168, 106] on span "Coverage" at bounding box center [160, 103] width 27 height 7
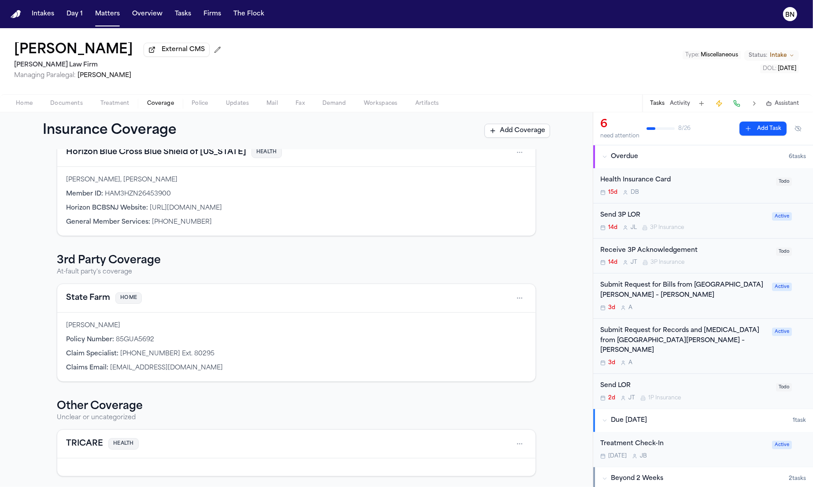
scroll to position [54, 0]
click at [94, 295] on button "State Farm" at bounding box center [88, 298] width 44 height 12
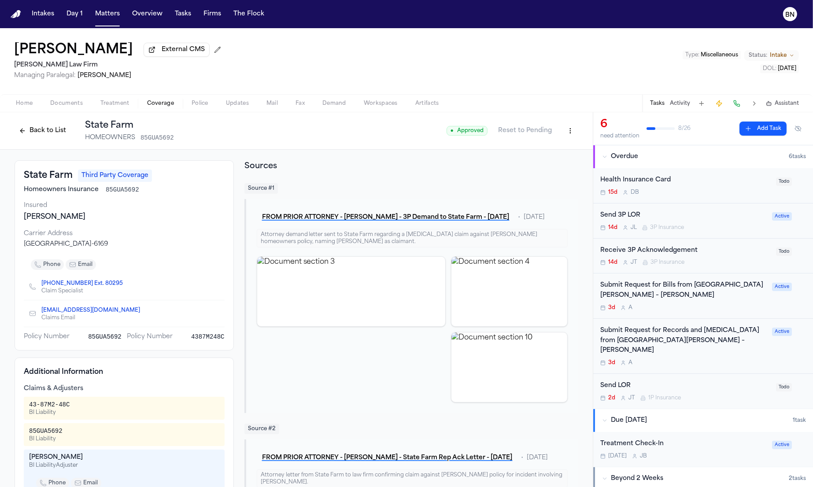
drag, startPoint x: 178, startPoint y: 243, endPoint x: 325, endPoint y: 283, distance: 152.1
click at [179, 240] on div "Carrier Address PO Box 106169, Atlanta GA 30348-6169" at bounding box center [124, 239] width 201 height 19
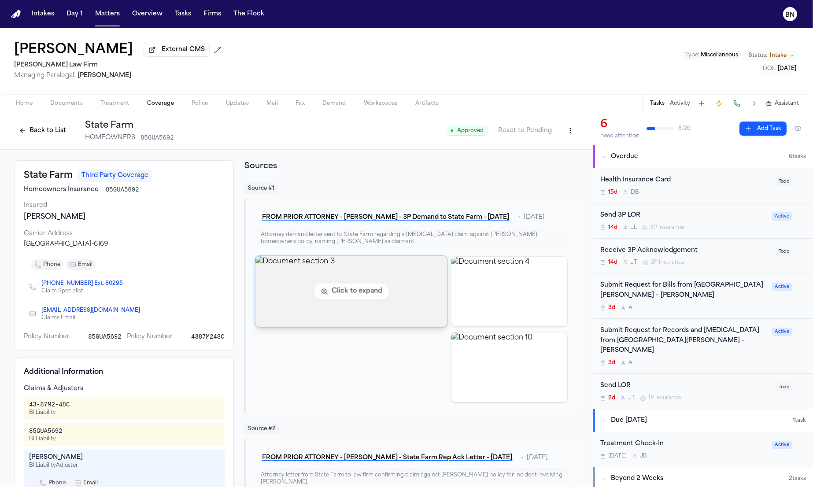
click at [334, 289] on img "View document section 3" at bounding box center [351, 291] width 192 height 71
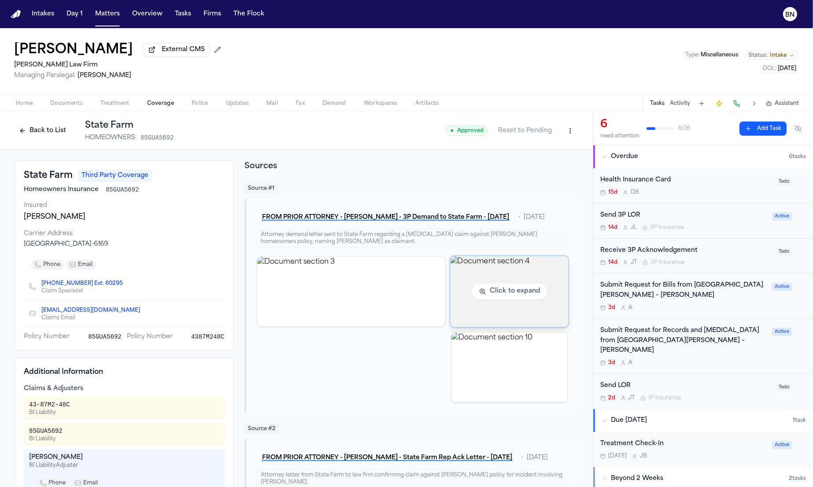
click at [522, 289] on img "View document section 4" at bounding box center [509, 291] width 118 height 71
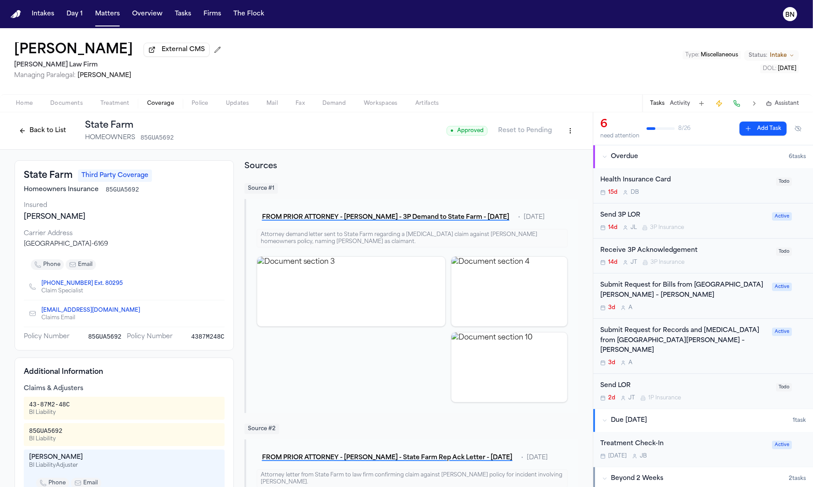
click at [342, 370] on div "Click to expand" at bounding box center [351, 329] width 189 height 146
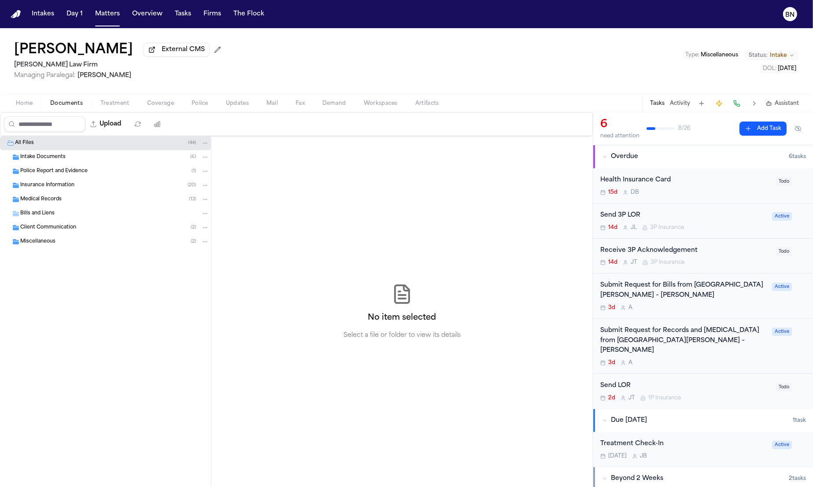
click at [59, 100] on span "Documents" at bounding box center [66, 103] width 33 height 7
click at [77, 170] on span "Police Report and Evidence" at bounding box center [53, 171] width 67 height 7
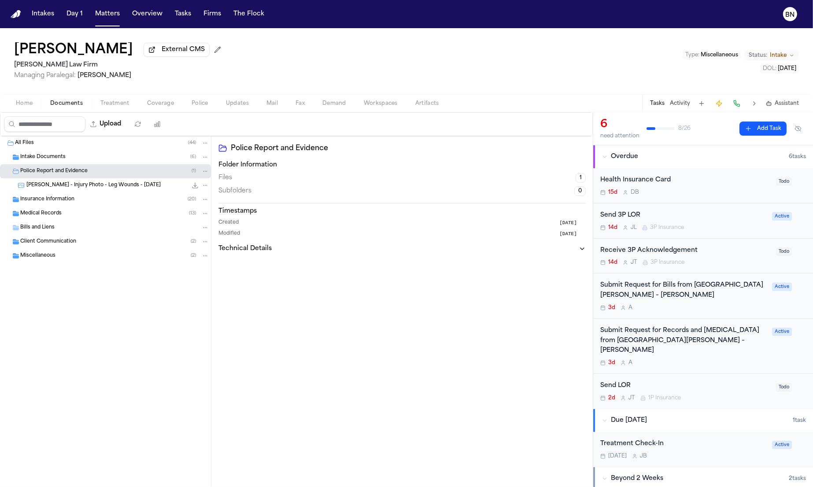
click at [74, 161] on div "Intake Documents ( 6 )" at bounding box center [114, 157] width 189 height 8
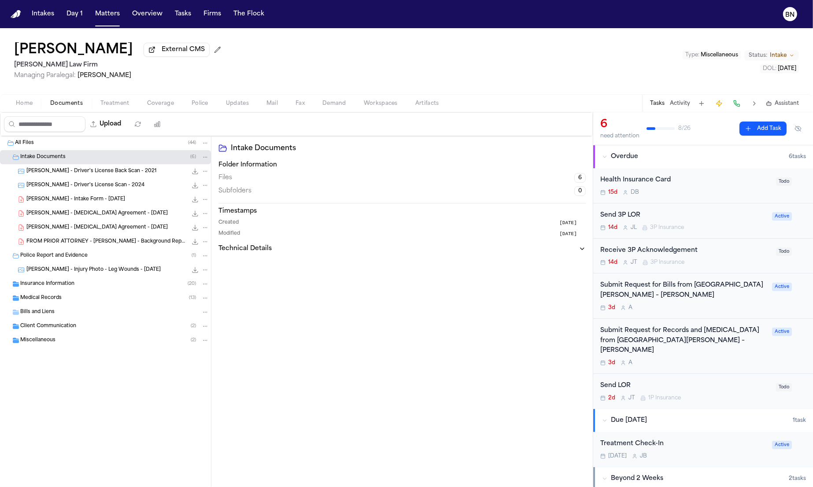
click at [96, 291] on div "Insurance Information ( 20 )" at bounding box center [105, 284] width 211 height 14
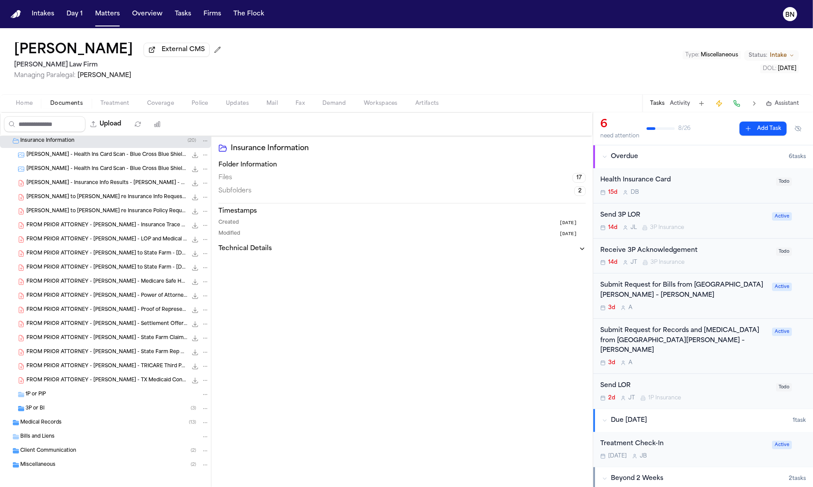
scroll to position [131, 0]
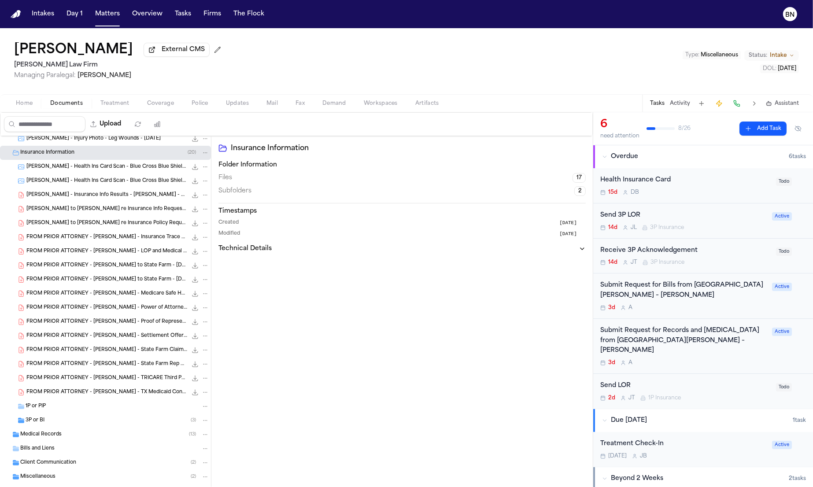
click at [81, 214] on div "C. Odom - LOR to Clara Richardson re Insurance Info Request - 5.12.25 470.6 KB …" at bounding box center [117, 209] width 183 height 9
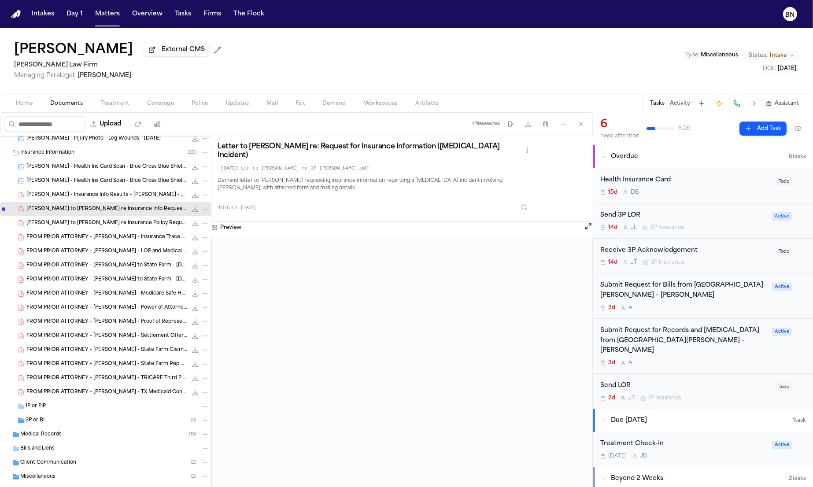
click at [81, 221] on span "[PERSON_NAME] to [PERSON_NAME] re Insurance Policy Request - [DATE]" at bounding box center [106, 223] width 161 height 7
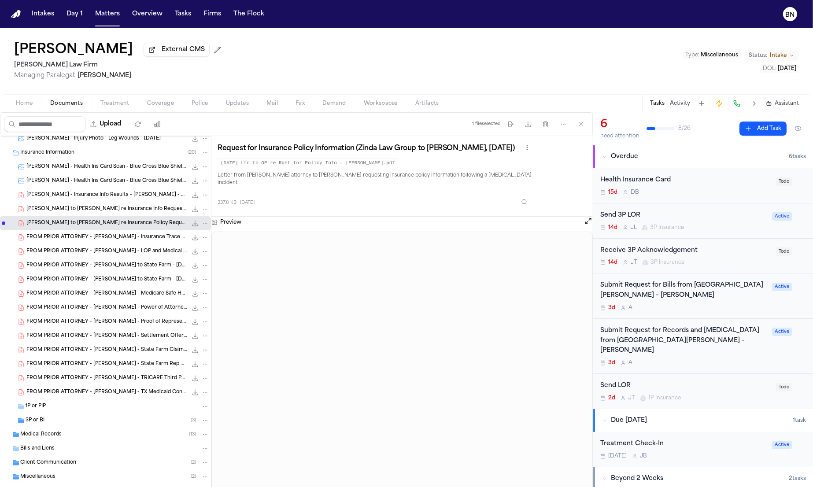
click at [80, 420] on div "3P or BI ( 3 )" at bounding box center [118, 421] width 184 height 8
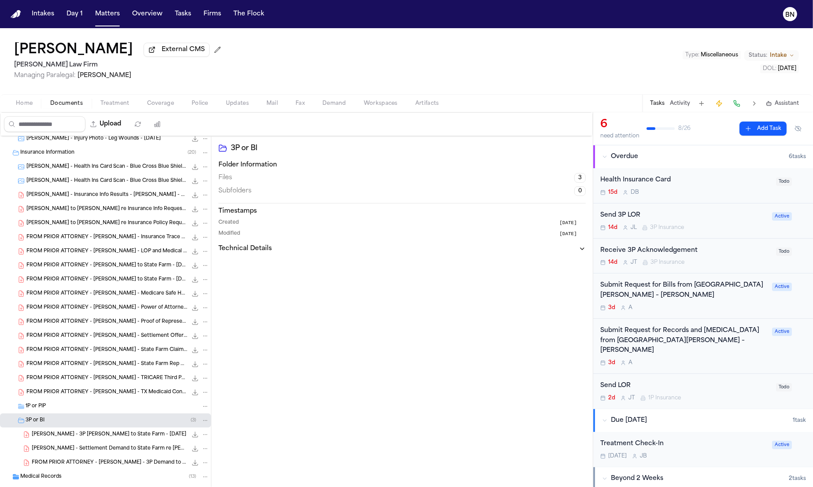
click at [86, 435] on span "[PERSON_NAME] - 3P [PERSON_NAME] to State Farm - [DATE]" at bounding box center [109, 434] width 155 height 7
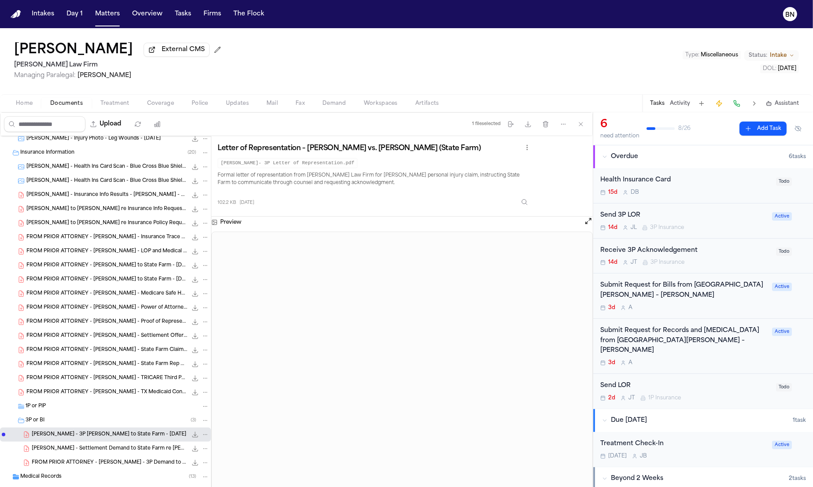
click at [161, 106] on span "Coverage" at bounding box center [160, 103] width 27 height 7
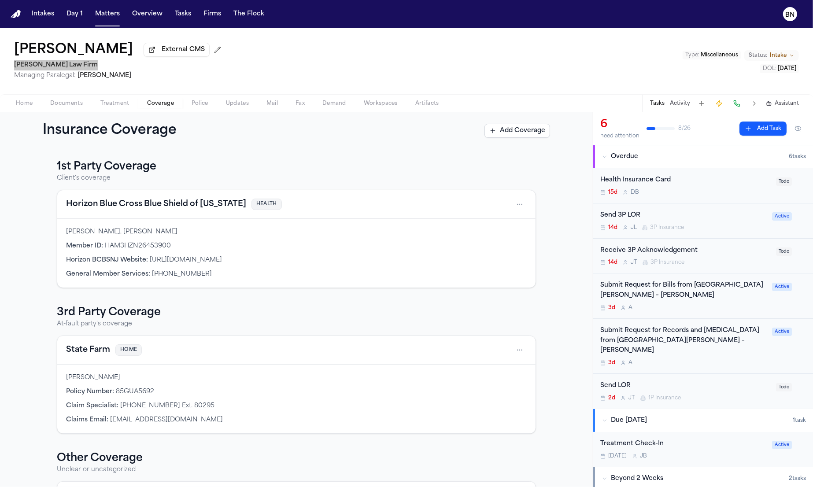
click at [279, 31] on div "[PERSON_NAME] External CMS [PERSON_NAME] Law Firm Managing Paralegal: [PERSON_N…" at bounding box center [406, 61] width 813 height 66
click at [280, 31] on div "[PERSON_NAME] External CMS [PERSON_NAME] Law Firm Managing Paralegal: [PERSON_N…" at bounding box center [406, 61] width 813 height 66
click at [281, 32] on div "[PERSON_NAME] External CMS [PERSON_NAME] Law Firm Managing Paralegal: [PERSON_N…" at bounding box center [406, 61] width 813 height 66
click at [280, 31] on div "[PERSON_NAME] External CMS [PERSON_NAME] Law Firm Managing Paralegal: [PERSON_N…" at bounding box center [406, 61] width 813 height 66
click at [279, 31] on div "[PERSON_NAME] External CMS [PERSON_NAME] Law Firm Managing Paralegal: [PERSON_N…" at bounding box center [406, 61] width 813 height 66
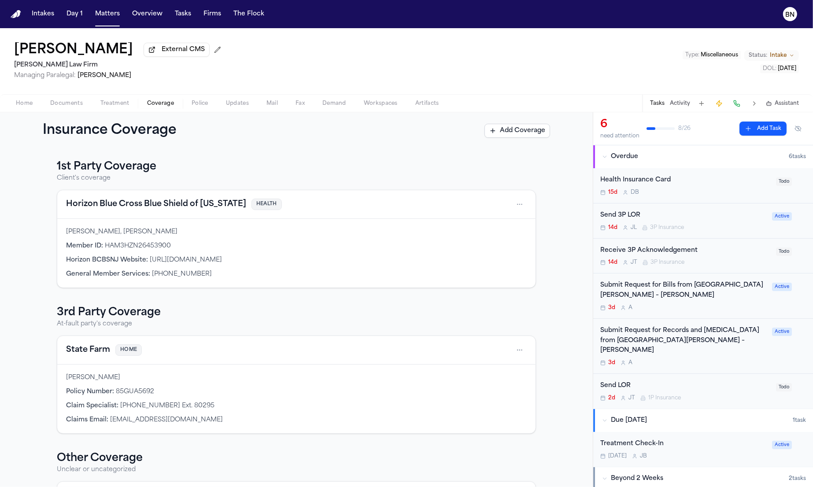
click at [278, 32] on div "[PERSON_NAME] External CMS [PERSON_NAME] Law Firm Managing Paralegal: [PERSON_N…" at bounding box center [406, 61] width 813 height 66
click at [246, 30] on div "[PERSON_NAME] External CMS [PERSON_NAME] Law Firm Managing Paralegal: [PERSON_N…" at bounding box center [406, 61] width 813 height 66
click at [297, 31] on div "[PERSON_NAME] External CMS [PERSON_NAME] Law Firm Managing Paralegal: [PERSON_N…" at bounding box center [406, 61] width 813 height 66
drag, startPoint x: 282, startPoint y: 32, endPoint x: 331, endPoint y: 77, distance: 66.4
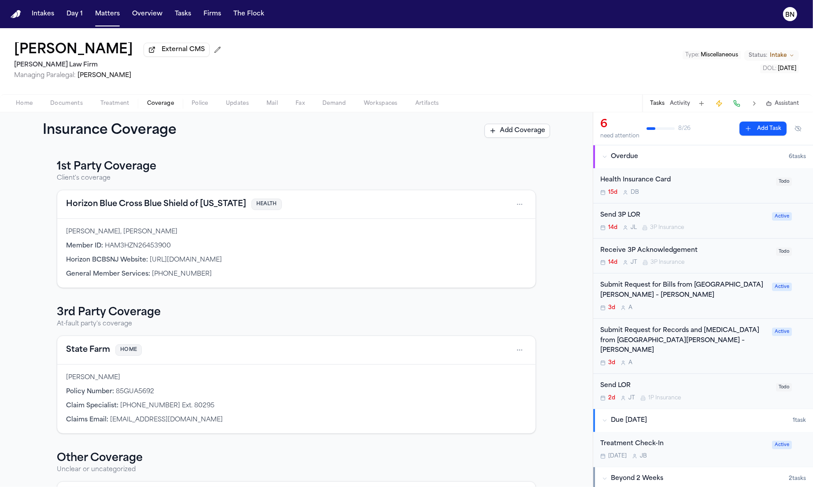
click at [282, 32] on div "[PERSON_NAME] External CMS [PERSON_NAME] Law Firm Managing Paralegal: [PERSON_N…" at bounding box center [406, 61] width 813 height 66
click at [231, 294] on div "1st Party Coverage Client's coverage Horizon Blue Cross Blue Shield of New Jers…" at bounding box center [296, 344] width 479 height 369
click at [405, 30] on div "[PERSON_NAME] External CMS [PERSON_NAME] Law Firm Managing Paralegal: [PERSON_N…" at bounding box center [406, 61] width 813 height 66
click at [399, 31] on div "[PERSON_NAME] External CMS [PERSON_NAME] Law Firm Managing Paralegal: [PERSON_N…" at bounding box center [406, 61] width 813 height 66
click at [399, 30] on div "[PERSON_NAME] External CMS [PERSON_NAME] Law Firm Managing Paralegal: [PERSON_N…" at bounding box center [406, 61] width 813 height 66
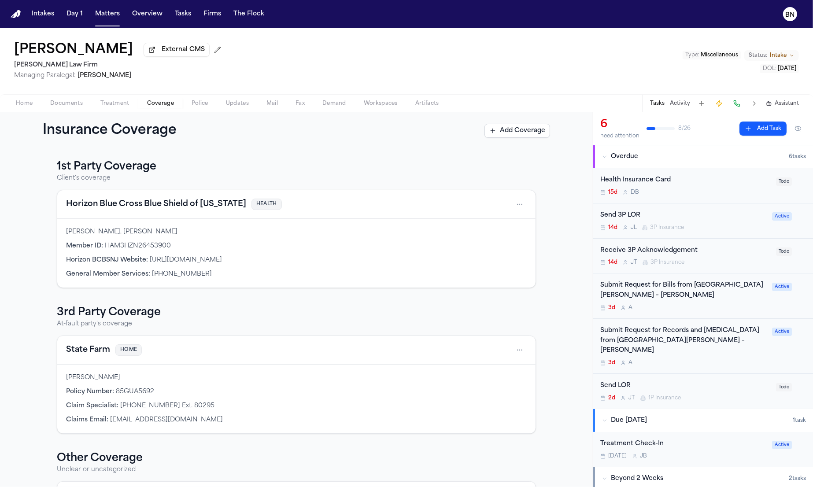
click at [398, 30] on div "[PERSON_NAME] External CMS [PERSON_NAME] Law Firm Managing Paralegal: [PERSON_N…" at bounding box center [406, 61] width 813 height 66
click at [398, 31] on div "[PERSON_NAME] External CMS [PERSON_NAME] Law Firm Managing Paralegal: [PERSON_N…" at bounding box center [406, 61] width 813 height 66
click at [397, 30] on div "[PERSON_NAME] External CMS [PERSON_NAME] Law Firm Managing Paralegal: [PERSON_N…" at bounding box center [406, 61] width 813 height 66
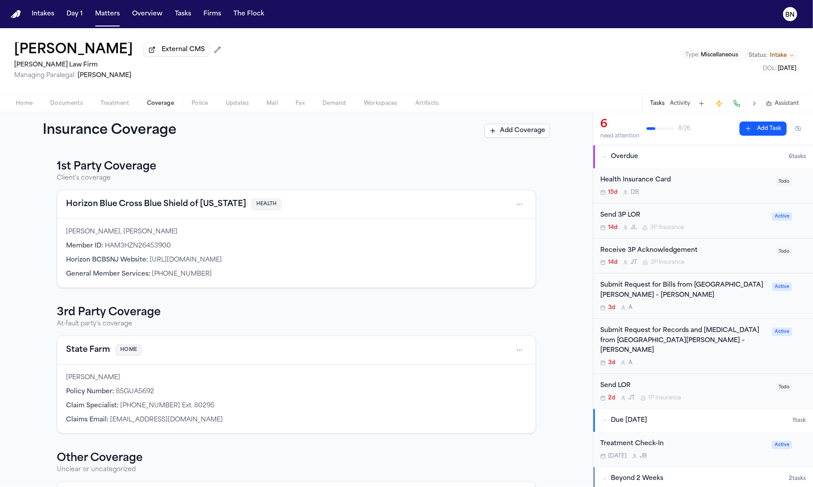
click at [395, 30] on div "[PERSON_NAME] External CMS [PERSON_NAME] Law Firm Managing Paralegal: [PERSON_N…" at bounding box center [406, 61] width 813 height 66
click at [394, 29] on div "[PERSON_NAME] External CMS [PERSON_NAME] Law Firm Managing Paralegal: [PERSON_N…" at bounding box center [406, 61] width 813 height 66
click at [68, 104] on span "Documents" at bounding box center [66, 103] width 33 height 7
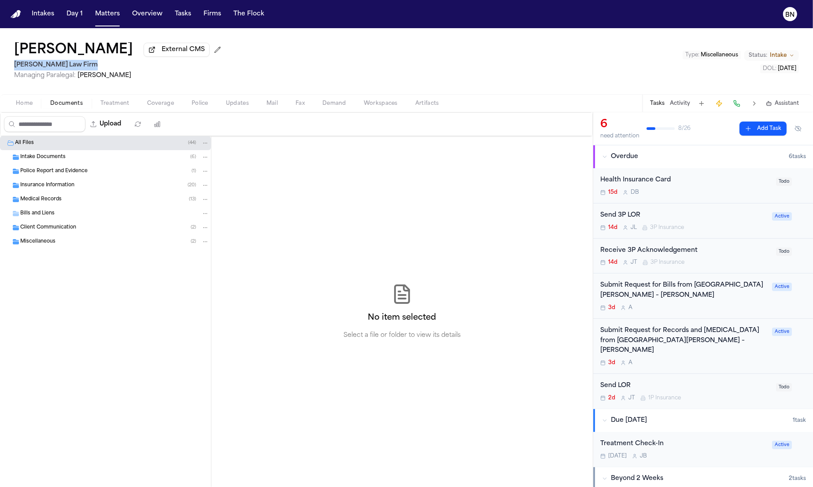
click at [53, 202] on span "Medical Records" at bounding box center [40, 199] width 41 height 7
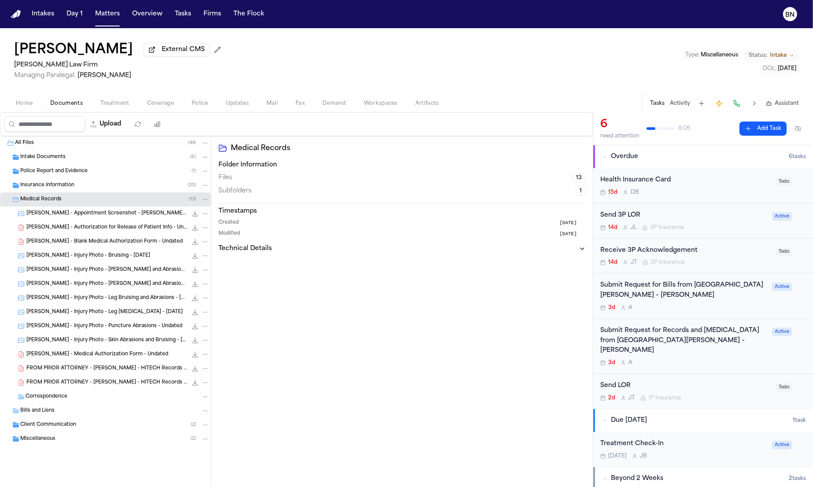
click at [55, 193] on div "Insurance Information ( 20 )" at bounding box center [105, 185] width 211 height 14
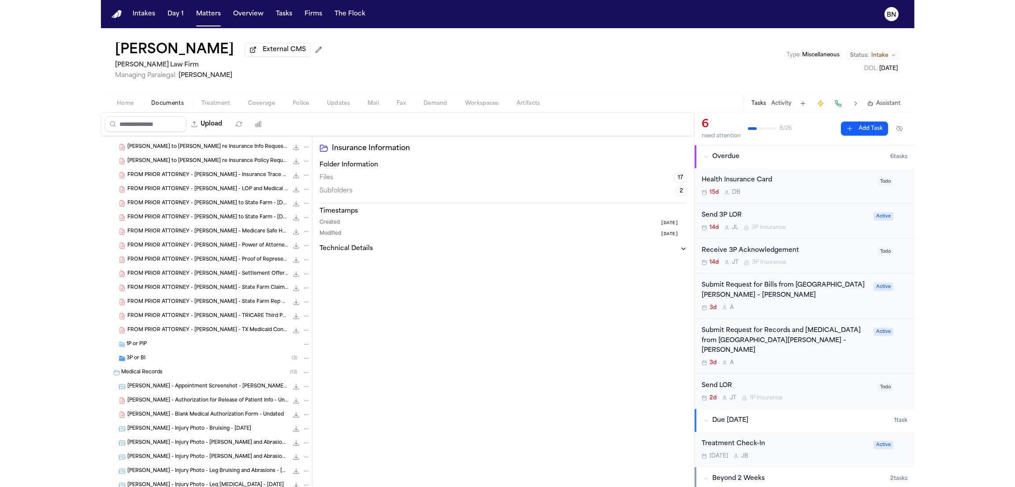
scroll to position [96, 0]
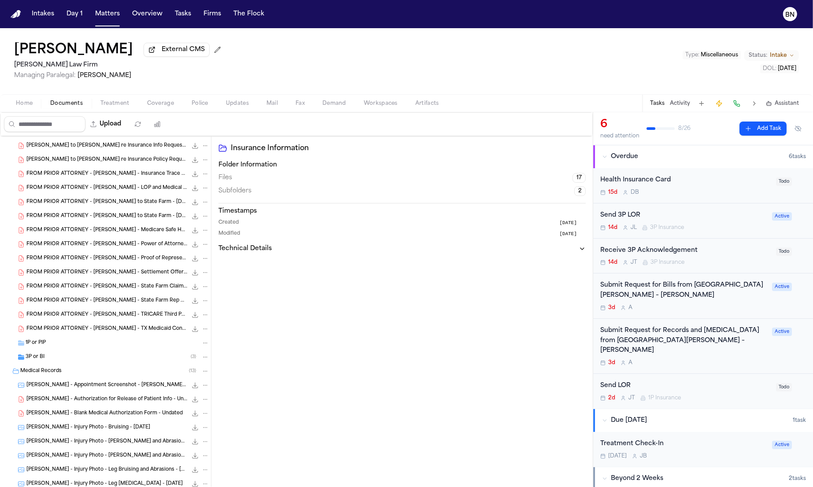
click at [82, 358] on div "3P or BI ( 3 )" at bounding box center [118, 357] width 184 height 8
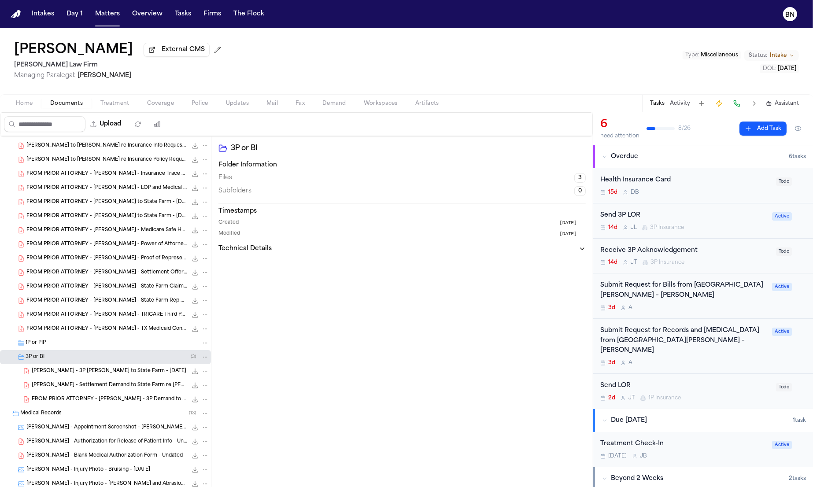
click at [101, 374] on span "C. Odom - 3P LOR to State Farm - 10.8.25" at bounding box center [109, 371] width 155 height 7
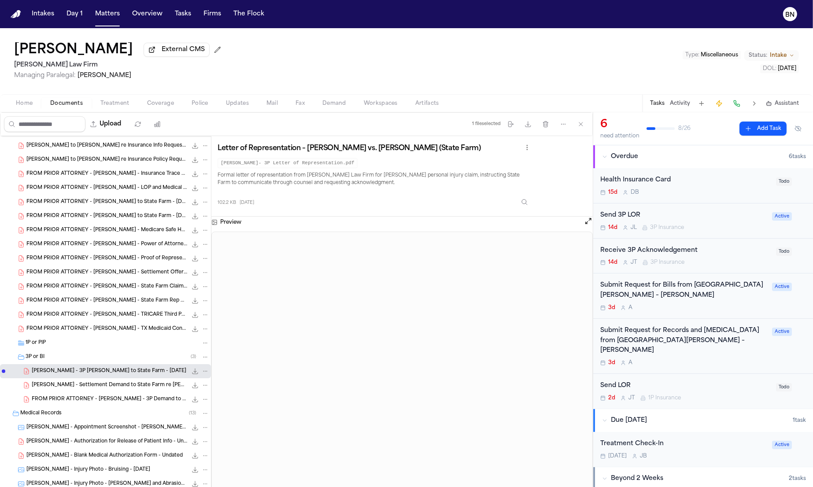
click at [698, 228] on div "14d J L 3P Insurance" at bounding box center [684, 227] width 167 height 7
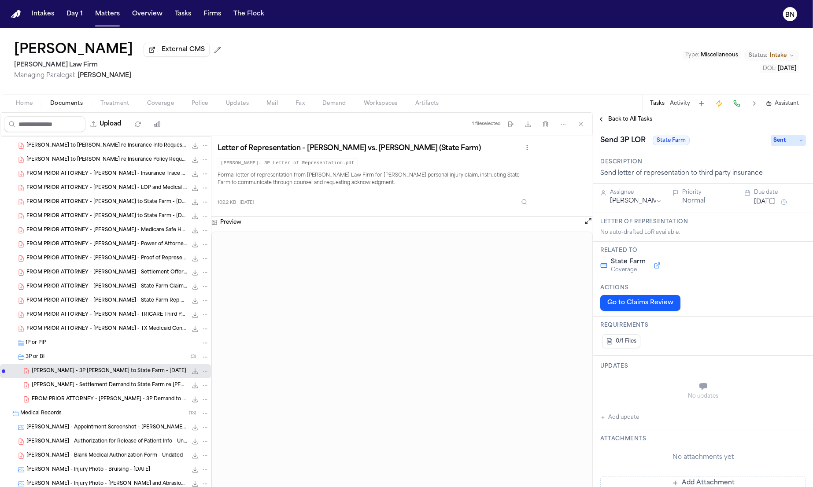
click at [613, 115] on div "Back to All Tasks" at bounding box center [704, 119] width 220 height 14
click at [614, 117] on span "Back to All Tasks" at bounding box center [630, 119] width 44 height 7
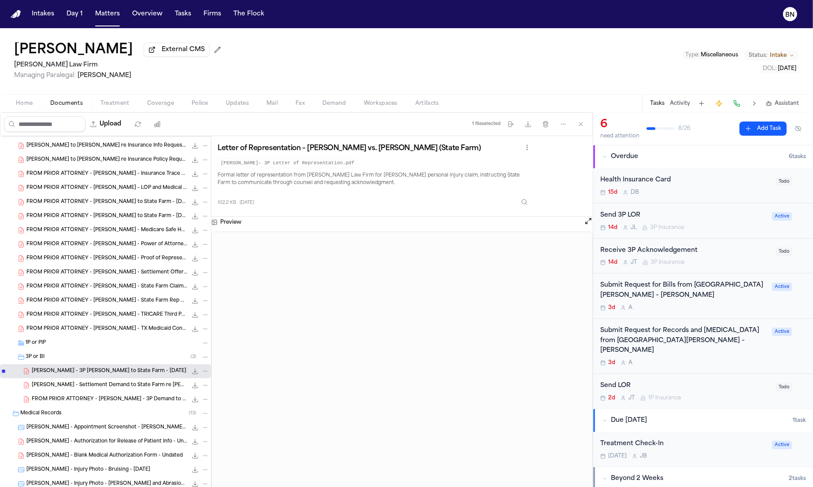
click at [476, 5] on nav "Intakes Day 1 Matters Overview Tasks Firms The Flock BN" at bounding box center [406, 14] width 813 height 28
click at [473, 4] on nav "Intakes Day 1 Matters Overview Tasks Firms The Flock BN" at bounding box center [406, 14] width 813 height 28
click at [471, 3] on nav "Intakes Day 1 Matters Overview Tasks Firms The Flock BN" at bounding box center [406, 14] width 813 height 28
drag, startPoint x: 470, startPoint y: 3, endPoint x: 460, endPoint y: 1, distance: 9.8
click at [460, 1] on nav "Intakes Day 1 Matters Overview Tasks Firms The Flock BN" at bounding box center [406, 14] width 813 height 28
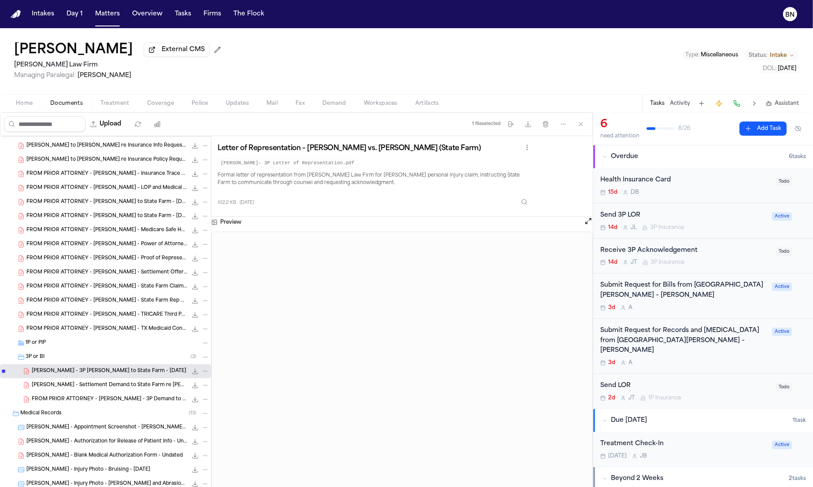
click at [458, 1] on nav "Intakes Day 1 Matters Overview Tasks Firms The Flock BN" at bounding box center [406, 14] width 813 height 28
click at [463, 1] on nav "Intakes Day 1 Matters Overview Tasks Firms The Flock BN" at bounding box center [406, 14] width 813 height 28
click at [462, 1] on nav "Intakes Day 1 Matters Overview Tasks Firms The Flock BN" at bounding box center [406, 14] width 813 height 28
click at [460, 0] on nav "Intakes Day 1 Matters Overview Tasks Firms The Flock BN" at bounding box center [406, 14] width 813 height 28
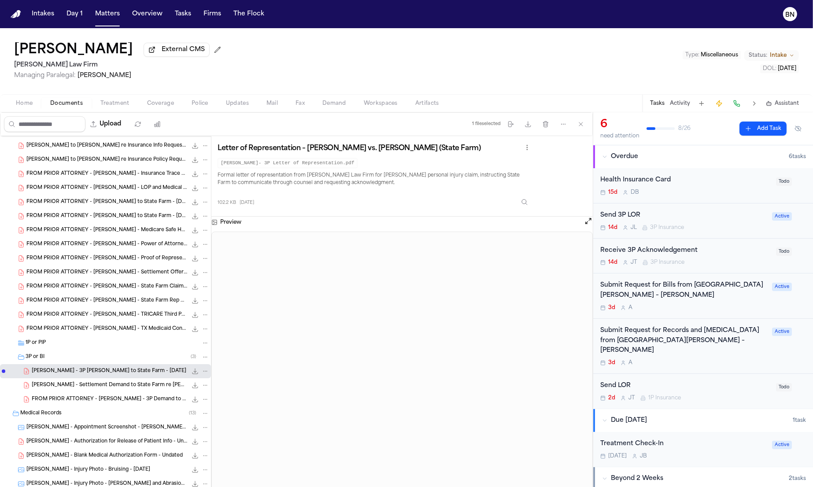
click at [459, 0] on nav "Intakes Day 1 Matters Overview Tasks Firms The Flock BN" at bounding box center [406, 14] width 813 height 28
click at [458, 0] on nav "Intakes Day 1 Matters Overview Tasks Firms The Flock BN" at bounding box center [406, 14] width 813 height 28
click at [212, 235] on iframe at bounding box center [402, 371] width 381 height 278
click at [458, 33] on div "Cindy Odom External CMS Hecht Law Firm Managing Paralegal: Jessica Barrett Type…" at bounding box center [406, 61] width 813 height 66
click at [456, 33] on div "Cindy Odom External CMS Hecht Law Firm Managing Paralegal: Jessica Barrett Type…" at bounding box center [406, 61] width 813 height 66
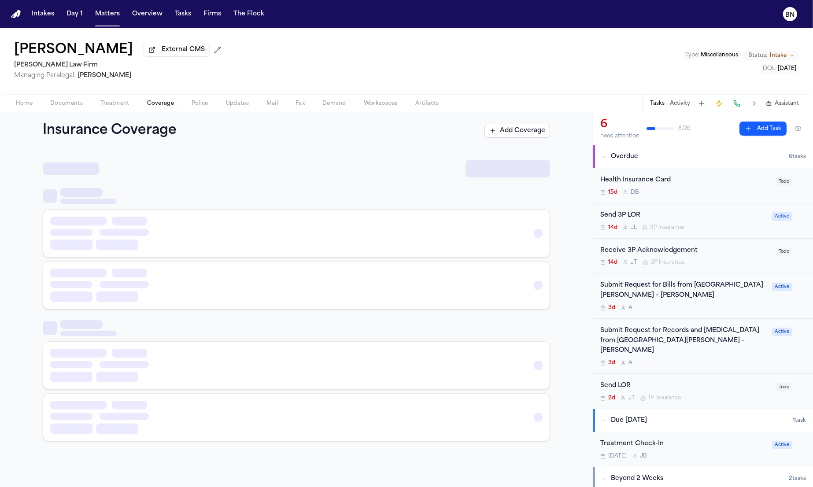
click at [160, 102] on span "Coverage" at bounding box center [160, 103] width 27 height 7
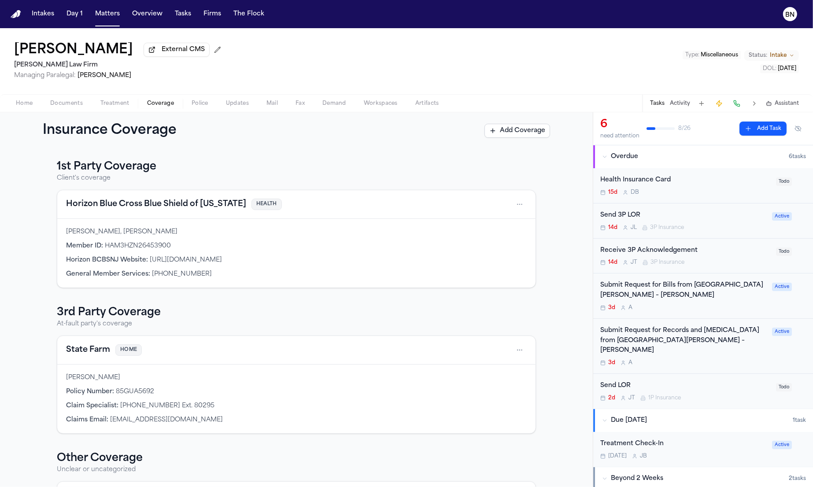
drag, startPoint x: 183, startPoint y: 115, endPoint x: 180, endPoint y: 133, distance: 17.9
click at [183, 115] on div "Insurance Coverage Add Coverage" at bounding box center [296, 130] width 593 height 37
click at [185, 133] on button at bounding box center [188, 131] width 16 height 14
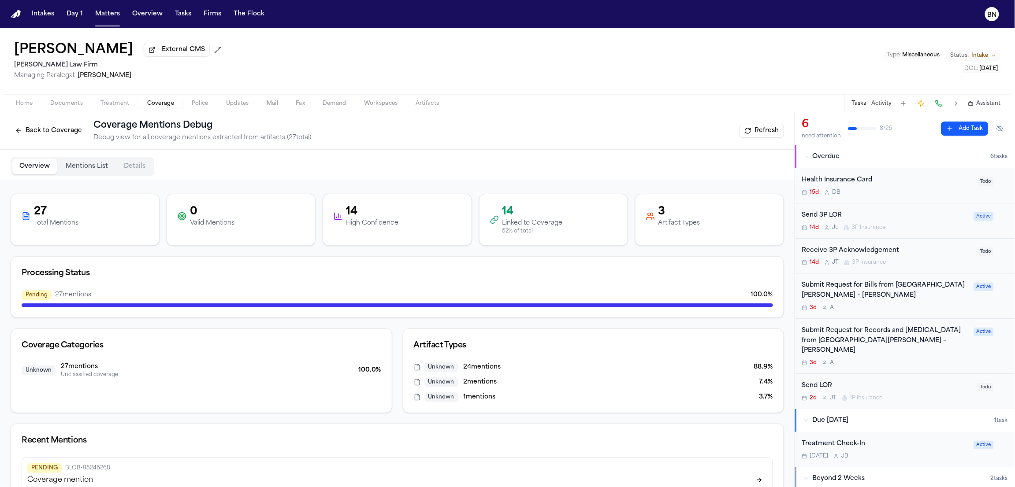
drag, startPoint x: 350, startPoint y: 295, endPoint x: 365, endPoint y: 296, distance: 14.5
click at [365, 296] on div "Pending 27 mentions 100.0 %" at bounding box center [397, 298] width 751 height 17
click at [364, 295] on div "Pending 27 mentions 100.0 %" at bounding box center [397, 295] width 751 height 10
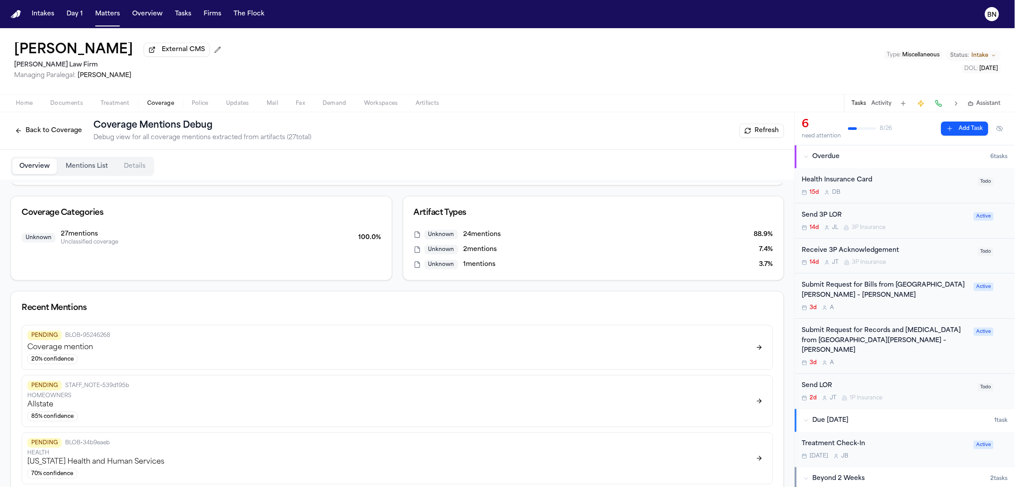
scroll to position [178, 0]
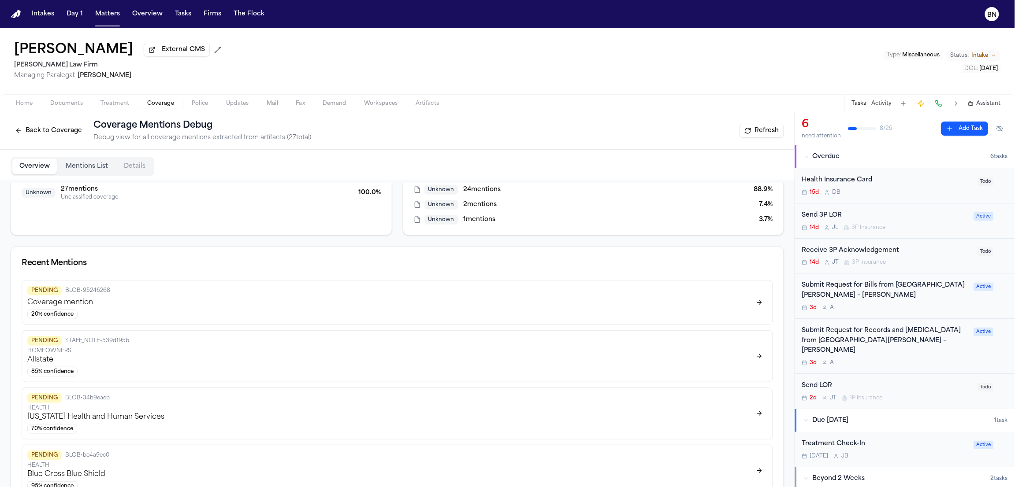
click at [360, 319] on div "20 % confidence" at bounding box center [387, 315] width 720 height 10
click at [323, 358] on div "PENDING STAFF_NOTE • 539d195b HOMEOWNERS Allstate 85 % confidence" at bounding box center [387, 356] width 720 height 41
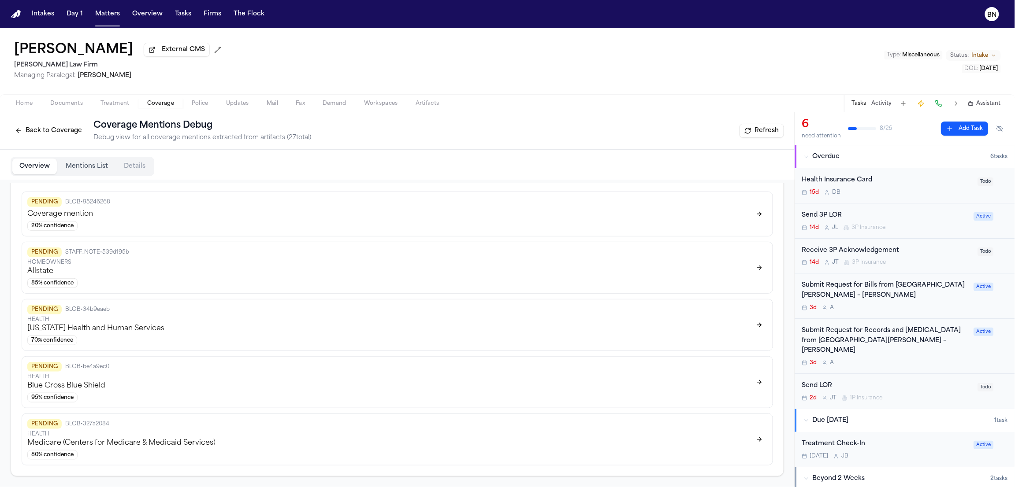
scroll to position [272, 0]
click at [92, 278] on div "85 % confidence" at bounding box center [387, 283] width 720 height 10
click at [62, 134] on button "Back to Coverage" at bounding box center [49, 131] width 76 height 14
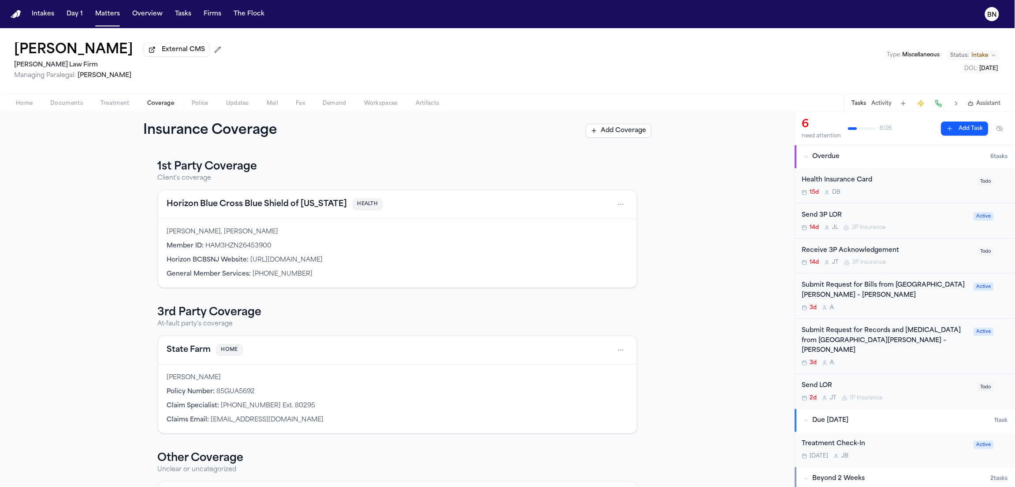
click at [284, 131] on button at bounding box center [289, 131] width 16 height 14
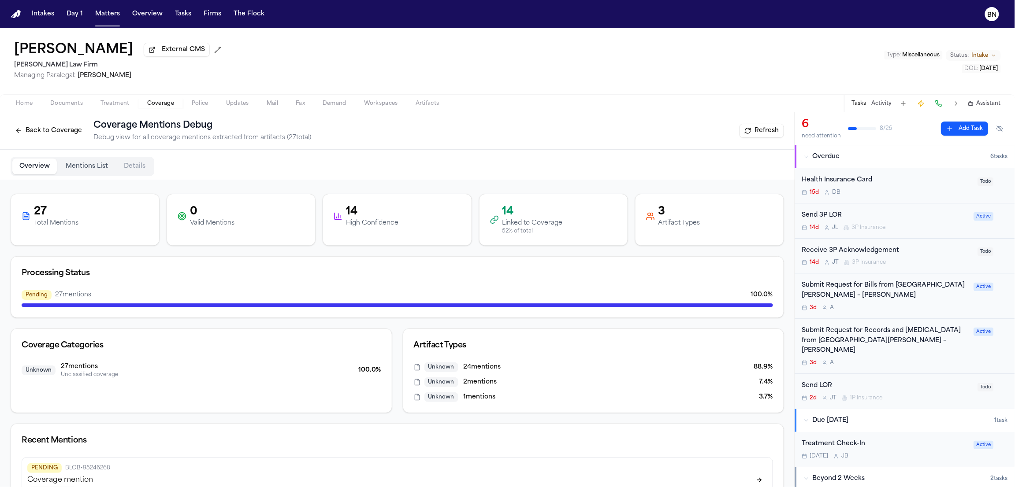
click at [248, 222] on div "0 Valid Mentions" at bounding box center [241, 216] width 127 height 23
click at [761, 136] on button "Refresh" at bounding box center [761, 131] width 45 height 14
click at [464, 218] on div "14 High Confidence" at bounding box center [397, 216] width 148 height 44
drag, startPoint x: 500, startPoint y: 219, endPoint x: 484, endPoint y: 219, distance: 16.3
click at [491, 220] on div "14 Linked to Coverage 52 % of total" at bounding box center [553, 220] width 127 height 30
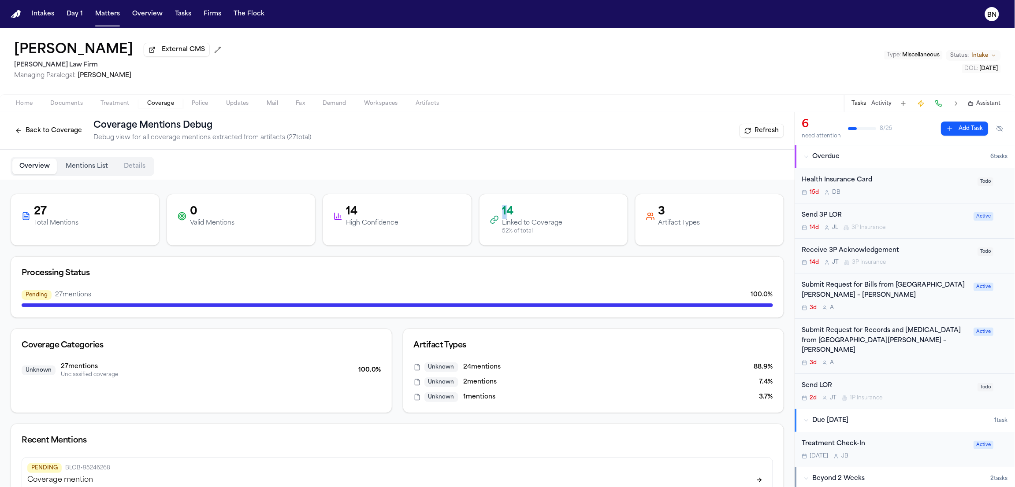
click at [69, 131] on button "Back to Coverage" at bounding box center [49, 131] width 76 height 14
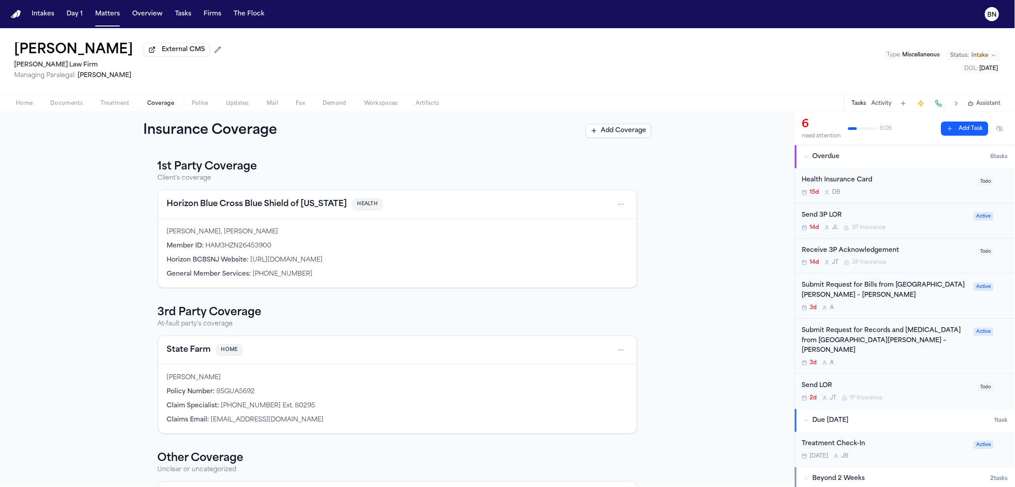
click at [285, 129] on button at bounding box center [289, 131] width 16 height 14
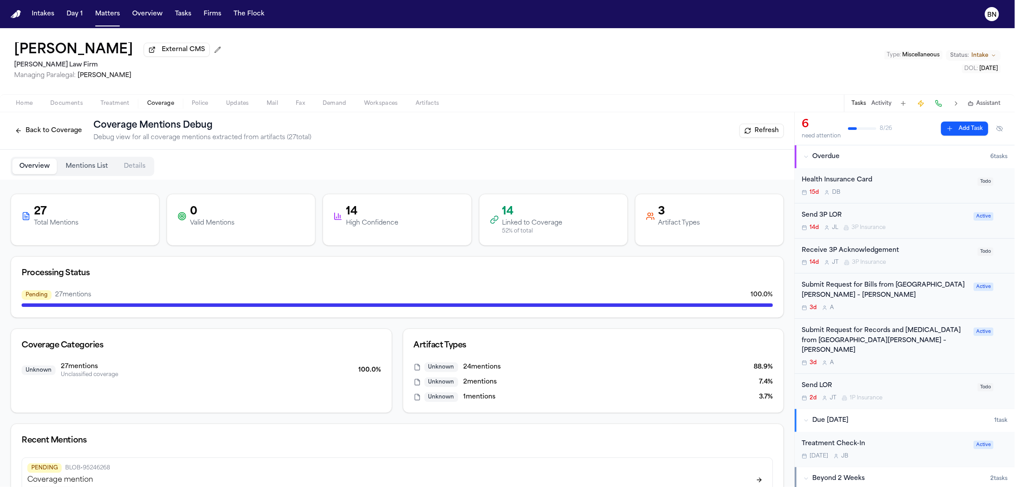
click at [63, 172] on button "Mentions List" at bounding box center [87, 167] width 56 height 16
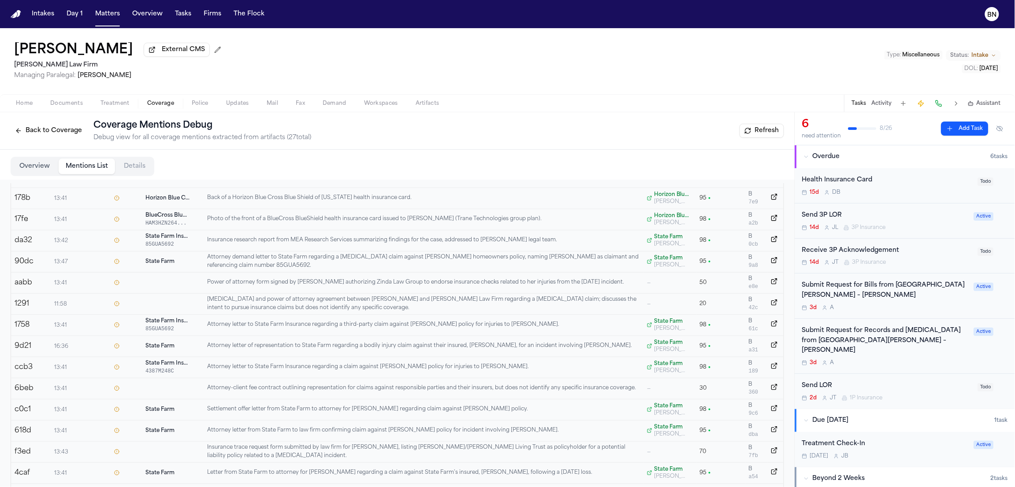
scroll to position [390, 0]
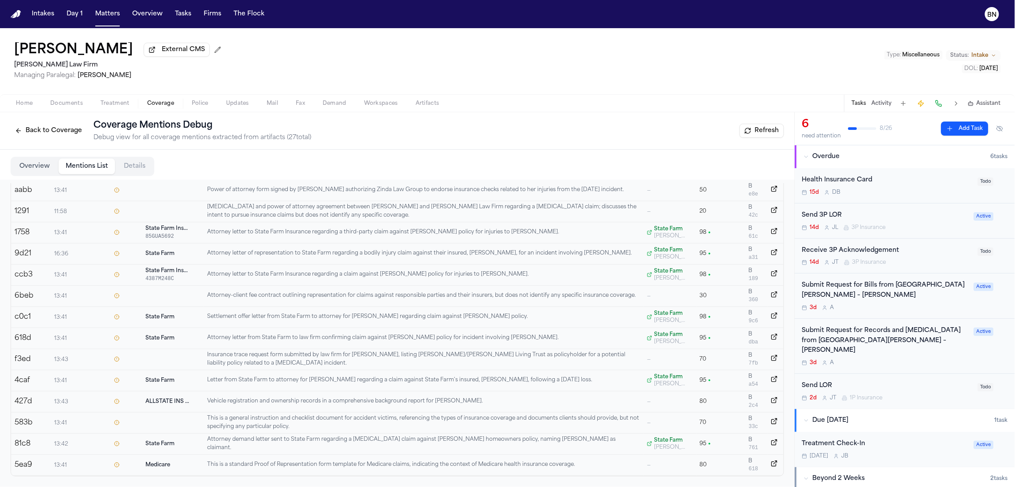
click at [161, 106] on span "Coverage" at bounding box center [160, 103] width 27 height 7
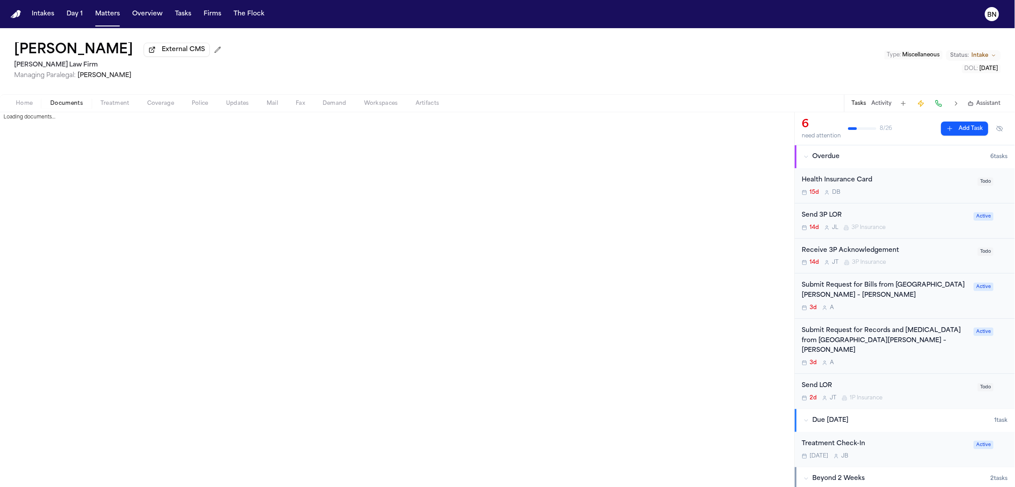
click at [72, 107] on span "Documents" at bounding box center [66, 103] width 33 height 7
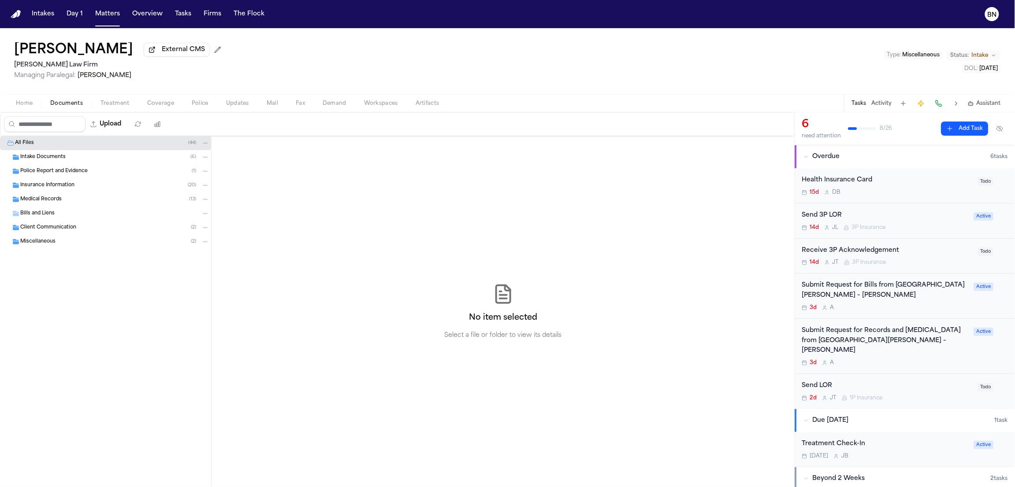
click at [153, 107] on span "Coverage" at bounding box center [160, 103] width 27 height 7
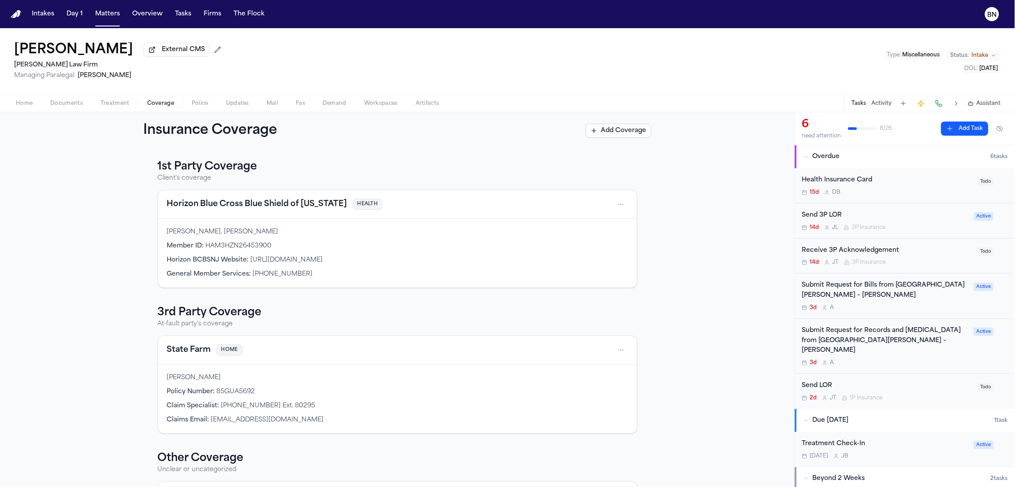
drag, startPoint x: 320, startPoint y: 315, endPoint x: 316, endPoint y: 314, distance: 4.5
click at [317, 313] on h3 "3rd Party Coverage" at bounding box center [397, 313] width 479 height 14
click at [813, 215] on div "Send 3P LOR" at bounding box center [885, 216] width 167 height 10
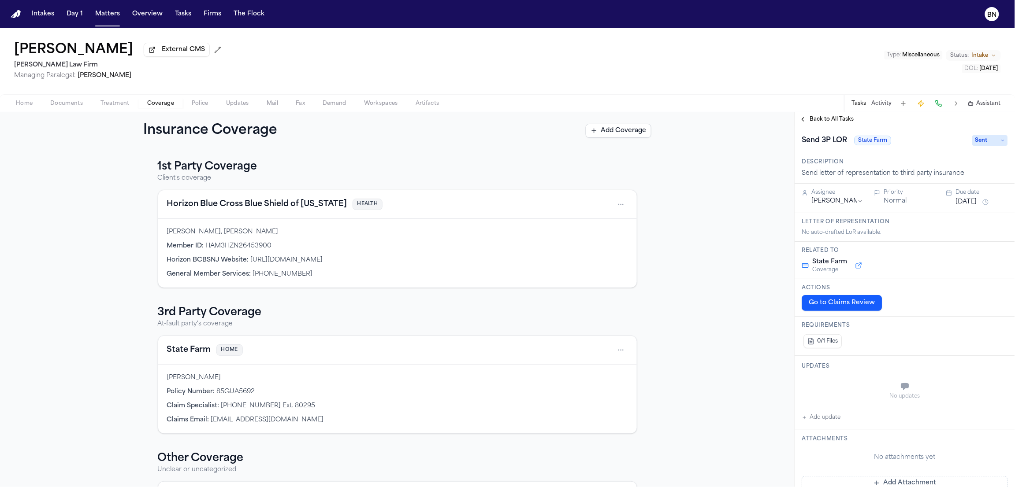
drag, startPoint x: 501, startPoint y: 299, endPoint x: 463, endPoint y: 326, distance: 46.5
click at [476, 307] on div "1st Party Coverage Client's coverage Horizon Blue Cross Blue Shield of New Jers…" at bounding box center [397, 344] width 479 height 369
click at [797, 78] on div "Cindy Odom External CMS Hecht Law Firm Managing Paralegal: Jessica Barrett Type…" at bounding box center [507, 61] width 1015 height 66
click at [533, 31] on div "Cindy Odom External CMS Hecht Law Firm Managing Paralegal: Jessica Barrett Type…" at bounding box center [507, 61] width 1015 height 66
click at [530, 27] on nav "Intakes Day 1 Matters Overview Tasks Firms The Flock BN" at bounding box center [507, 14] width 1015 height 28
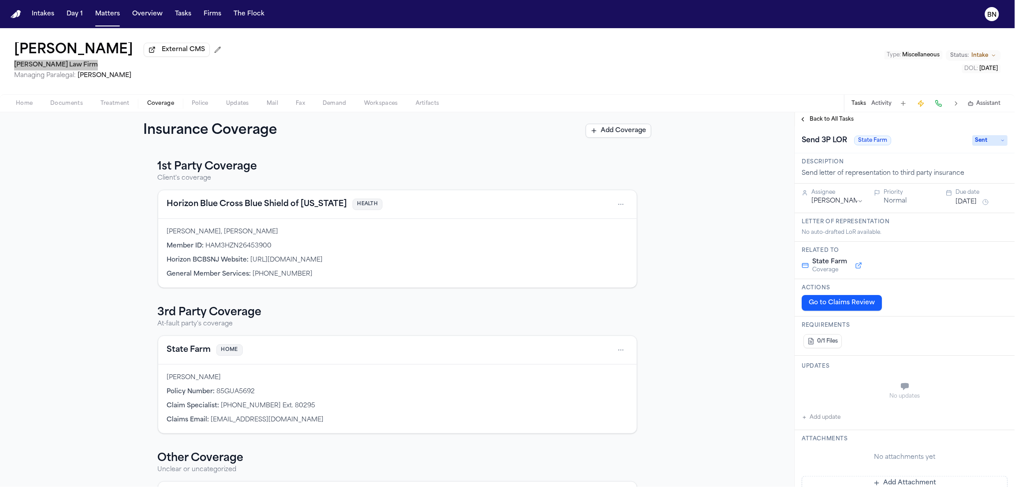
click at [530, 28] on div "Cindy Odom External CMS Hecht Law Firm Managing Paralegal: Jessica Barrett Type…" at bounding box center [507, 61] width 1015 height 66
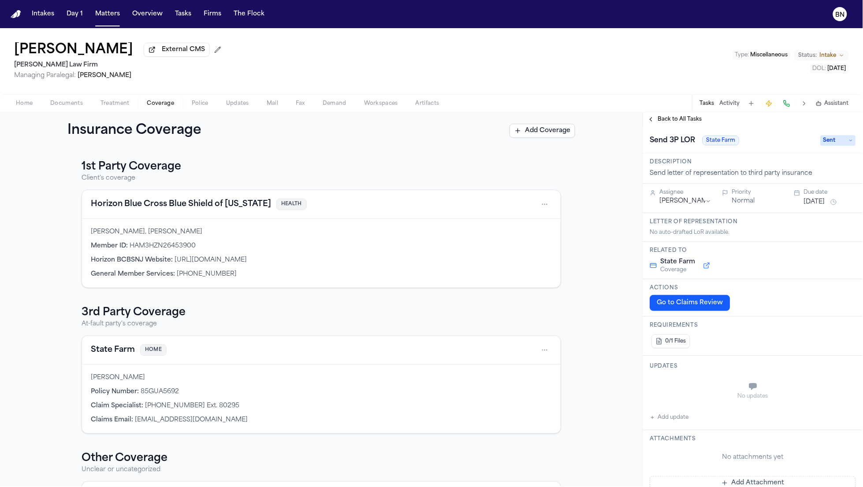
click at [641, 77] on div "Cindy Odom External CMS Hecht Law Firm Managing Paralegal: Jessica Barrett Type…" at bounding box center [431, 61] width 863 height 66
click at [74, 100] on span "Documents" at bounding box center [66, 103] width 33 height 7
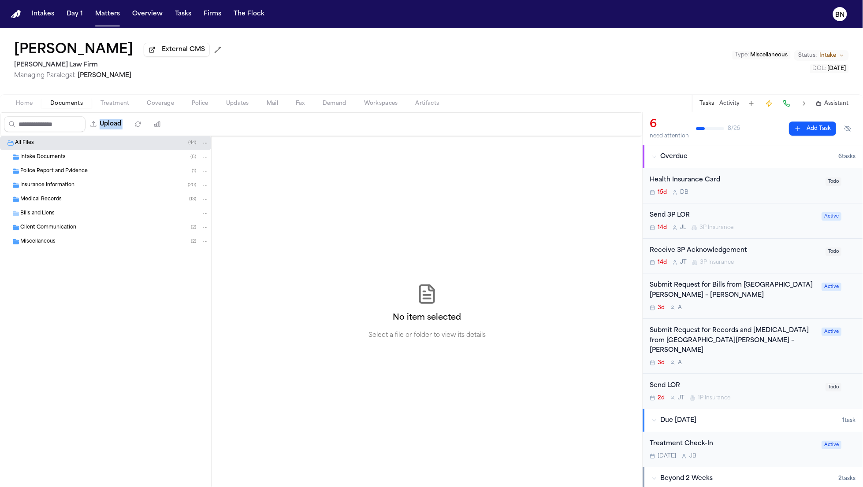
click at [210, 119] on div "Upload 0 files selected Move files Download files Delete files More actions Cle…" at bounding box center [321, 124] width 642 height 23
click at [114, 167] on div "Police Report and Evidence ( 1 )" at bounding box center [105, 171] width 211 height 14
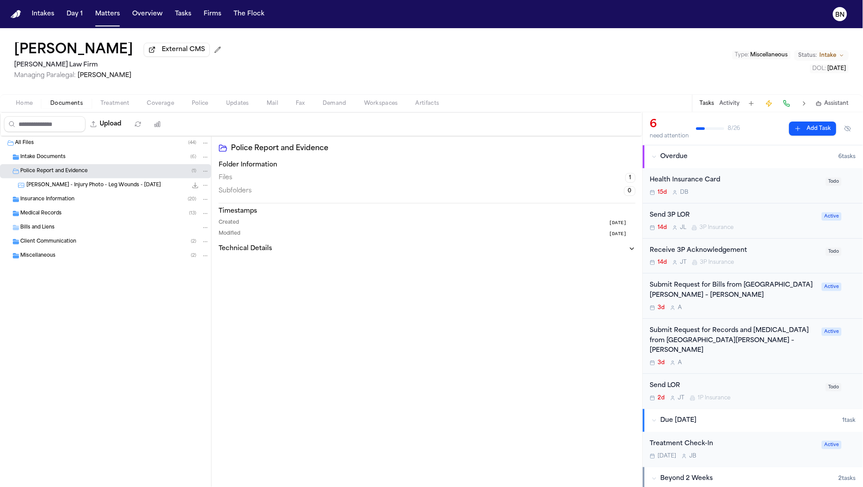
click at [107, 160] on div "Intake Documents ( 6 )" at bounding box center [114, 157] width 189 height 8
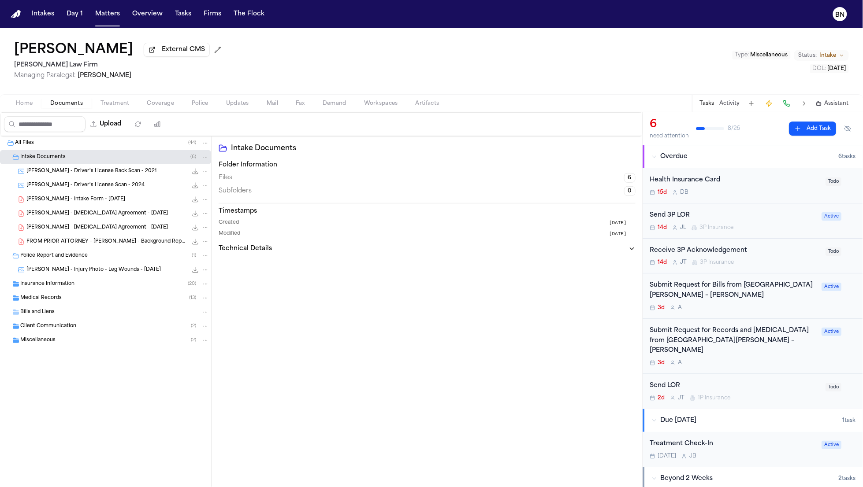
click at [105, 204] on div "C. Odom - Intake Form - 9.25.25 23.0 KB • PDF" at bounding box center [117, 199] width 183 height 9
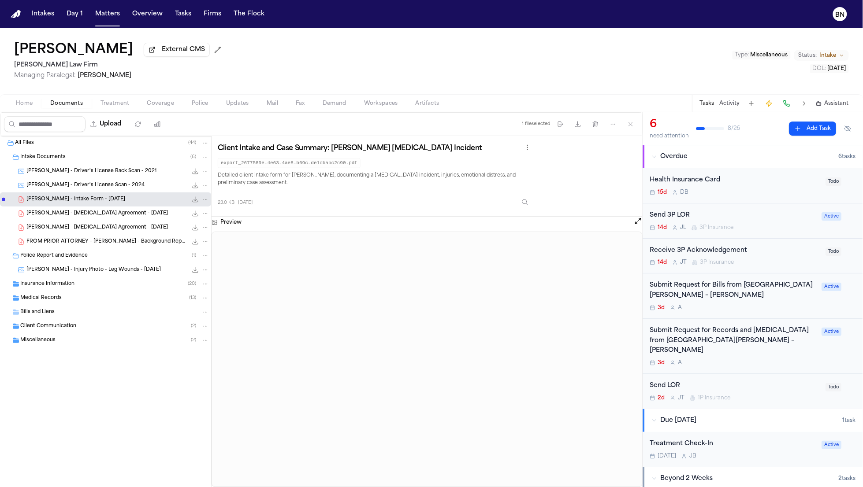
click at [328, 167] on code "export_2677589e-4e63-4ae8-b69c-de1cbabc2c90.pdf" at bounding box center [289, 163] width 143 height 10
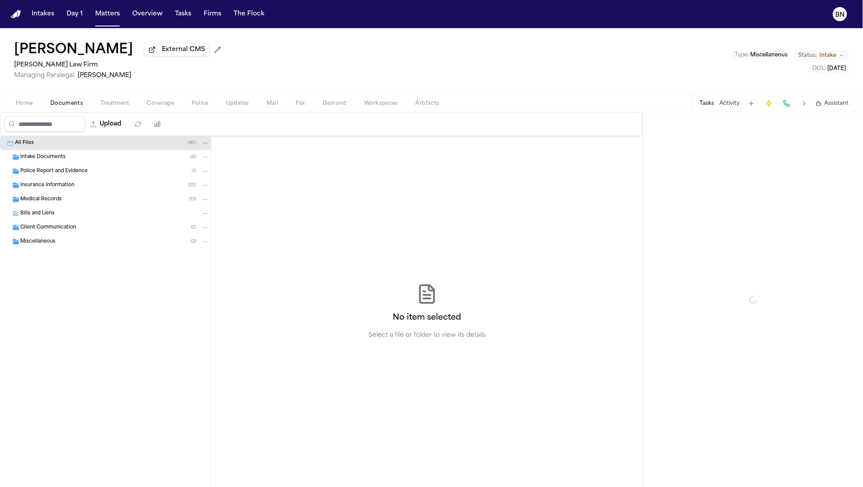
click at [77, 164] on div "Intake Documents ( 8 )" at bounding box center [105, 157] width 211 height 14
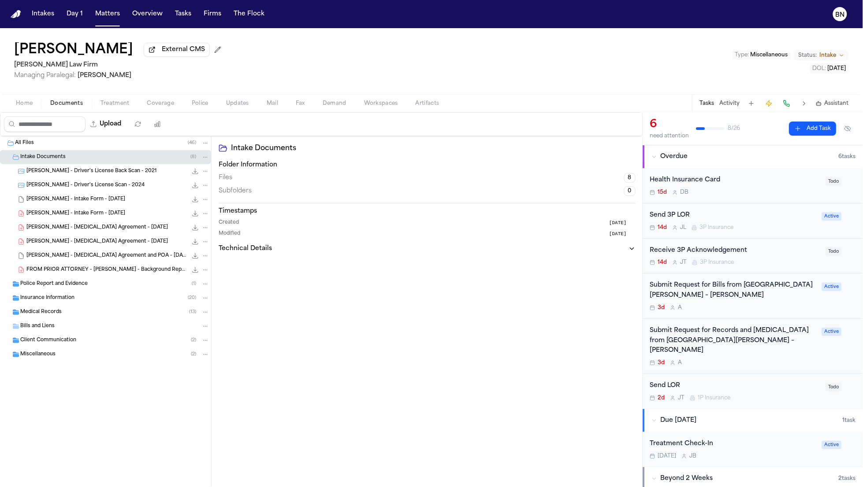
click at [93, 219] on div "[PERSON_NAME] - Intake Form - [DATE] 23.0 KB • PDF" at bounding box center [105, 214] width 211 height 14
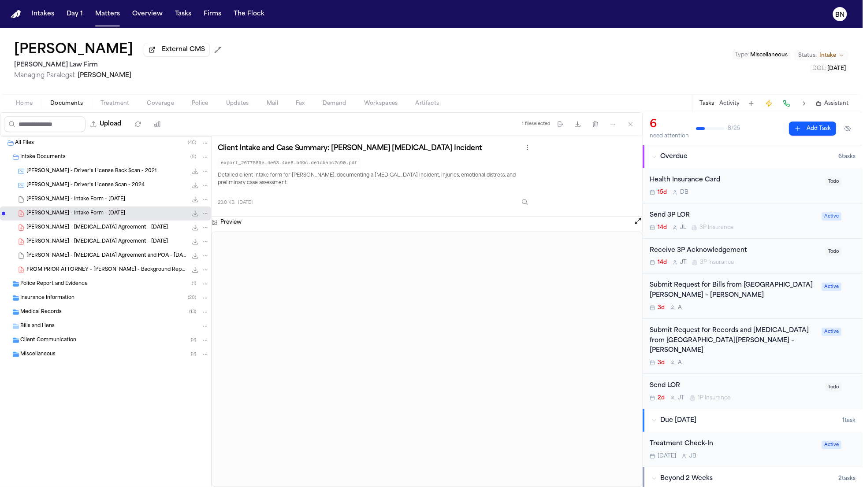
click at [91, 204] on span "[PERSON_NAME] - Intake Form - [DATE]" at bounding box center [75, 199] width 99 height 7
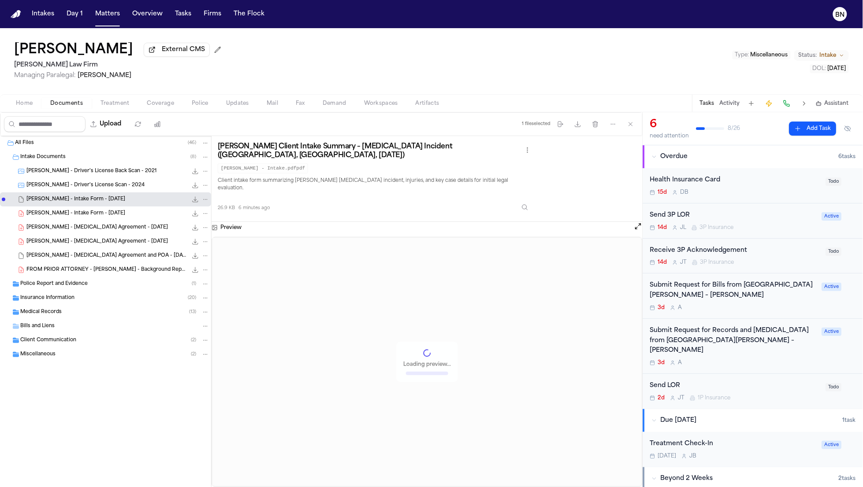
click at [78, 288] on span "Police Report and Evidence" at bounding box center [53, 284] width 67 height 7
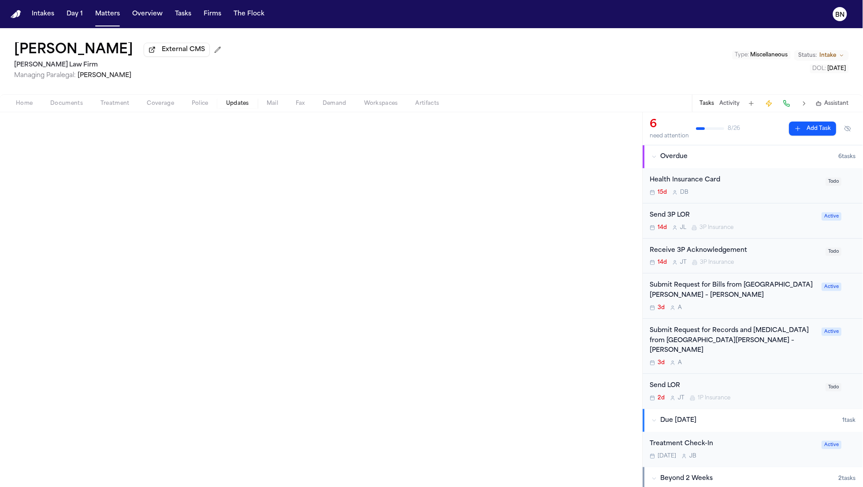
click at [255, 104] on button "Updates" at bounding box center [237, 103] width 41 height 11
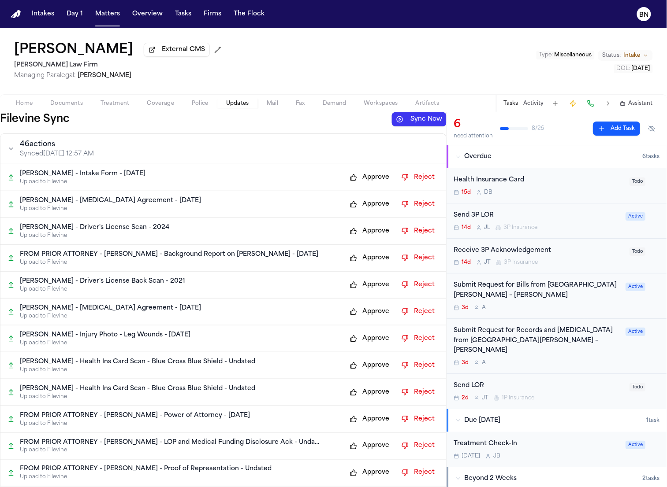
click at [94, 177] on p "[PERSON_NAME] - Intake Form - [DATE]" at bounding box center [83, 174] width 126 height 9
click at [323, 178] on button at bounding box center [331, 178] width 16 height 14
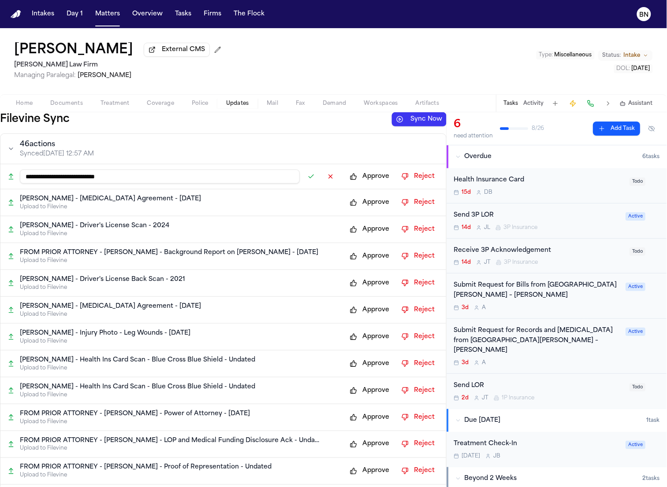
click at [304, 181] on button at bounding box center [311, 177] width 16 height 14
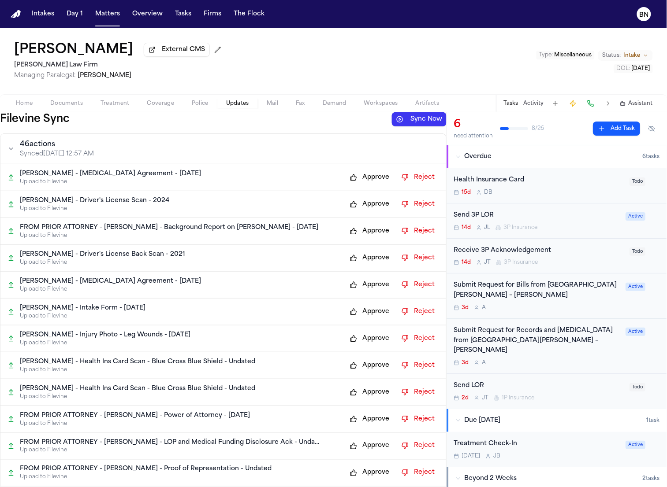
click at [349, 208] on button "Approve" at bounding box center [369, 204] width 48 height 14
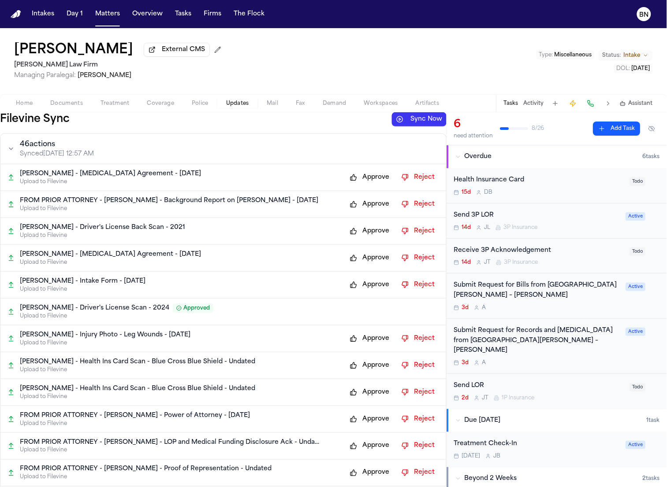
click at [368, 211] on button "Approve" at bounding box center [369, 204] width 48 height 14
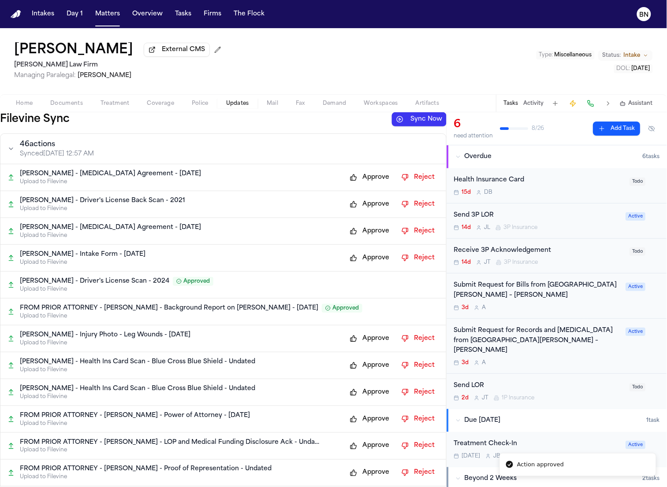
click at [144, 57] on button "External CMS" at bounding box center [177, 50] width 66 height 14
click at [372, 204] on button "Approve" at bounding box center [369, 204] width 48 height 14
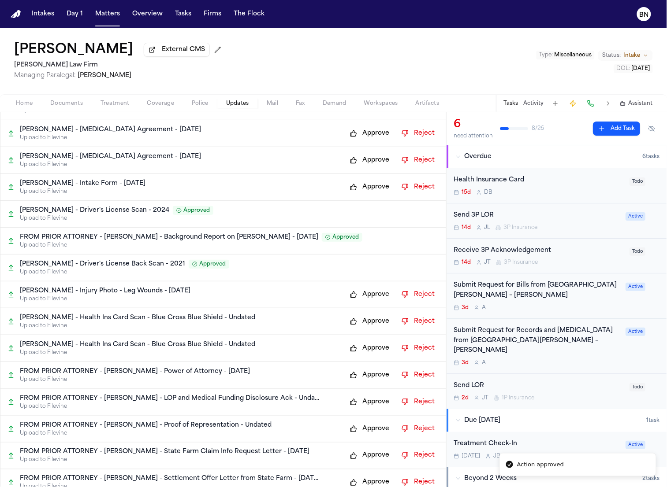
click at [367, 295] on button "Approve" at bounding box center [369, 295] width 48 height 14
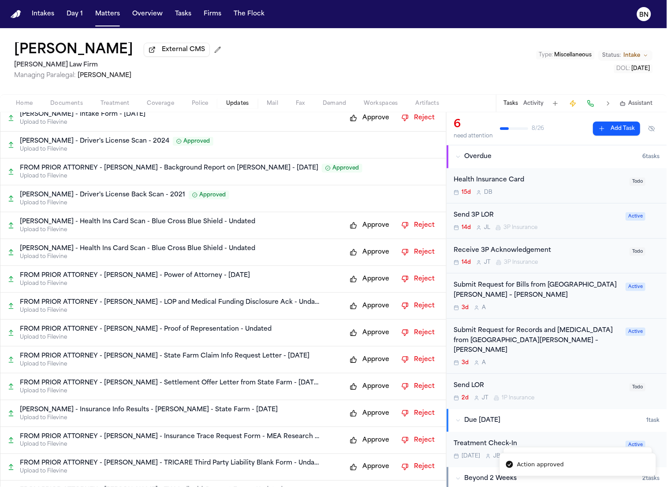
scroll to position [126, 0]
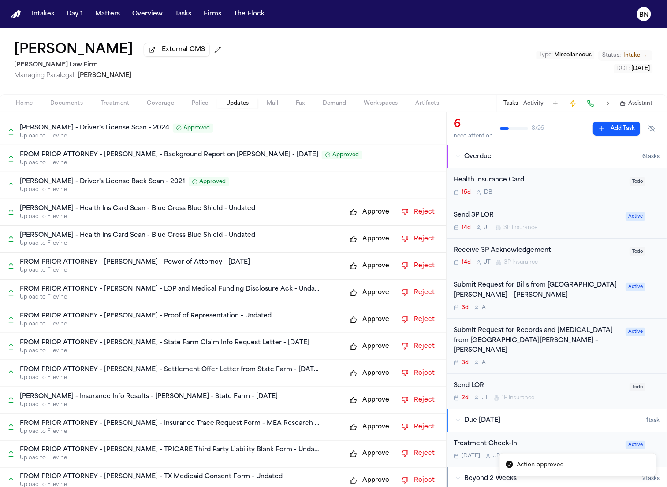
click at [363, 217] on button "Approve" at bounding box center [369, 212] width 48 height 14
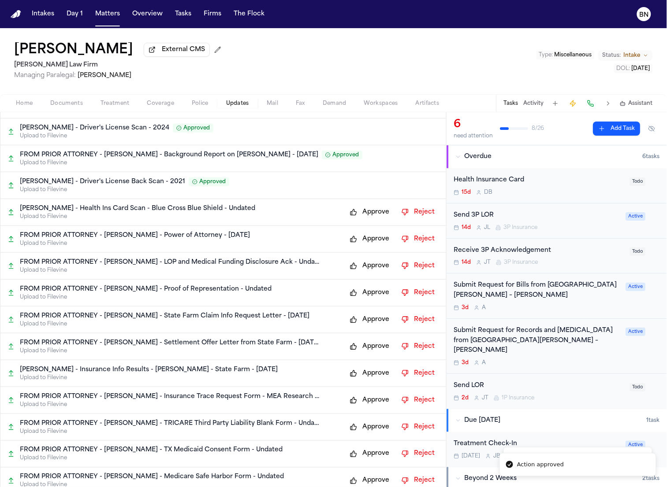
click at [367, 239] on button "Approve" at bounding box center [369, 239] width 48 height 14
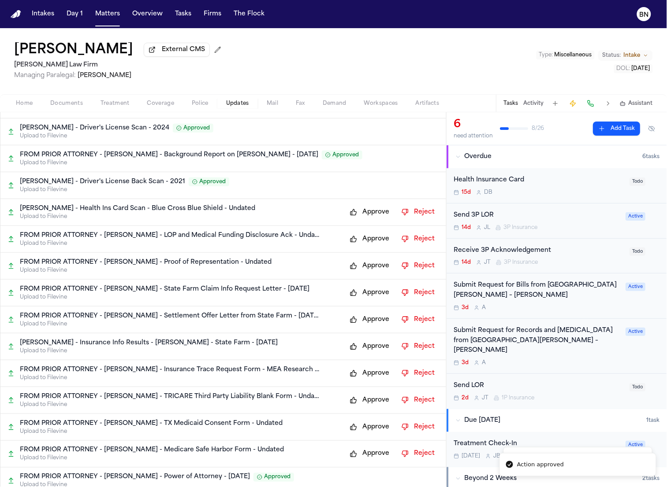
click at [363, 244] on button "Approve" at bounding box center [369, 239] width 48 height 14
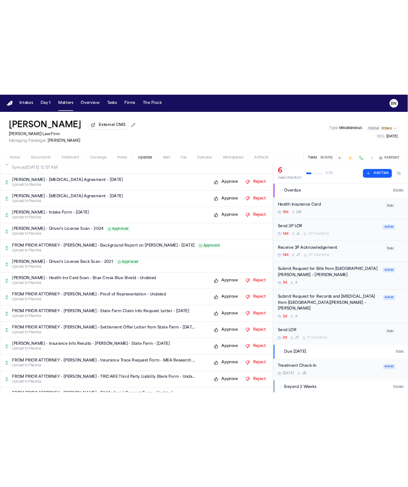
scroll to position [0, 0]
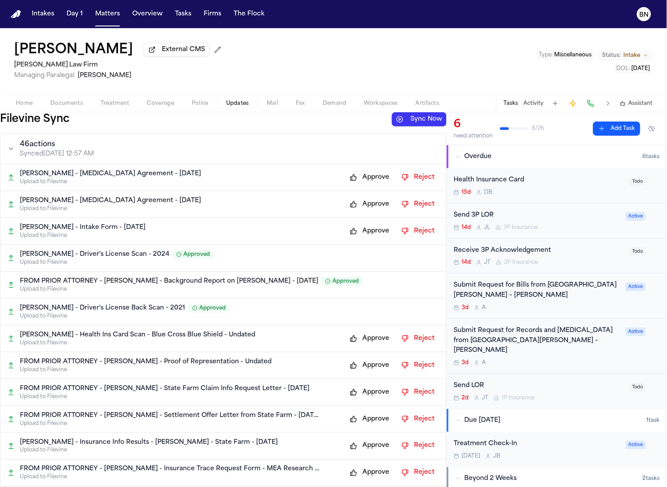
click at [229, 254] on div "C. Odom - Driver's License Scan - 2024 Approved" at bounding box center [229, 254] width 419 height 9
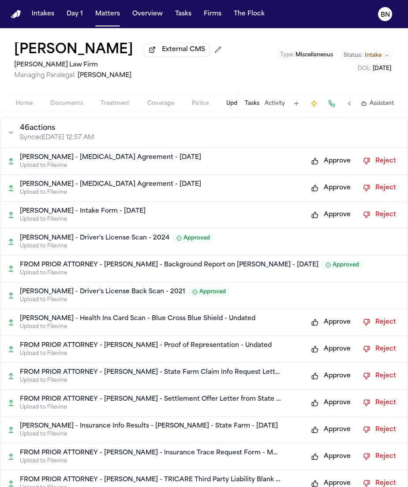
scroll to position [18, 0]
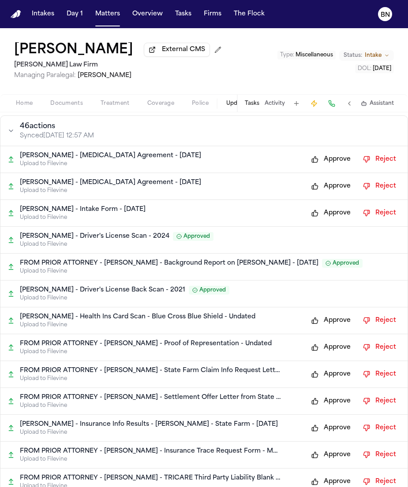
click at [318, 349] on button "Approve" at bounding box center [331, 348] width 48 height 14
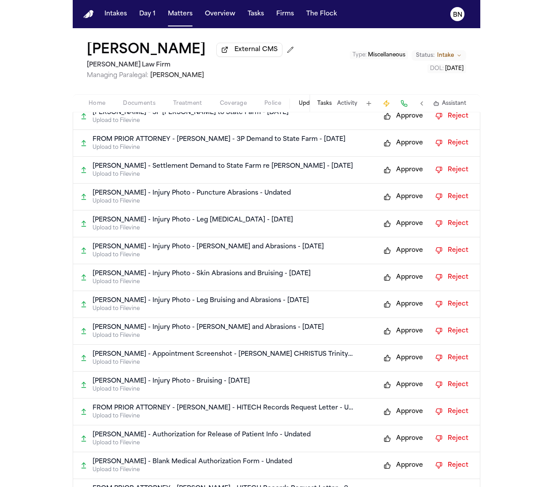
scroll to position [653, 0]
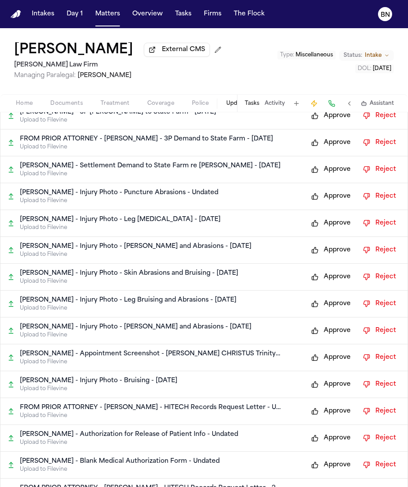
click at [272, 72] on div "Cindy Odom External CMS Hecht Law Firm Managing Paralegal: Jessica Barrett Type…" at bounding box center [204, 61] width 408 height 66
click at [251, 71] on div "Cindy Odom External CMS Hecht Law Firm Managing Paralegal: Jessica Barrett Type…" at bounding box center [204, 61] width 408 height 66
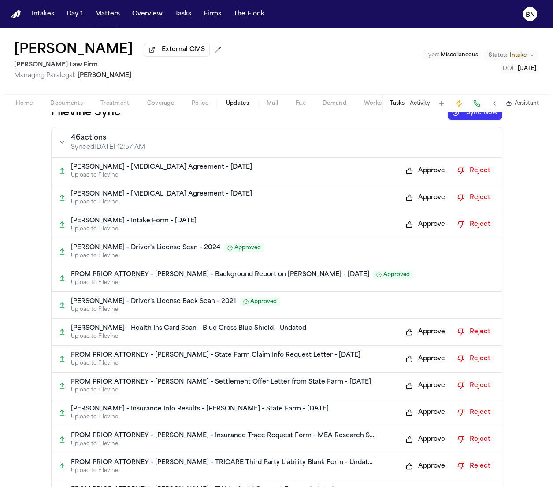
scroll to position [0, 0]
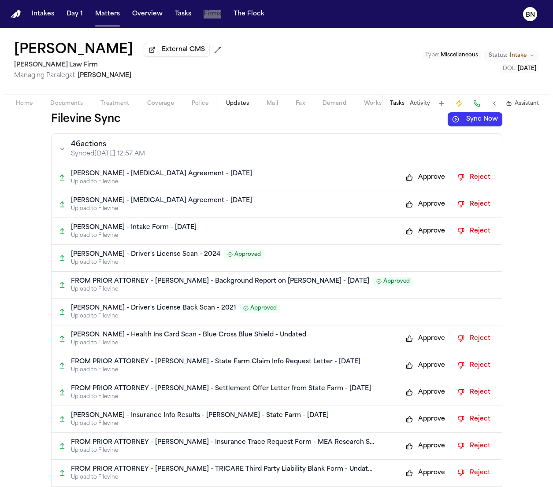
drag, startPoint x: 206, startPoint y: 17, endPoint x: 471, endPoint y: 4, distance: 265.1
click at [0, 0] on nav "Intakes Day 1 Matters Overview Tasks Firms The Flock BN" at bounding box center [276, 14] width 553 height 28
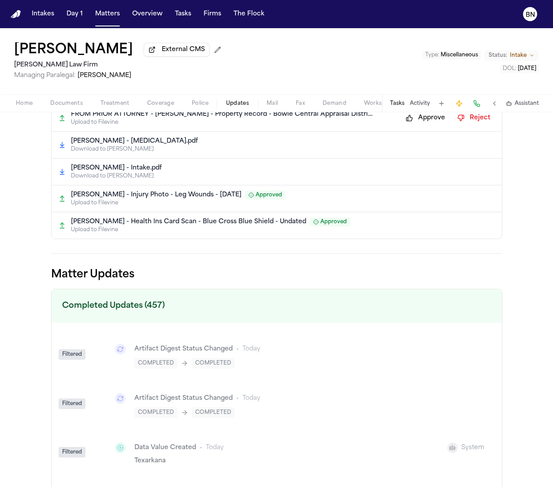
scroll to position [1175, 0]
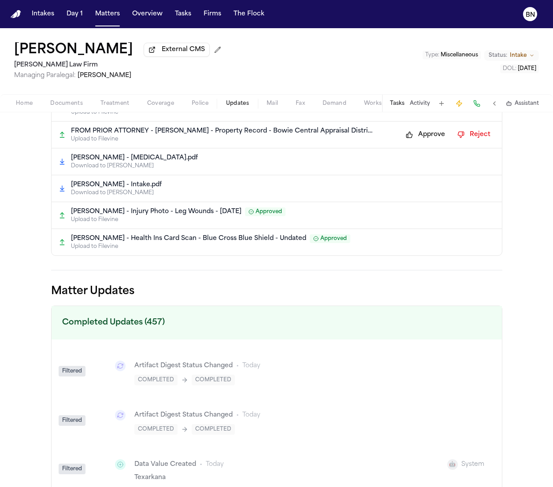
scroll to position [1131, 0]
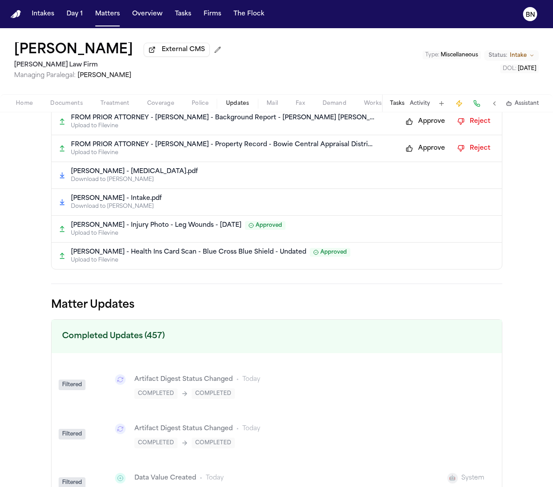
click at [161, 230] on p "C. Odom - Injury Photo - Leg Wounds - 10.8.25" at bounding box center [156, 225] width 171 height 9
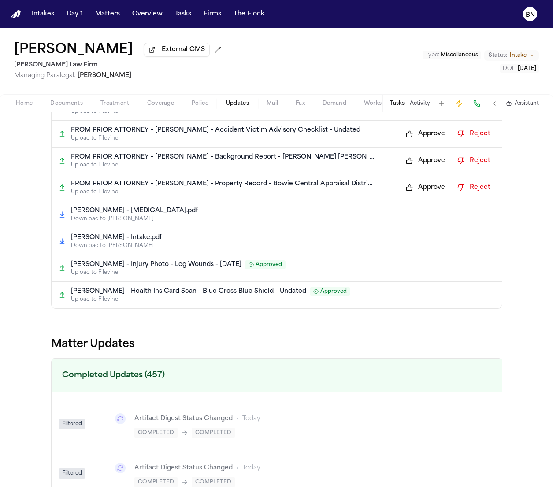
scroll to position [1089, 0]
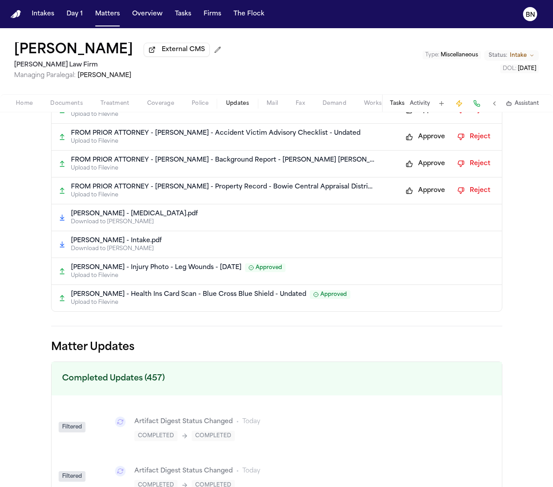
click at [245, 271] on span "Approved" at bounding box center [265, 267] width 41 height 9
click at [204, 19] on button "Firms" at bounding box center [212, 14] width 25 height 16
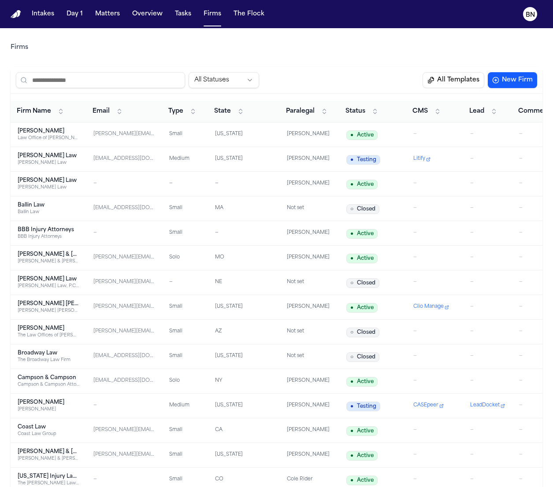
click at [86, 78] on input "search" at bounding box center [100, 80] width 169 height 16
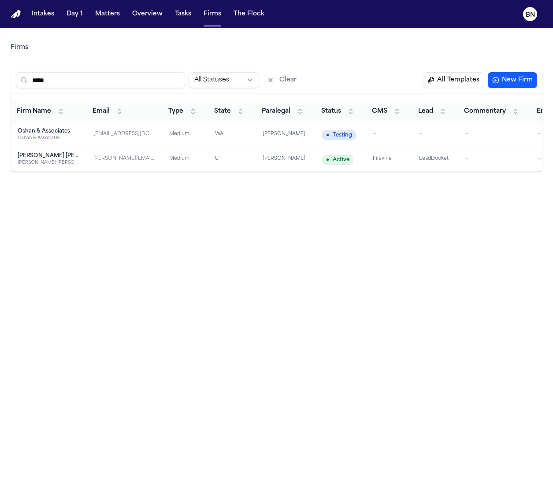
type input "*****"
click at [109, 132] on div "paralegal@oshanandassociates.com" at bounding box center [124, 134] width 62 height 7
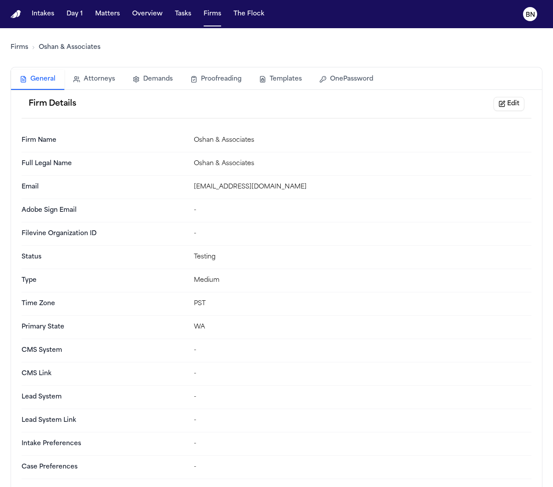
click at [527, 108] on div "Firm Details Edit" at bounding box center [277, 104] width 510 height 29
click at [525, 108] on div "Firm Details Edit" at bounding box center [277, 104] width 510 height 29
click at [514, 104] on button "Edit" at bounding box center [508, 104] width 31 height 14
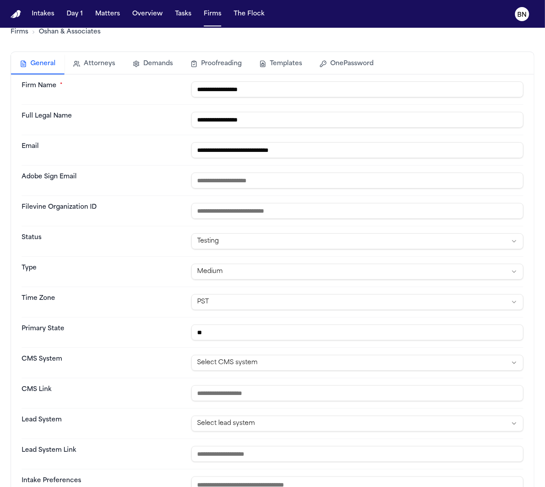
scroll to position [16, 0]
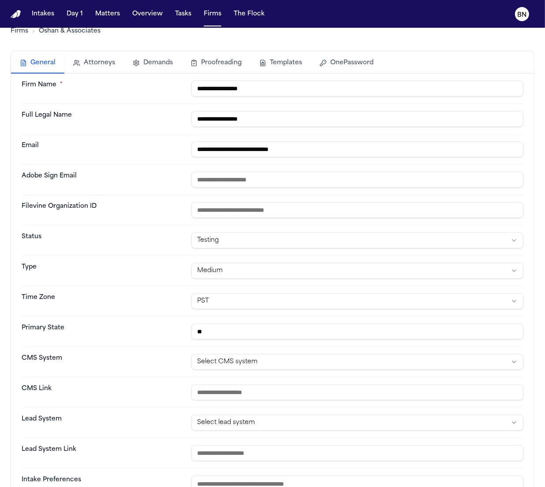
click at [315, 365] on html "**********" at bounding box center [272, 243] width 545 height 487
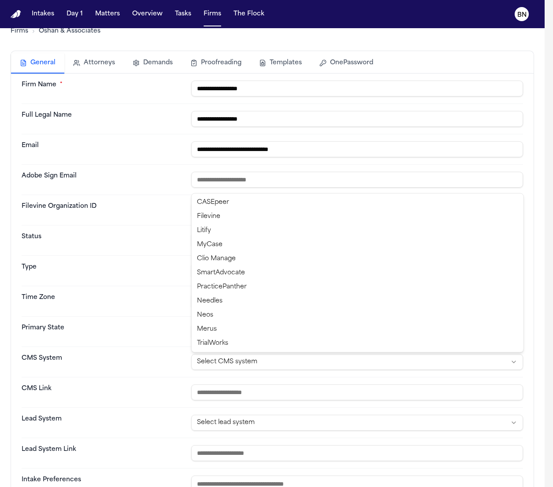
select select "********"
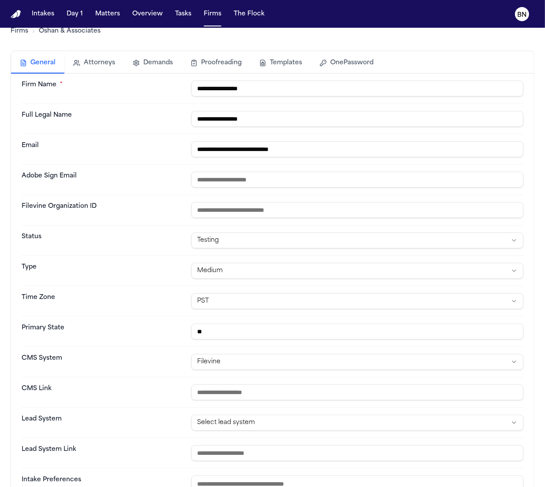
scroll to position [36, 0]
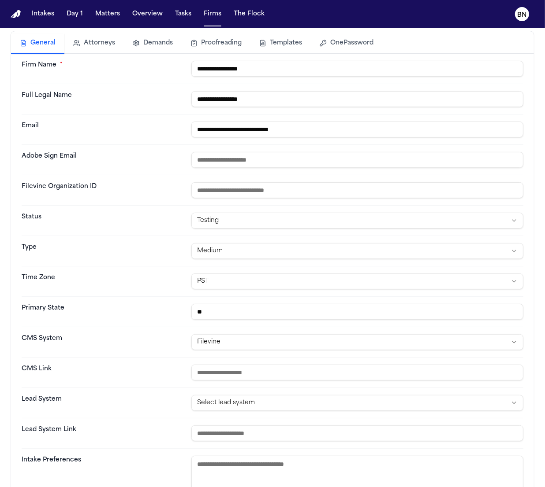
click at [280, 371] on input "url" at bounding box center [357, 373] width 332 height 16
click at [254, 373] on input "url" at bounding box center [357, 373] width 332 height 16
paste input "**********"
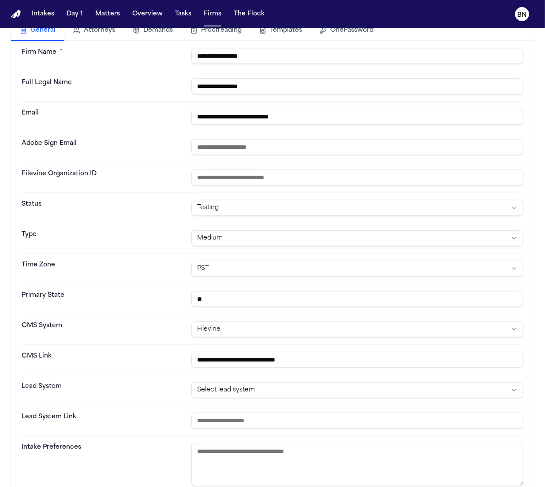
scroll to position [53, 0]
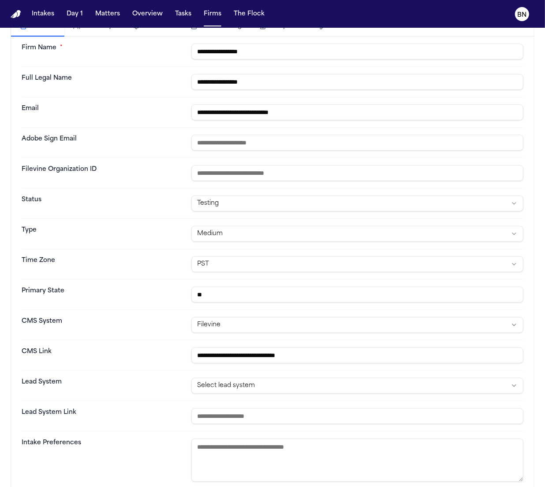
type input "**********"
click at [307, 393] on html "**********" at bounding box center [272, 243] width 545 height 487
click at [147, 397] on html "**********" at bounding box center [272, 243] width 545 height 487
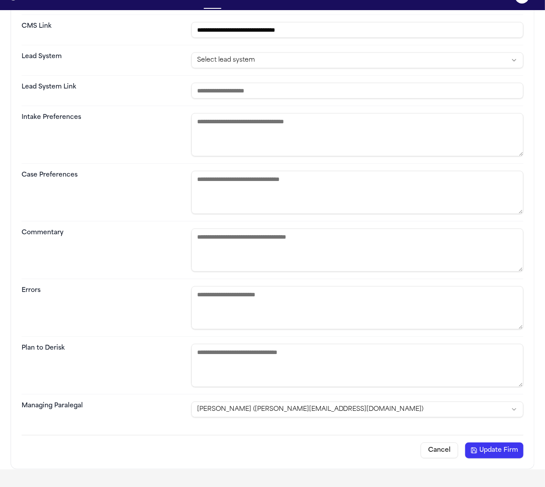
scroll to position [18, 0]
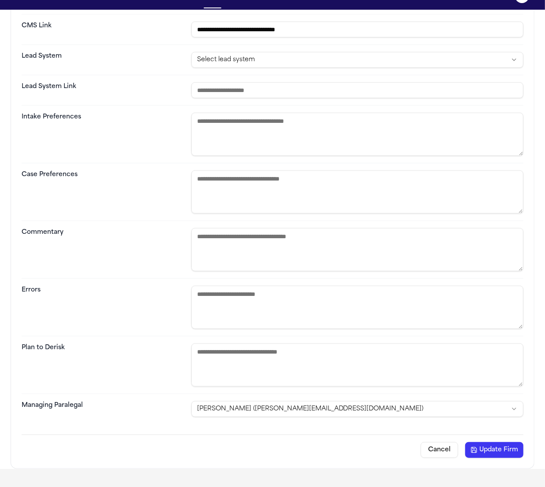
click at [492, 449] on button "Update Firm" at bounding box center [494, 450] width 58 height 16
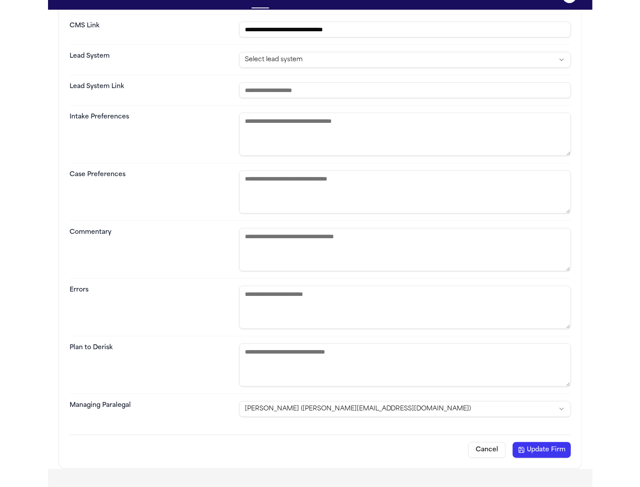
scroll to position [0, 0]
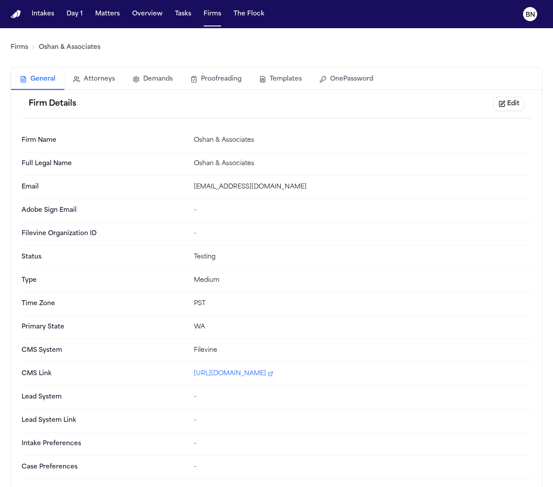
click at [22, 48] on link "Firms" at bounding box center [20, 47] width 18 height 9
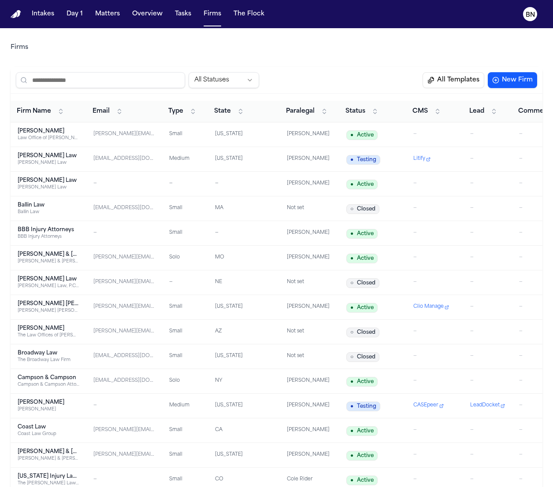
click at [326, 67] on div "All Statuses All Templates New Firm" at bounding box center [277, 80] width 532 height 27
click at [323, 67] on div "All Statuses All Templates New Firm" at bounding box center [277, 80] width 532 height 27
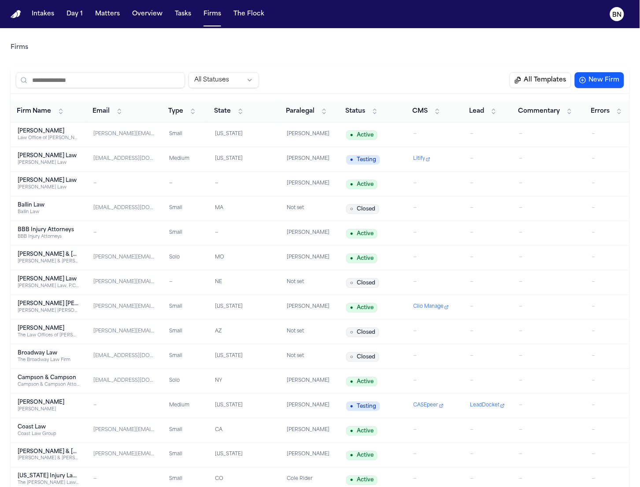
click at [89, 73] on input "search" at bounding box center [100, 80] width 169 height 16
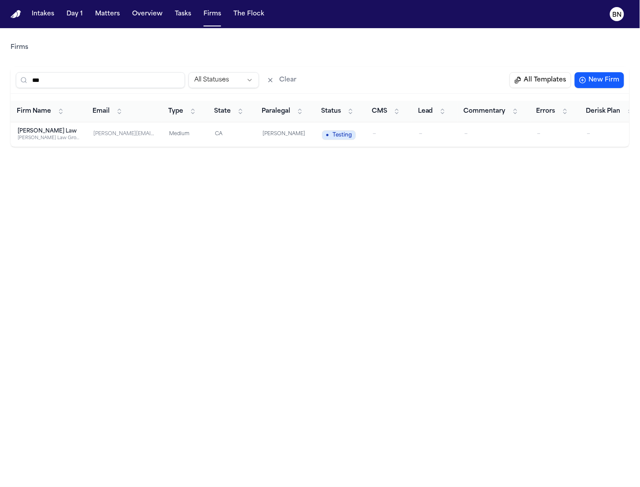
type input "***"
click at [58, 136] on div "Sedaghat Law Group" at bounding box center [49, 138] width 62 height 7
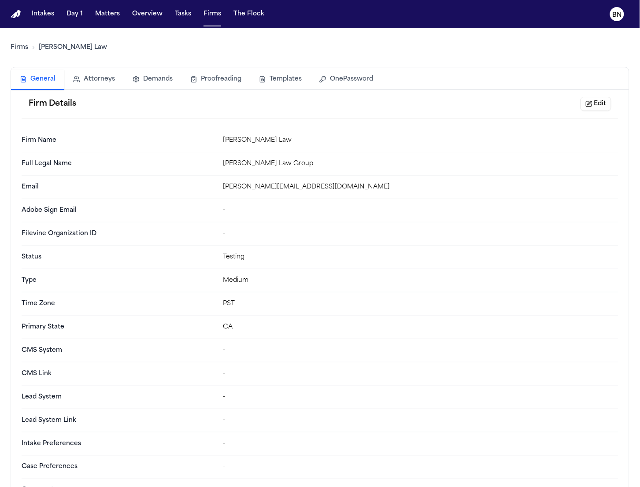
click at [590, 104] on button "Edit" at bounding box center [596, 104] width 31 height 14
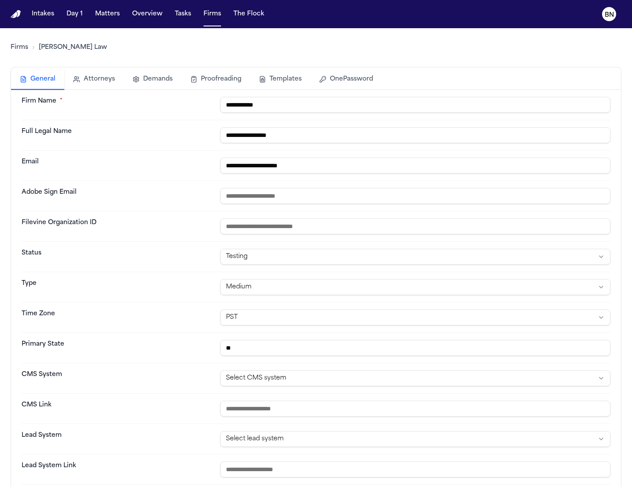
click at [356, 83] on button "OnePassword" at bounding box center [346, 79] width 71 height 19
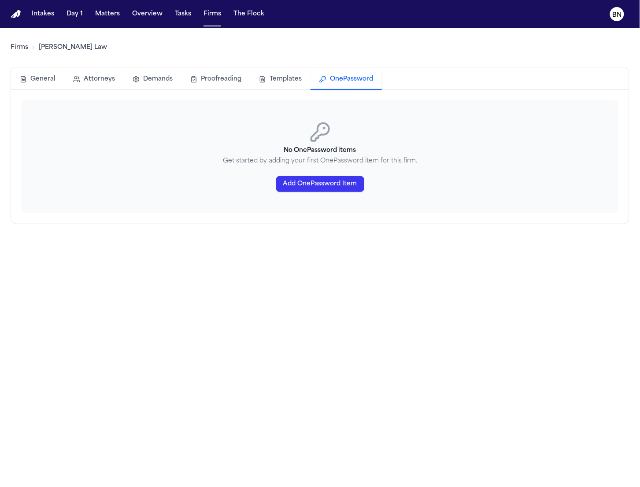
click at [347, 182] on button "Add OnePassword Item" at bounding box center [320, 184] width 88 height 16
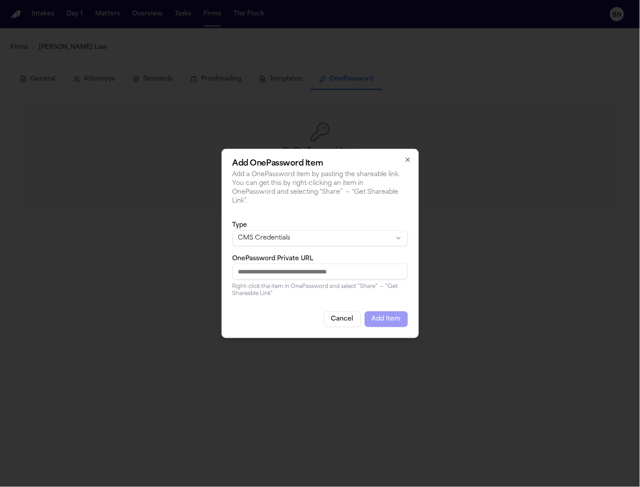
click at [263, 268] on input "OnePassword Private URL" at bounding box center [320, 272] width 175 height 16
click at [364, 272] on input "OnePassword Private URL" at bounding box center [320, 272] width 175 height 16
paste input "**********"
type input "**********"
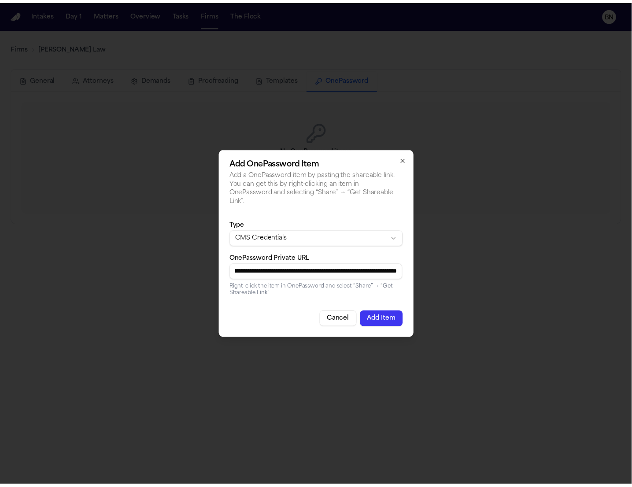
scroll to position [0, 0]
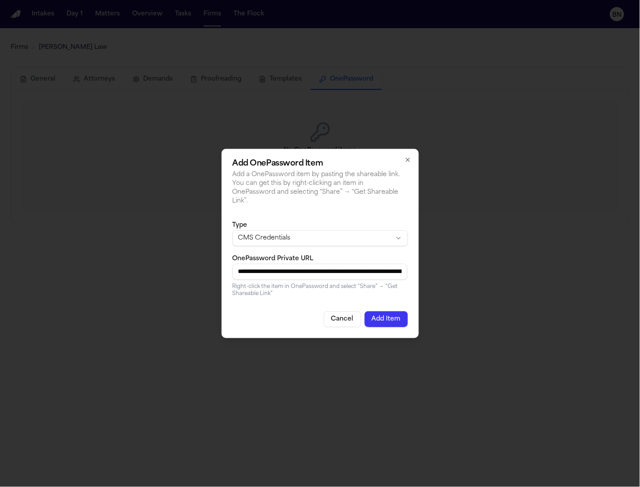
click at [385, 315] on button "Add Item" at bounding box center [386, 320] width 43 height 16
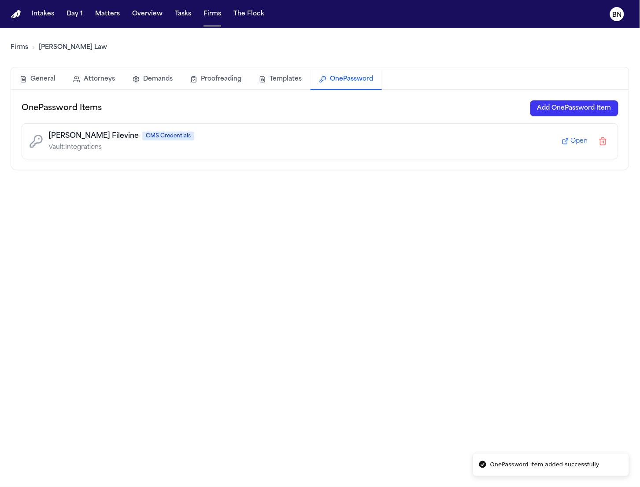
click at [41, 80] on button "General" at bounding box center [37, 79] width 53 height 19
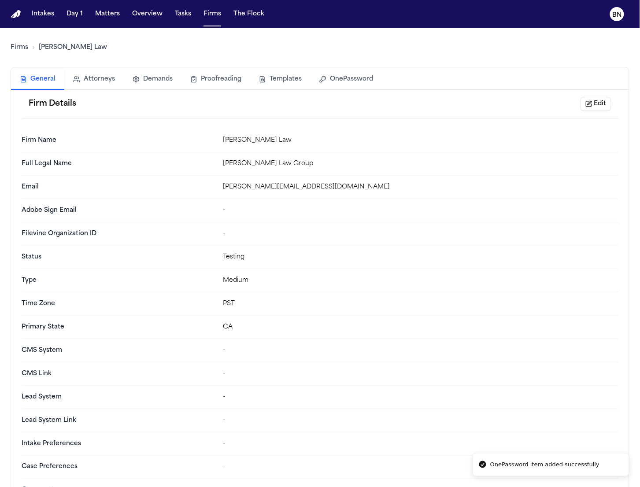
click at [587, 106] on button "Edit" at bounding box center [596, 104] width 31 height 14
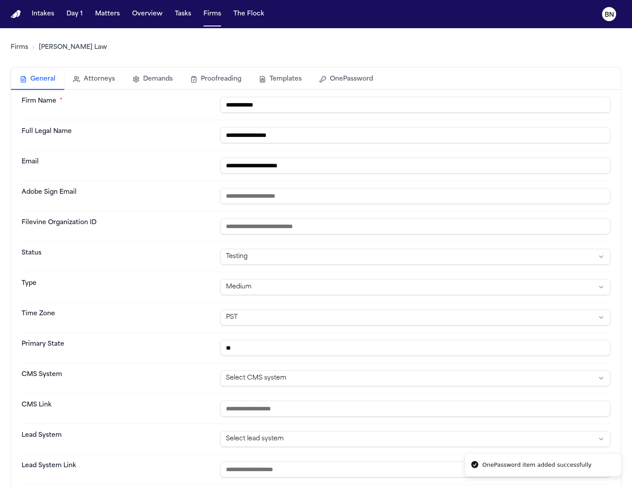
click at [287, 376] on html "**********" at bounding box center [316, 243] width 632 height 487
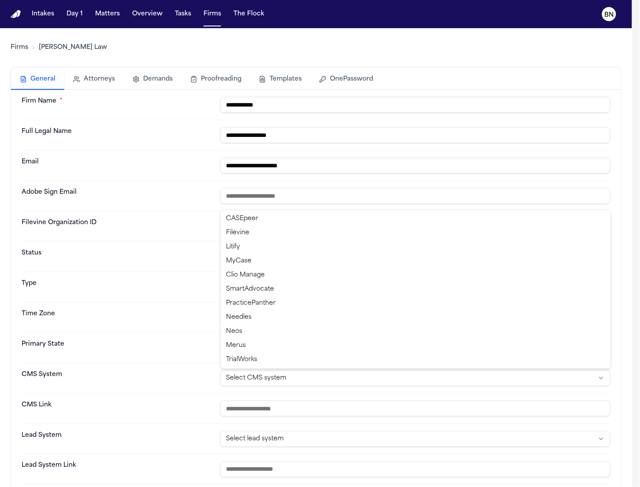
select select "********"
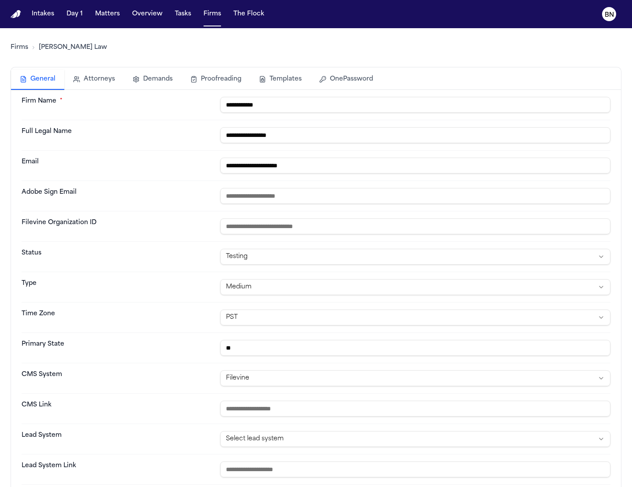
click at [327, 407] on input "url" at bounding box center [415, 409] width 390 height 16
paste input "**********"
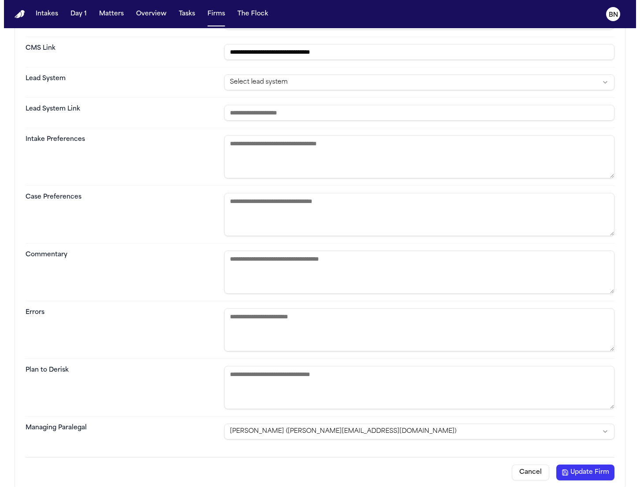
scroll to position [364, 0]
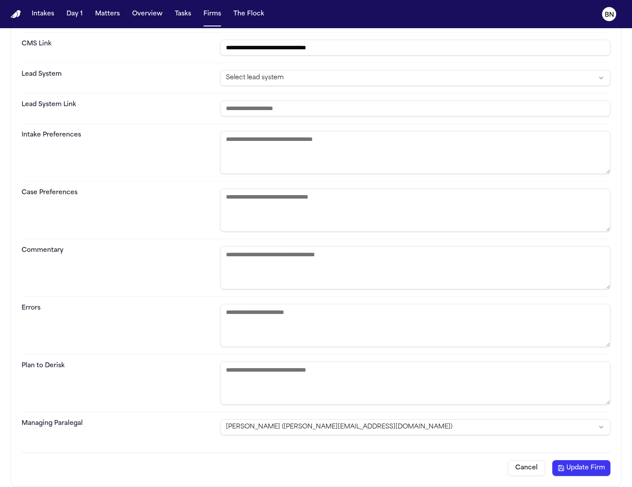
type input "**********"
click at [565, 465] on button "Update Firm" at bounding box center [582, 468] width 58 height 16
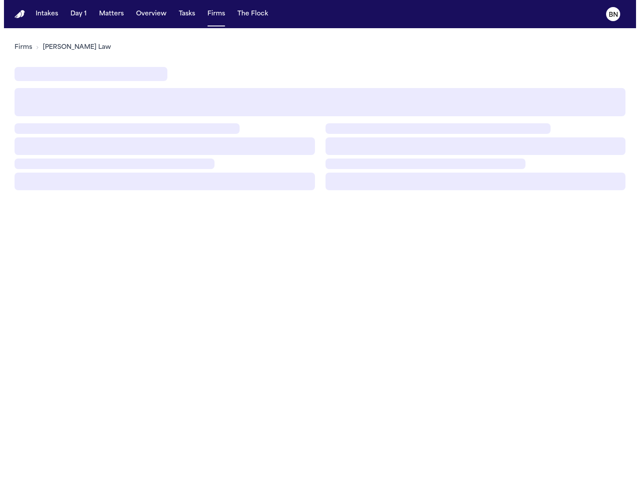
scroll to position [0, 0]
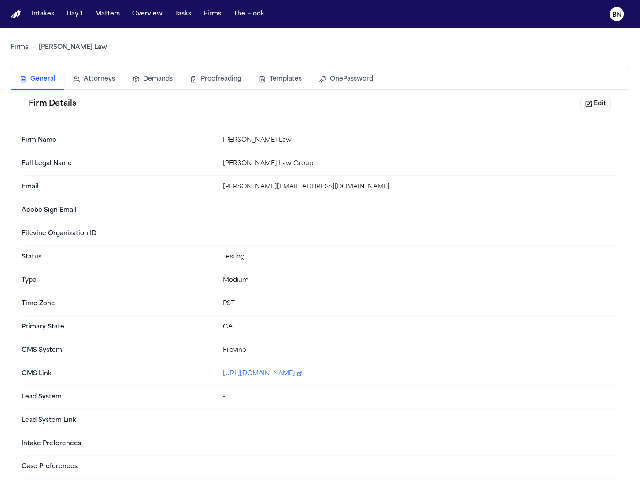
click at [27, 52] on link "Firms" at bounding box center [20, 47] width 18 height 9
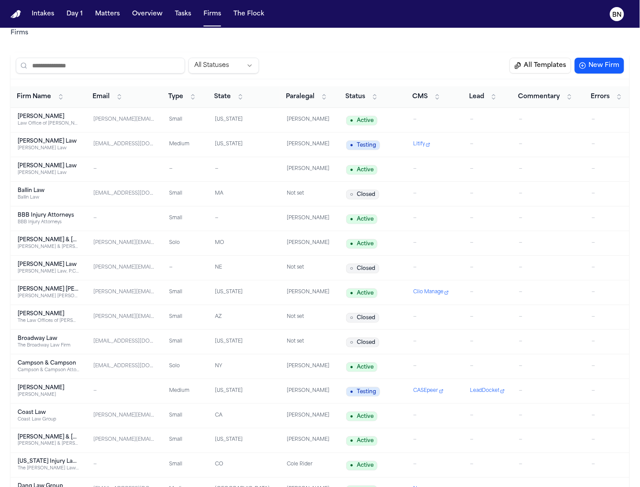
scroll to position [17, 0]
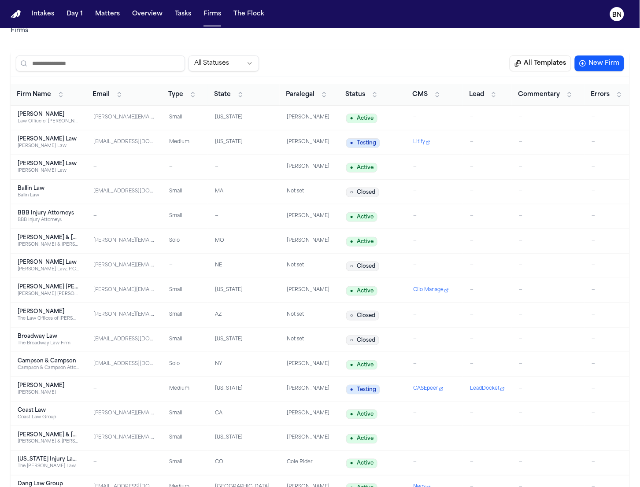
click at [125, 68] on input "search" at bounding box center [100, 64] width 169 height 16
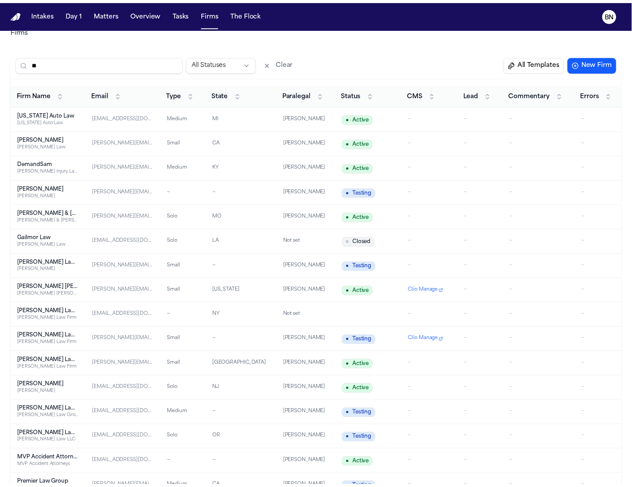
scroll to position [0, 0]
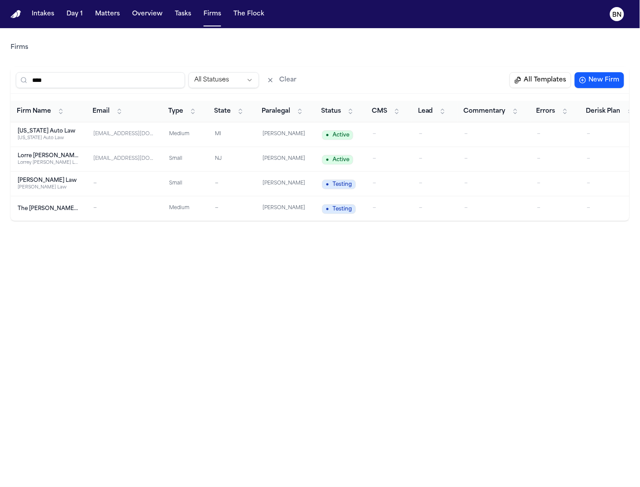
type input "****"
click at [96, 141] on td "bhewitt@michiganautolaw.com" at bounding box center [124, 134] width 76 height 25
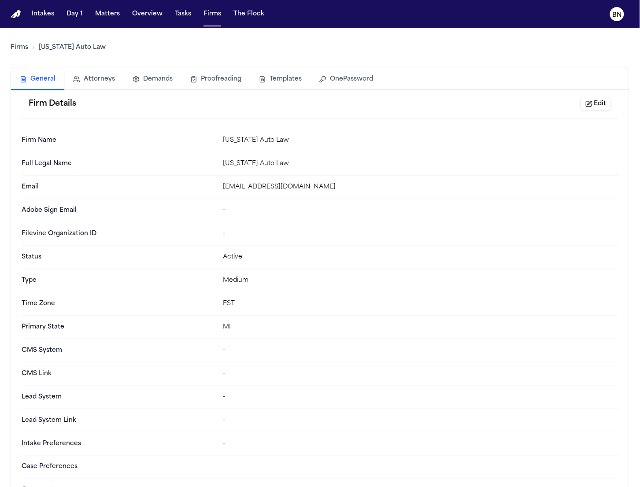
click at [603, 101] on button "Edit" at bounding box center [596, 104] width 31 height 14
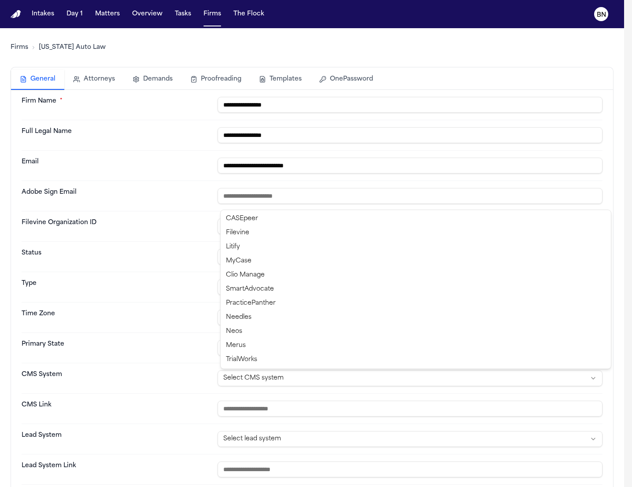
click at [327, 381] on html "**********" at bounding box center [316, 243] width 632 height 487
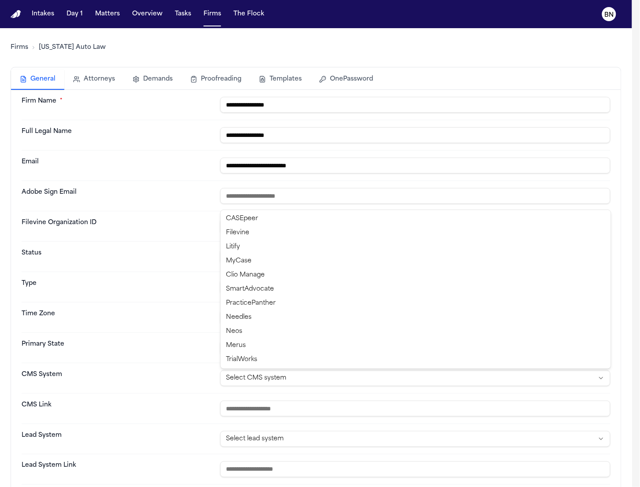
select select "********"
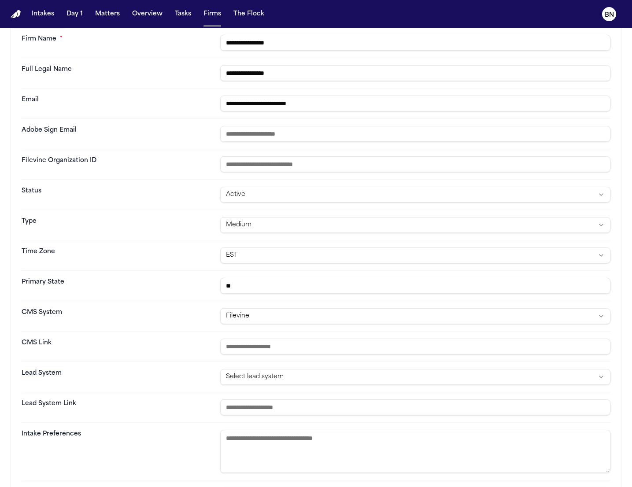
scroll to position [87, 0]
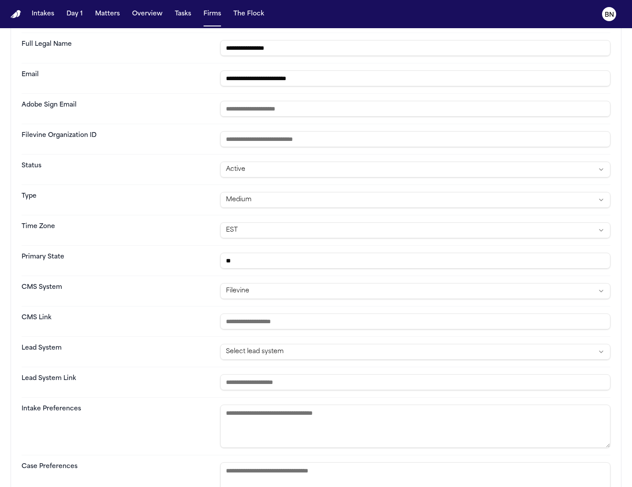
click at [290, 331] on div "CMS Link" at bounding box center [316, 322] width 589 height 30
click at [292, 326] on input "url" at bounding box center [415, 322] width 390 height 16
paste input "**********"
type input "**********"
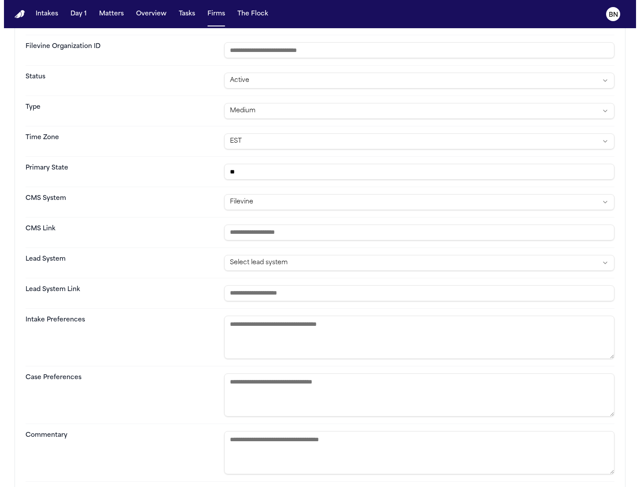
scroll to position [0, 0]
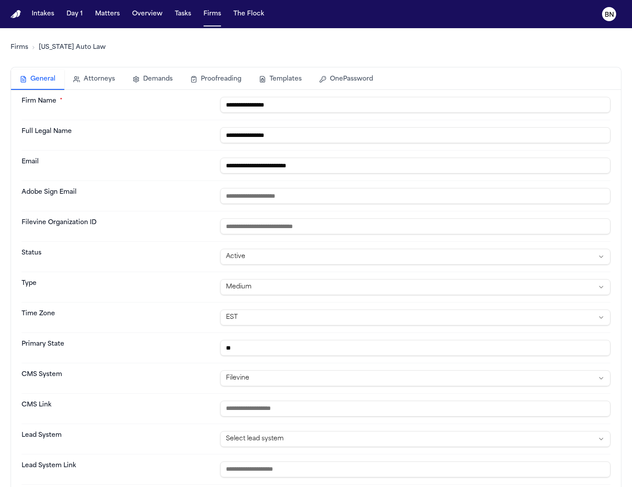
click at [335, 71] on button "OnePassword" at bounding box center [346, 79] width 71 height 19
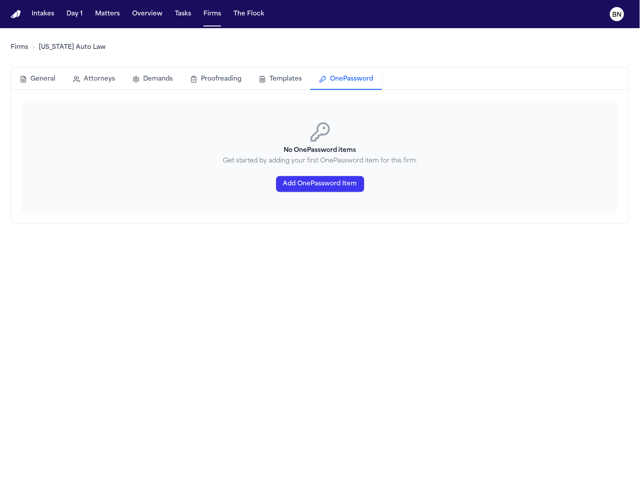
click at [326, 174] on div "No OnePassword items Get started by adding your first OnePassword item for this…" at bounding box center [320, 156] width 597 height 113
click at [324, 180] on button "Add OnePassword Item" at bounding box center [320, 184] width 88 height 16
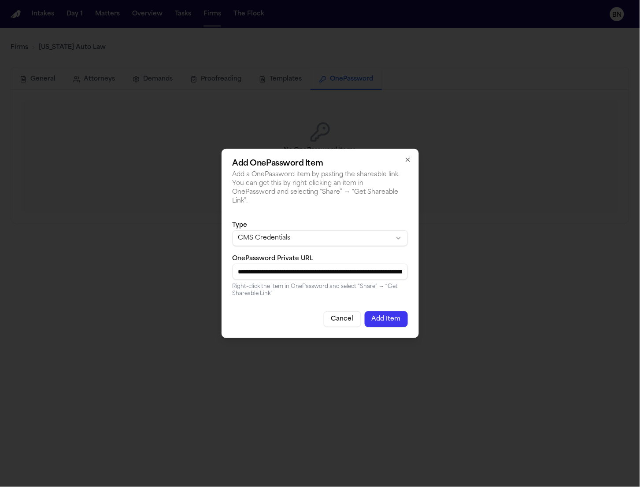
scroll to position [0, 354]
type input "**********"
click at [384, 317] on button "Add Item" at bounding box center [386, 320] width 43 height 16
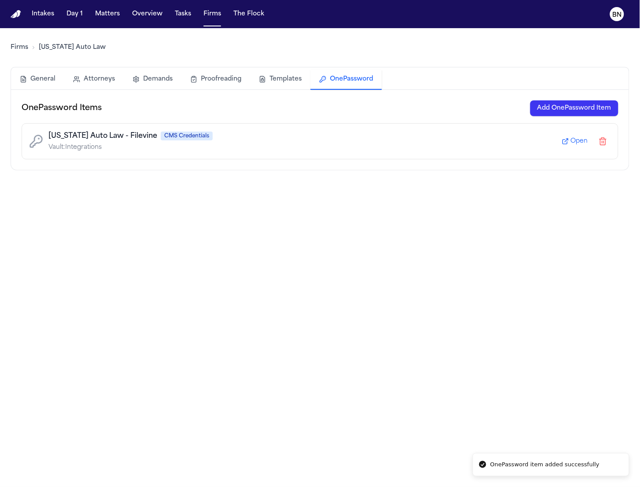
click at [37, 83] on button "General" at bounding box center [37, 79] width 53 height 19
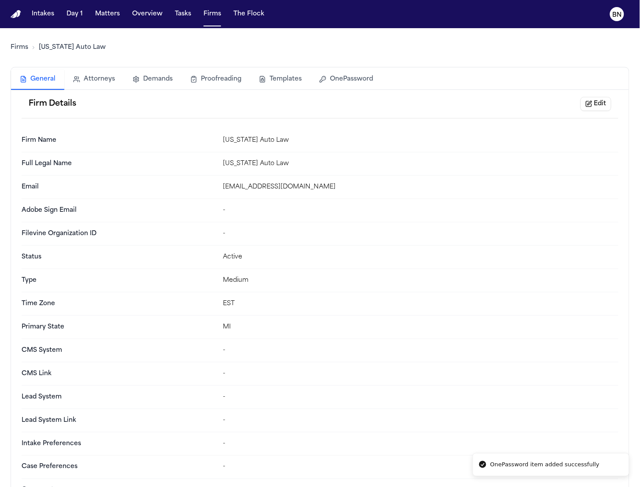
click at [336, 82] on button "OnePassword" at bounding box center [346, 79] width 71 height 19
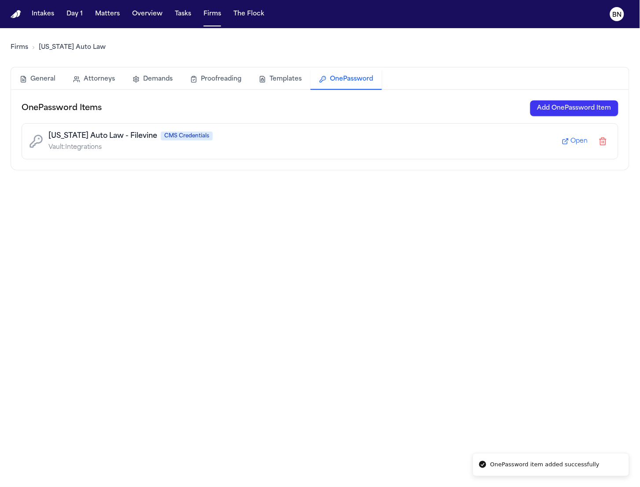
click at [33, 80] on button "General" at bounding box center [37, 79] width 53 height 19
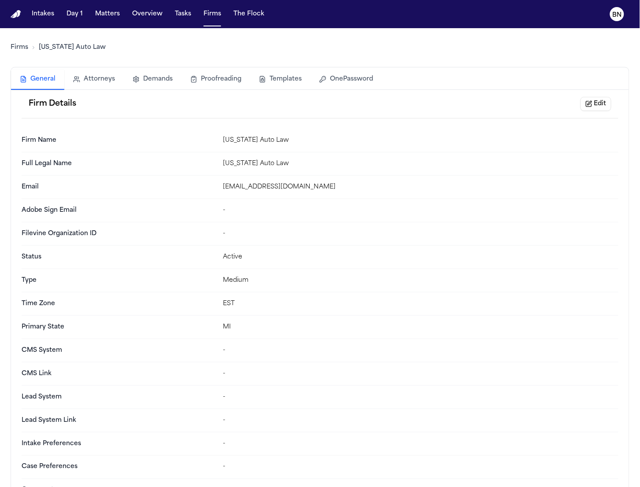
click at [604, 102] on button "Edit" at bounding box center [596, 104] width 31 height 14
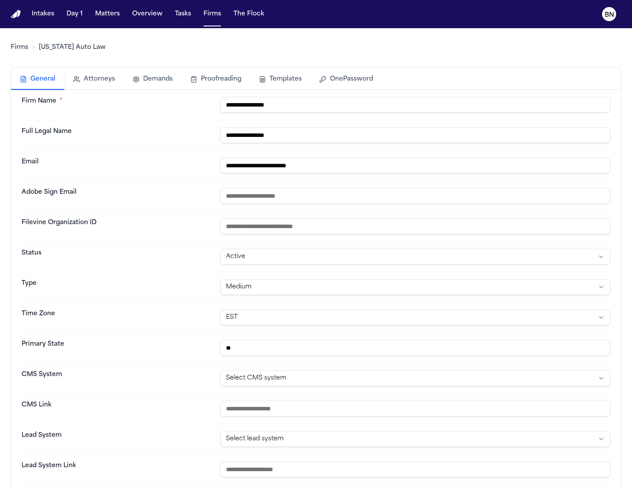
click at [375, 375] on html "**********" at bounding box center [316, 243] width 632 height 487
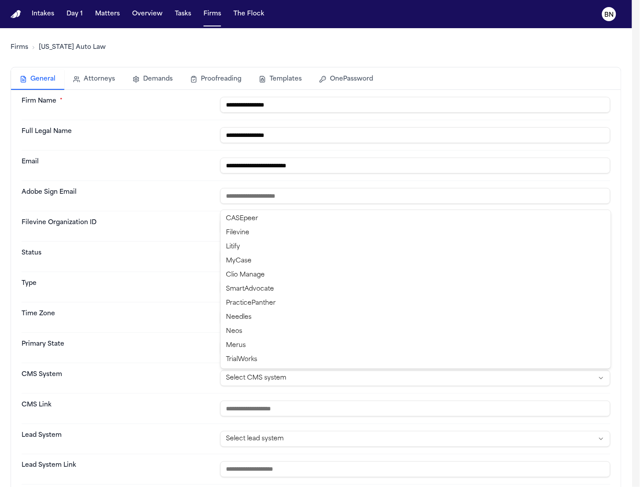
select select "********"
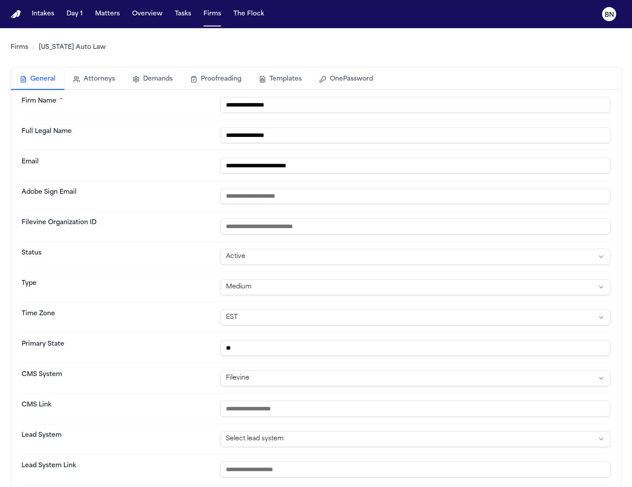
click at [216, 419] on div "CMS Link" at bounding box center [316, 409] width 589 height 30
click at [274, 403] on input "url" at bounding box center [415, 409] width 390 height 16
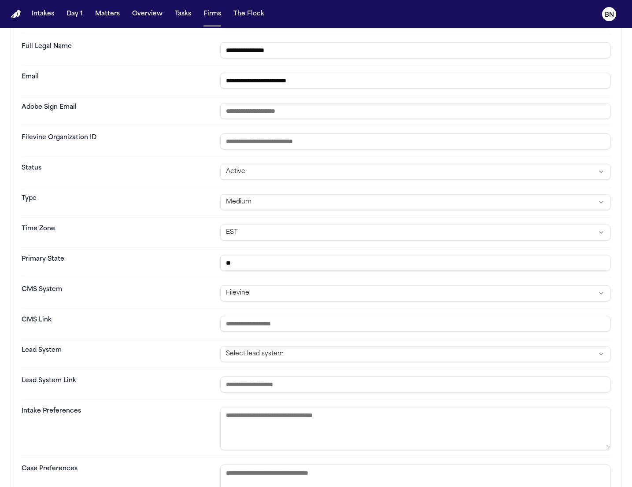
scroll to position [364, 0]
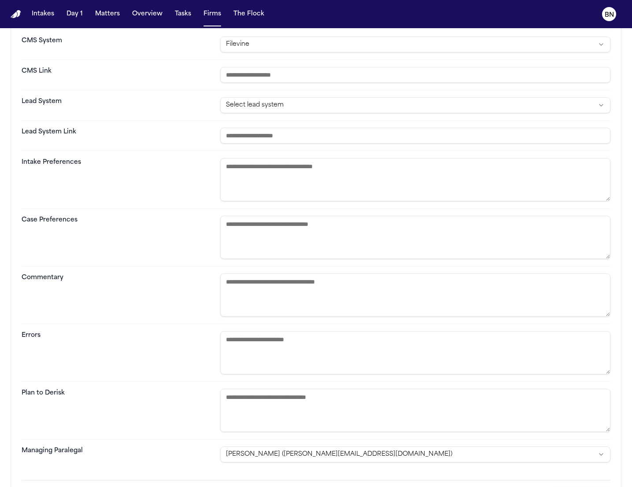
paste input "**********"
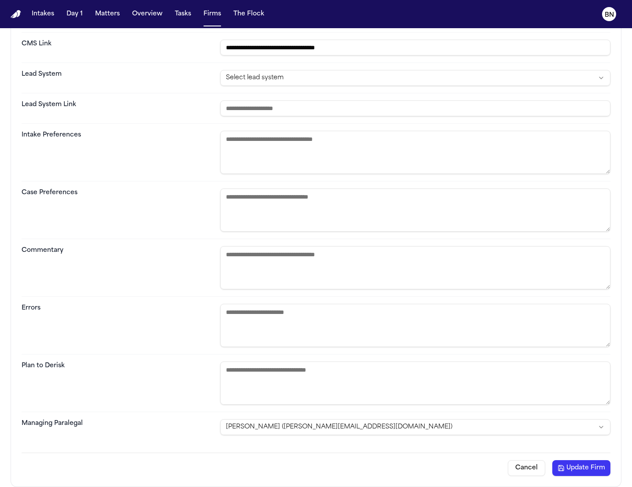
type input "**********"
click at [594, 464] on button "Update Firm" at bounding box center [582, 468] width 58 height 16
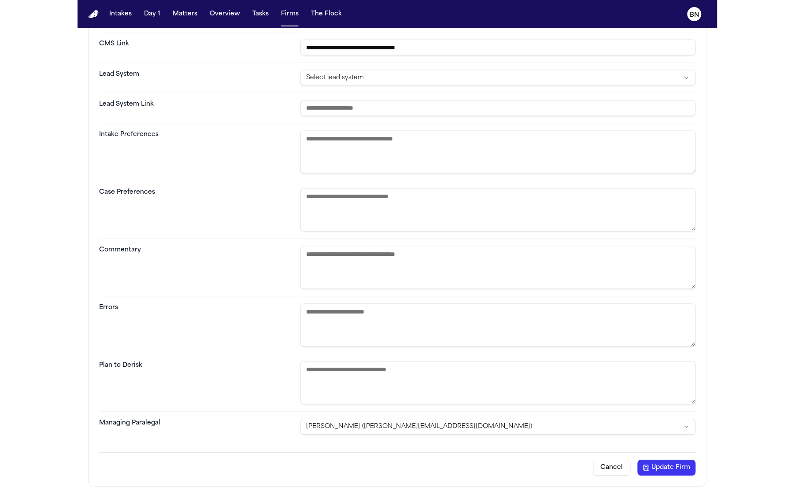
scroll to position [0, 0]
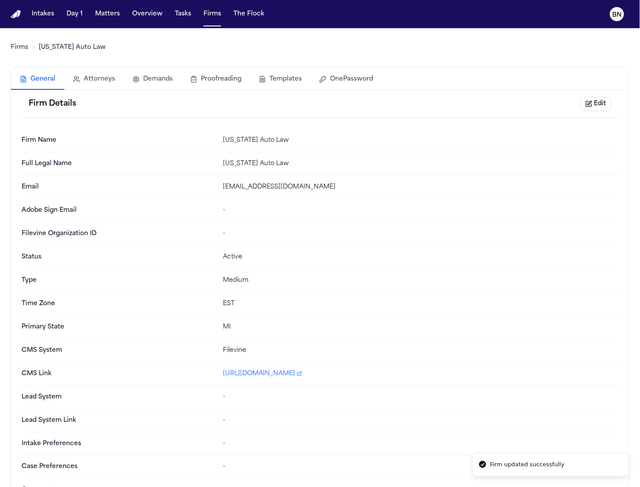
drag, startPoint x: 33, startPoint y: 47, endPoint x: 7, endPoint y: 46, distance: 26.0
click at [29, 47] on li "[US_STATE] Auto Law" at bounding box center [67, 47] width 78 height 9
click at [9, 46] on main "Firms Michigan Auto Law General Attorneys Demands Proofreading Templates OnePas…" at bounding box center [320, 257] width 640 height 459
click at [22, 47] on link "Firms" at bounding box center [20, 47] width 18 height 9
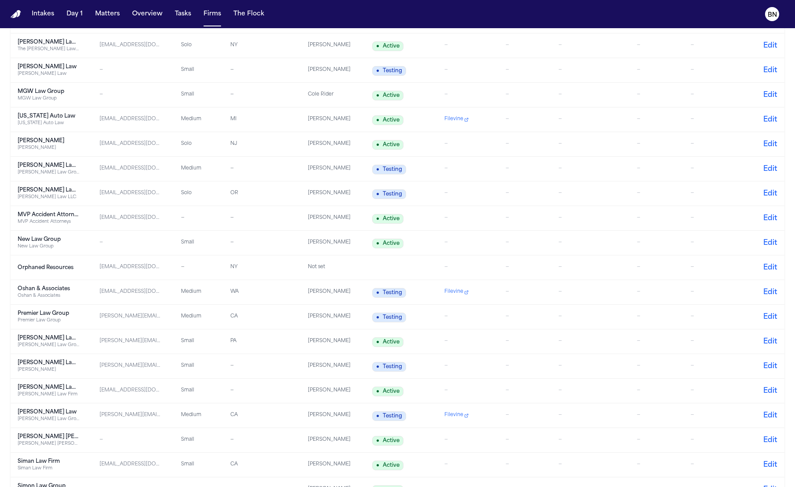
scroll to position [1535, 0]
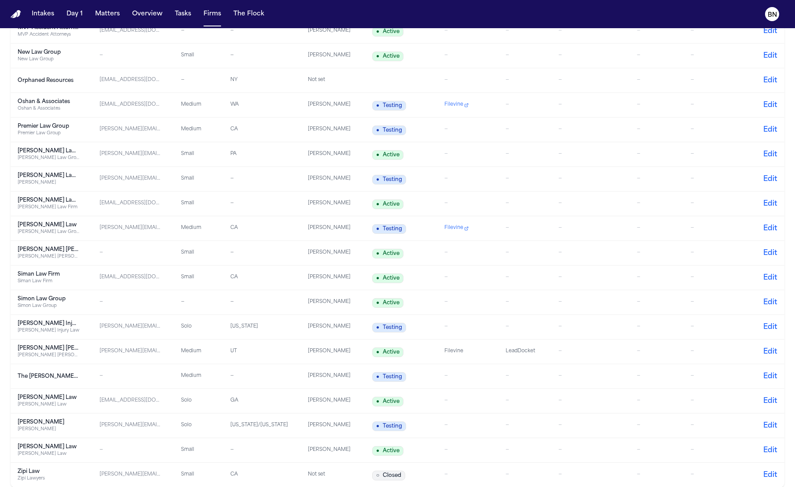
click at [430, 347] on div "● Active" at bounding box center [401, 352] width 58 height 11
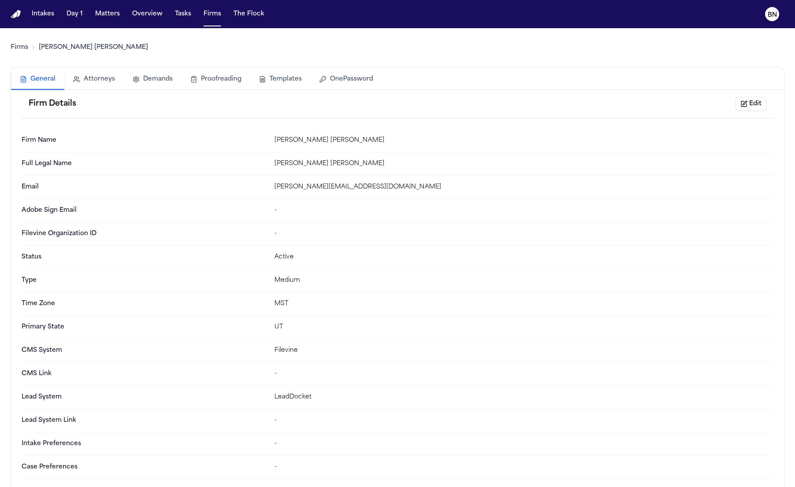
click at [758, 100] on button "Edit" at bounding box center [751, 104] width 31 height 14
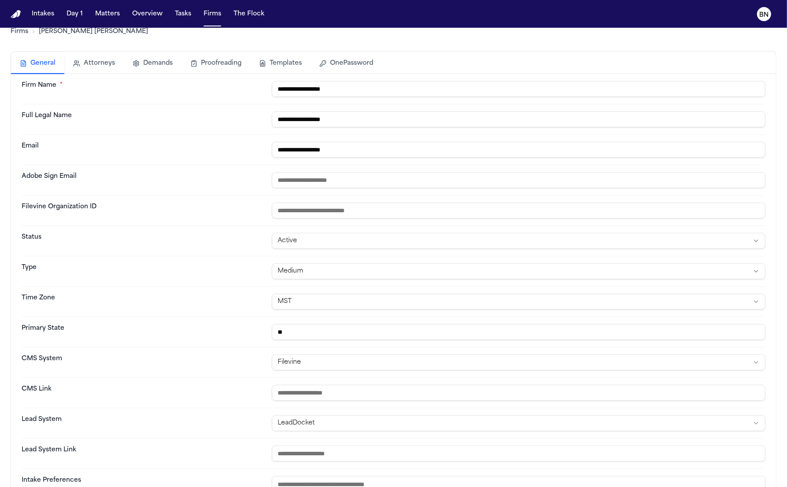
scroll to position [86, 0]
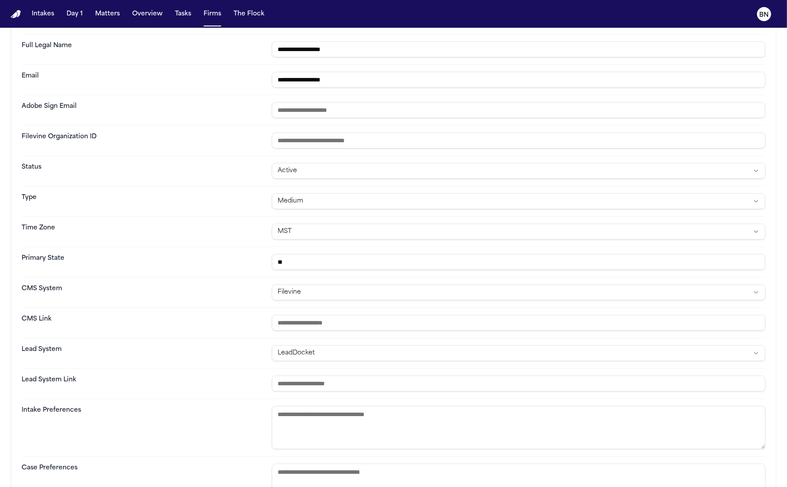
click at [453, 323] on input "url" at bounding box center [518, 323] width 493 height 16
paste input "**********"
drag, startPoint x: 360, startPoint y: 326, endPoint x: 441, endPoint y: 332, distance: 80.9
click at [441, 332] on div "**********" at bounding box center [394, 323] width 744 height 30
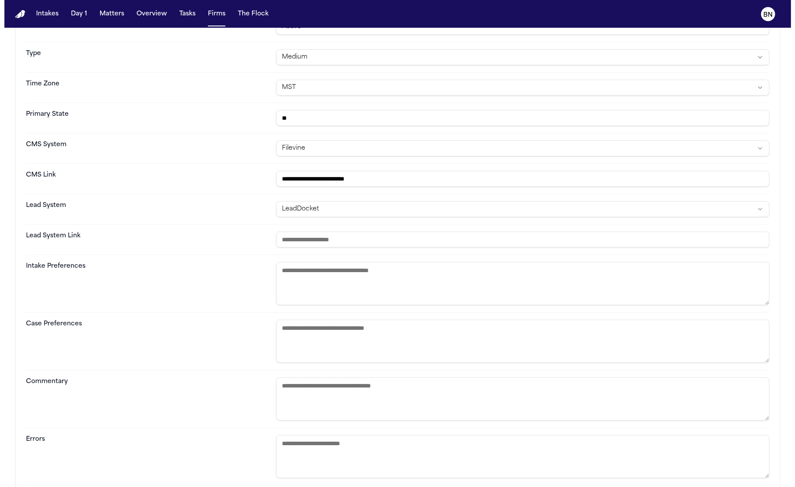
scroll to position [364, 0]
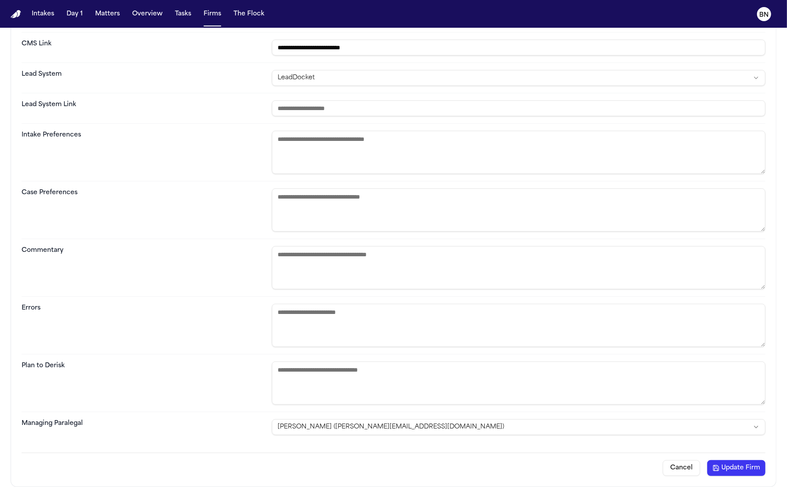
type input "**********"
click at [740, 467] on button "Update Firm" at bounding box center [736, 468] width 58 height 16
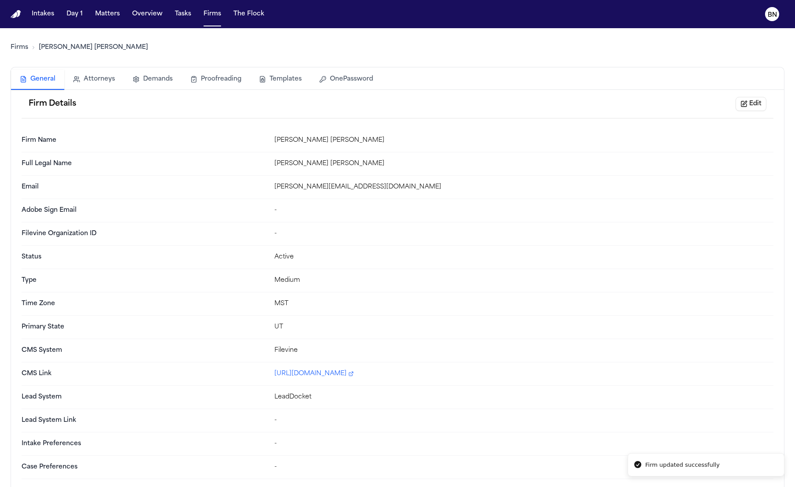
click at [21, 54] on div "Firms Steele Adams Hosman" at bounding box center [398, 47] width 774 height 25
click at [20, 52] on link "Firms" at bounding box center [20, 47] width 18 height 9
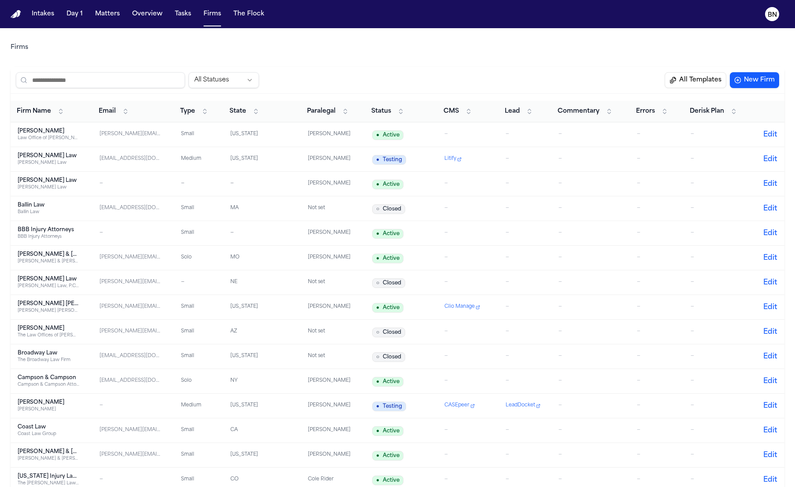
click at [398, 105] on button "Status" at bounding box center [388, 111] width 42 height 14
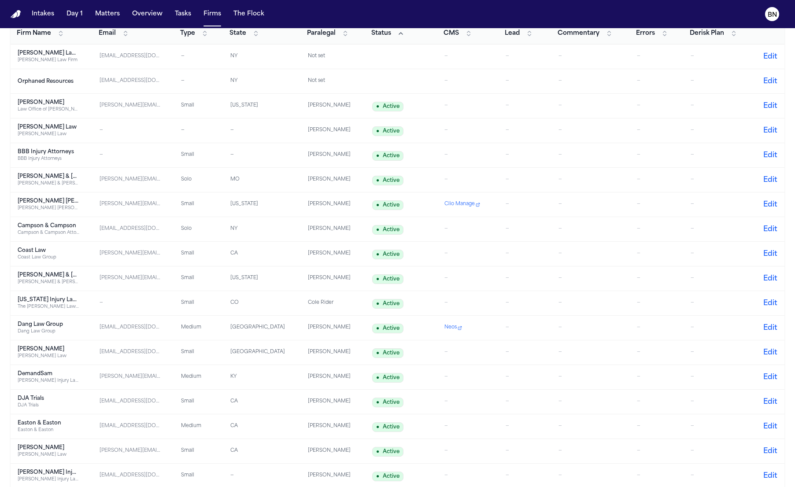
scroll to position [77, 0]
click at [508, 146] on td "—" at bounding box center [525, 156] width 53 height 25
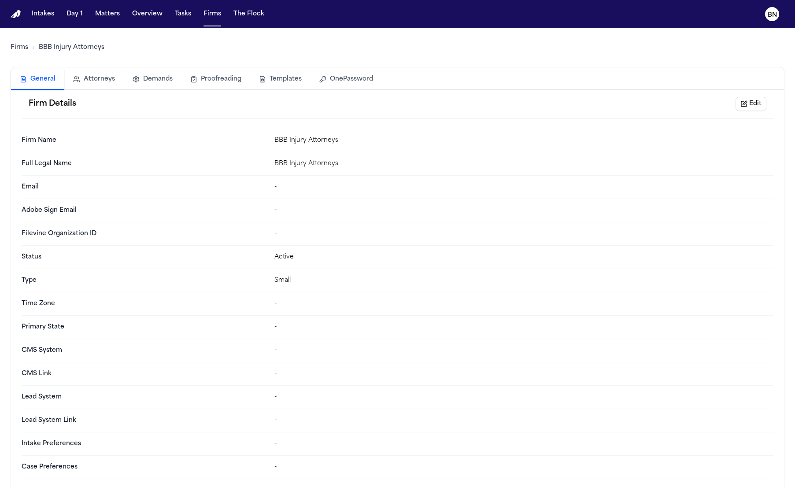
click at [749, 104] on button "Edit" at bounding box center [751, 104] width 31 height 14
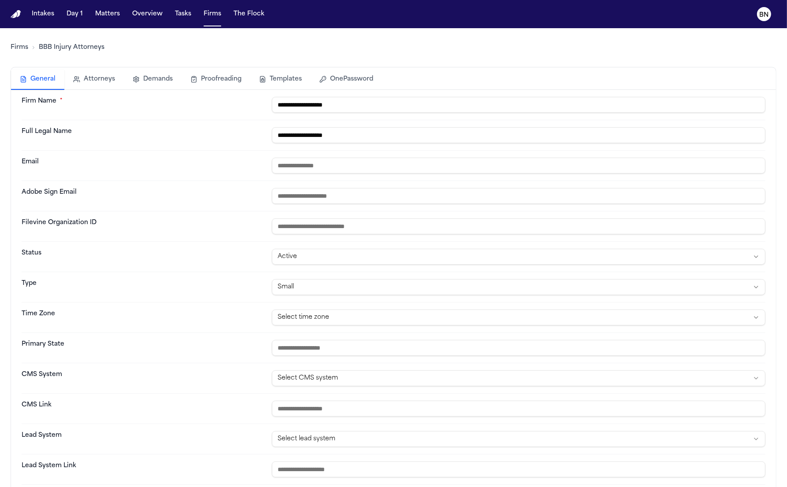
click at [344, 374] on html "**********" at bounding box center [393, 243] width 787 height 487
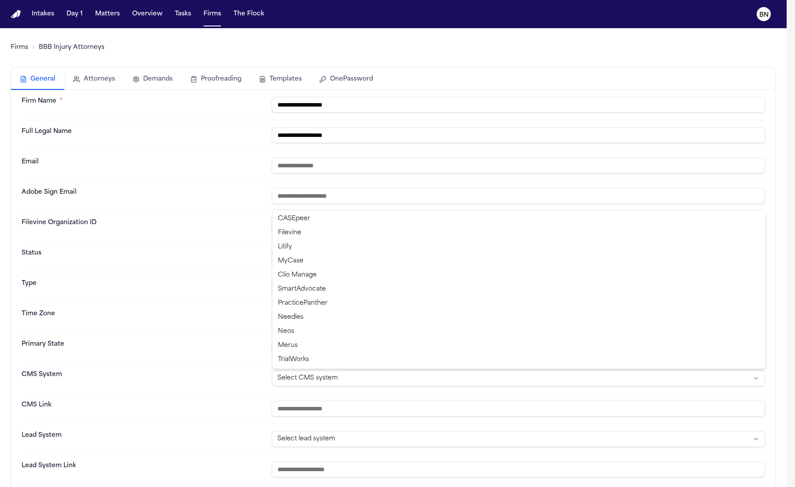
select select "******"
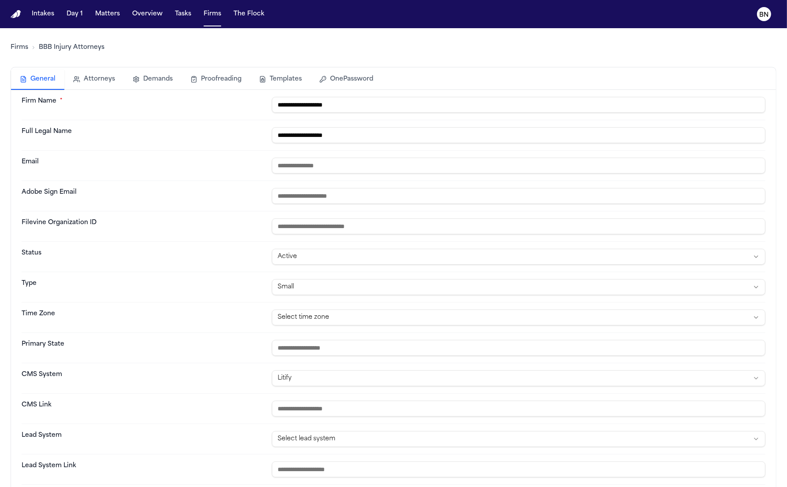
click at [364, 410] on input "url" at bounding box center [518, 409] width 493 height 16
paste input "**********"
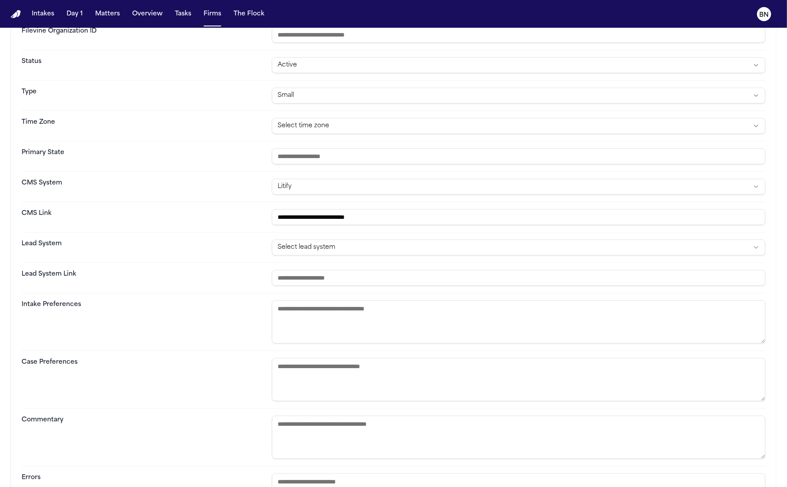
scroll to position [364, 0]
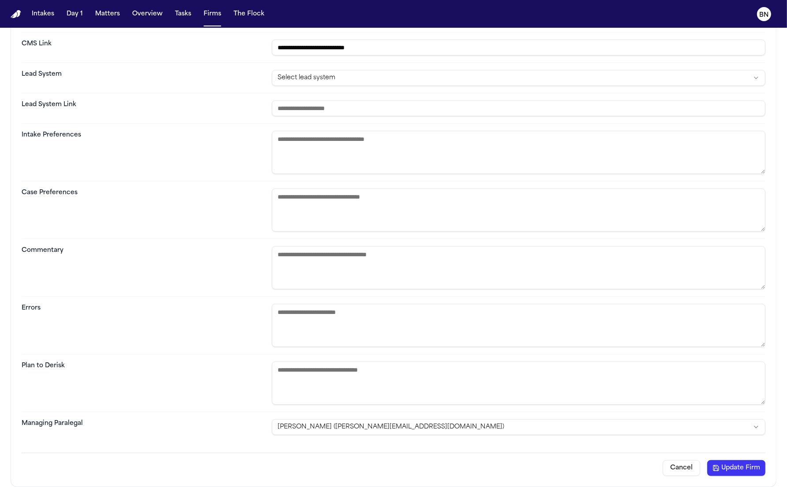
click at [736, 472] on button "Update Firm" at bounding box center [736, 468] width 58 height 16
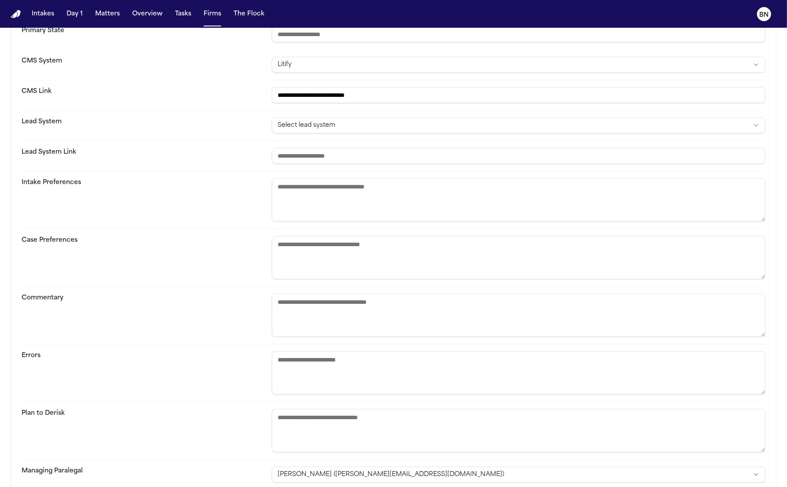
scroll to position [287, 0]
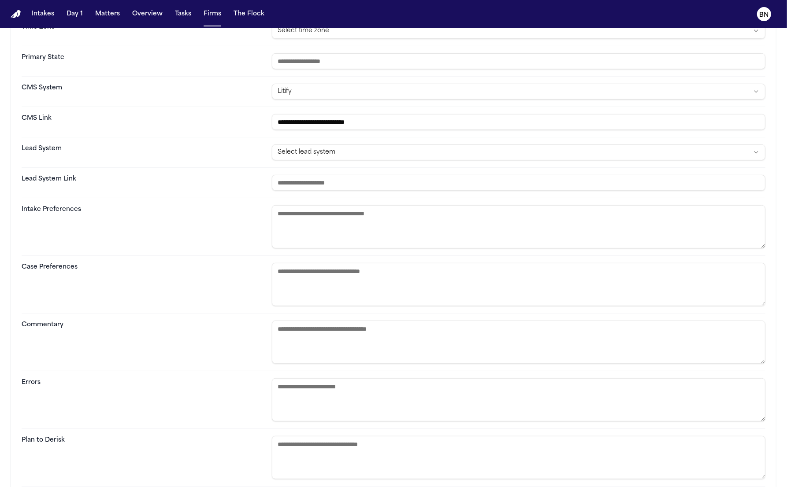
click at [276, 125] on input "**********" at bounding box center [518, 122] width 493 height 16
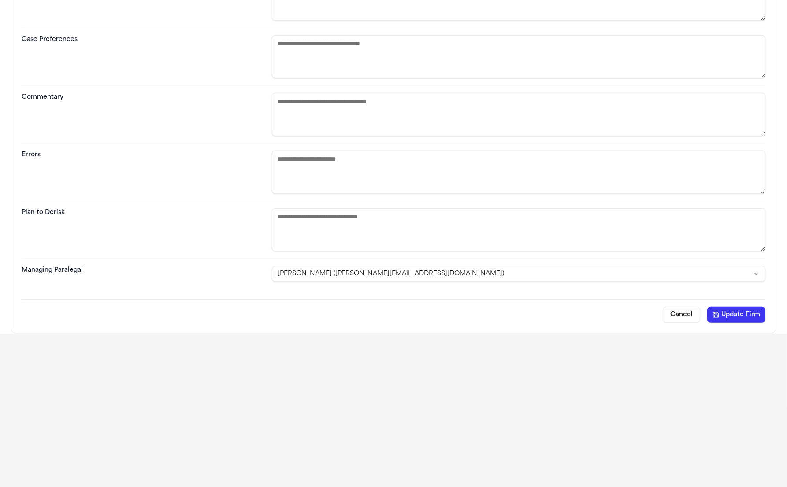
scroll to position [194, 0]
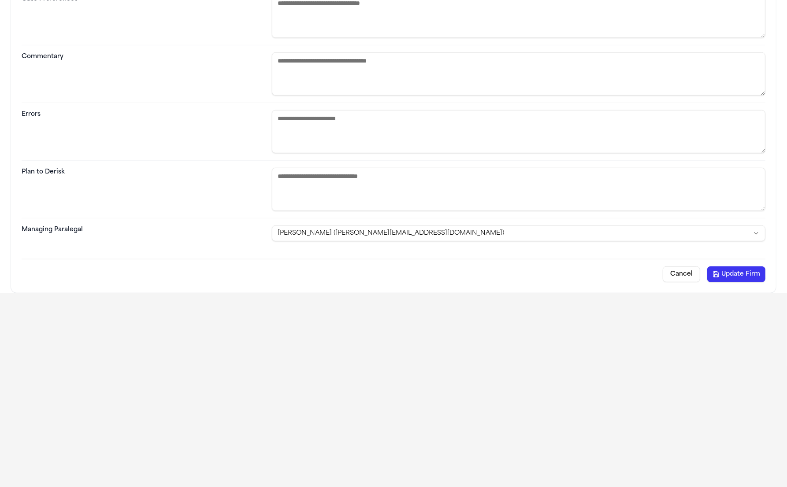
type input "**********"
click at [731, 275] on button "Update Firm" at bounding box center [736, 275] width 58 height 16
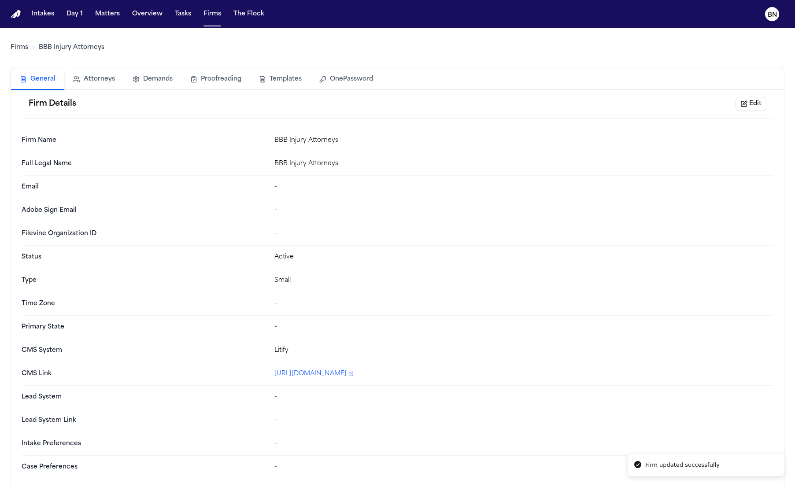
click at [359, 76] on button "OnePassword" at bounding box center [346, 79] width 71 height 19
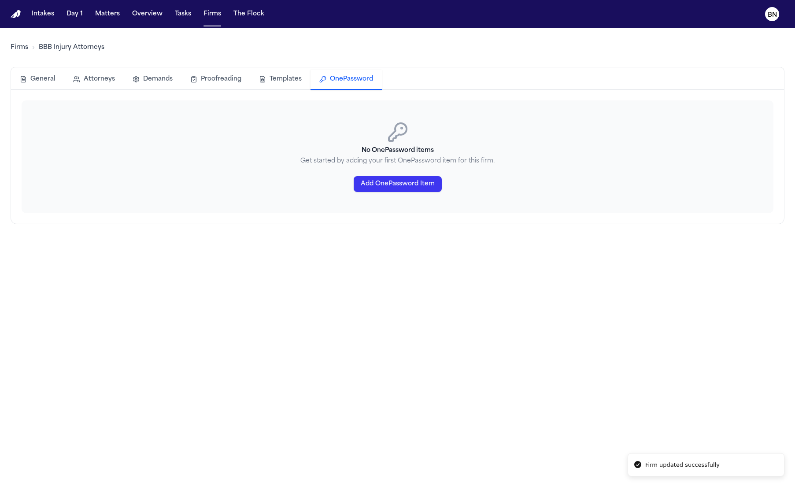
click at [355, 183] on div "Add OnePassword Item" at bounding box center [398, 184] width 752 height 16
click at [408, 176] on button "Add OnePassword Item" at bounding box center [398, 184] width 88 height 16
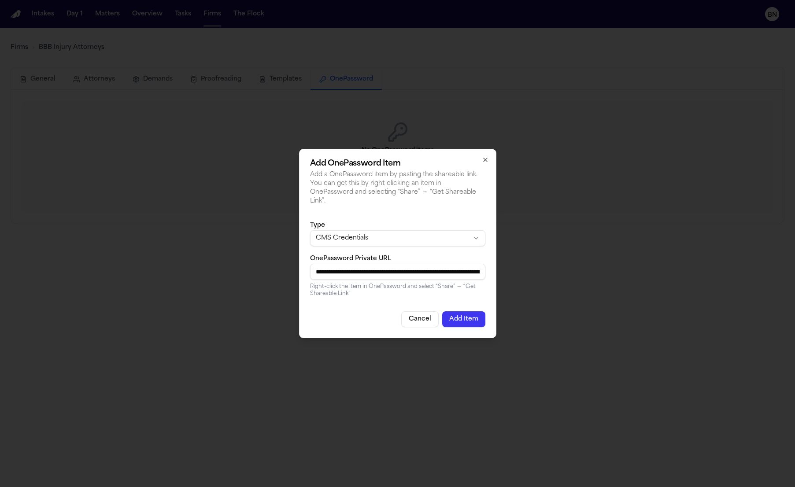
scroll to position [0, 347]
type input "**********"
click at [459, 315] on button "Add Item" at bounding box center [463, 320] width 43 height 16
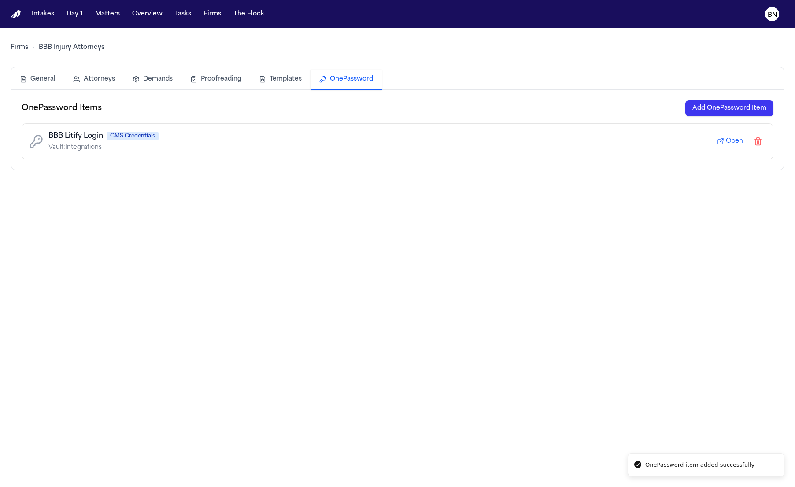
click at [46, 82] on button "General" at bounding box center [37, 79] width 53 height 19
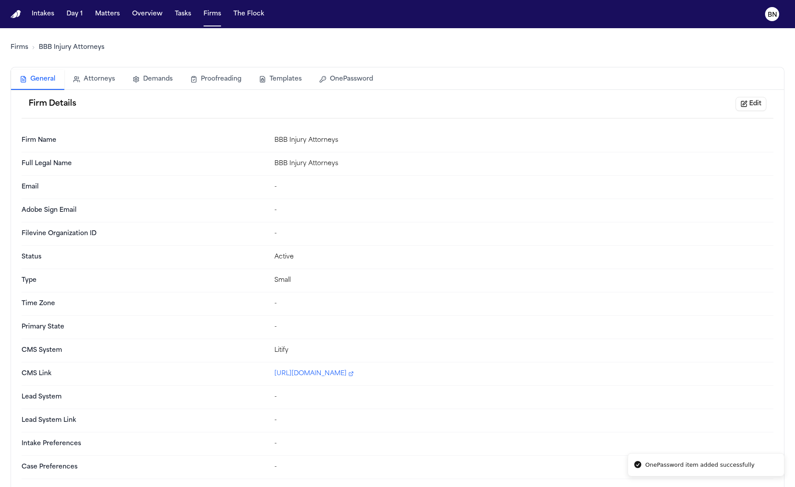
click at [24, 54] on div "Firms BBB Injury Attorneys" at bounding box center [398, 47] width 774 height 25
click at [21, 51] on link "Firms" at bounding box center [20, 47] width 18 height 9
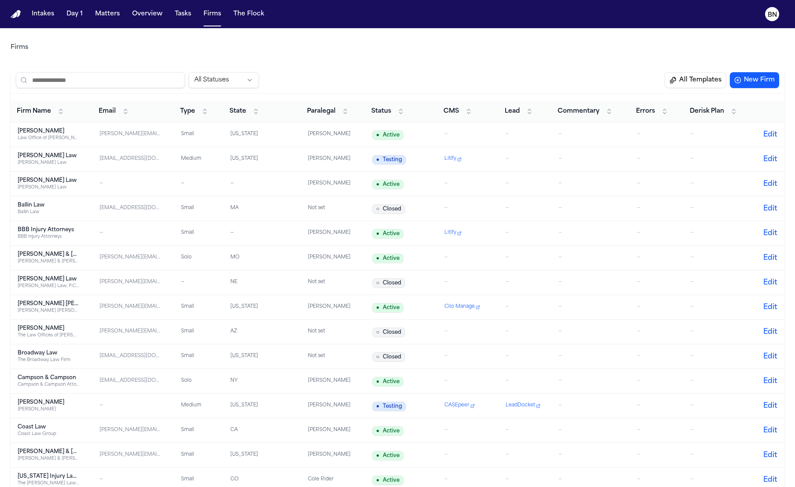
click at [386, 102] on th "Status" at bounding box center [401, 112] width 72 height 22
click at [385, 108] on span "Status" at bounding box center [381, 111] width 20 height 9
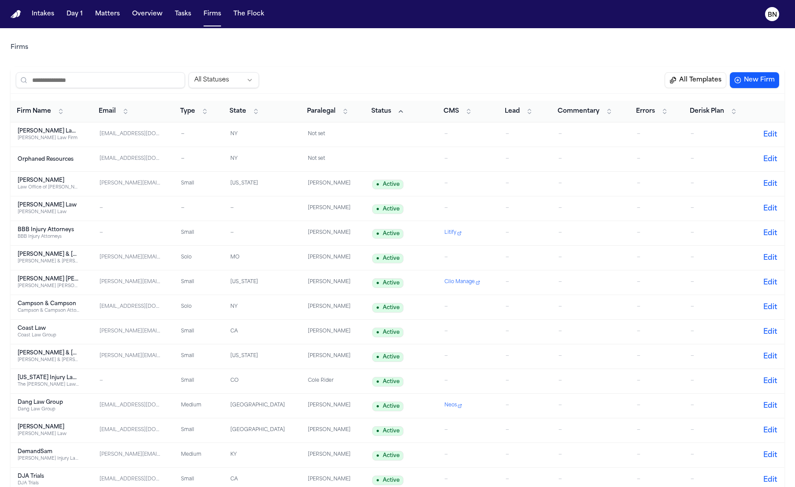
click at [486, 407] on link "Neos" at bounding box center [467, 405] width 44 height 7
click at [564, 401] on td "—" at bounding box center [591, 406] width 78 height 25
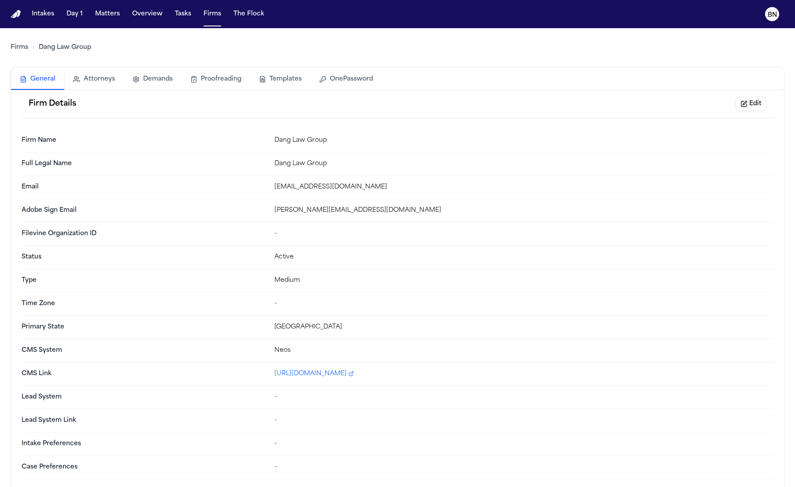
click at [341, 74] on button "OnePassword" at bounding box center [346, 79] width 71 height 19
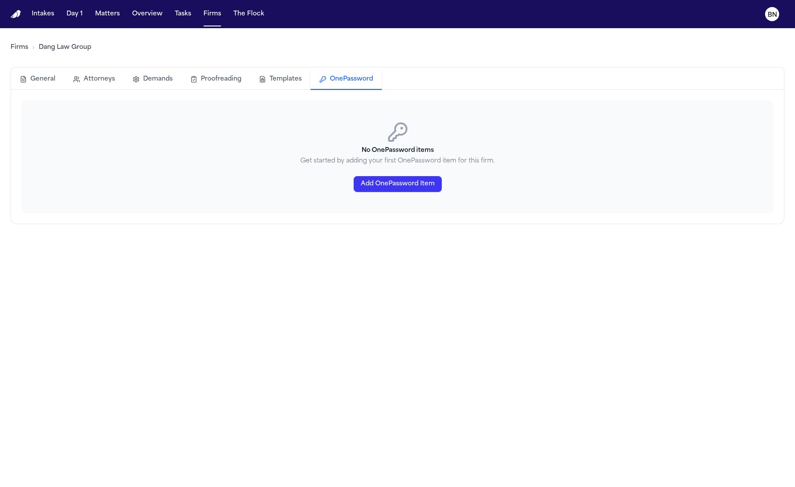
click at [422, 172] on div "No OnePassword items Get started by adding your first OnePassword item for this…" at bounding box center [398, 156] width 752 height 113
click at [421, 182] on button "Add OnePassword Item" at bounding box center [398, 184] width 88 height 16
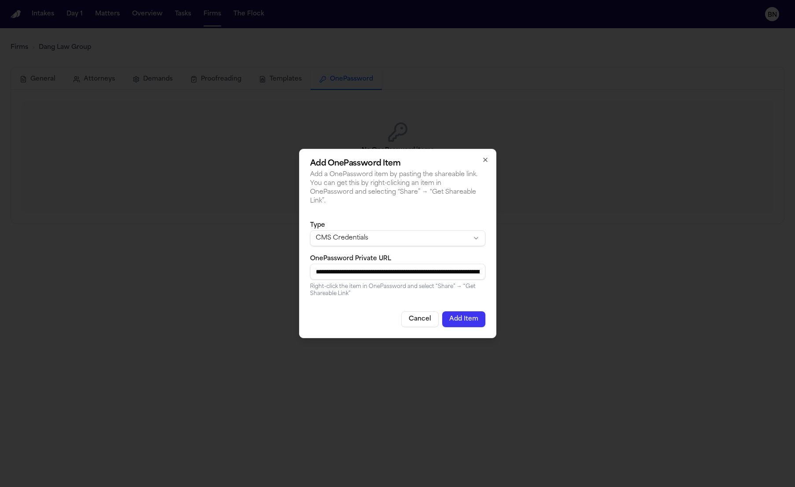
scroll to position [0, 357]
type input "**********"
click at [467, 316] on button "Add Item" at bounding box center [463, 320] width 43 height 16
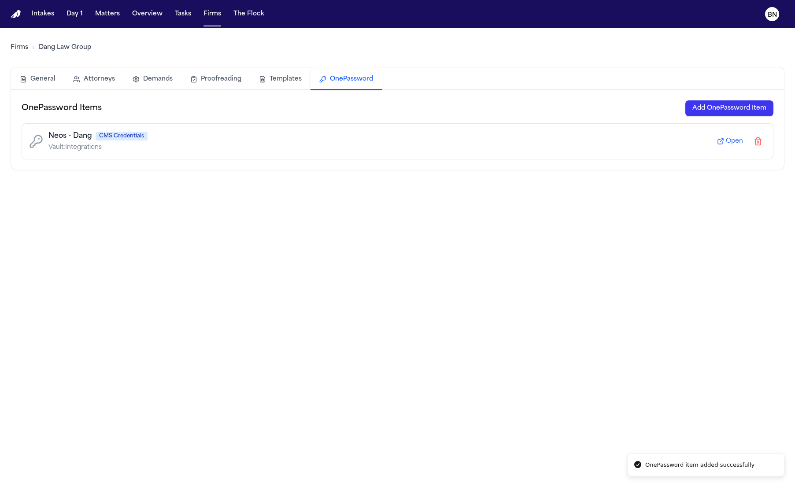
click at [151, 313] on main "Firms Dang Law Group General Attorneys Demands Proofreading Templates OnePasswo…" at bounding box center [397, 257] width 795 height 459
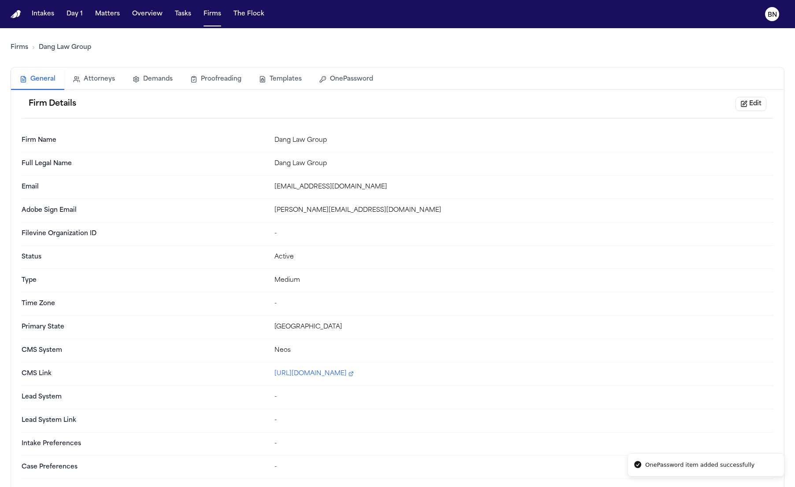
click at [35, 77] on button "General" at bounding box center [37, 80] width 53 height 20
click at [22, 45] on link "Firms" at bounding box center [20, 47] width 18 height 9
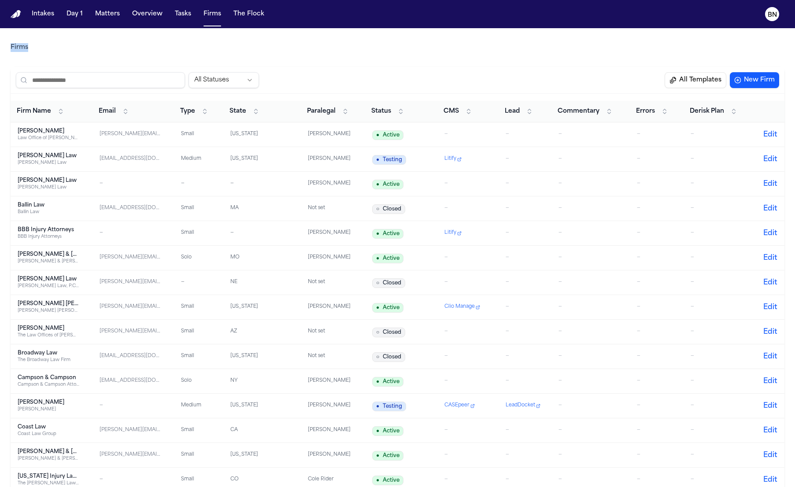
click at [234, 40] on div "Firms" at bounding box center [398, 47] width 774 height 25
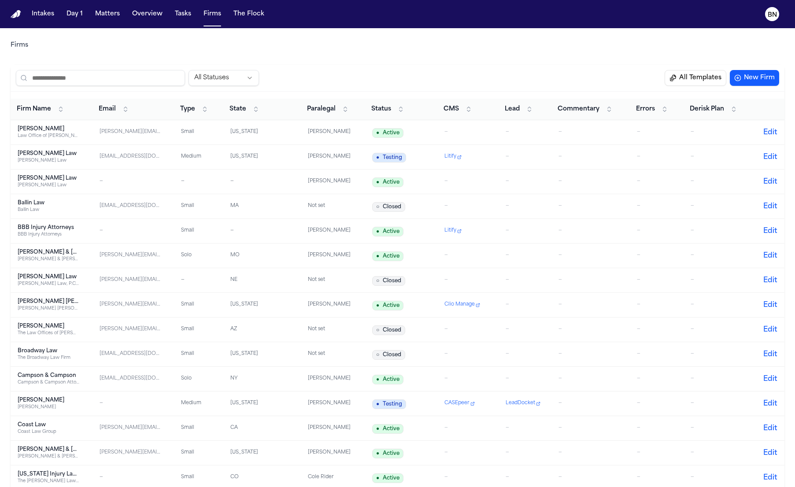
click at [370, 101] on th "Status" at bounding box center [401, 110] width 72 height 22
click at [375, 111] on span "Status" at bounding box center [381, 109] width 20 height 9
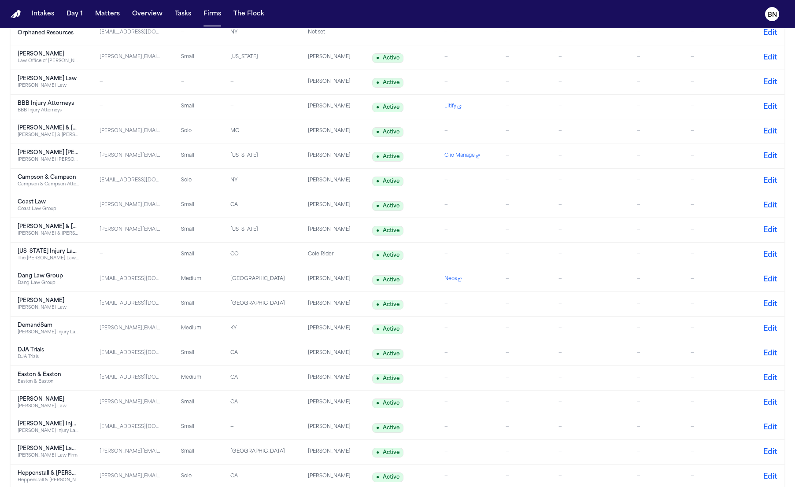
scroll to position [179, 0]
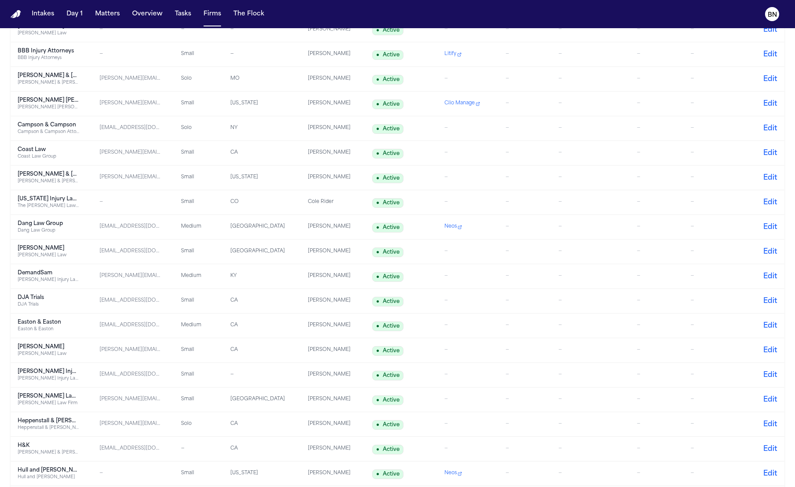
click at [462, 253] on div "—" at bounding box center [468, 251] width 47 height 7
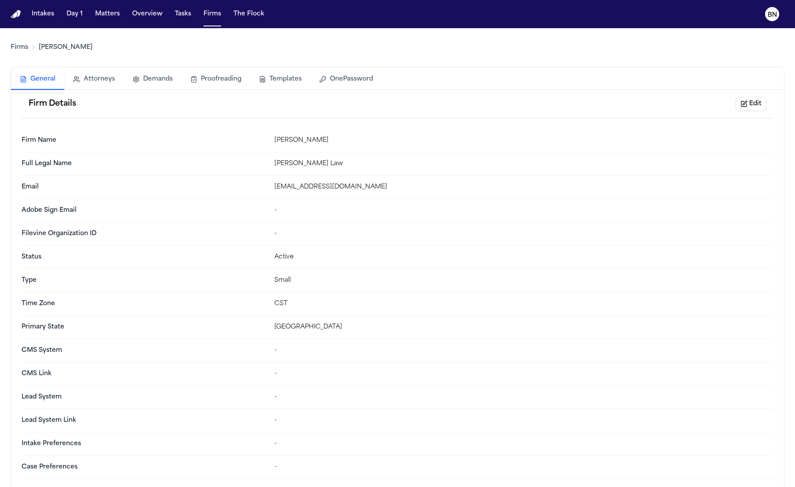
click at [749, 104] on button "Edit" at bounding box center [751, 104] width 31 height 14
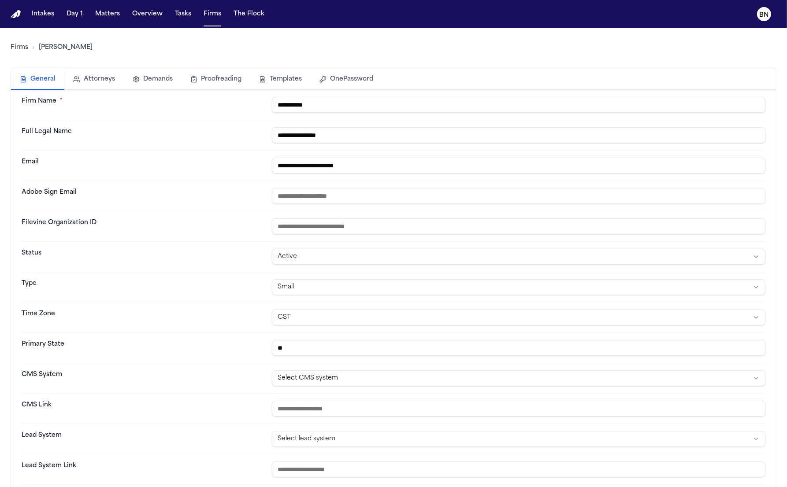
click at [341, 378] on html "**********" at bounding box center [393, 243] width 787 height 487
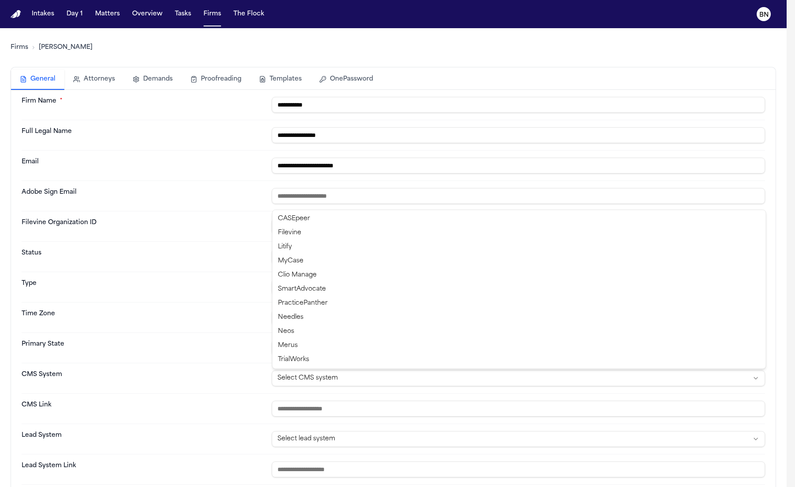
select select "**********"
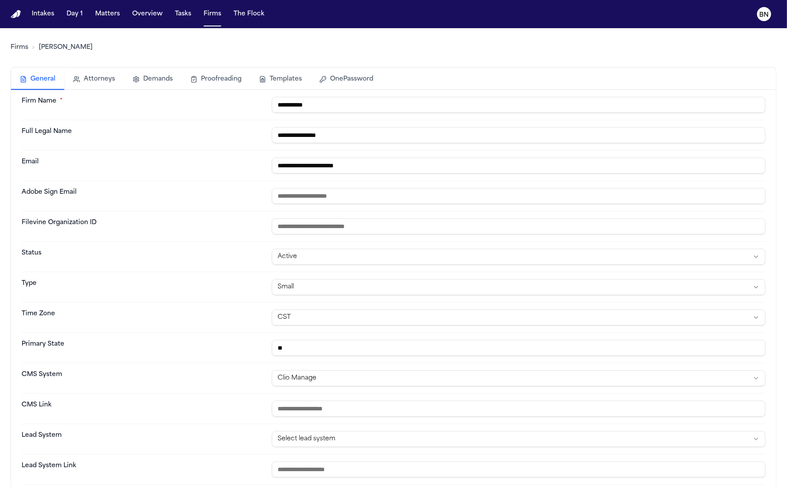
click at [385, 409] on input "url" at bounding box center [518, 409] width 493 height 16
paste input "********"
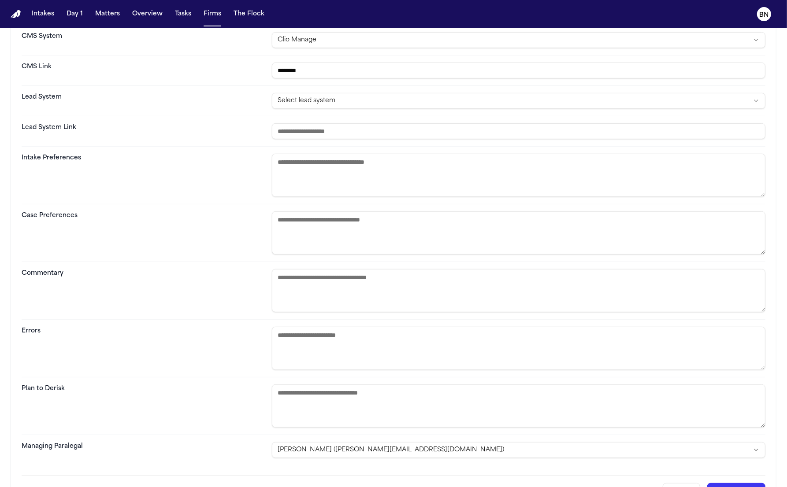
scroll to position [364, 0]
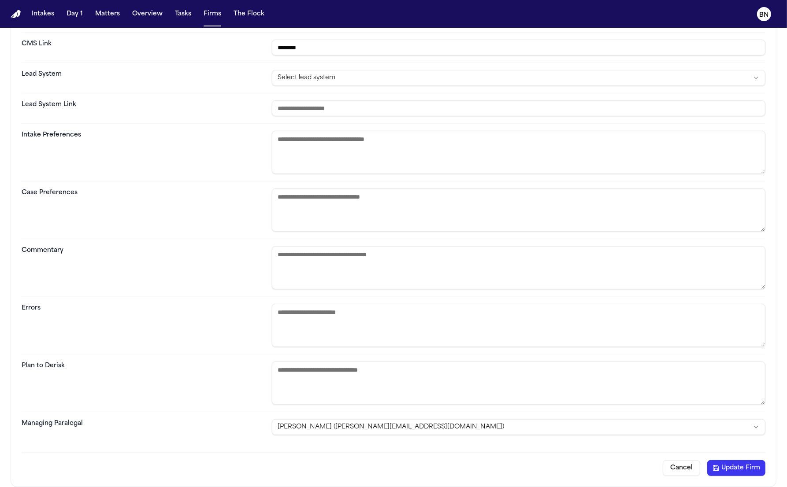
click at [742, 464] on button "Update Firm" at bounding box center [736, 468] width 58 height 16
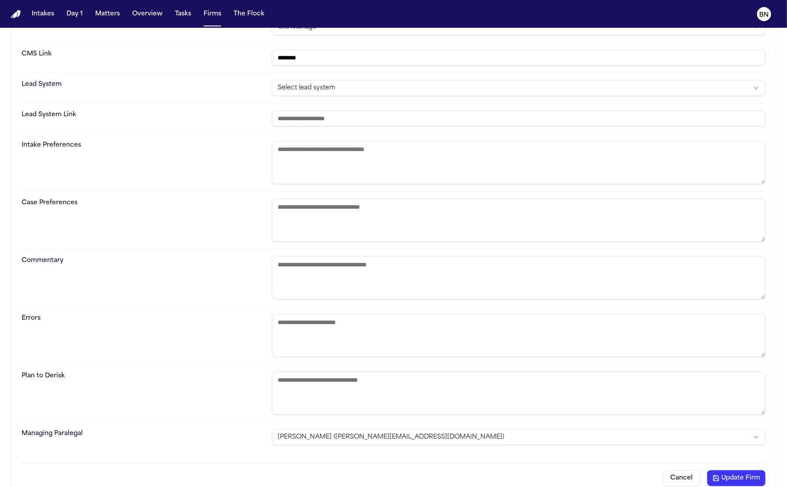
scroll to position [331, 0]
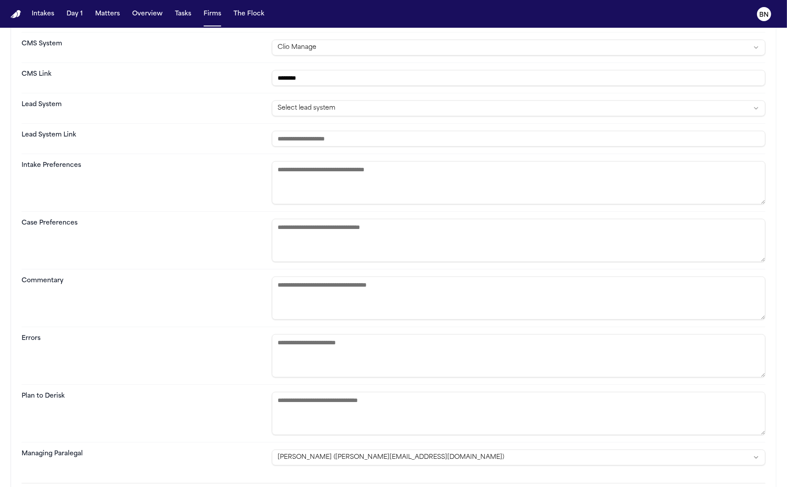
click at [278, 75] on input "********" at bounding box center [518, 78] width 493 height 16
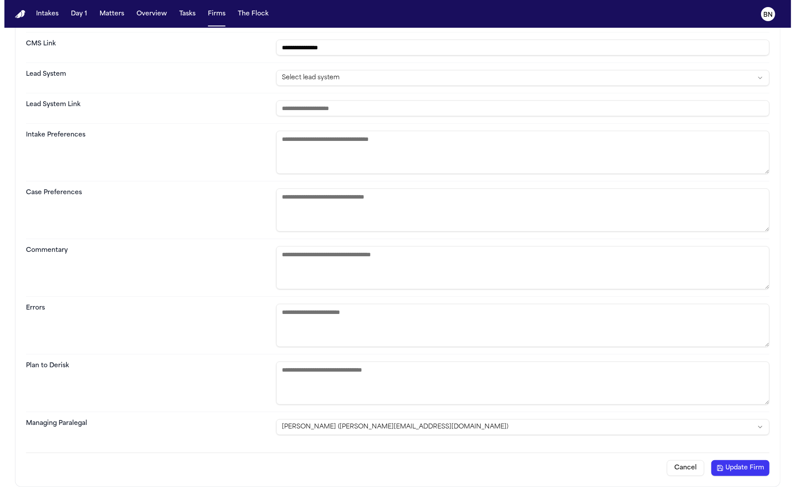
scroll to position [364, 0]
type input "**********"
click at [712, 462] on button "Update Firm" at bounding box center [736, 468] width 58 height 16
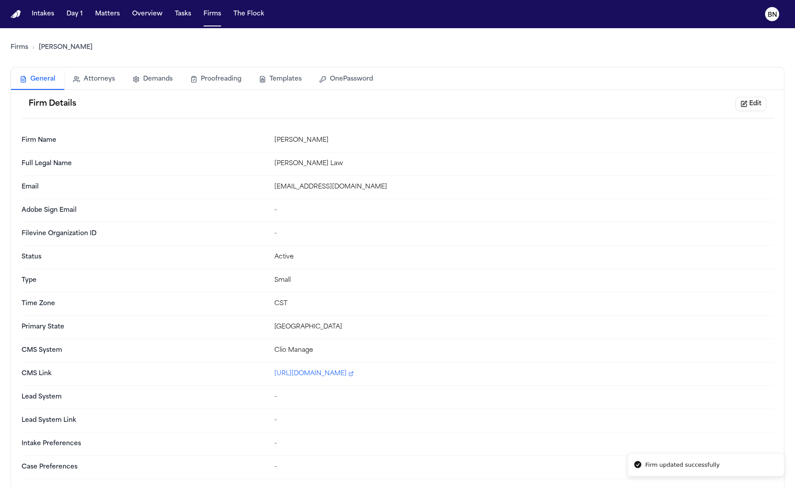
click at [373, 73] on button "OnePassword" at bounding box center [346, 79] width 71 height 19
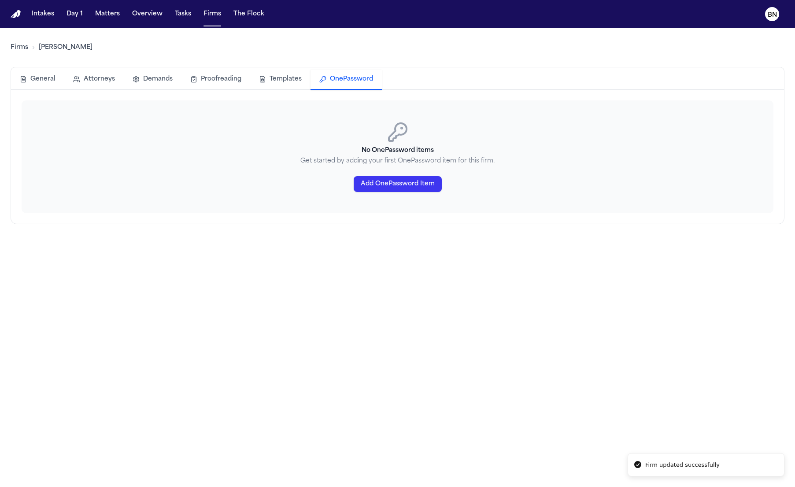
click at [437, 181] on div "Add OnePassword Item" at bounding box center [398, 184] width 752 height 16
click at [434, 182] on button "Add OnePassword Item" at bounding box center [398, 184] width 88 height 16
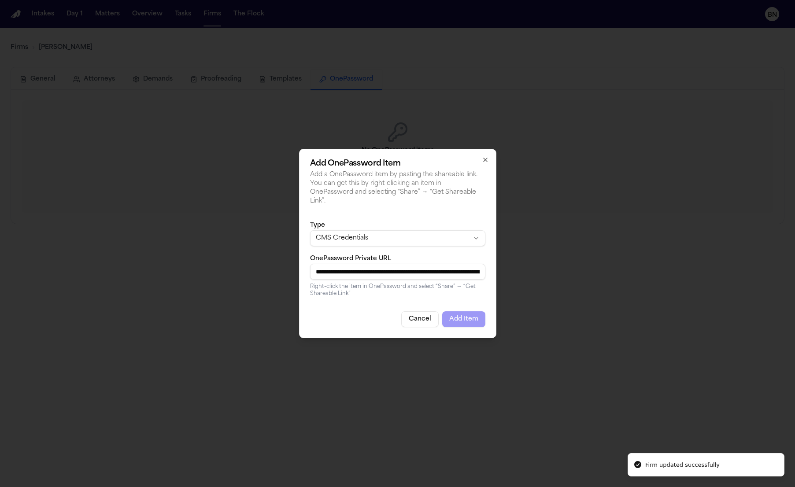
scroll to position [0, 358]
type input "**********"
click at [471, 318] on button "Add Item" at bounding box center [463, 320] width 43 height 16
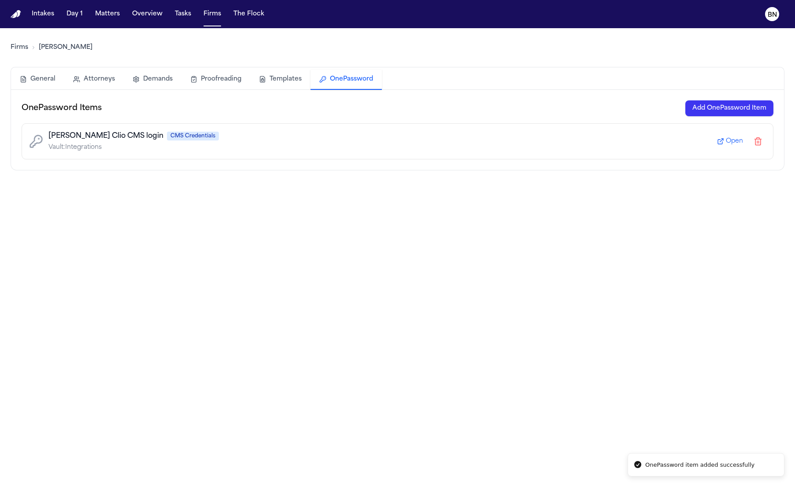
click at [14, 44] on link "Firms" at bounding box center [20, 47] width 18 height 9
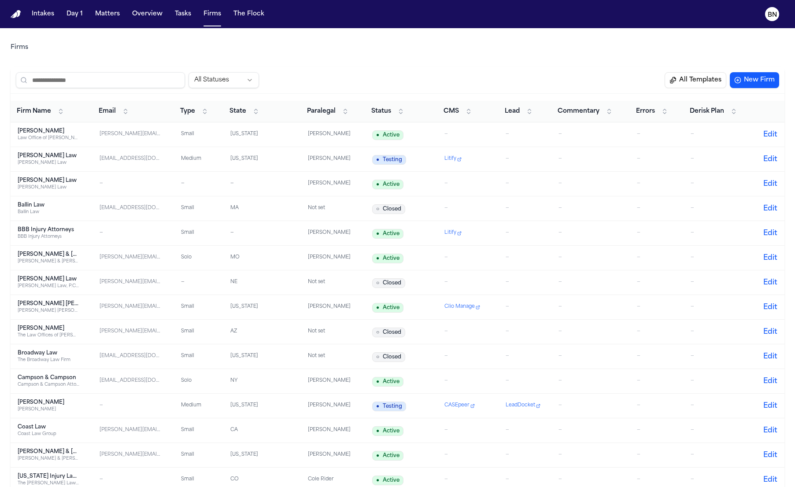
click at [391, 111] on span "Status" at bounding box center [381, 111] width 20 height 9
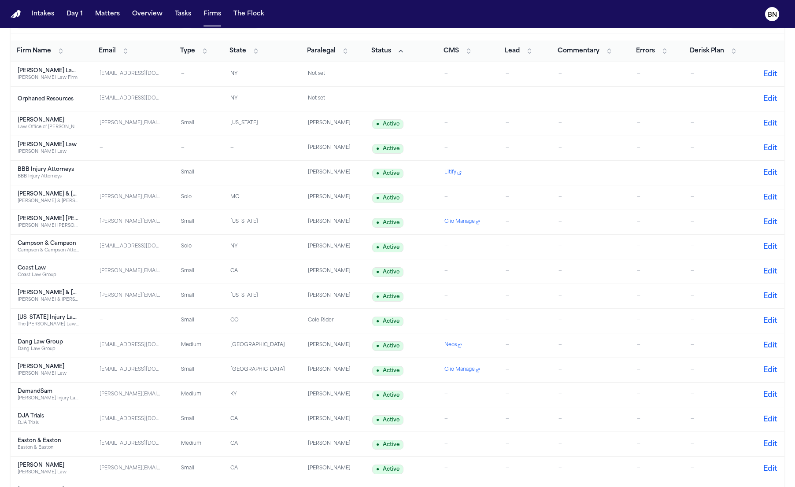
scroll to position [218, 0]
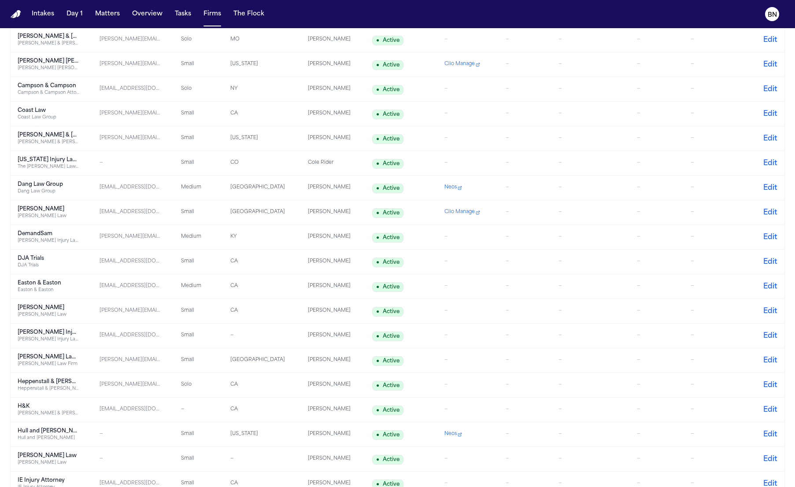
click at [480, 286] on div "—" at bounding box center [468, 286] width 47 height 7
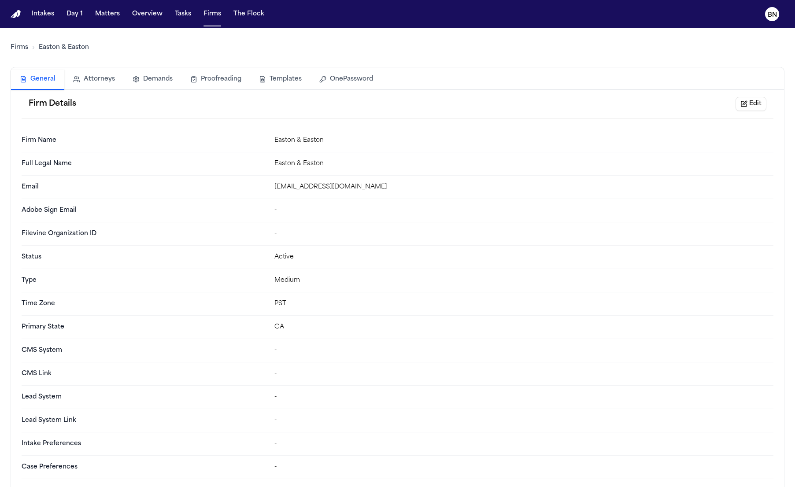
click at [751, 102] on button "Edit" at bounding box center [751, 104] width 31 height 14
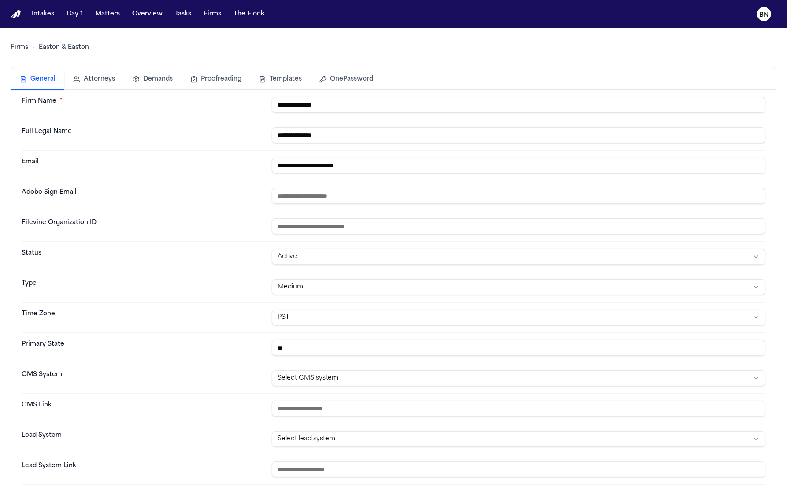
click at [350, 377] on html "**********" at bounding box center [393, 243] width 787 height 487
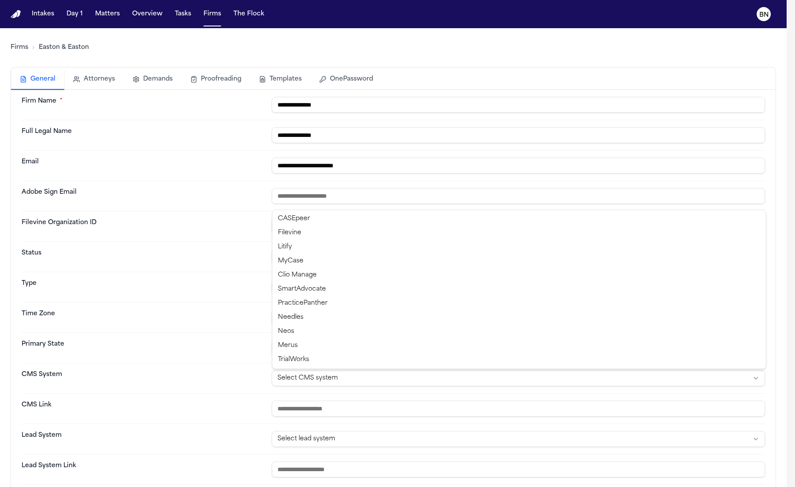
select select "********"
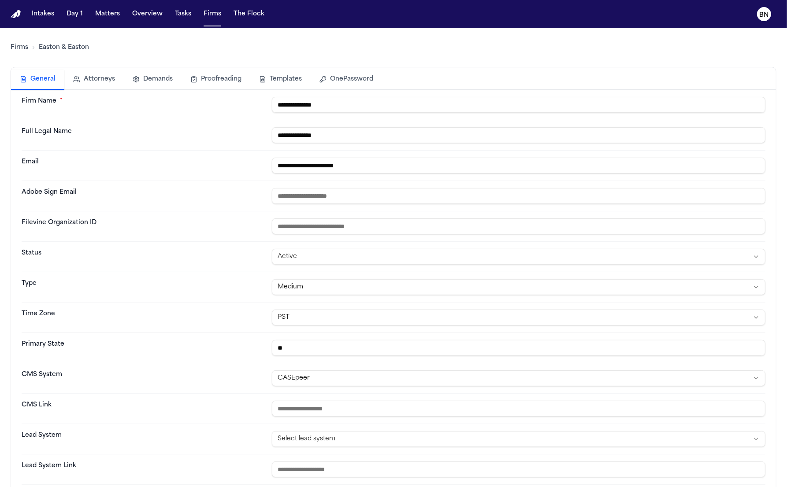
click at [326, 82] on button "OnePassword" at bounding box center [346, 79] width 71 height 19
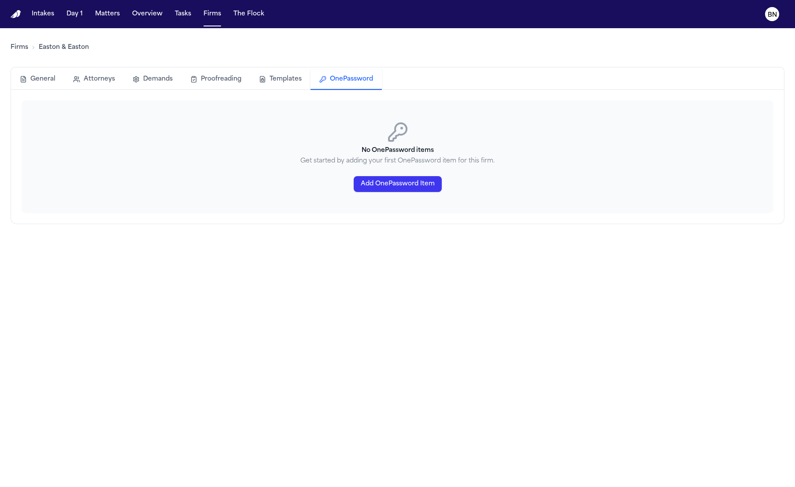
drag, startPoint x: 372, startPoint y: 154, endPoint x: 386, endPoint y: 176, distance: 26.1
click at [375, 156] on div "No OnePassword items Get started by adding your first OnePassword item for this…" at bounding box center [398, 156] width 752 height 113
click at [387, 182] on button "Add OnePassword Item" at bounding box center [398, 184] width 88 height 16
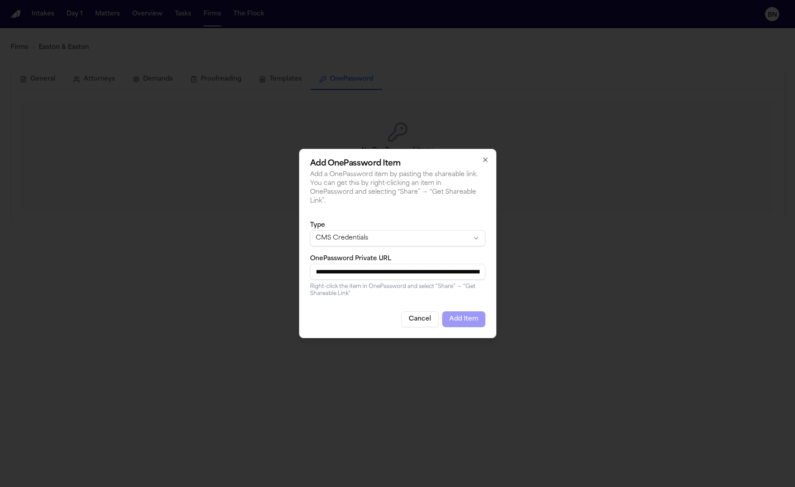
scroll to position [0, 357]
type input "**********"
click at [482, 320] on button "Add Item" at bounding box center [463, 320] width 43 height 16
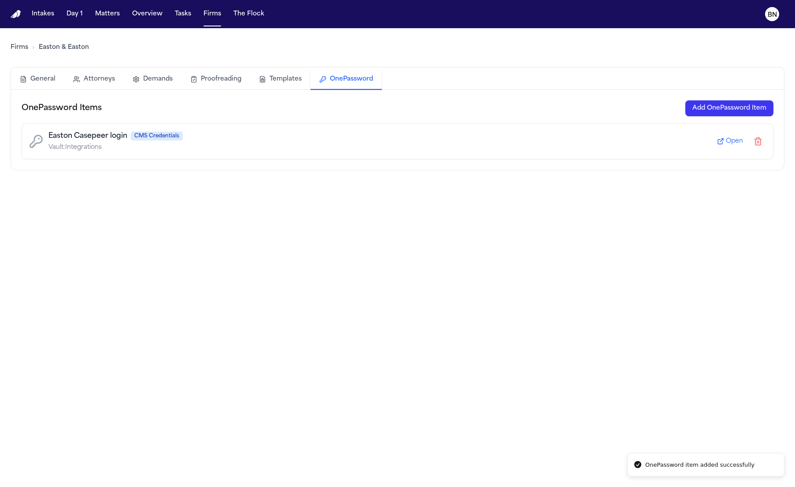
click at [39, 81] on button "General" at bounding box center [37, 79] width 53 height 19
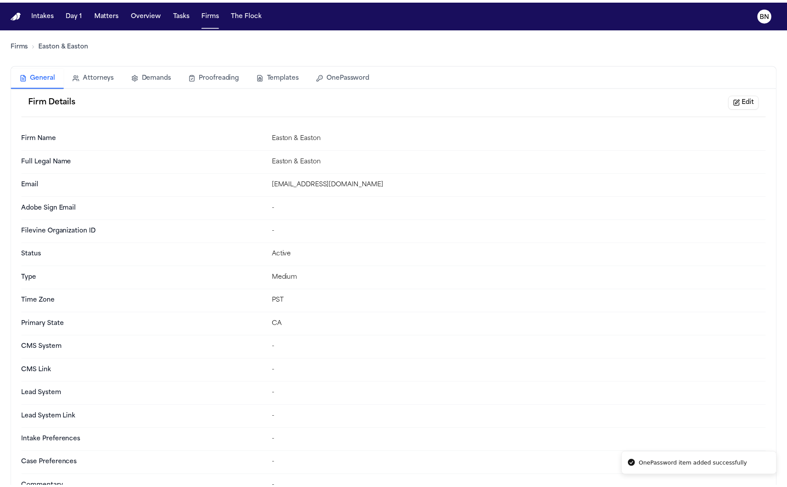
scroll to position [13, 0]
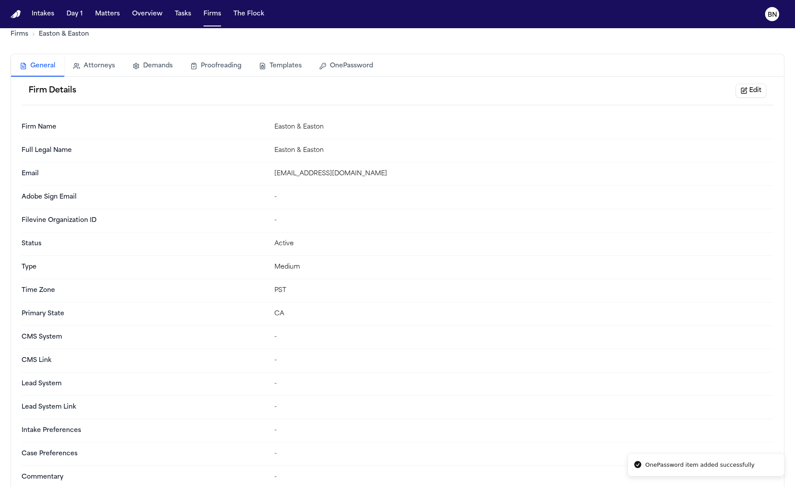
click at [757, 87] on button "Edit" at bounding box center [751, 91] width 31 height 14
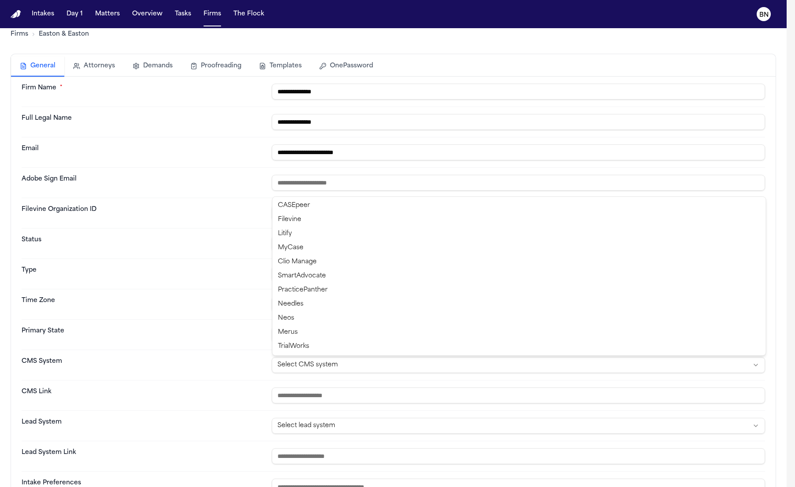
click at [296, 367] on html "**********" at bounding box center [397, 243] width 795 height 487
select select "********"
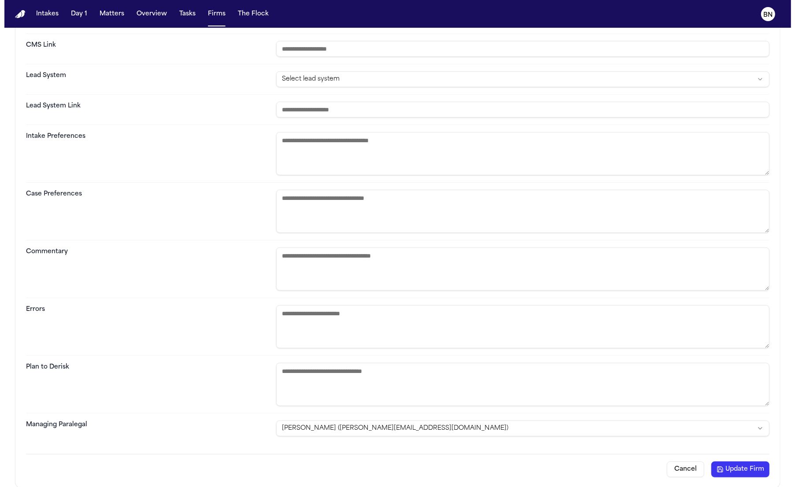
scroll to position [364, 0]
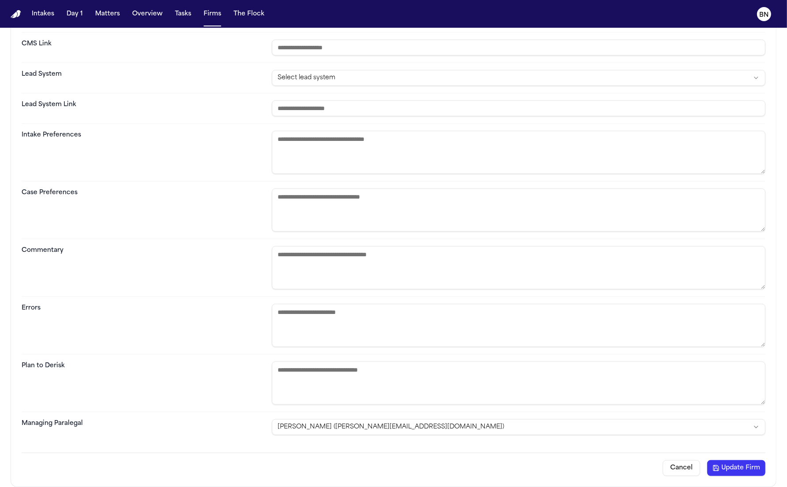
click at [749, 474] on button "Update Firm" at bounding box center [736, 468] width 58 height 16
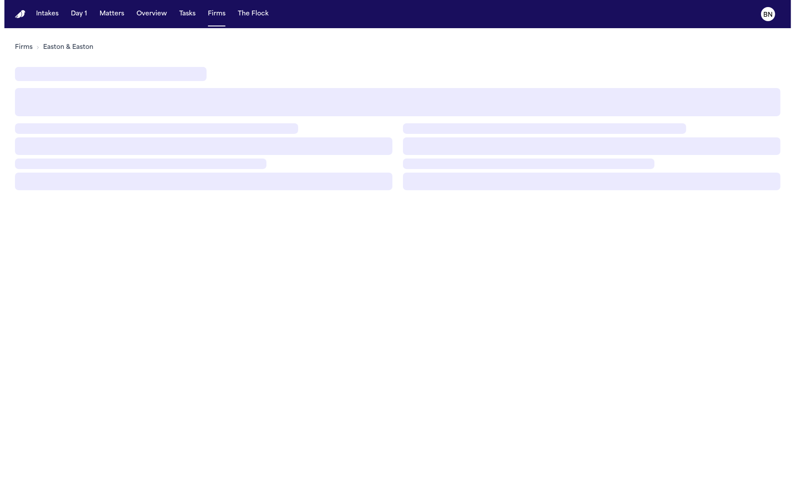
scroll to position [0, 0]
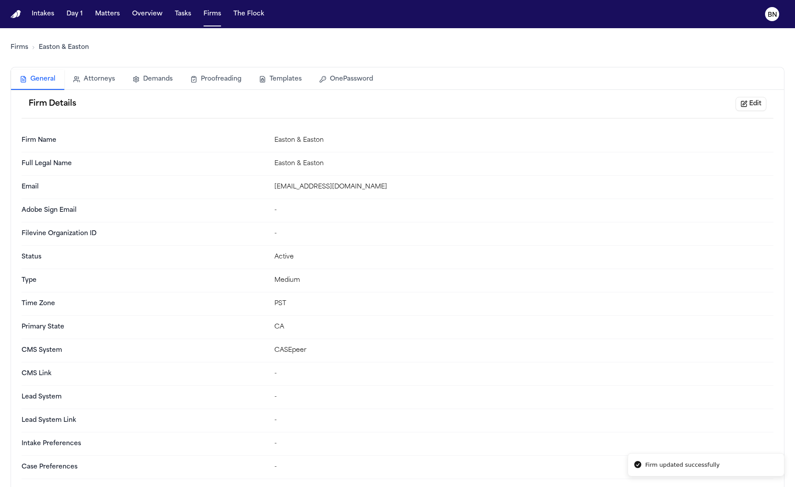
click at [18, 45] on link "Firms" at bounding box center [20, 47] width 18 height 9
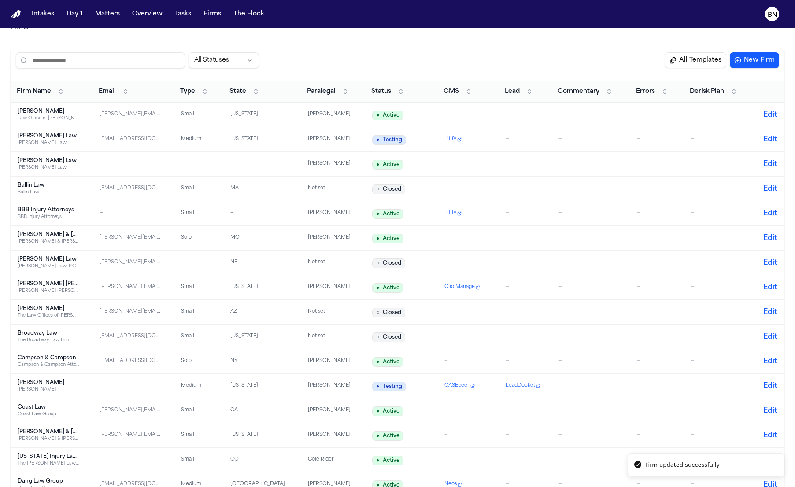
scroll to position [42, 0]
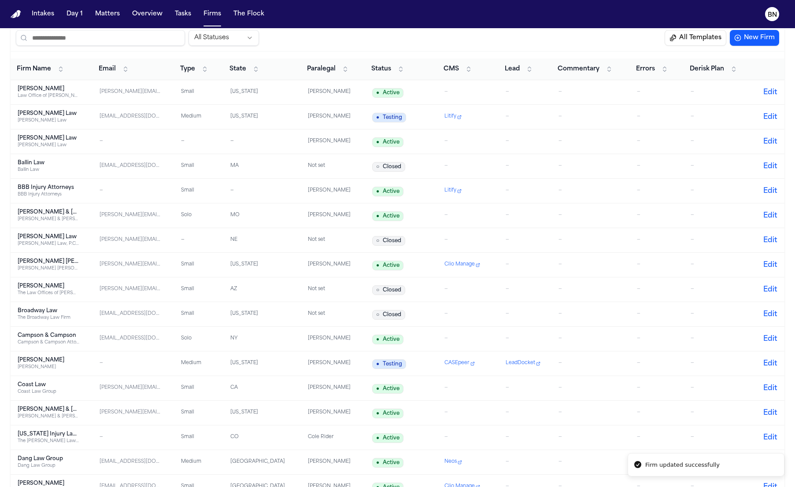
click at [382, 77] on th "Status" at bounding box center [401, 70] width 72 height 22
click at [384, 70] on span "Status" at bounding box center [381, 69] width 20 height 9
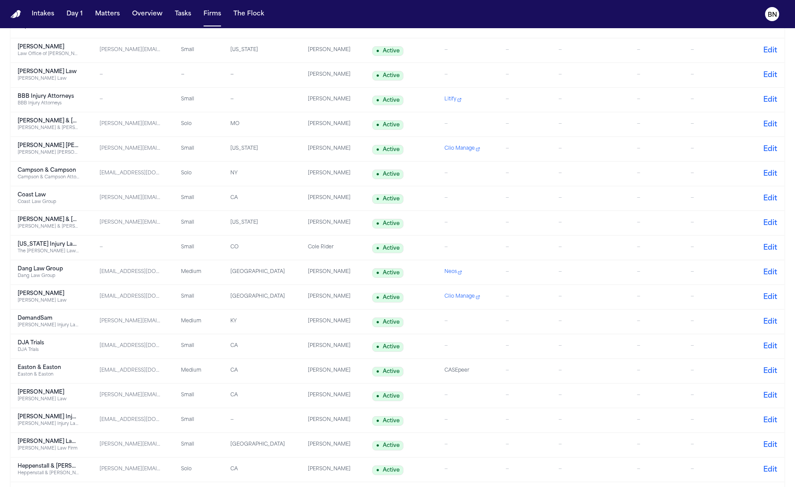
scroll to position [155, 0]
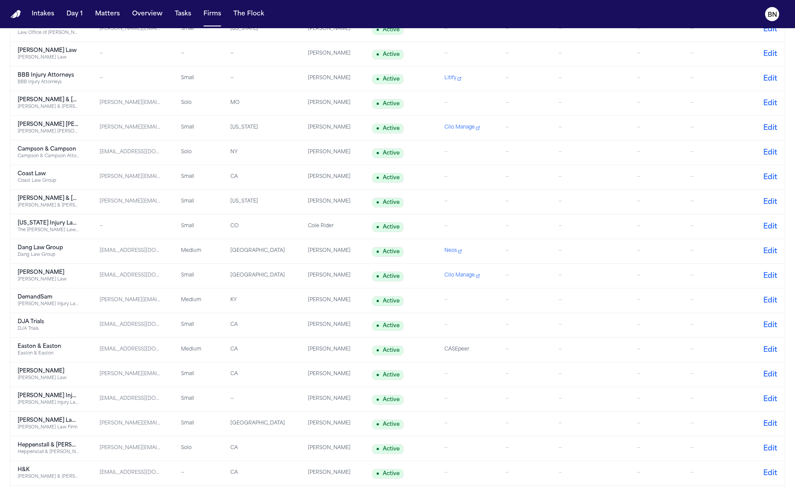
click at [486, 356] on td "CASEpeer" at bounding box center [468, 350] width 61 height 25
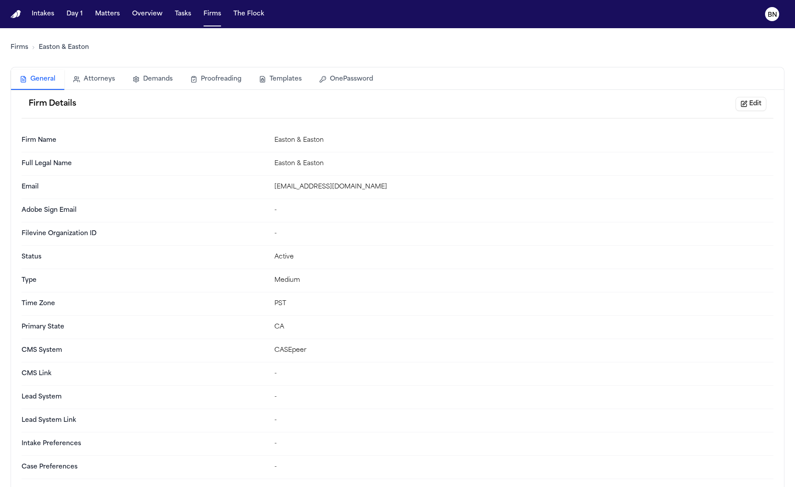
click at [750, 109] on button "Edit" at bounding box center [751, 104] width 31 height 14
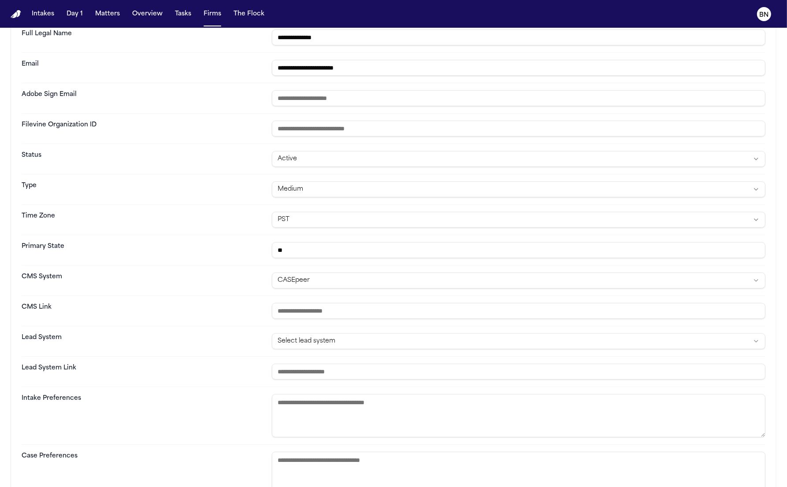
click at [371, 315] on input "url" at bounding box center [518, 311] width 493 height 16
paste input "**********"
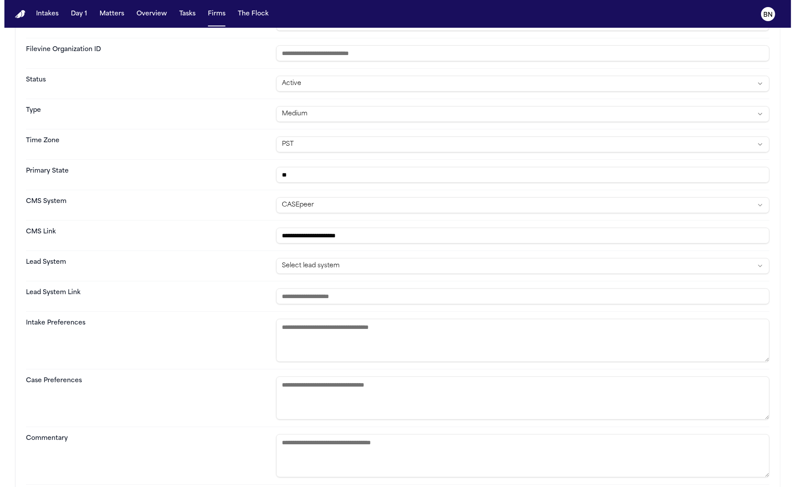
scroll to position [364, 0]
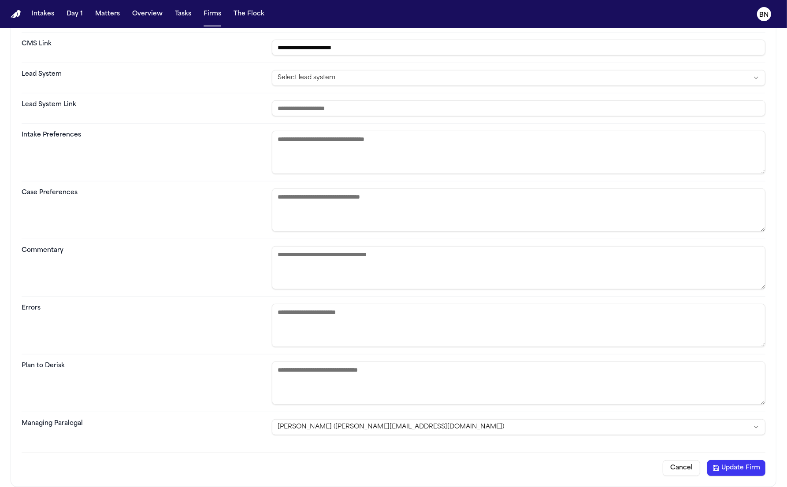
type input "**********"
click at [734, 467] on button "Update Firm" at bounding box center [736, 468] width 58 height 16
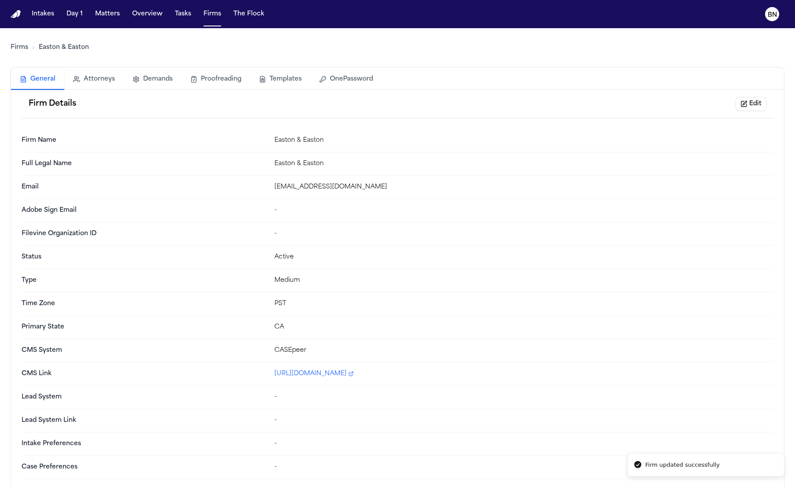
click at [325, 378] on link "https://my.casepeer.com/" at bounding box center [524, 374] width 499 height 9
click at [16, 49] on link "Firms" at bounding box center [20, 47] width 18 height 9
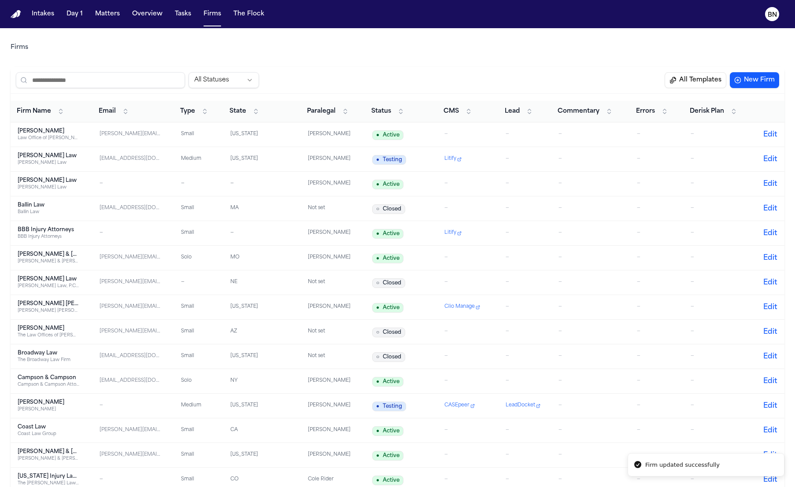
click at [388, 111] on span "Status" at bounding box center [381, 111] width 20 height 9
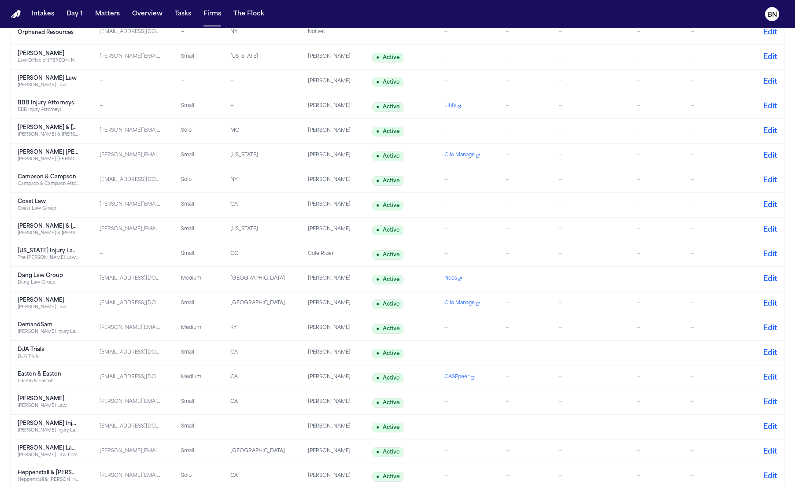
scroll to position [128, 0]
click at [458, 420] on td "—" at bounding box center [468, 426] width 61 height 25
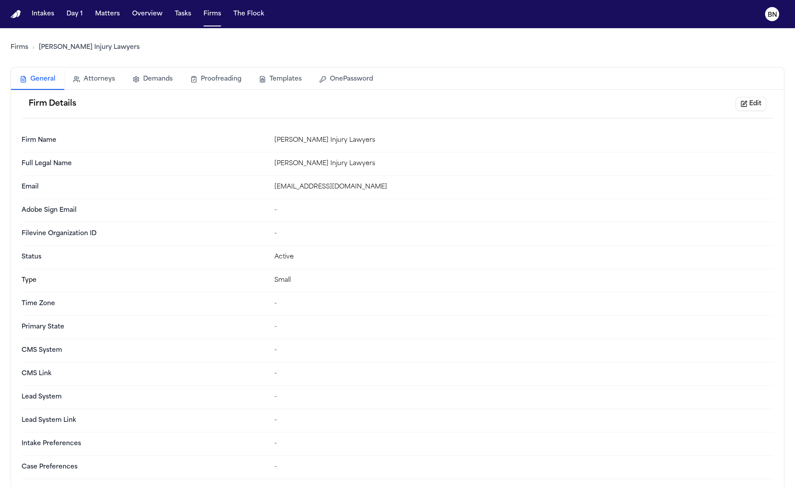
click at [747, 100] on button "Edit" at bounding box center [751, 104] width 31 height 14
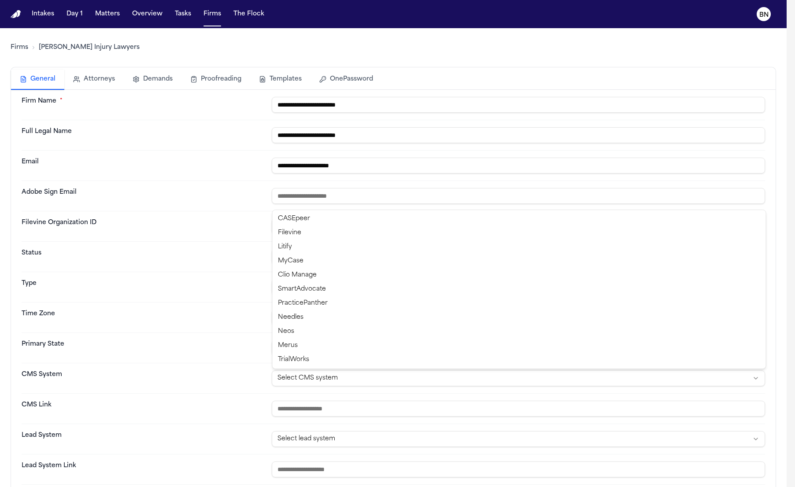
click at [437, 378] on html "**********" at bounding box center [397, 243] width 795 height 487
select select "******"
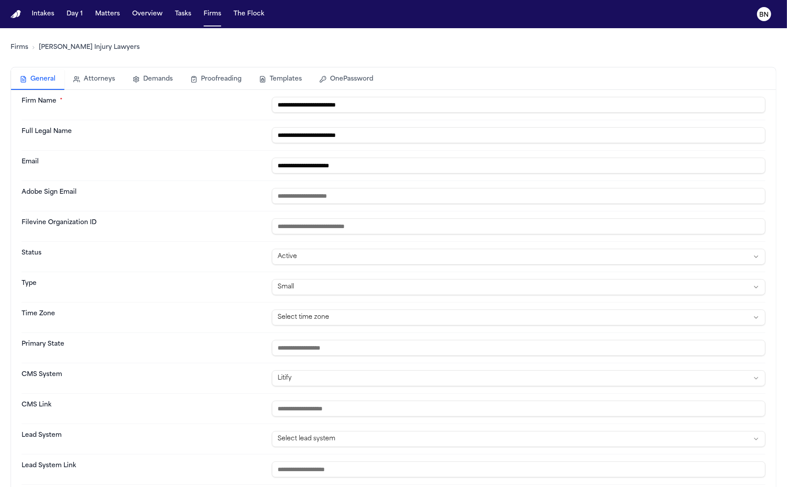
click at [332, 80] on button "OnePassword" at bounding box center [346, 79] width 71 height 19
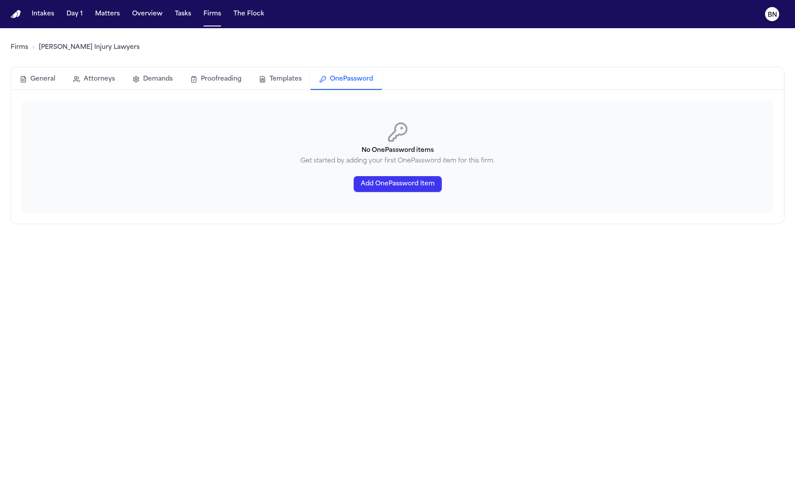
click at [397, 180] on button "Add OnePassword Item" at bounding box center [398, 184] width 88 height 16
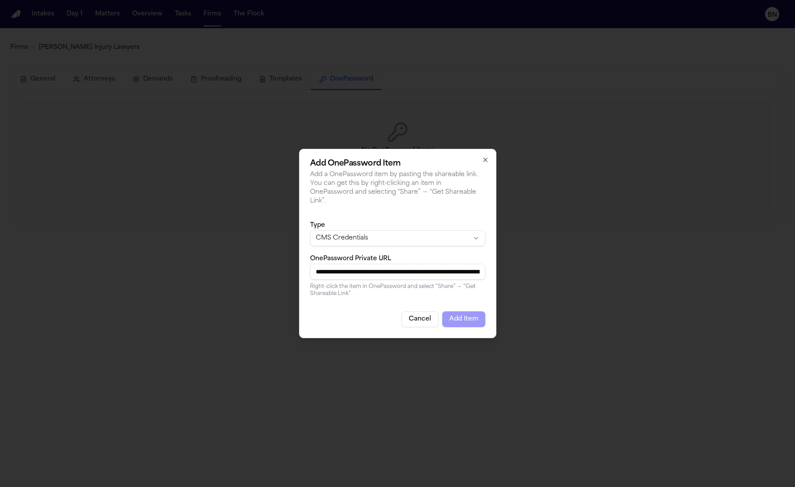
scroll to position [0, 347]
type input "**********"
click at [476, 326] on div "**********" at bounding box center [397, 243] width 197 height 189
click at [467, 322] on button "Add Item" at bounding box center [463, 320] width 43 height 16
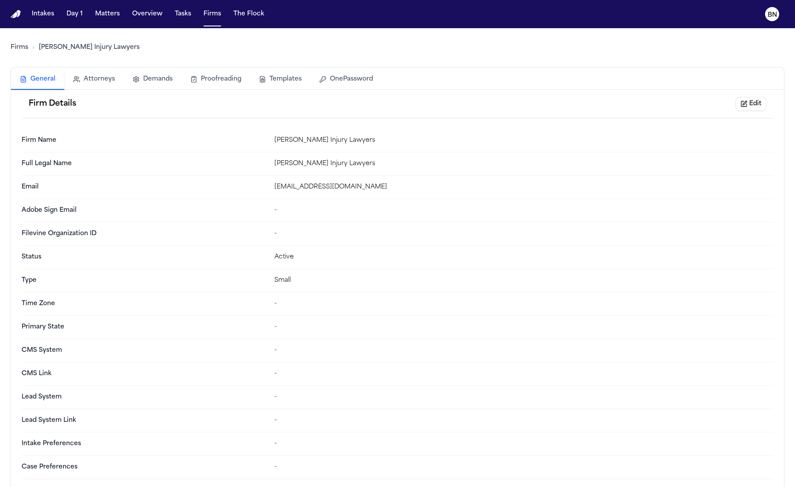
drag, startPoint x: 37, startPoint y: 82, endPoint x: 44, endPoint y: 82, distance: 6.6
click at [37, 82] on button "General" at bounding box center [37, 80] width 53 height 20
click at [748, 106] on button "Edit" at bounding box center [751, 104] width 31 height 14
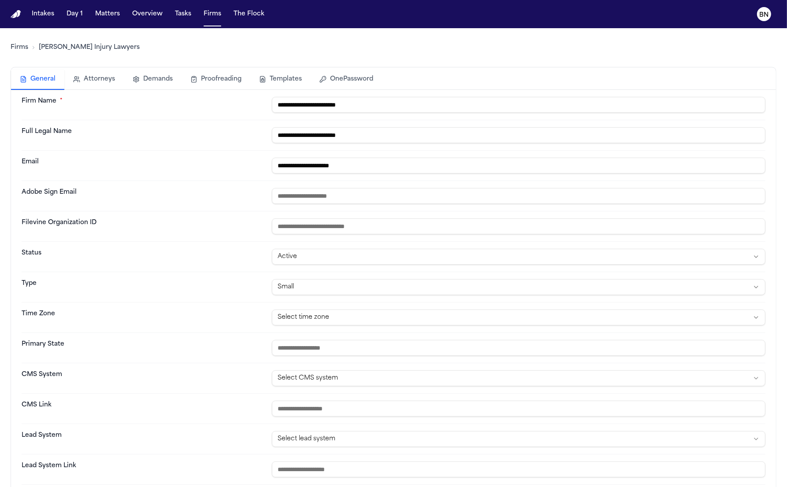
click at [411, 343] on input "text" at bounding box center [518, 348] width 493 height 16
click at [406, 381] on html "**********" at bounding box center [393, 243] width 787 height 487
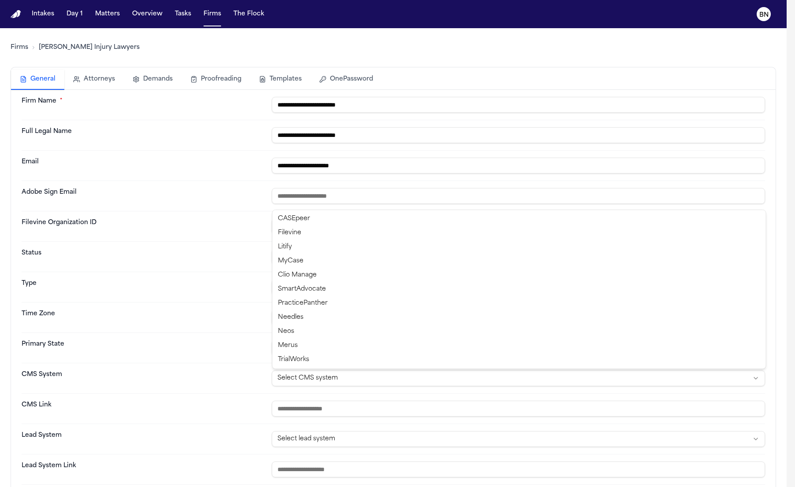
select select "******"
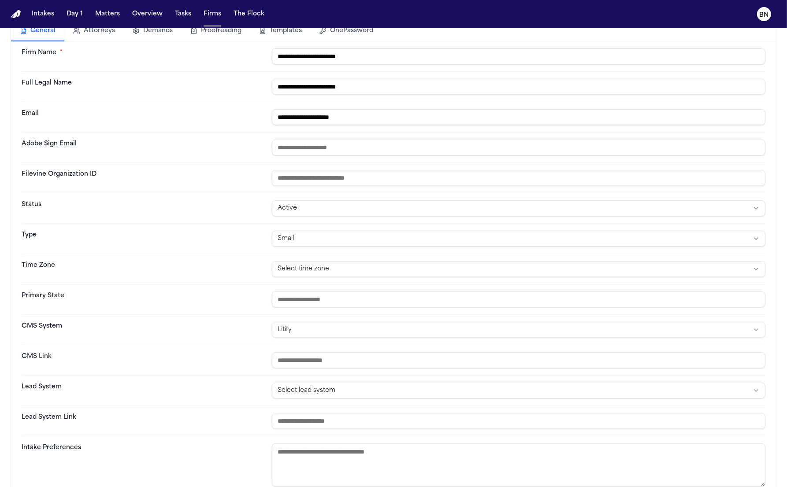
scroll to position [49, 0]
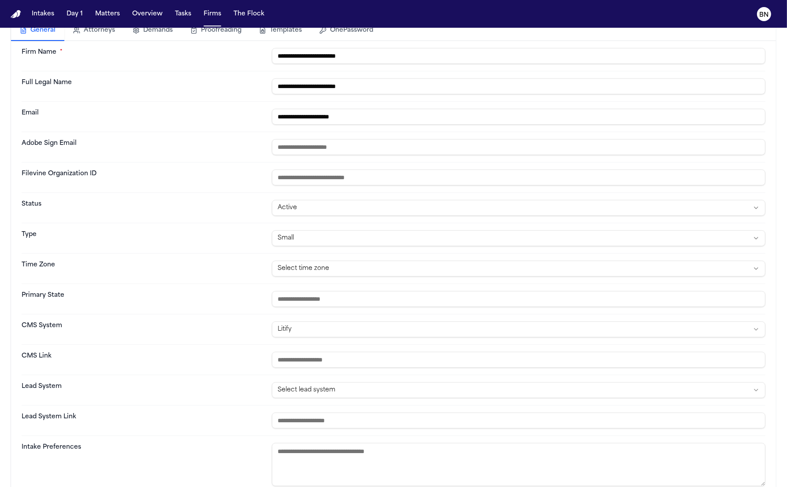
click at [447, 368] on input "url" at bounding box center [518, 360] width 493 height 16
paste input "**********"
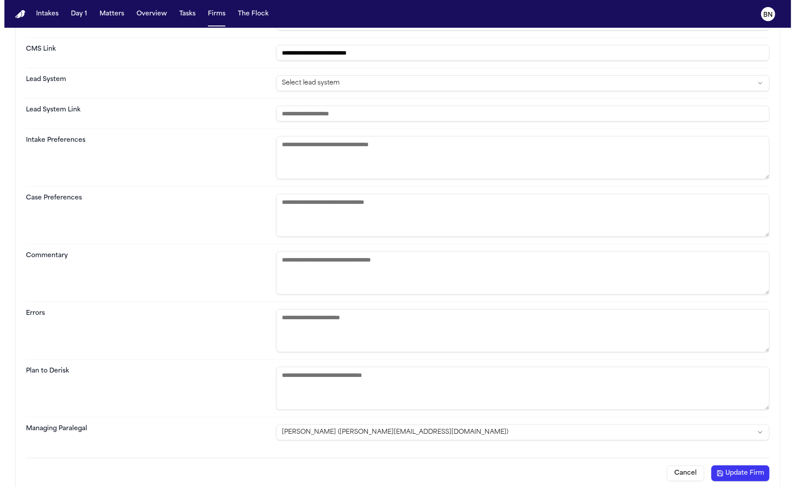
scroll to position [364, 0]
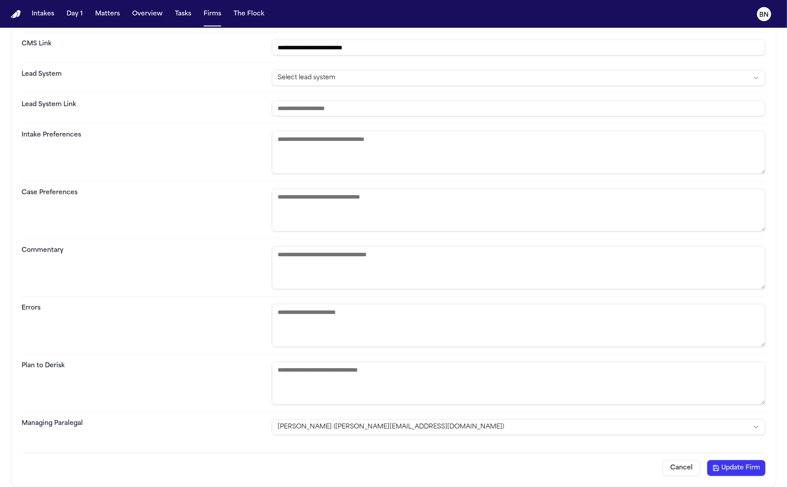
type input "**********"
click at [727, 464] on button "Update Firm" at bounding box center [736, 468] width 58 height 16
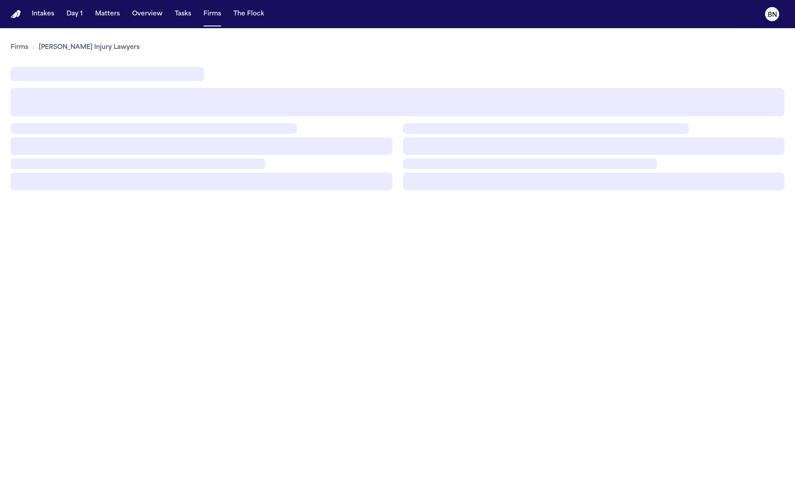
scroll to position [0, 0]
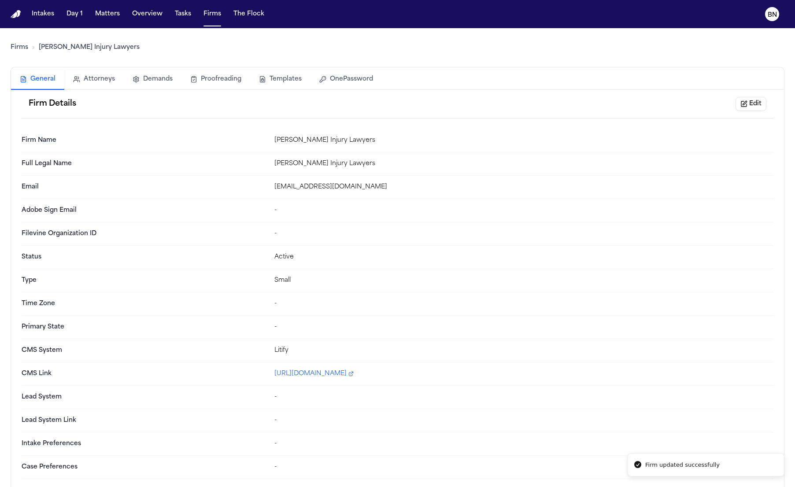
click at [17, 45] on link "Firms" at bounding box center [20, 47] width 18 height 9
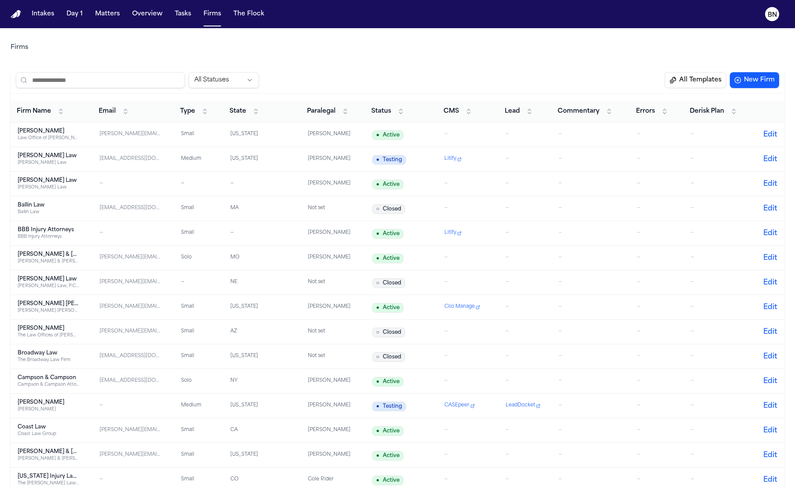
click at [391, 108] on span "Status" at bounding box center [381, 111] width 20 height 9
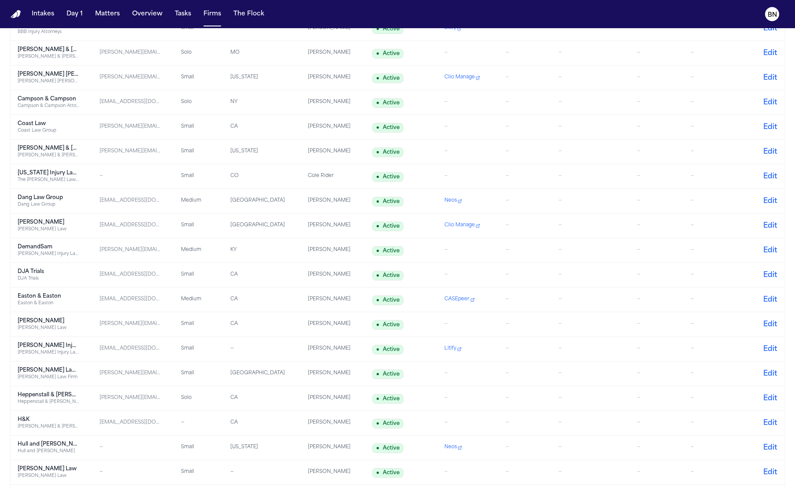
scroll to position [214, 0]
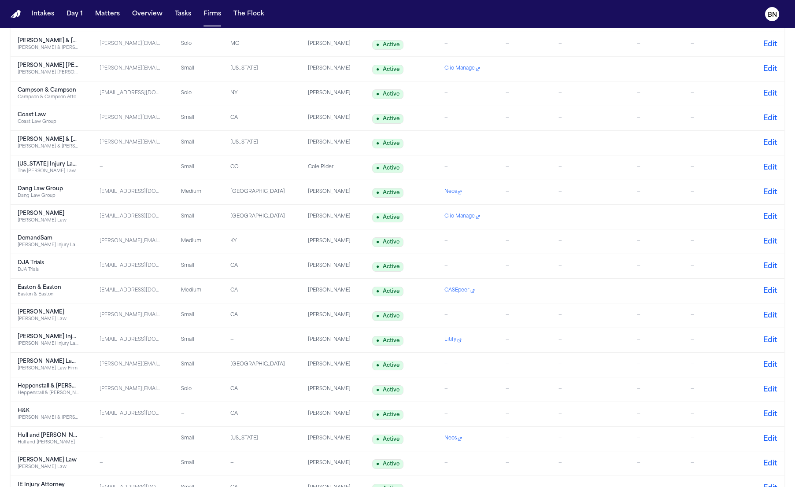
click at [542, 344] on td "—" at bounding box center [525, 340] width 53 height 25
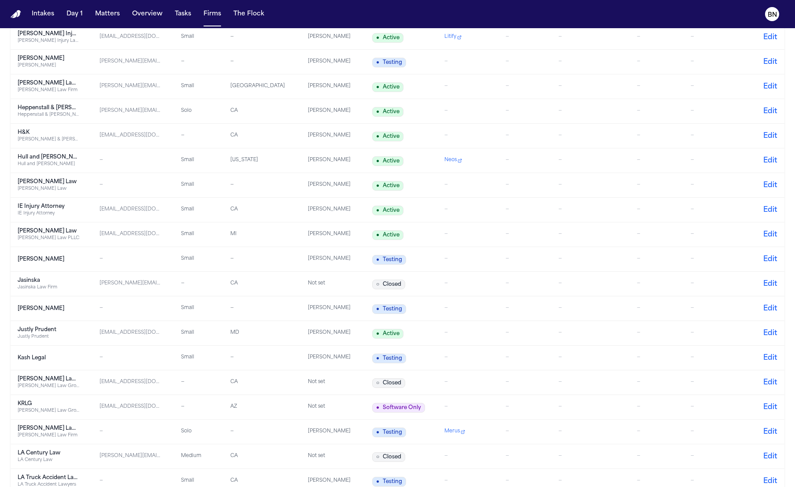
scroll to position [708, 0]
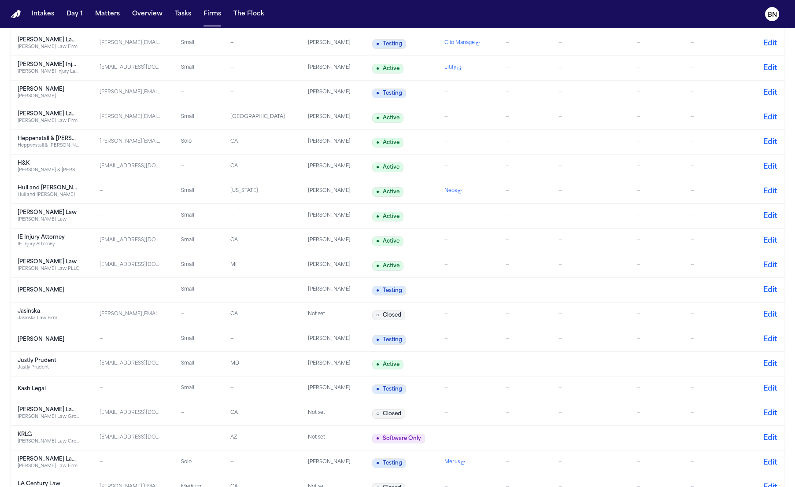
click at [440, 117] on td "—" at bounding box center [468, 117] width 61 height 25
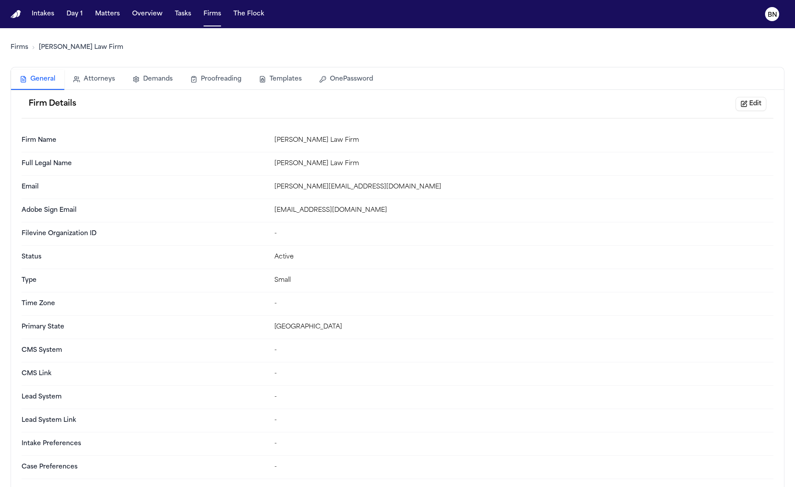
click at [756, 99] on button "Edit" at bounding box center [751, 104] width 31 height 14
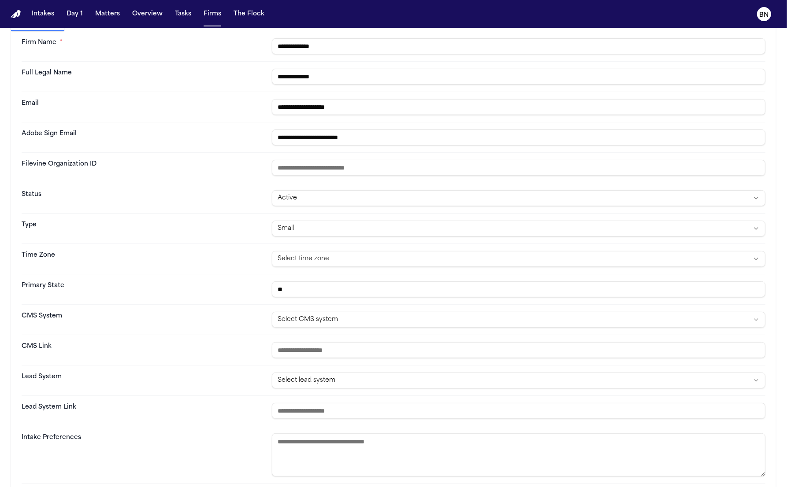
scroll to position [86, 0]
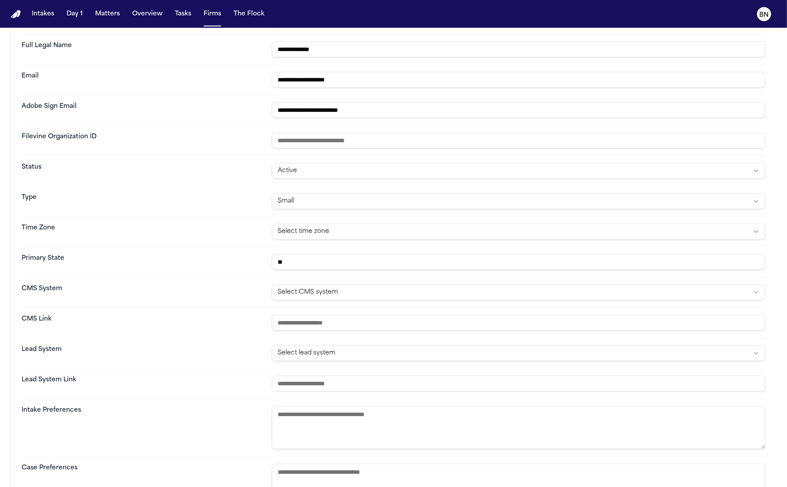
click at [356, 301] on div "**********" at bounding box center [394, 293] width 744 height 30
click at [356, 298] on html "**********" at bounding box center [393, 243] width 787 height 487
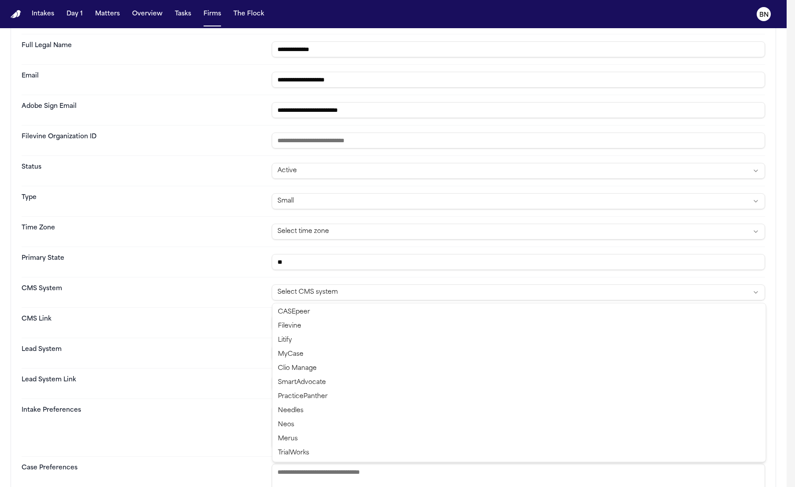
select select "********"
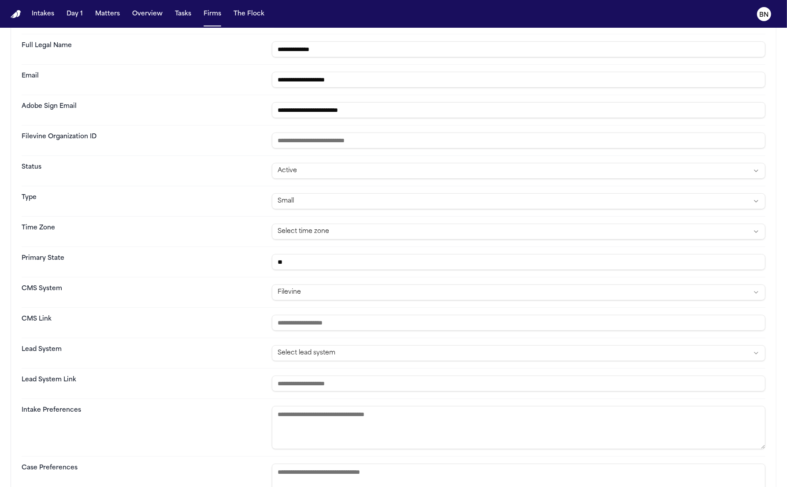
click at [360, 327] on input "url" at bounding box center [518, 323] width 493 height 16
paste input "**********"
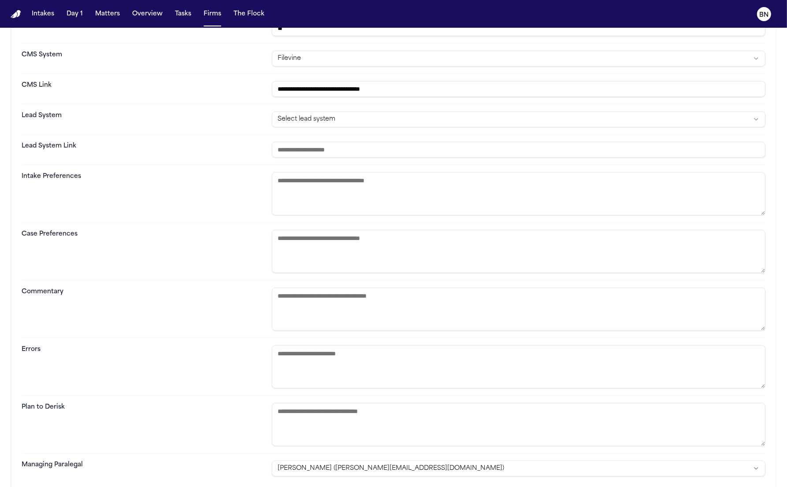
scroll to position [322, 0]
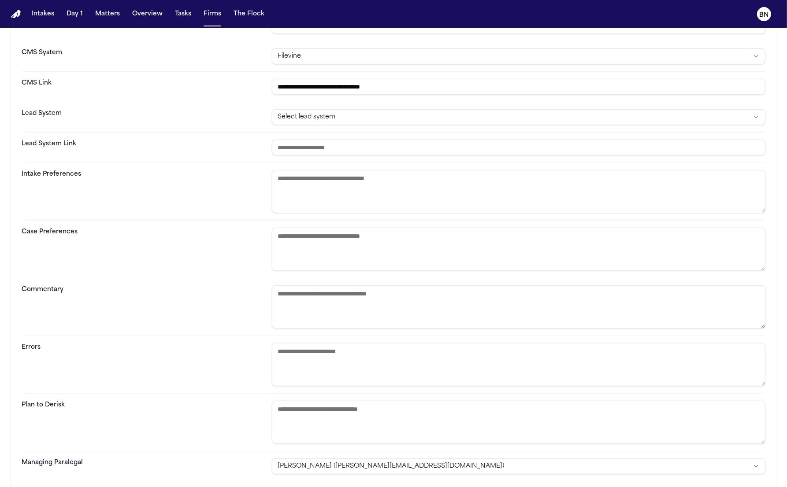
type input "**********"
click at [351, 153] on input "url" at bounding box center [518, 148] width 493 height 16
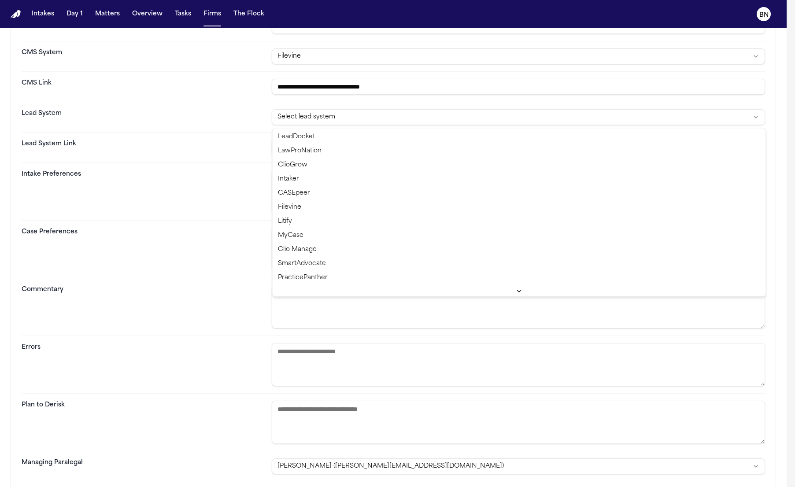
click at [339, 112] on html "**********" at bounding box center [397, 243] width 795 height 487
select select "********"
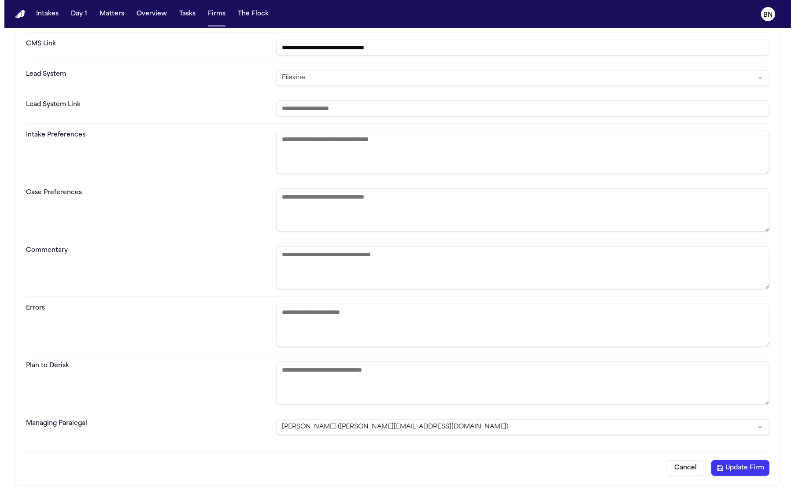
scroll to position [364, 0]
click at [731, 469] on button "Update Firm" at bounding box center [736, 468] width 58 height 16
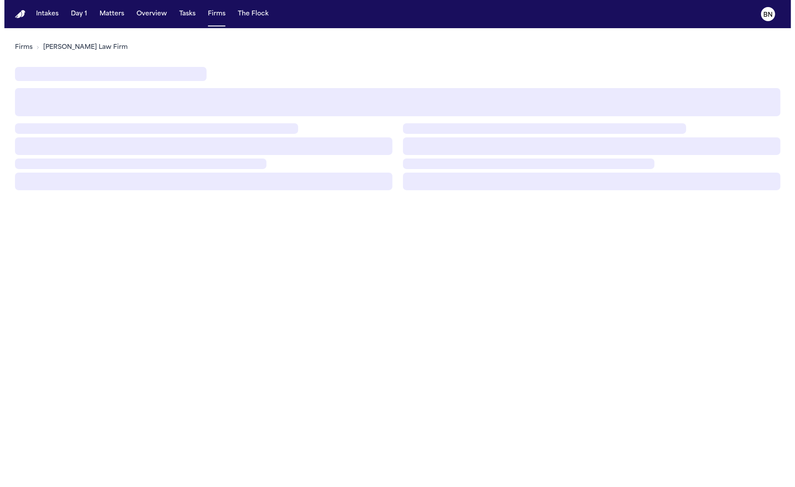
scroll to position [0, 0]
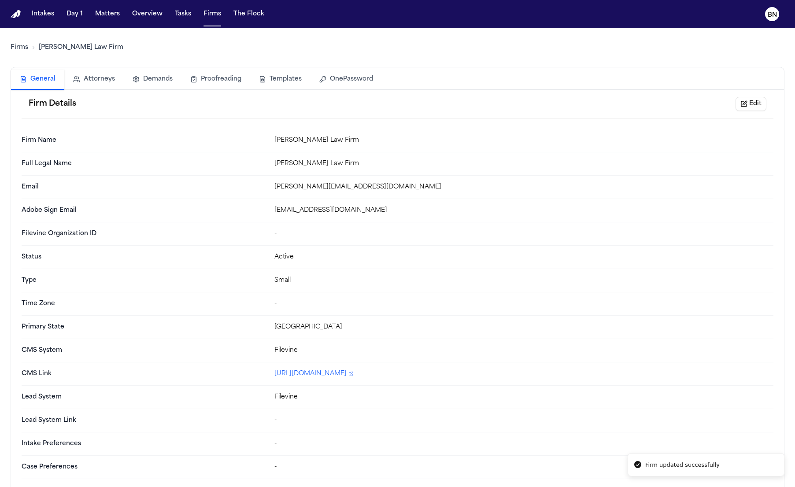
click at [369, 80] on button "OnePassword" at bounding box center [346, 79] width 71 height 19
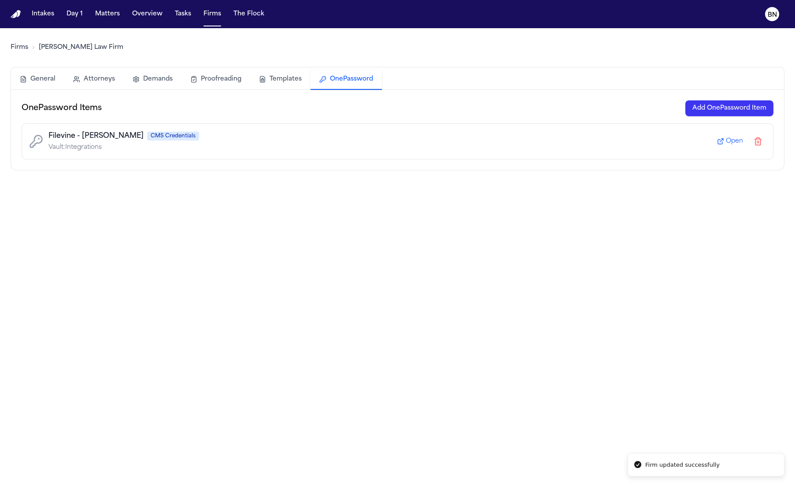
click at [11, 45] on link "Firms" at bounding box center [20, 47] width 18 height 9
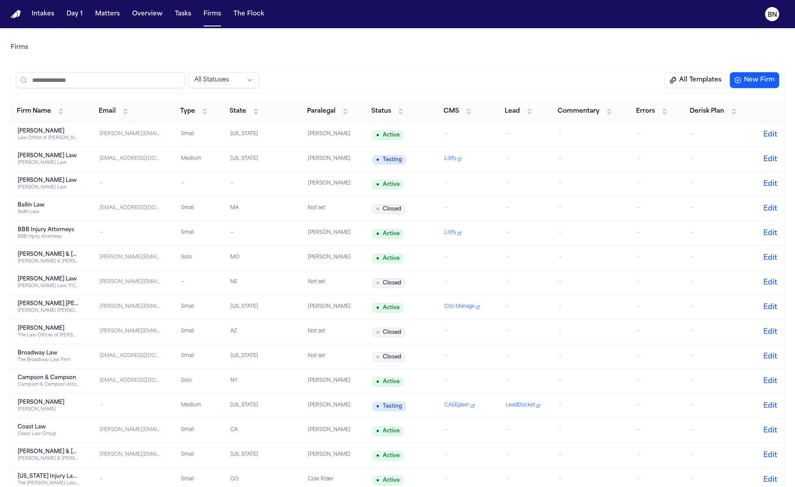
click at [378, 115] on span "Status" at bounding box center [381, 111] width 20 height 9
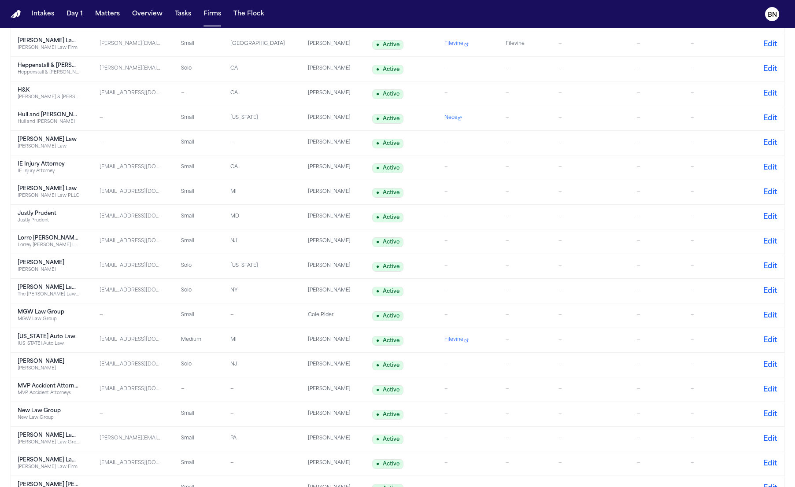
scroll to position [538, 0]
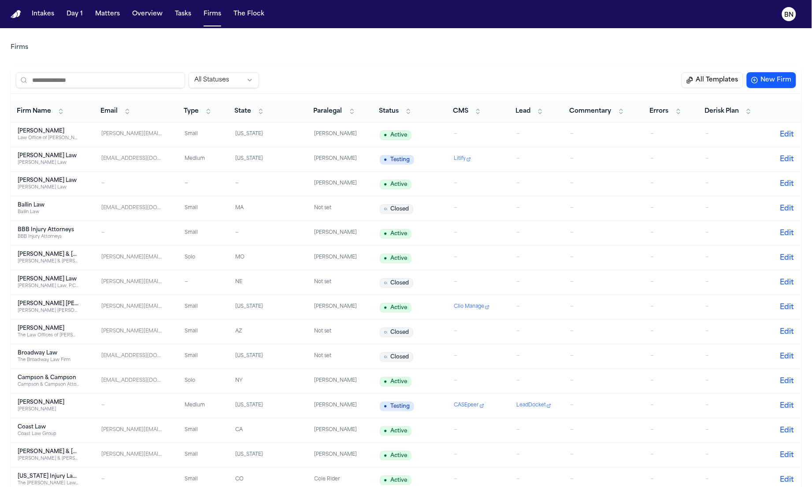
click at [151, 82] on input "search" at bounding box center [100, 80] width 169 height 16
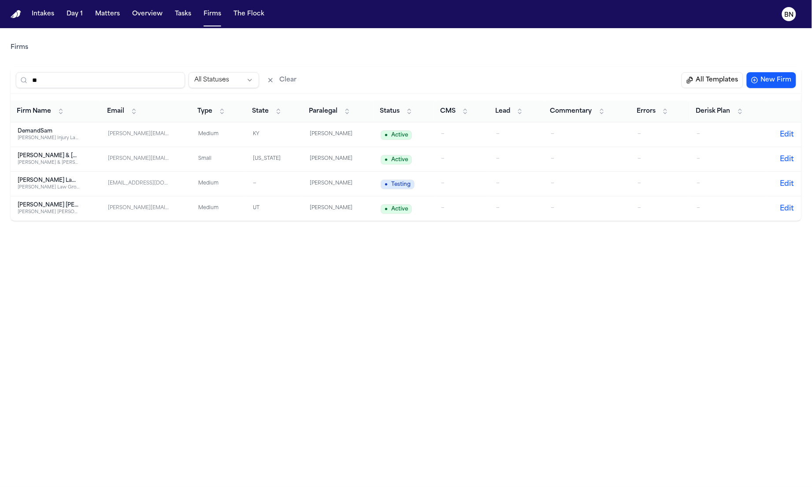
type input "*"
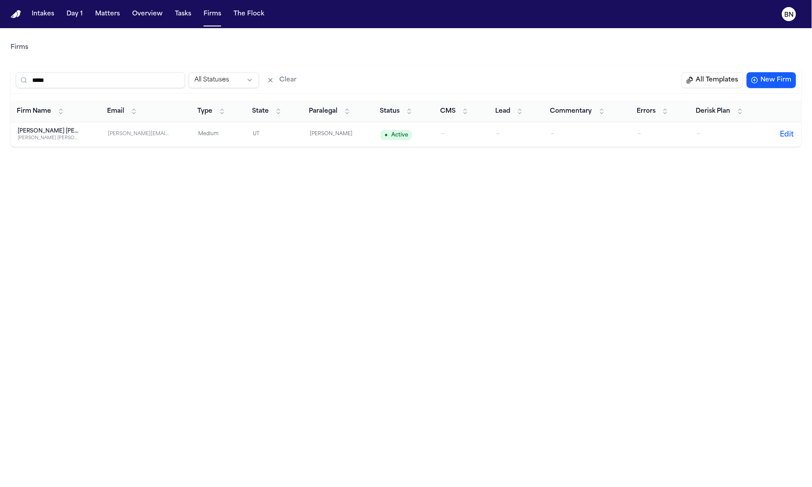
type input "*****"
click at [438, 142] on td "—" at bounding box center [461, 134] width 55 height 25
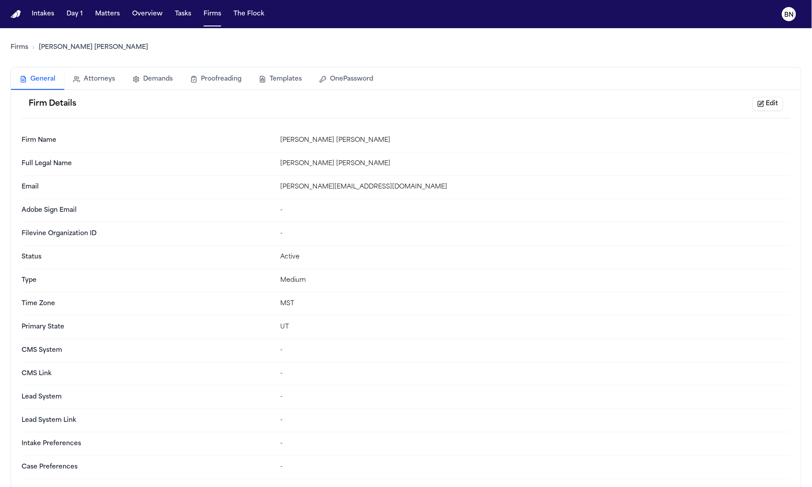
click at [771, 100] on button "Edit" at bounding box center [768, 104] width 31 height 14
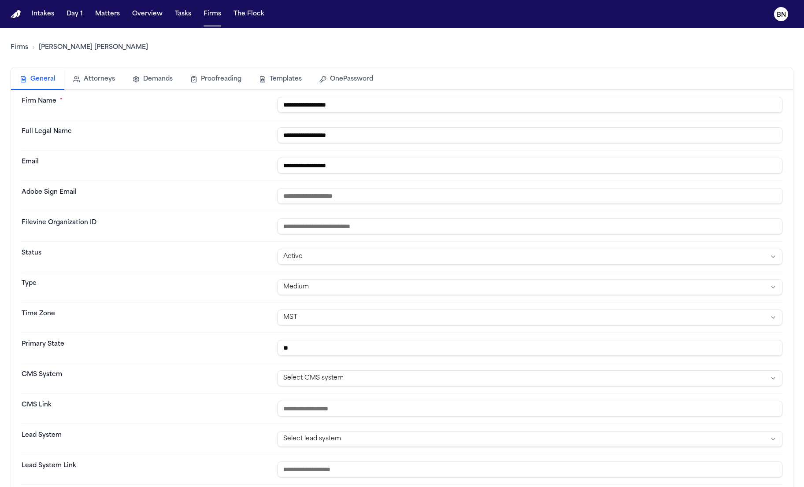
click at [377, 224] on input "number" at bounding box center [530, 227] width 505 height 16
click at [372, 384] on html "**********" at bounding box center [402, 243] width 804 height 487
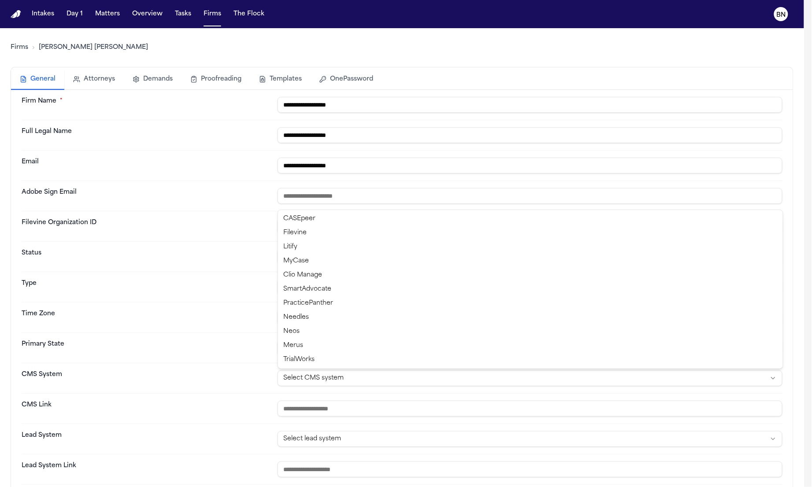
select select "********"
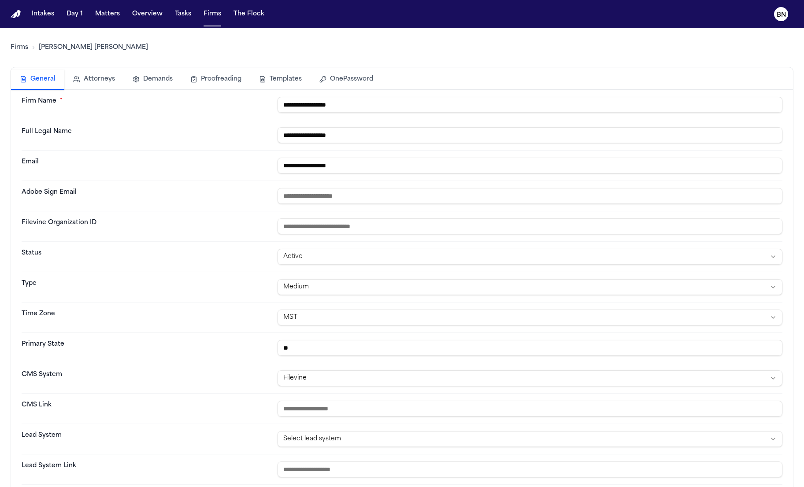
click at [481, 404] on input "url" at bounding box center [530, 409] width 505 height 16
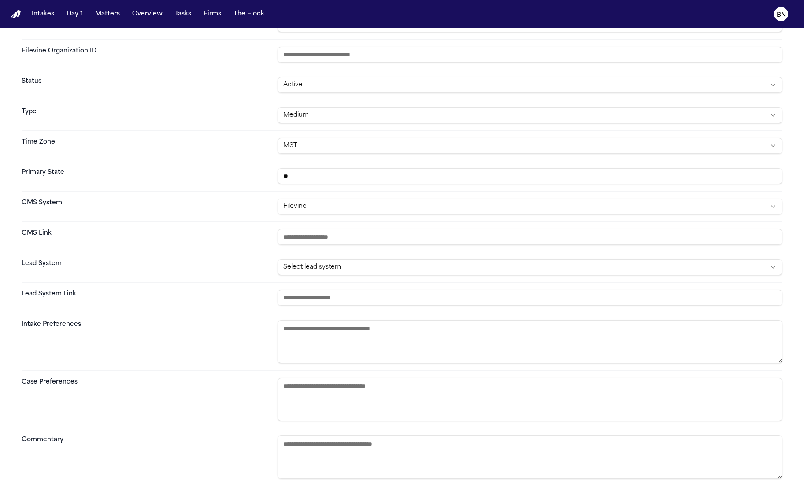
scroll to position [364, 0]
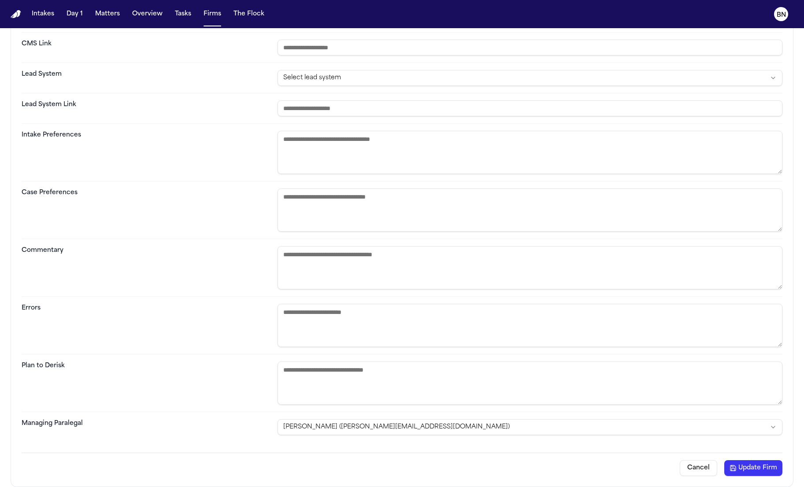
drag, startPoint x: 741, startPoint y: 466, endPoint x: 186, endPoint y: 293, distance: 581.4
click at [186, 294] on div "**********" at bounding box center [402, 103] width 761 height 748
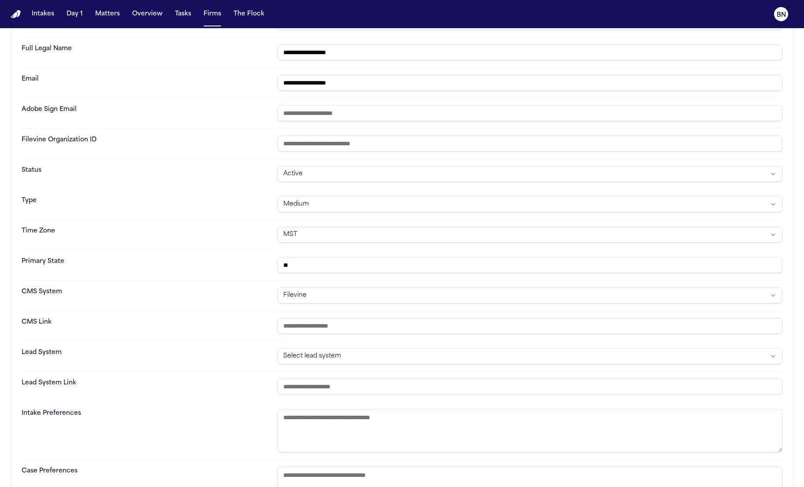
scroll to position [79, 0]
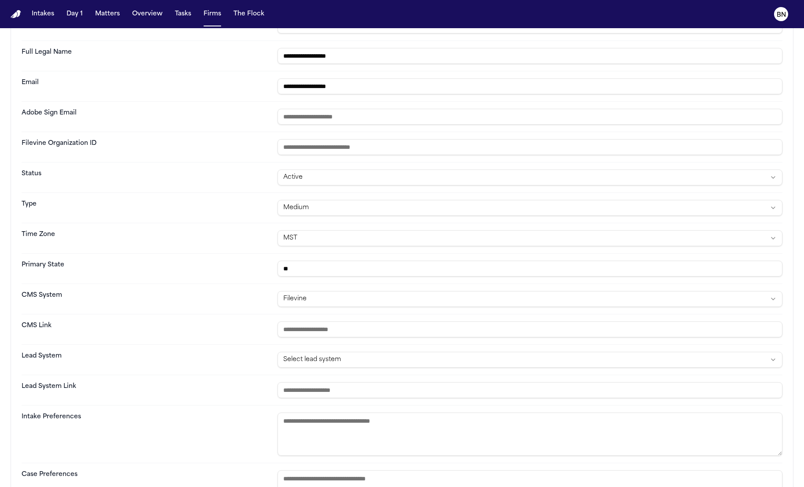
click at [327, 331] on input "url" at bounding box center [530, 330] width 505 height 16
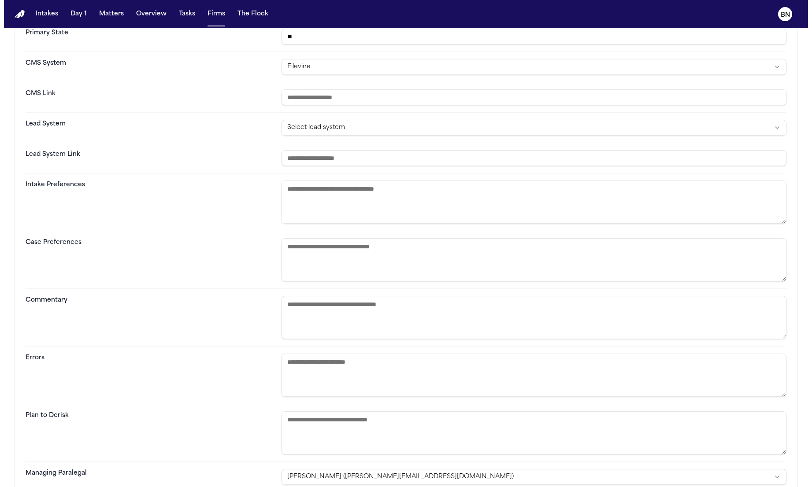
scroll to position [364, 0]
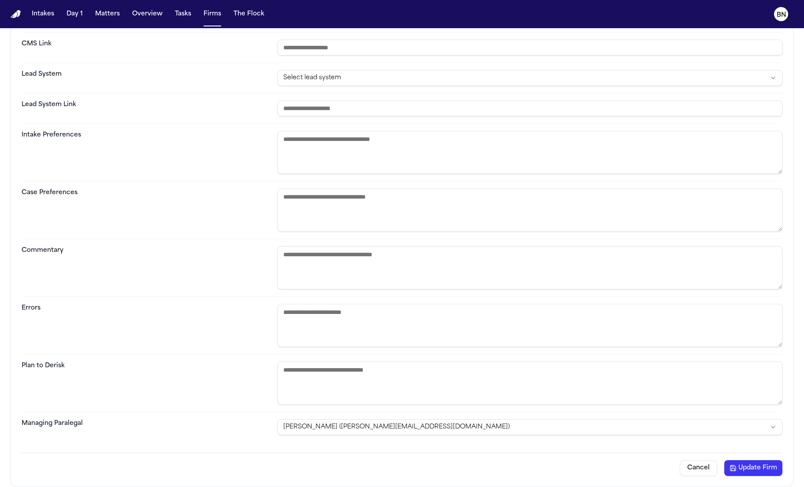
click at [771, 467] on button "Update Firm" at bounding box center [753, 468] width 58 height 16
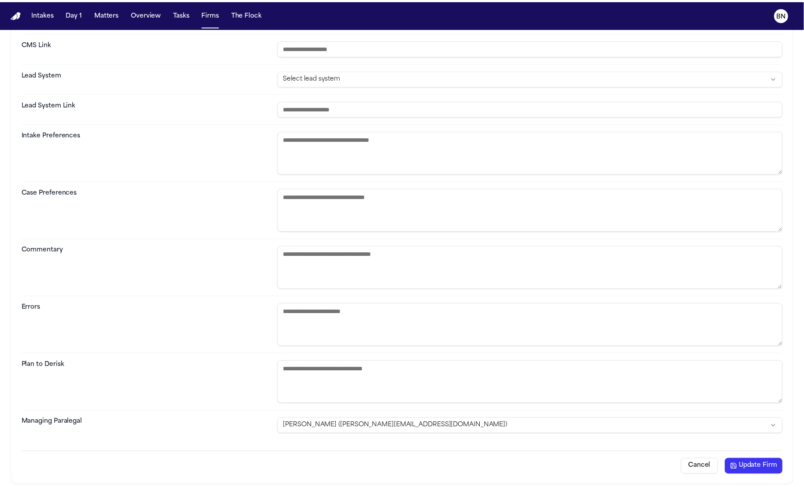
scroll to position [0, 0]
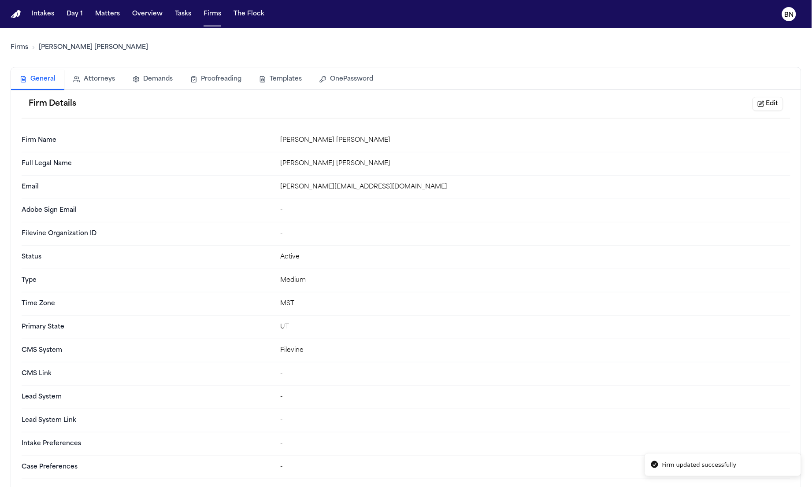
click at [776, 103] on button "Edit" at bounding box center [768, 104] width 31 height 14
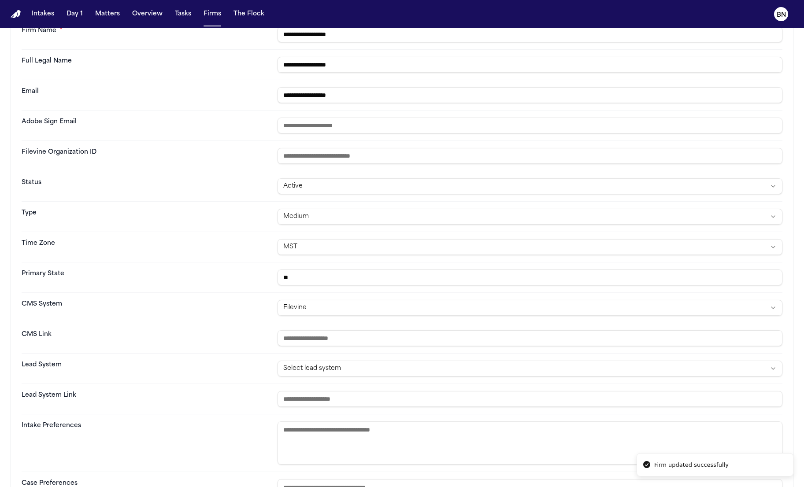
scroll to position [90, 0]
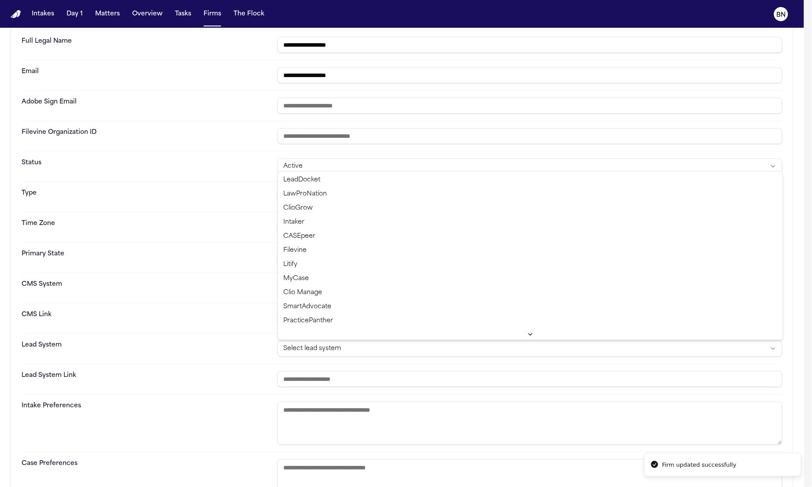
click at [408, 352] on html "**********" at bounding box center [406, 243] width 812 height 487
select select "**********"
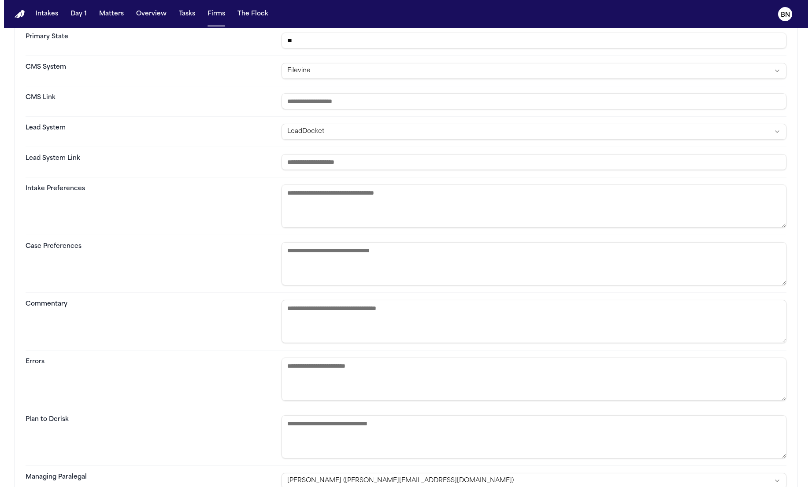
scroll to position [364, 0]
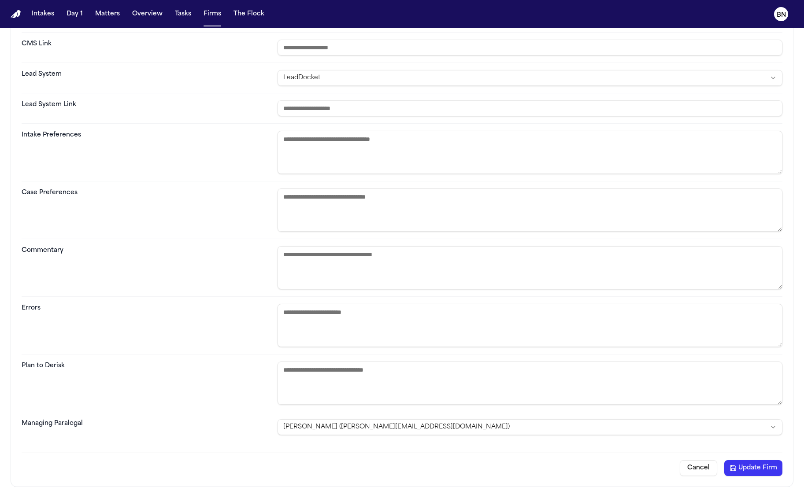
click at [767, 463] on button "Update Firm" at bounding box center [753, 468] width 58 height 16
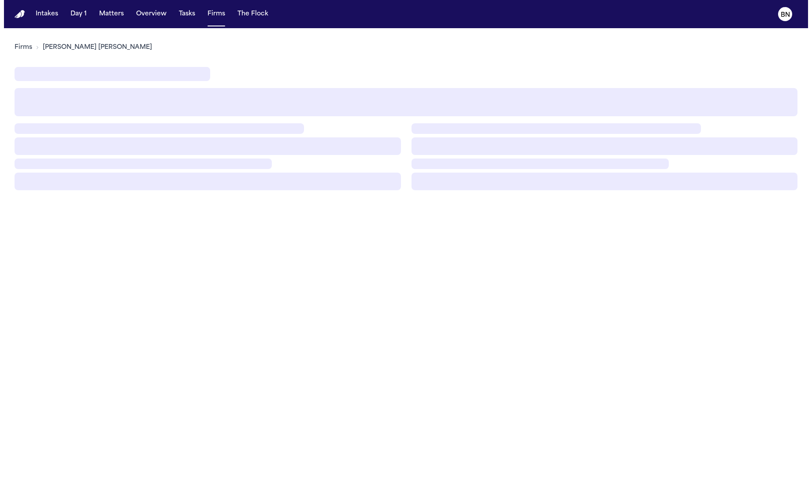
scroll to position [0, 0]
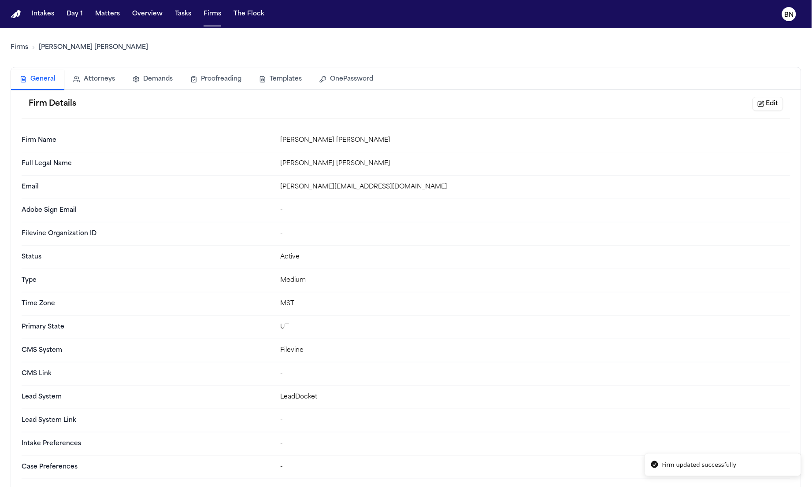
click at [26, 48] on link "Firms" at bounding box center [20, 47] width 18 height 9
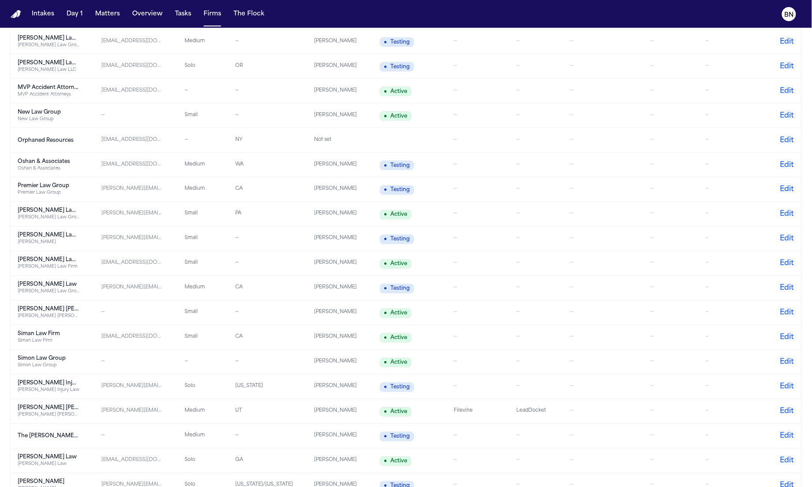
scroll to position [1535, 0]
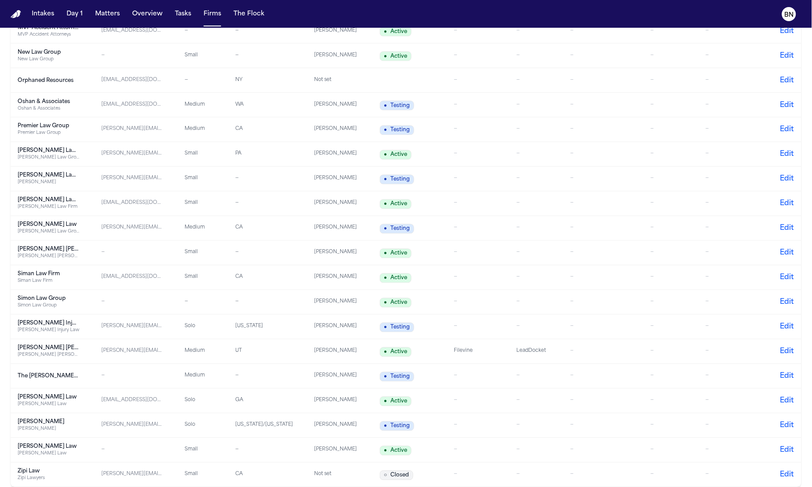
click at [504, 355] on td "Filevine" at bounding box center [478, 352] width 63 height 25
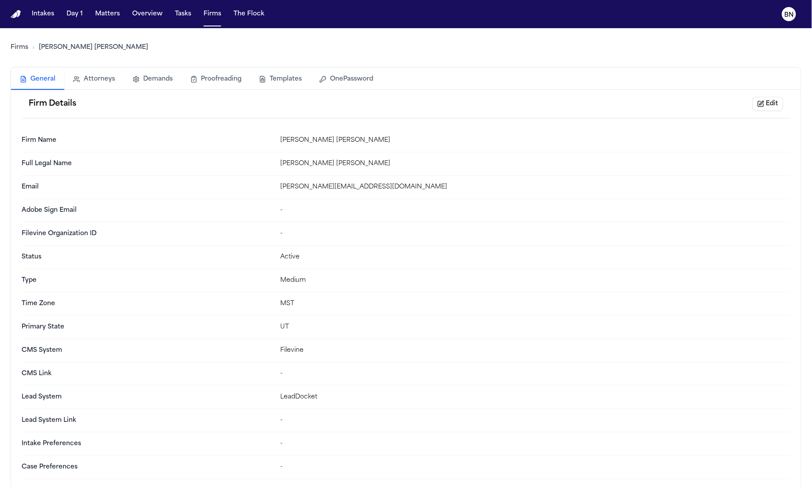
click at [19, 51] on link "Firms" at bounding box center [20, 47] width 18 height 9
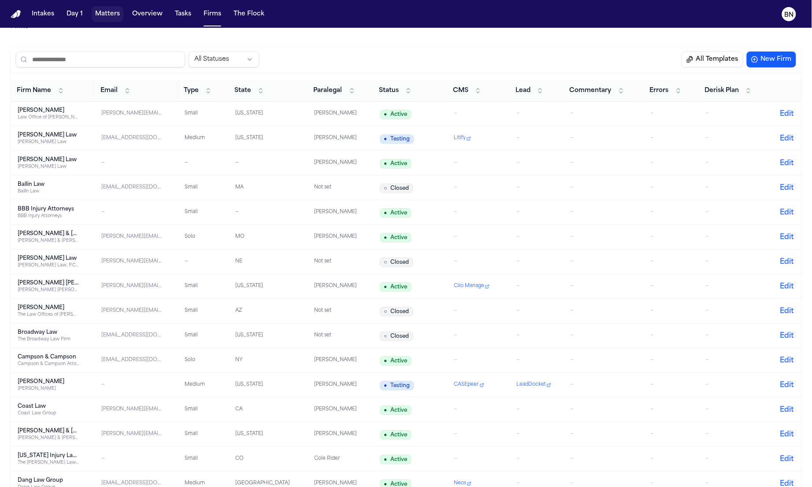
click at [120, 19] on button "Matters" at bounding box center [108, 14] width 32 height 16
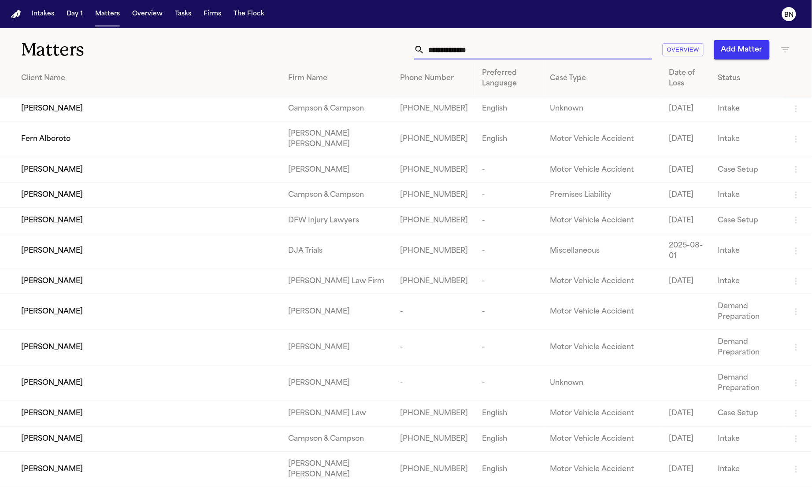
click at [457, 57] on input "text" at bounding box center [538, 49] width 227 height 19
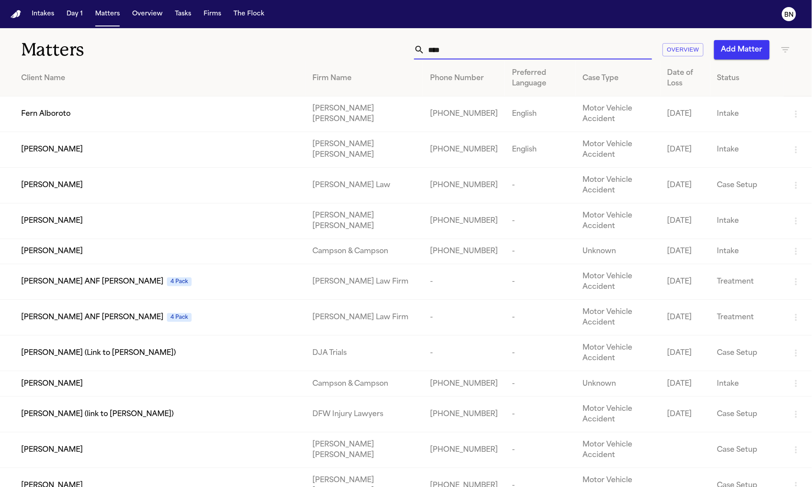
type input "****"
click at [276, 99] on td "Fern Alboroto" at bounding box center [152, 114] width 305 height 36
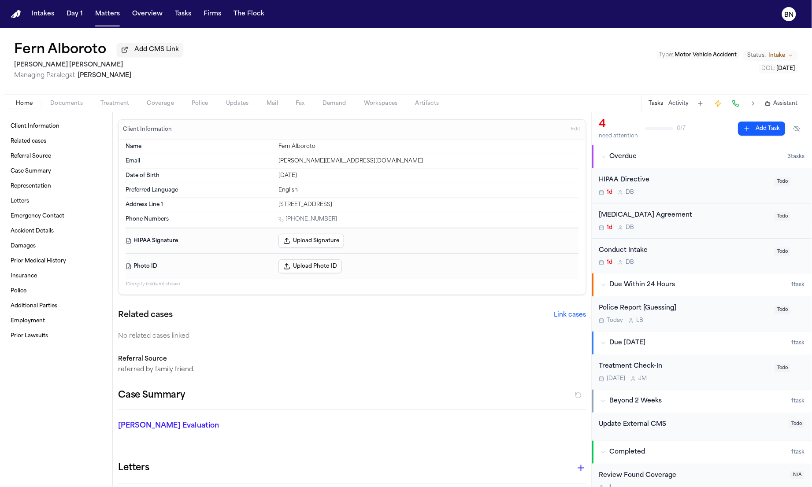
click at [224, 98] on div "Home Documents Treatment Coverage Police Updates Mail Fax Demand Workspaces Art…" at bounding box center [406, 103] width 812 height 18
click at [226, 100] on span "Updates" at bounding box center [237, 103] width 23 height 7
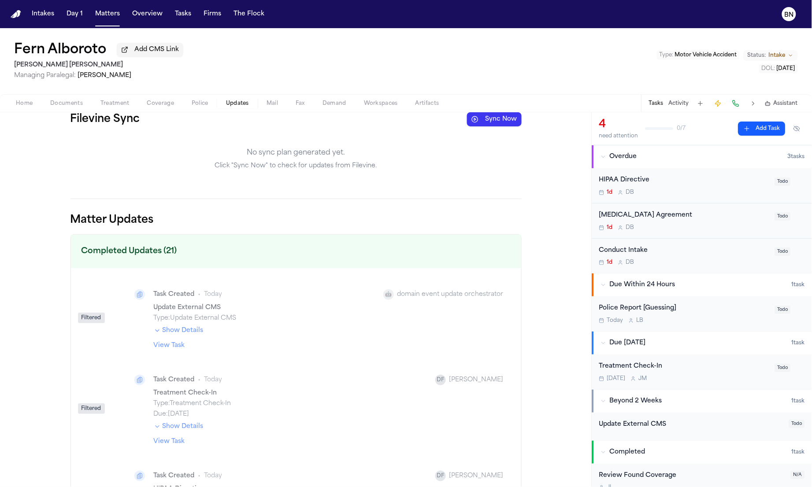
click at [496, 120] on button "Sync Now" at bounding box center [494, 119] width 55 height 14
drag, startPoint x: 369, startPoint y: 149, endPoint x: 360, endPoint y: 139, distance: 13.4
click at [360, 139] on div "No sync plan generated yet. Click "Sync Now" to check for updates from Filevine." at bounding box center [295, 159] width 451 height 51
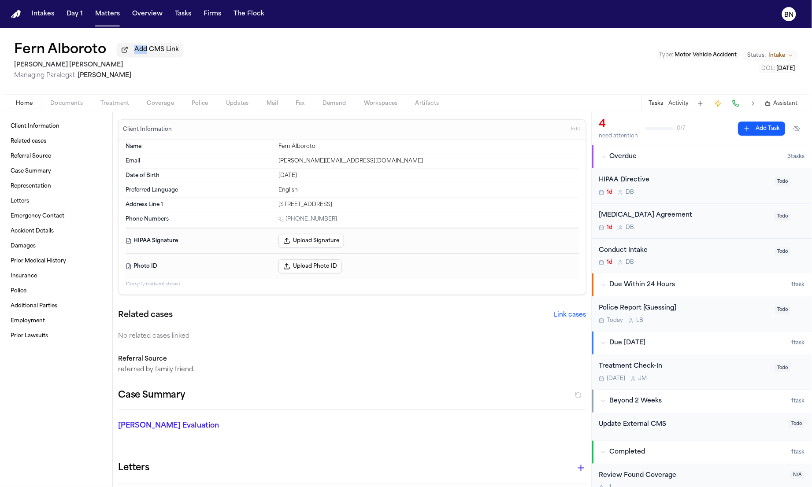
drag, startPoint x: 232, startPoint y: 30, endPoint x: 598, endPoint y: 252, distance: 428.2
click at [232, 30] on div "Fern Alboroto Add CMS Link Steele Adams Hosman Managing Paralegal: Jacqueline M…" at bounding box center [406, 61] width 812 height 66
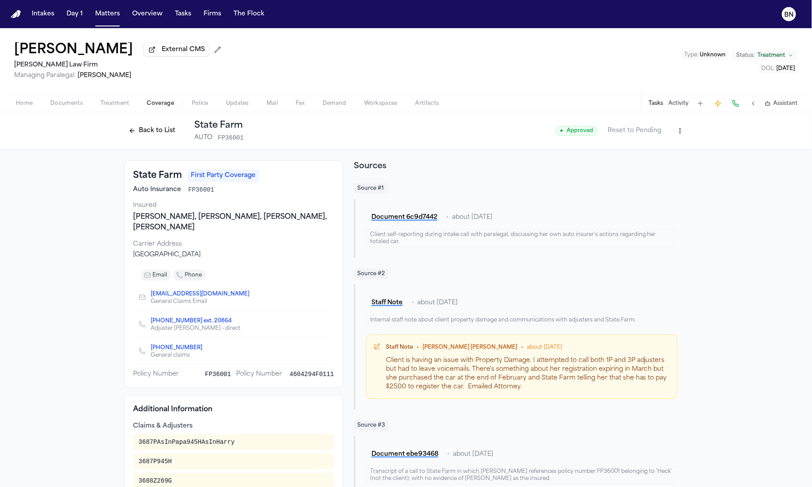
click at [105, 22] on nav "Intakes Day 1 Matters Overview Tasks Firms The Flock BN" at bounding box center [406, 14] width 812 height 28
click at [115, 17] on button "Matters" at bounding box center [108, 14] width 32 height 16
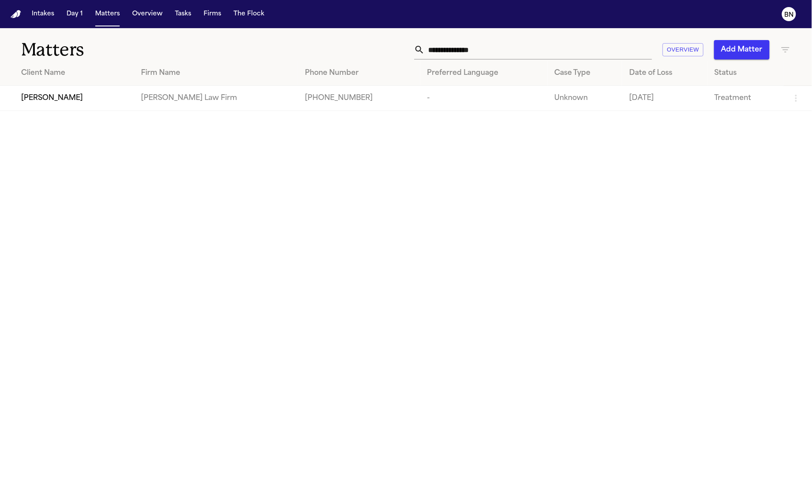
click at [538, 44] on input "**********" at bounding box center [538, 49] width 227 height 19
click at [539, 44] on input "**********" at bounding box center [538, 49] width 227 height 19
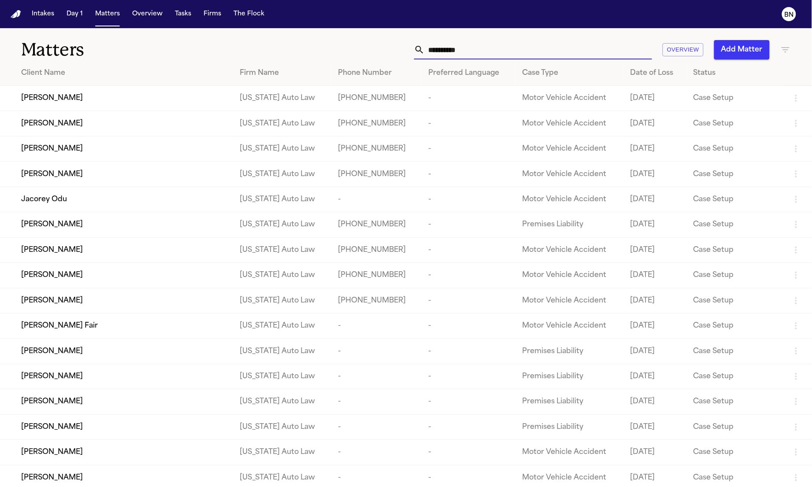
type input "**********"
click at [137, 105] on td "[PERSON_NAME]" at bounding box center [116, 98] width 233 height 25
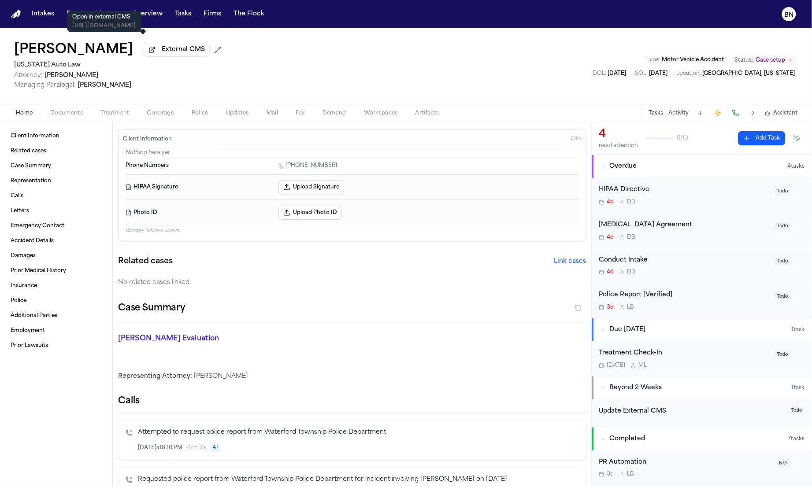
click at [162, 50] on span "External CMS" at bounding box center [183, 49] width 43 height 9
